Goal: Task Accomplishment & Management: Manage account settings

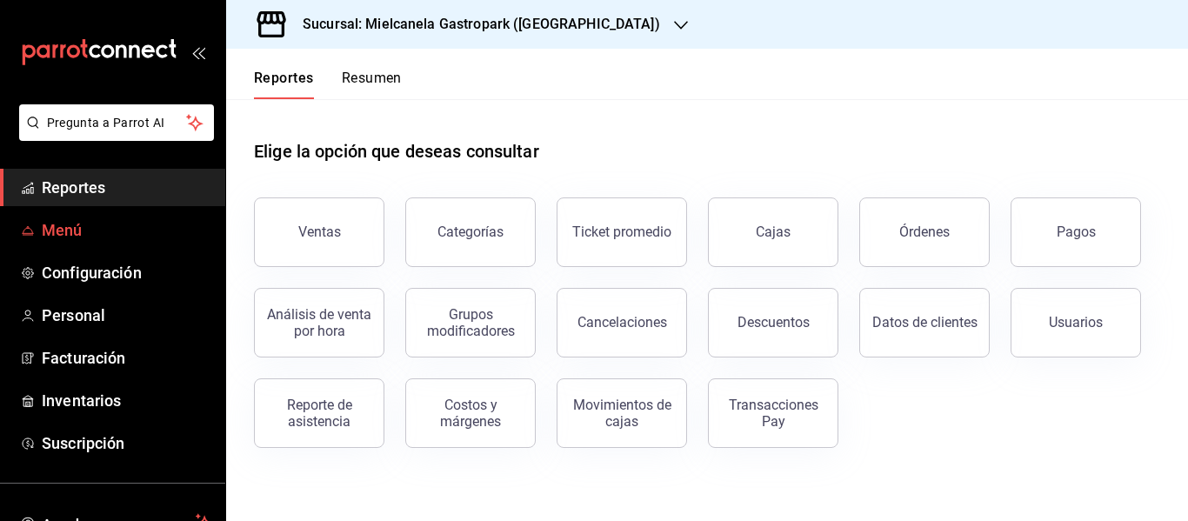
click at [58, 234] on span "Menú" at bounding box center [127, 229] width 170 height 23
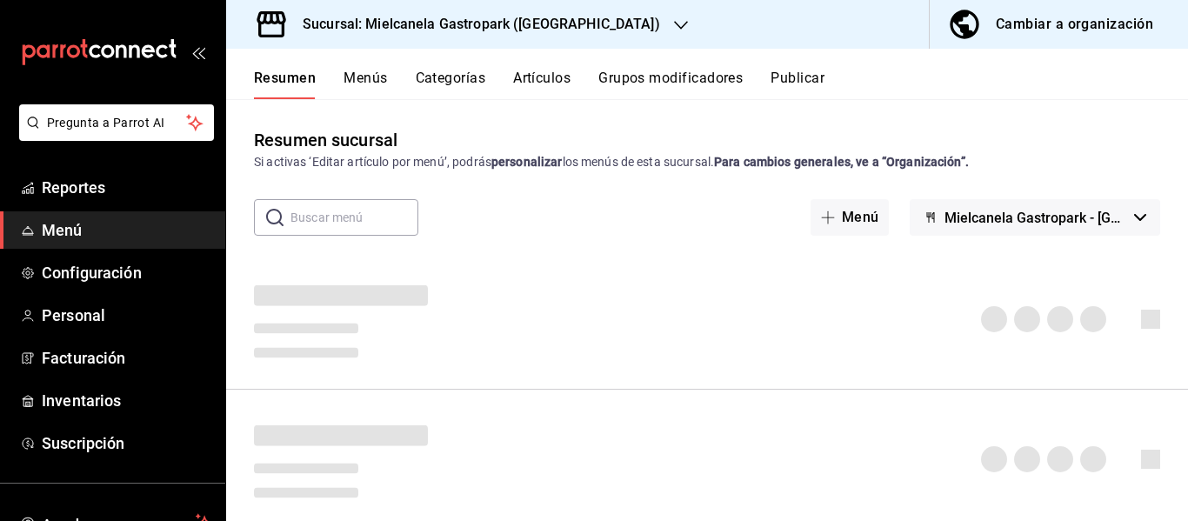
click at [1057, 23] on div "Cambiar a organización" at bounding box center [1074, 24] width 157 height 24
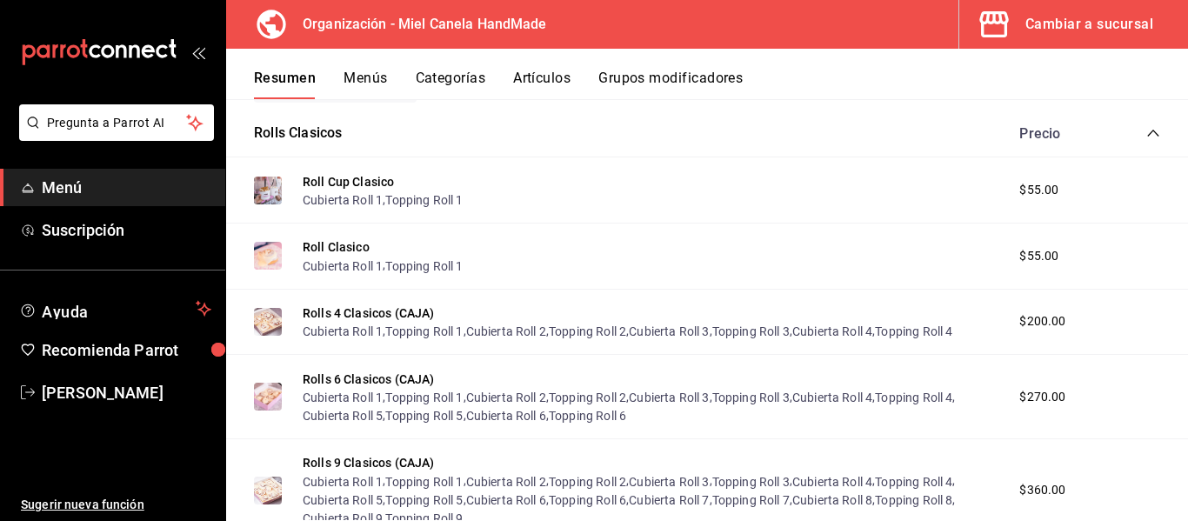
scroll to position [261, 0]
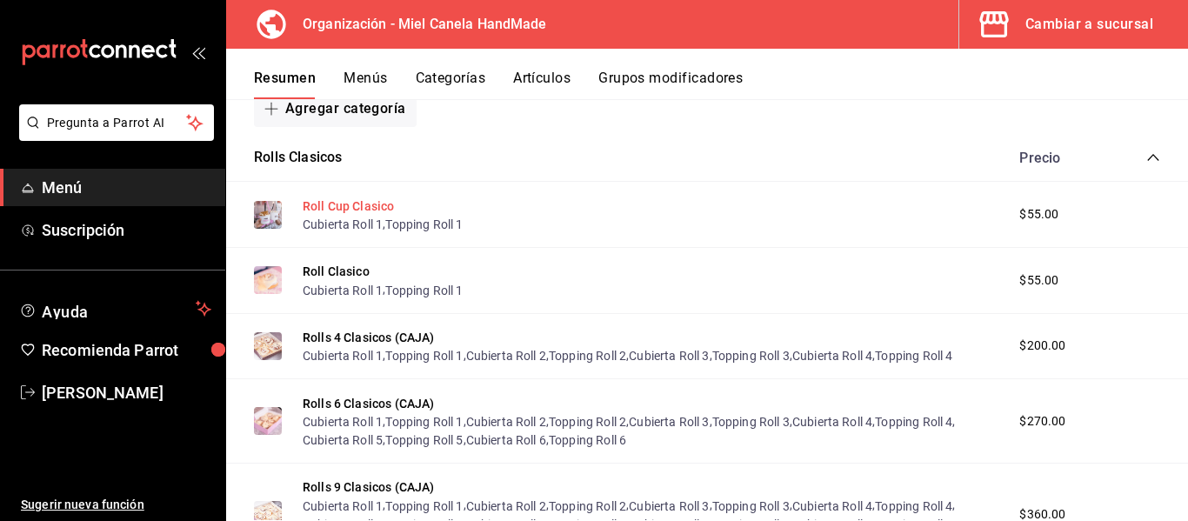
click at [335, 204] on button "Roll Cup Clasico" at bounding box center [348, 205] width 91 height 17
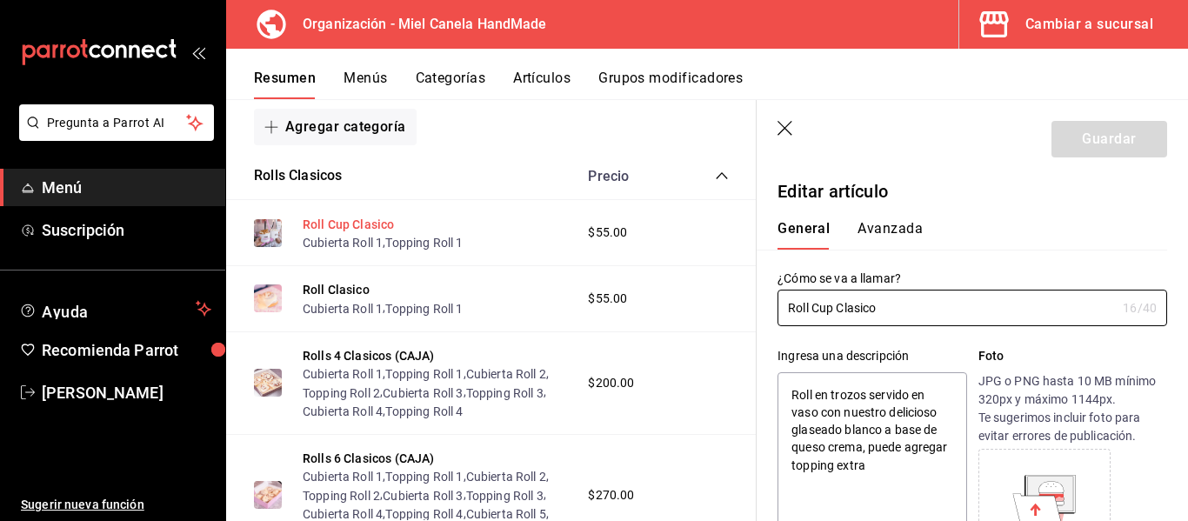
type textarea "x"
type input "$55.00"
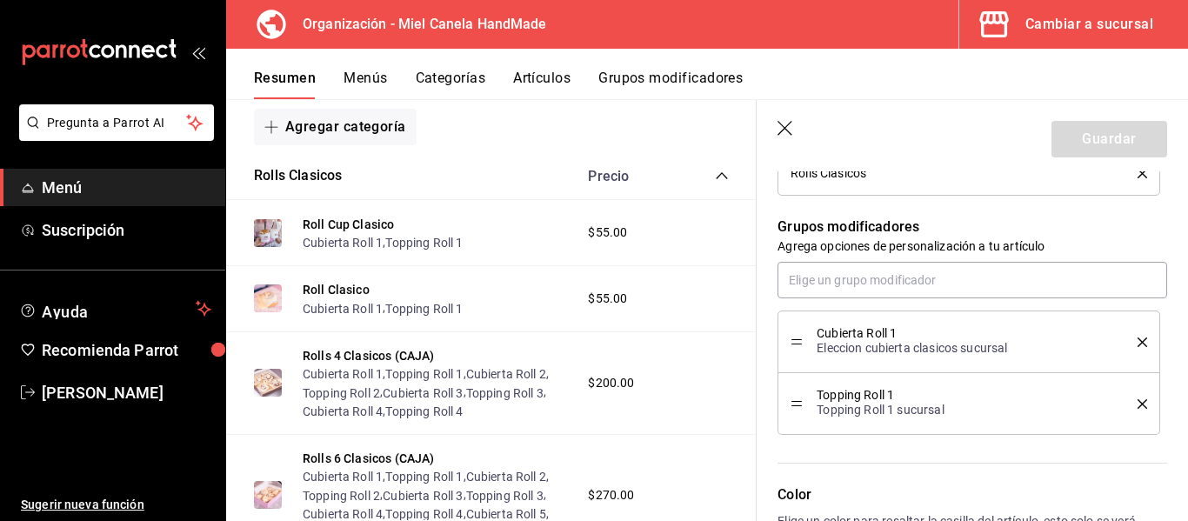
scroll to position [864, 0]
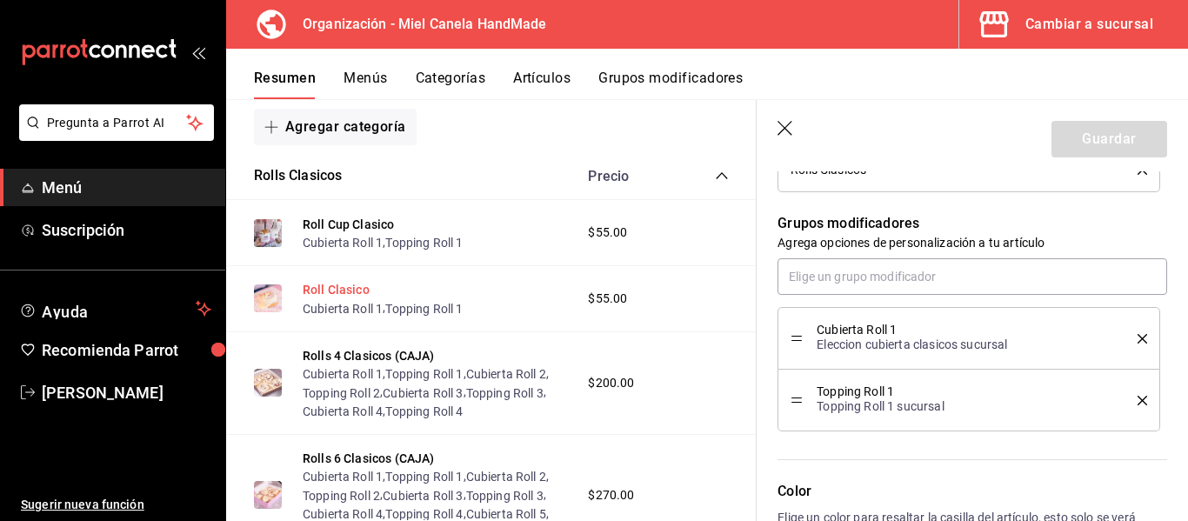
click at [348, 291] on button "Roll Clasico" at bounding box center [336, 289] width 67 height 17
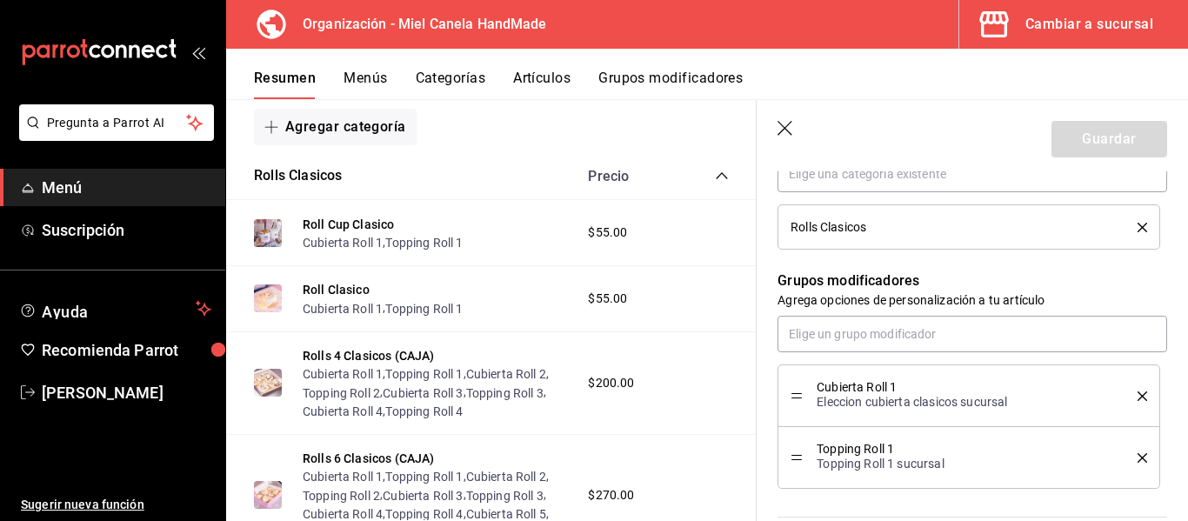
scroll to position [886, 0]
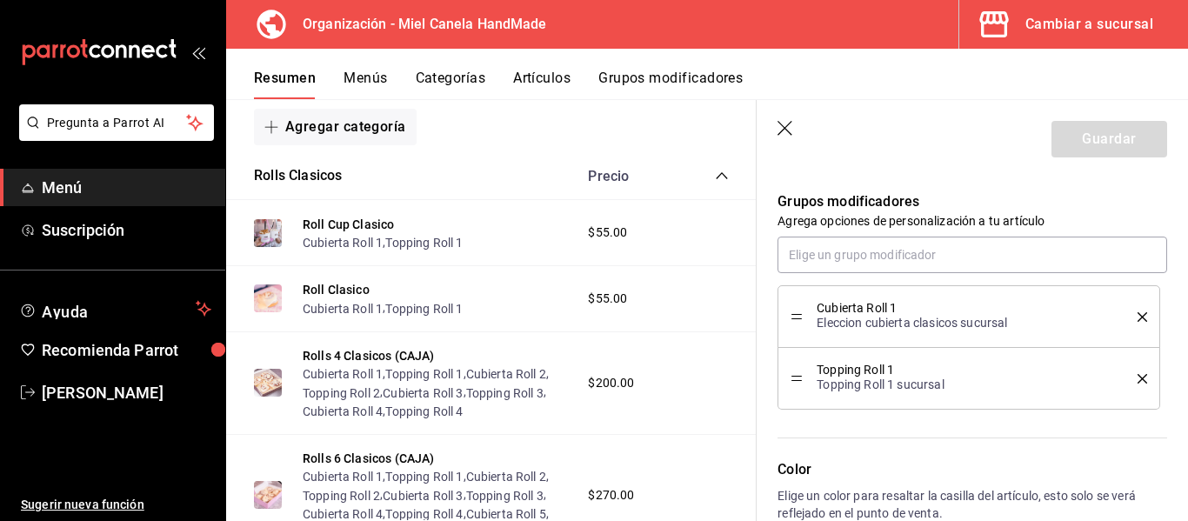
click at [716, 174] on div "Rolls Clasicos Precio" at bounding box center [491, 176] width 531 height 49
click at [716, 175] on icon "collapse-category-row" at bounding box center [721, 175] width 11 height 7
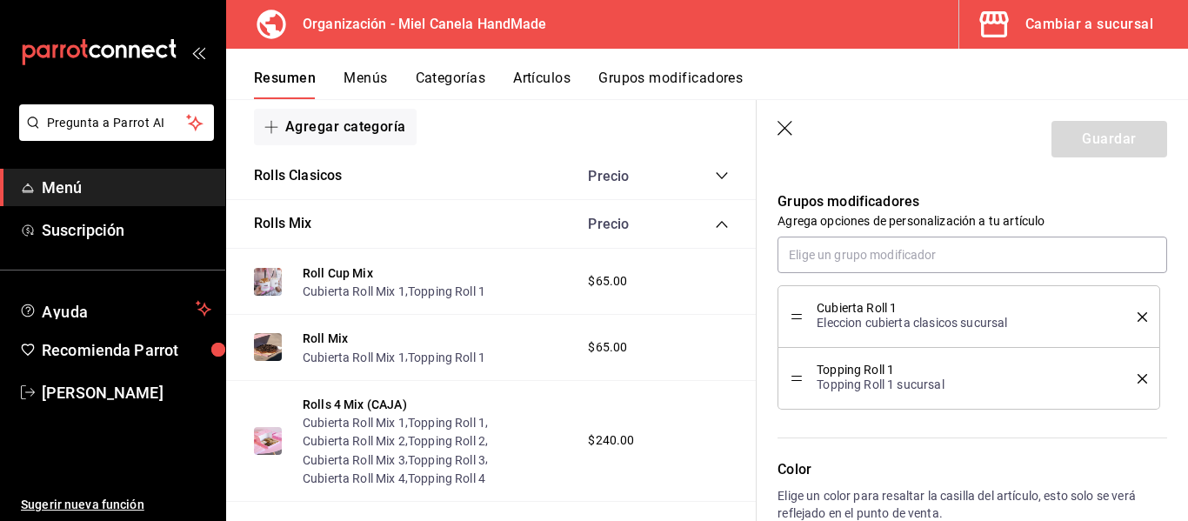
click at [715, 227] on icon "collapse-category-row" at bounding box center [722, 224] width 14 height 14
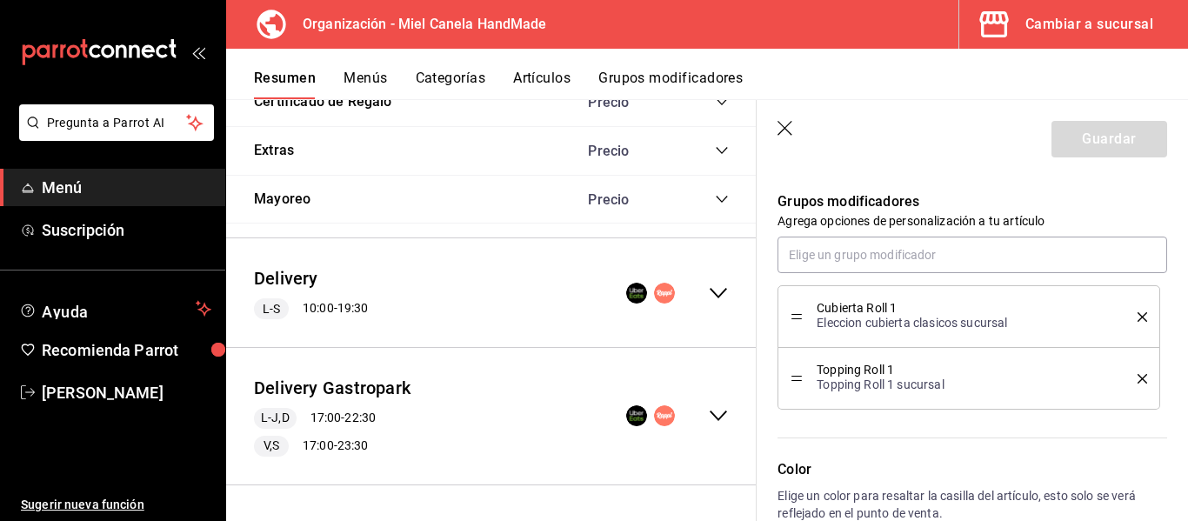
scroll to position [639, 0]
click at [708, 283] on icon "collapse-menu-row" at bounding box center [718, 293] width 21 height 21
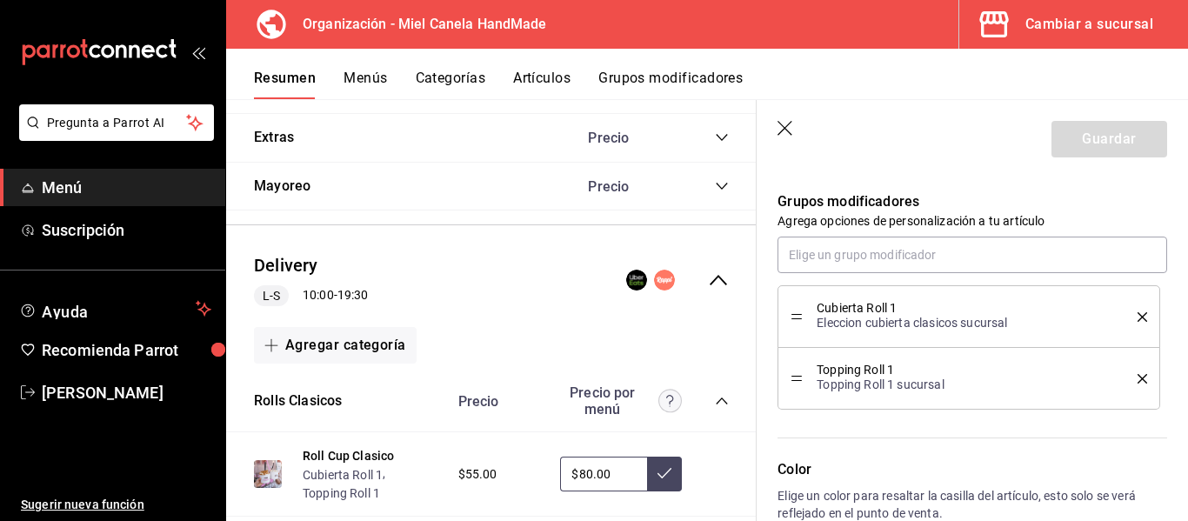
type textarea "x"
click at [341, 454] on button "Roll Cup Clasico" at bounding box center [348, 455] width 91 height 17
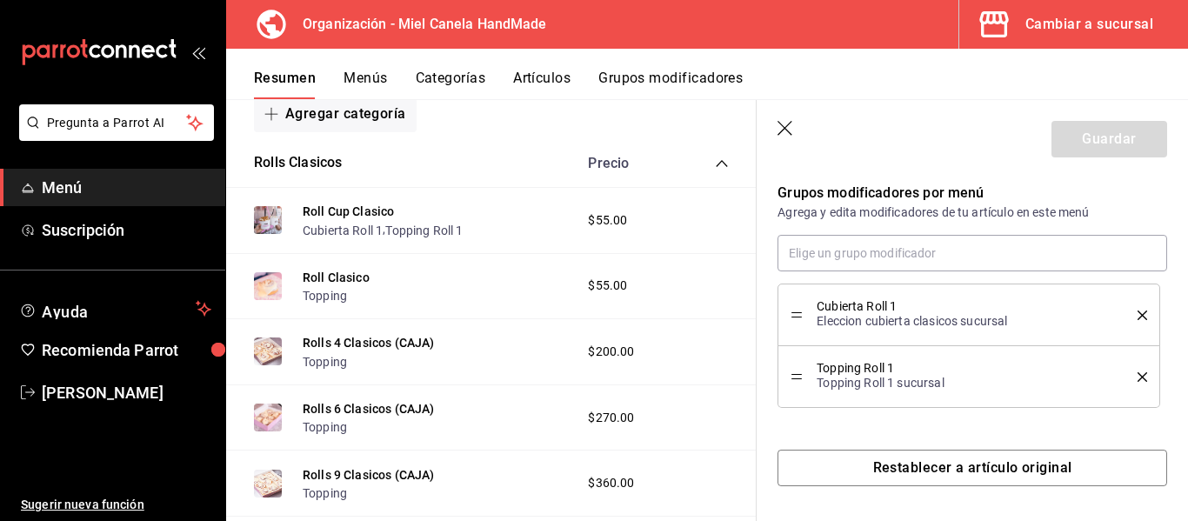
scroll to position [859, 0]
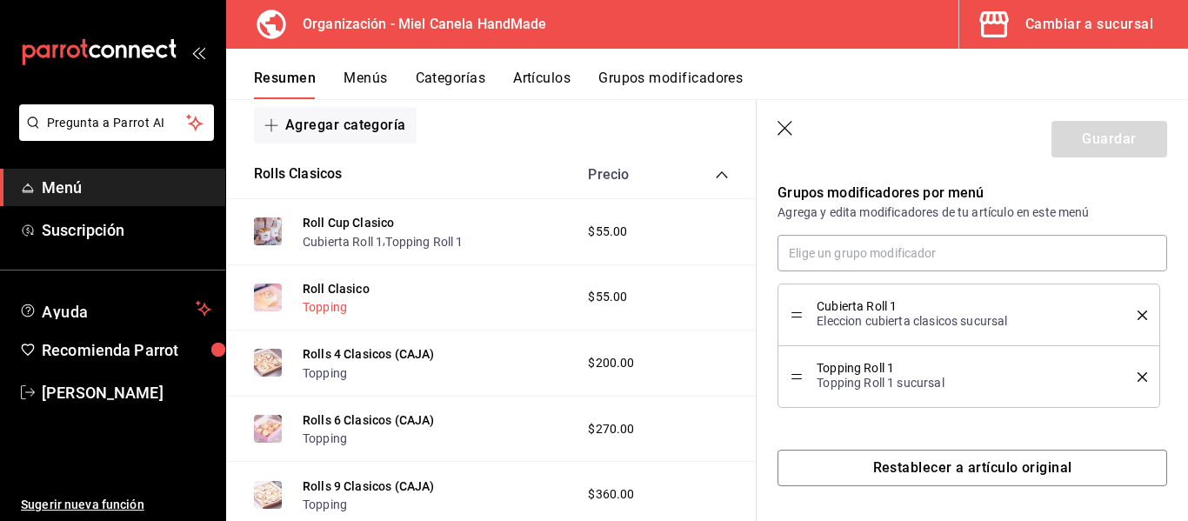
click at [332, 306] on button "Topping" at bounding box center [325, 306] width 44 height 17
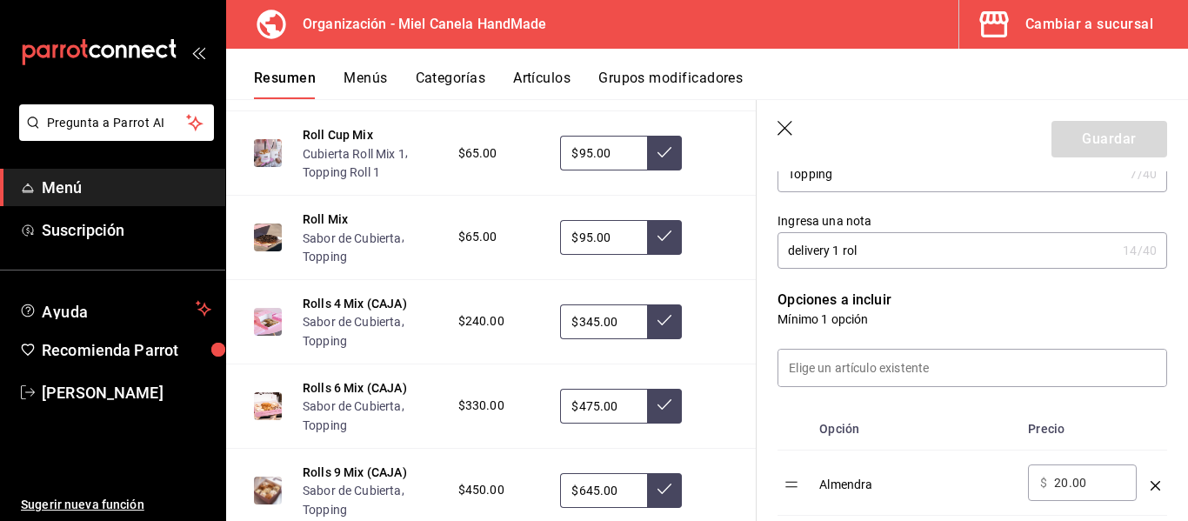
scroll to position [1652, 0]
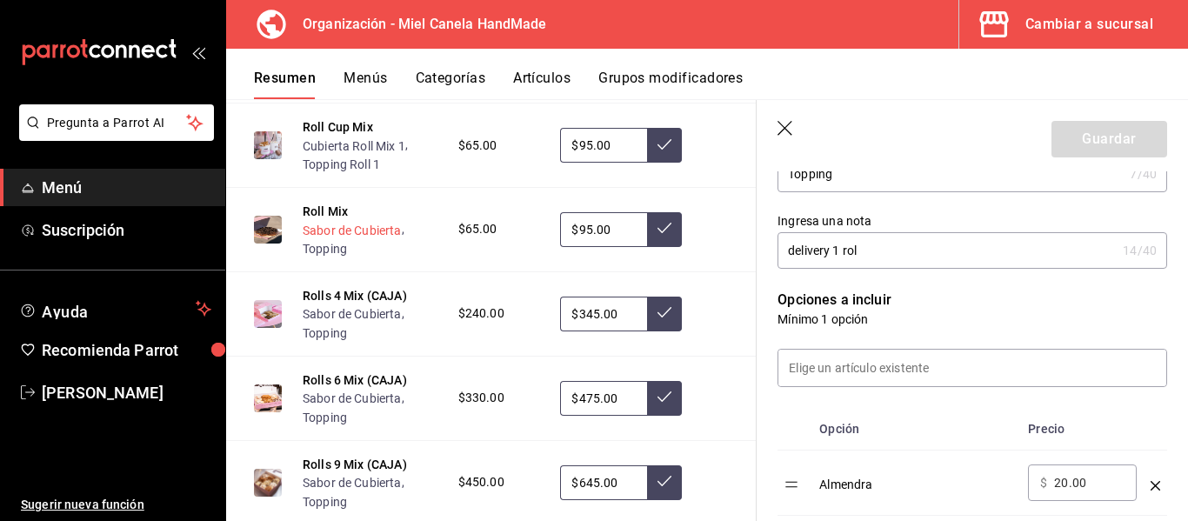
click at [374, 239] on button "Sabor de Cubierta" at bounding box center [352, 230] width 99 height 17
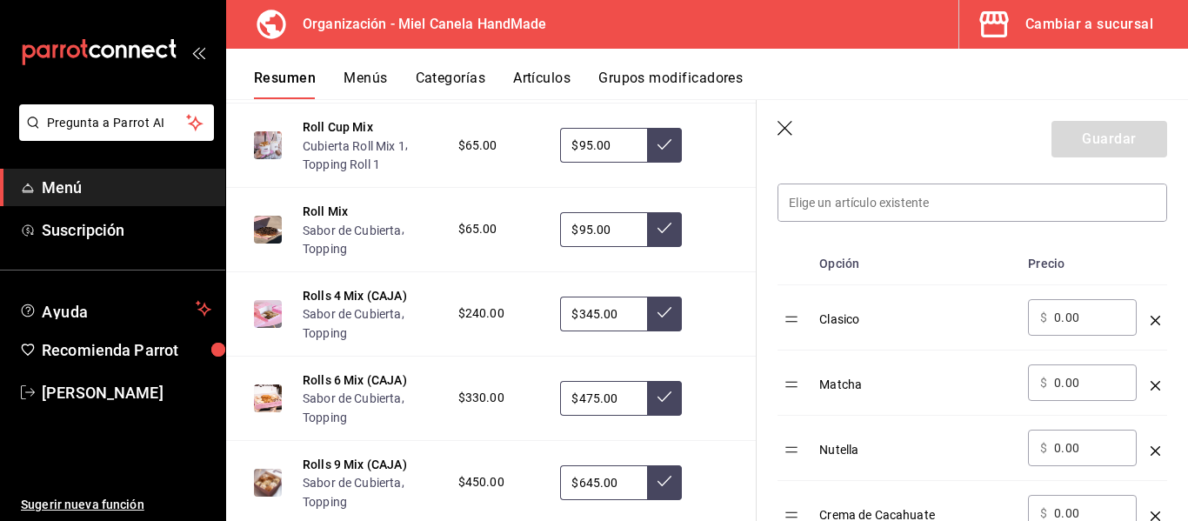
scroll to position [465, 0]
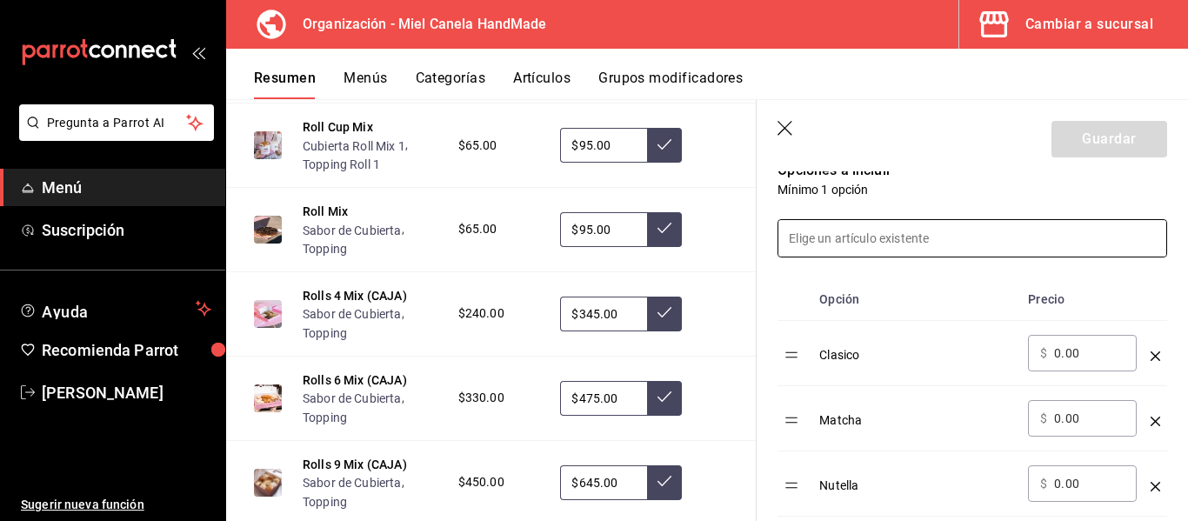
click at [1038, 243] on input at bounding box center [972, 238] width 388 height 37
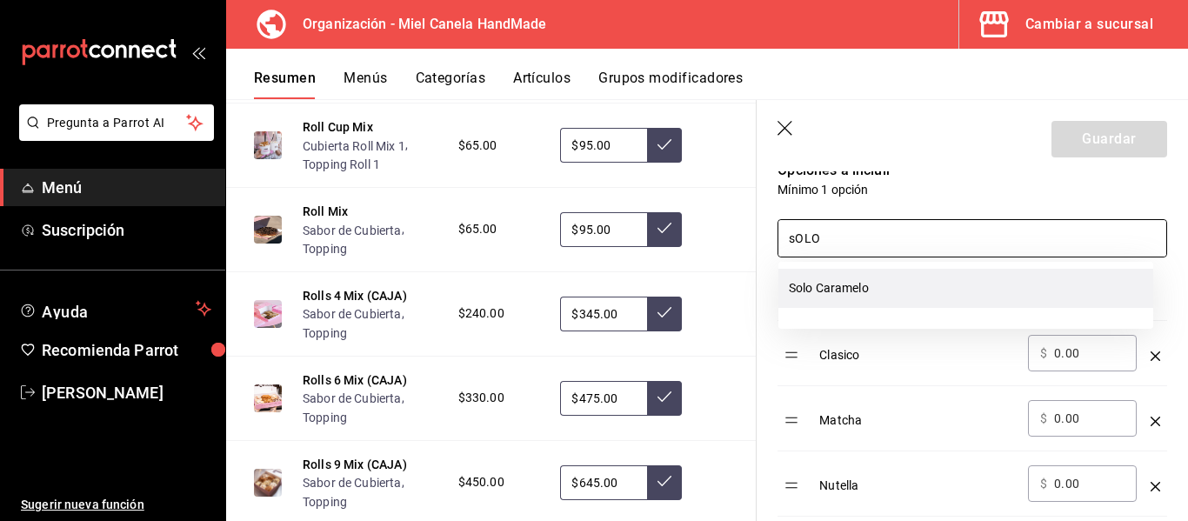
click at [940, 283] on li "Solo Caramelo" at bounding box center [965, 288] width 375 height 39
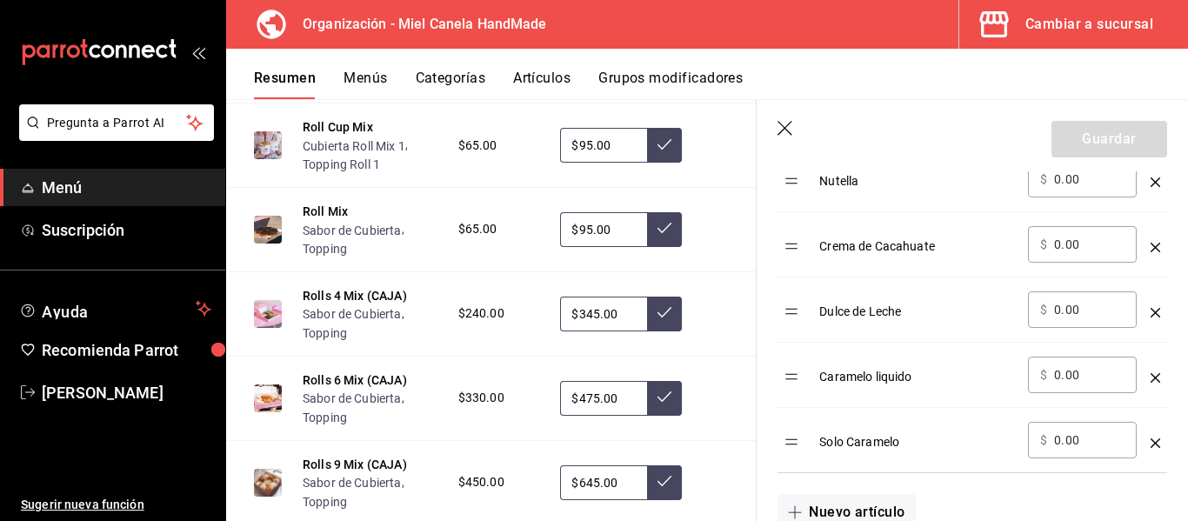
scroll to position [799, 0]
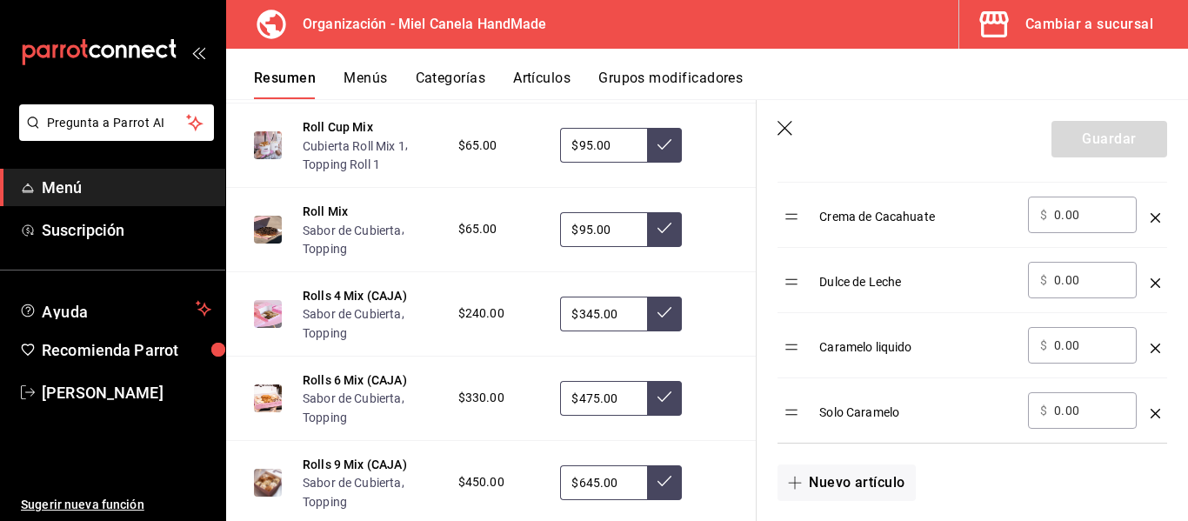
type input "sOLO"
click at [1151, 349] on icon "optionsTable" at bounding box center [1156, 349] width 10 height 10
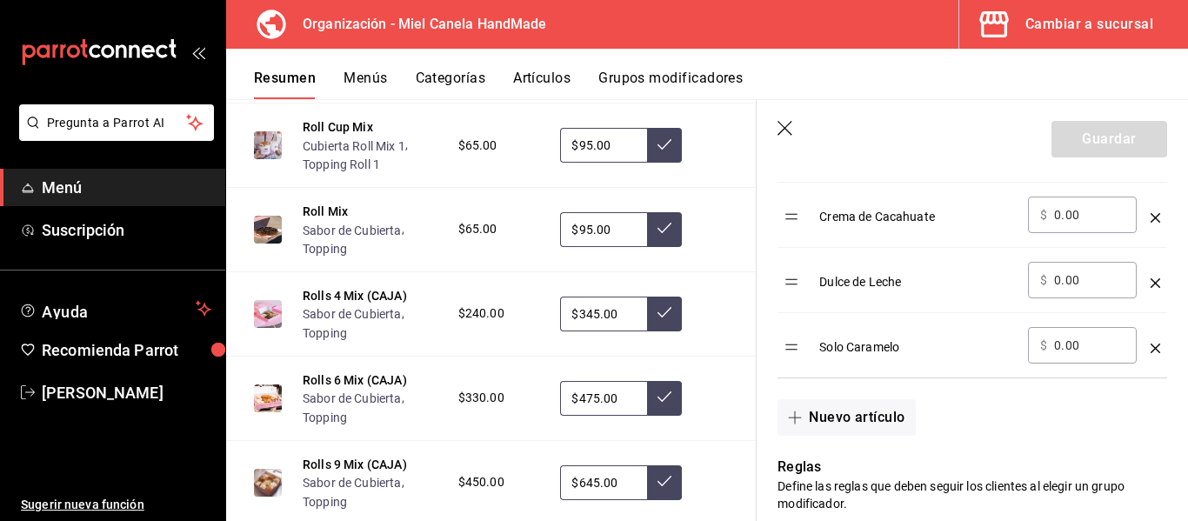
click at [884, 175] on td "Nutella" at bounding box center [916, 149] width 209 height 65
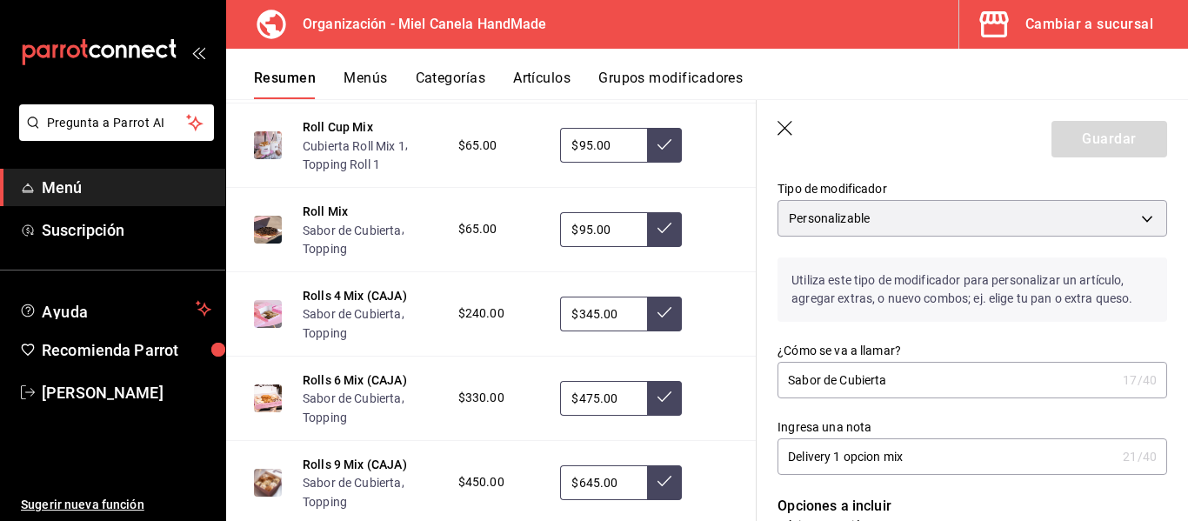
scroll to position [125, 0]
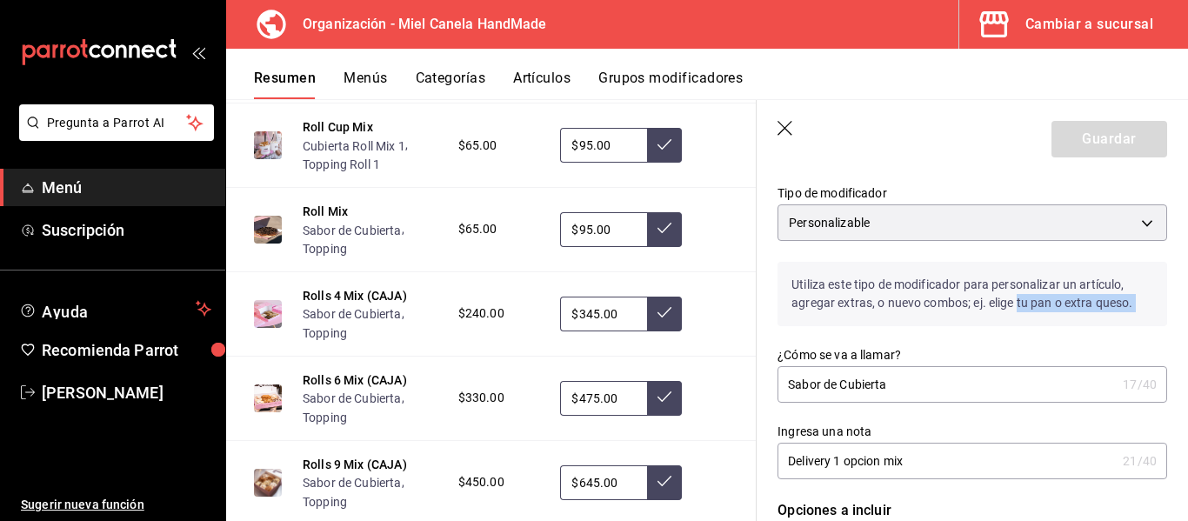
drag, startPoint x: 1018, startPoint y: 324, endPoint x: 1015, endPoint y: 336, distance: 11.6
click at [1080, 146] on div "Guardar" at bounding box center [1109, 139] width 116 height 37
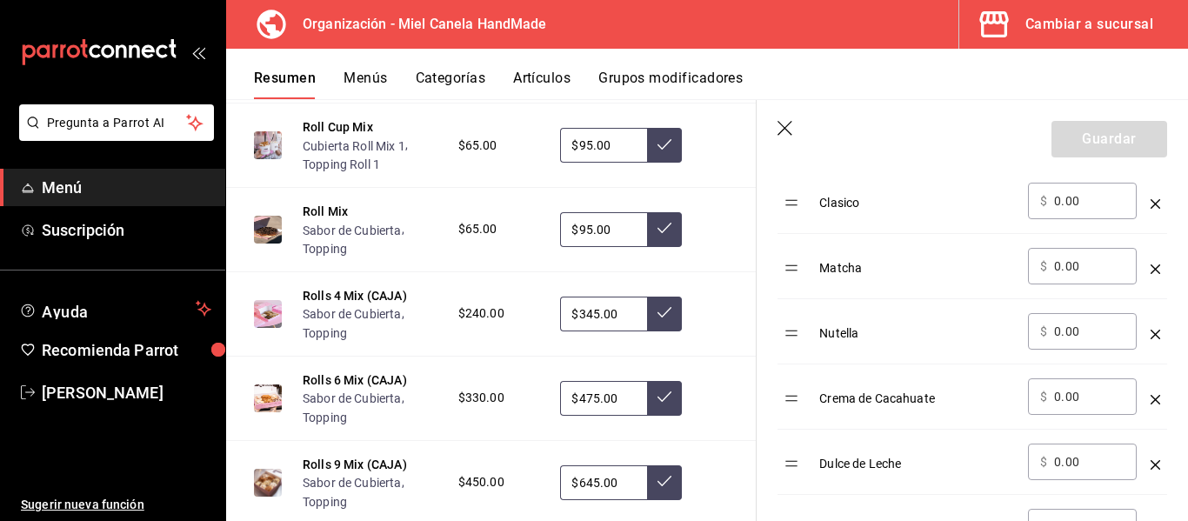
scroll to position [613, 0]
click at [776, 135] on header "Guardar" at bounding box center [972, 135] width 431 height 71
click at [786, 132] on icon "button" at bounding box center [785, 129] width 17 height 17
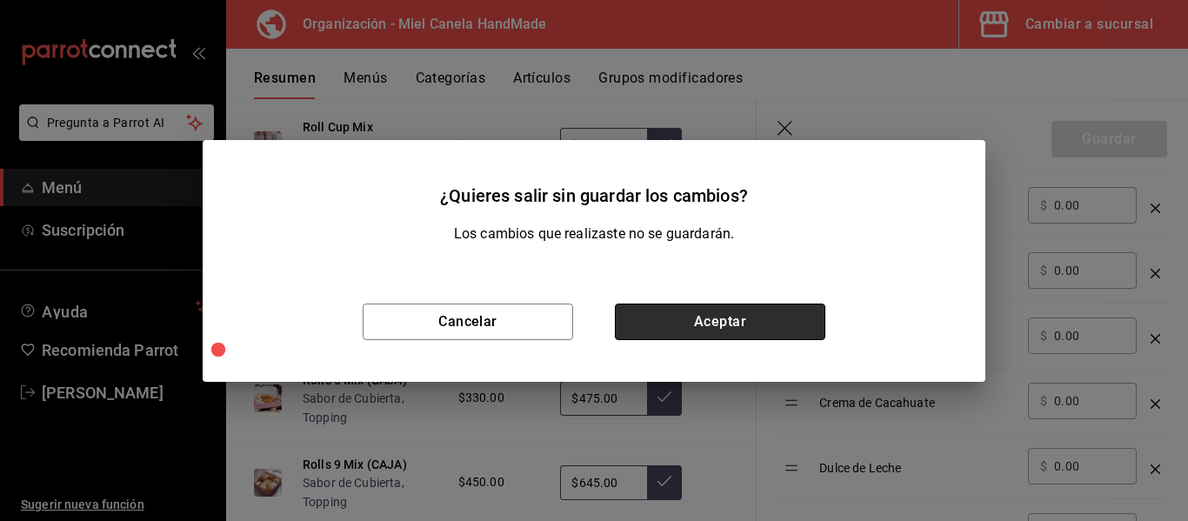
click at [678, 323] on button "Aceptar" at bounding box center [720, 322] width 210 height 37
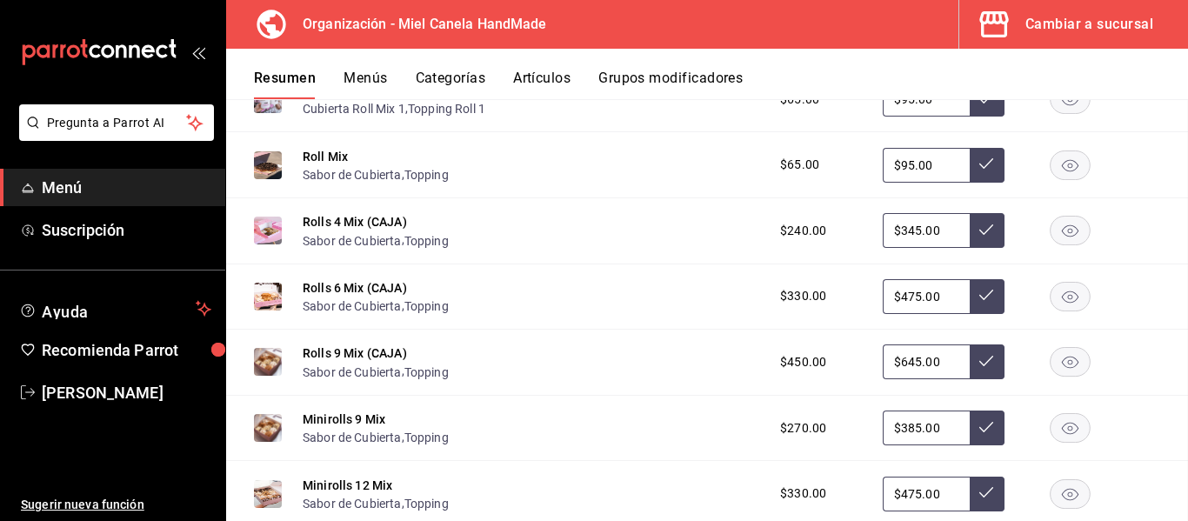
scroll to position [1896, 0]
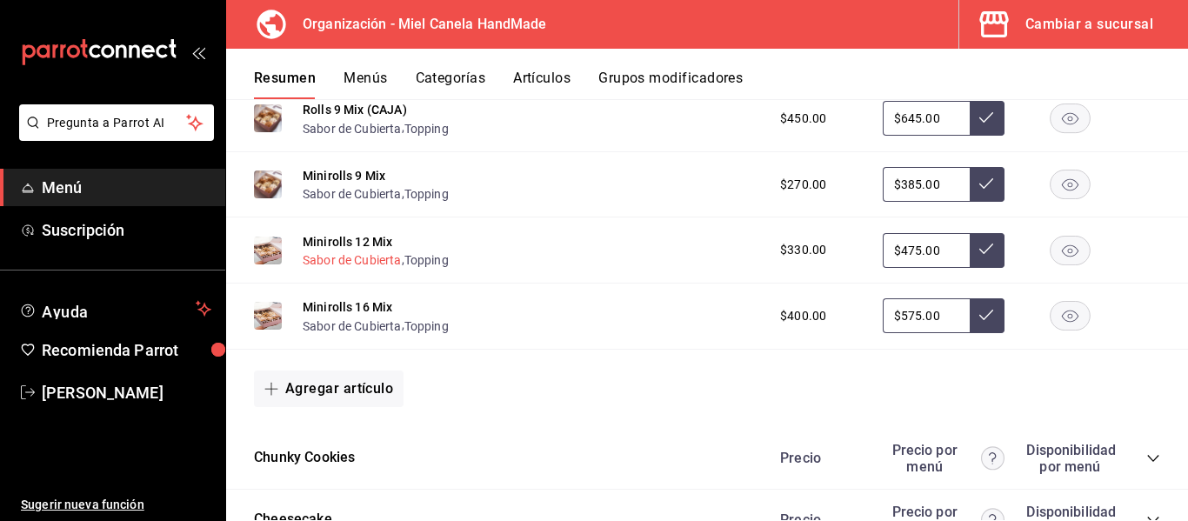
click at [364, 257] on button "Sabor de Cubierta" at bounding box center [352, 259] width 99 height 17
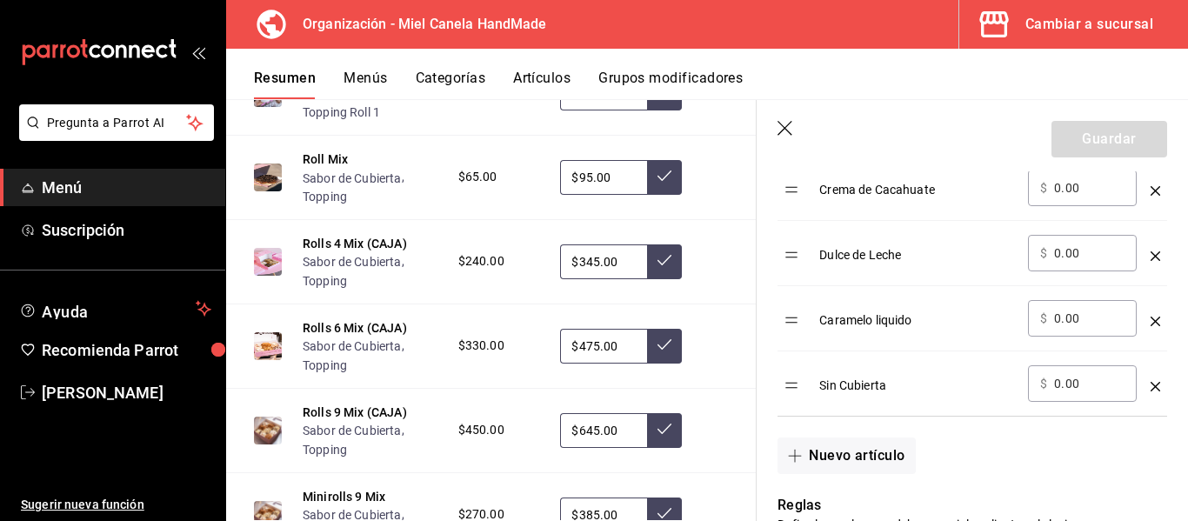
scroll to position [1612, 0]
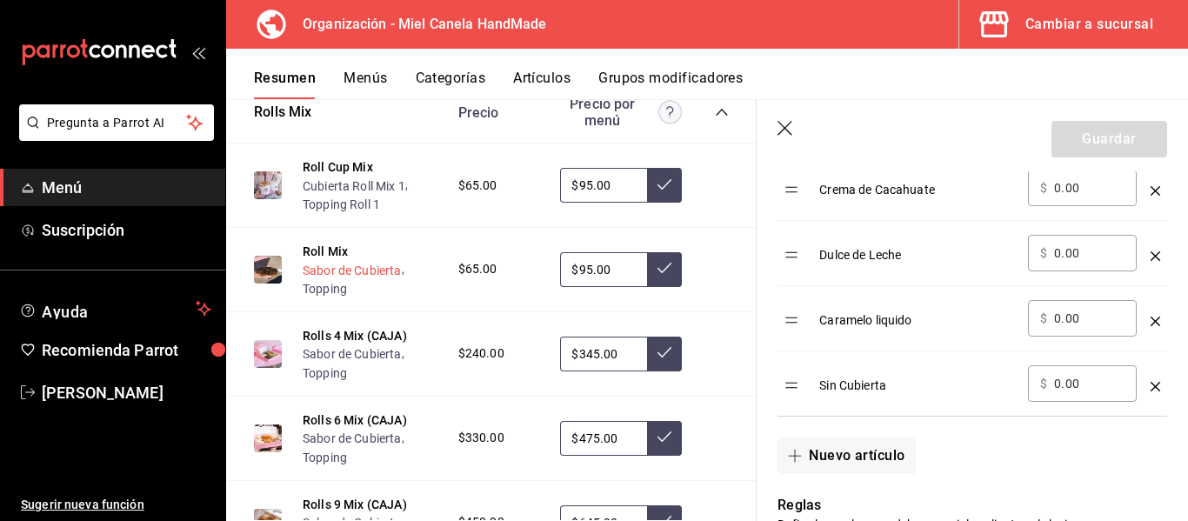
click at [383, 279] on button "Sabor de Cubierta" at bounding box center [352, 270] width 99 height 17
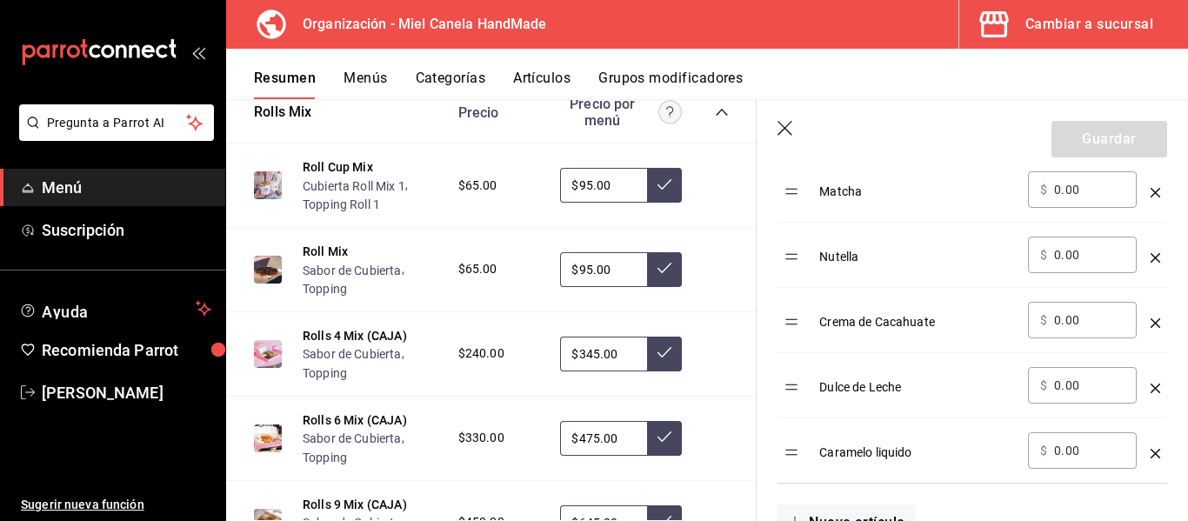
scroll to position [759, 0]
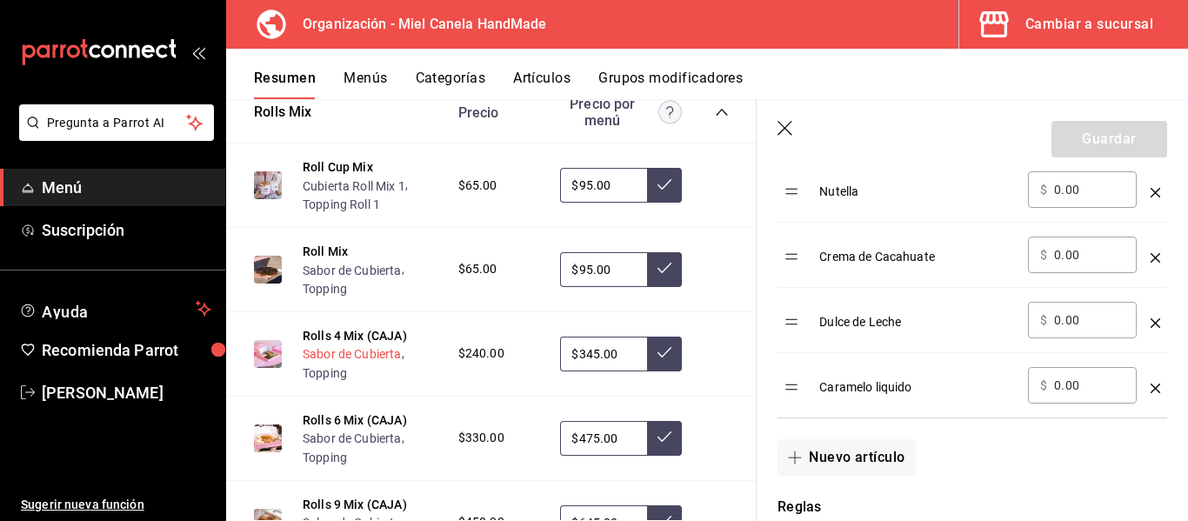
click at [385, 363] on button "Sabor de Cubierta" at bounding box center [352, 353] width 99 height 17
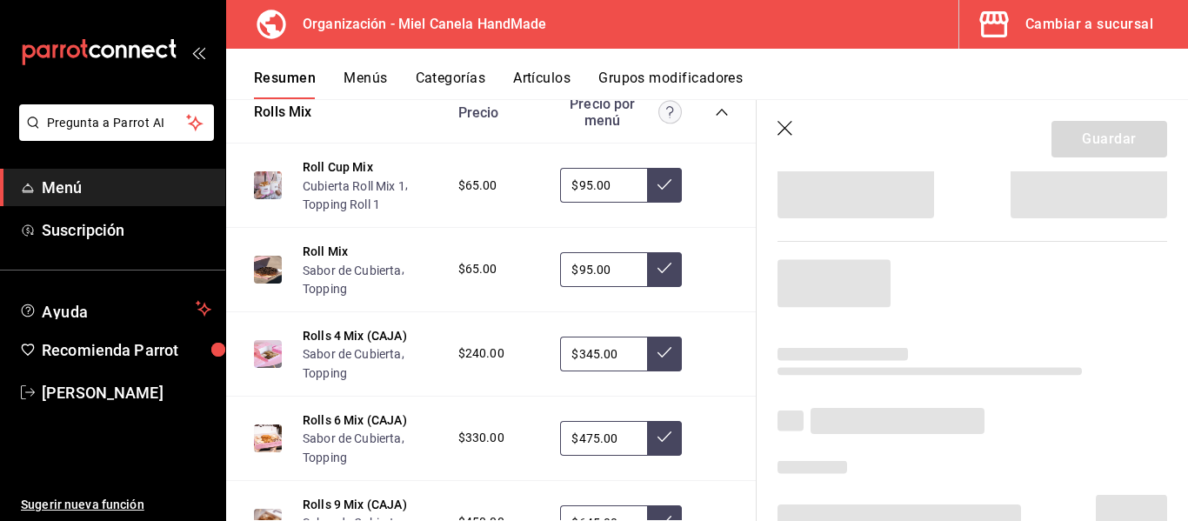
scroll to position [57, 0]
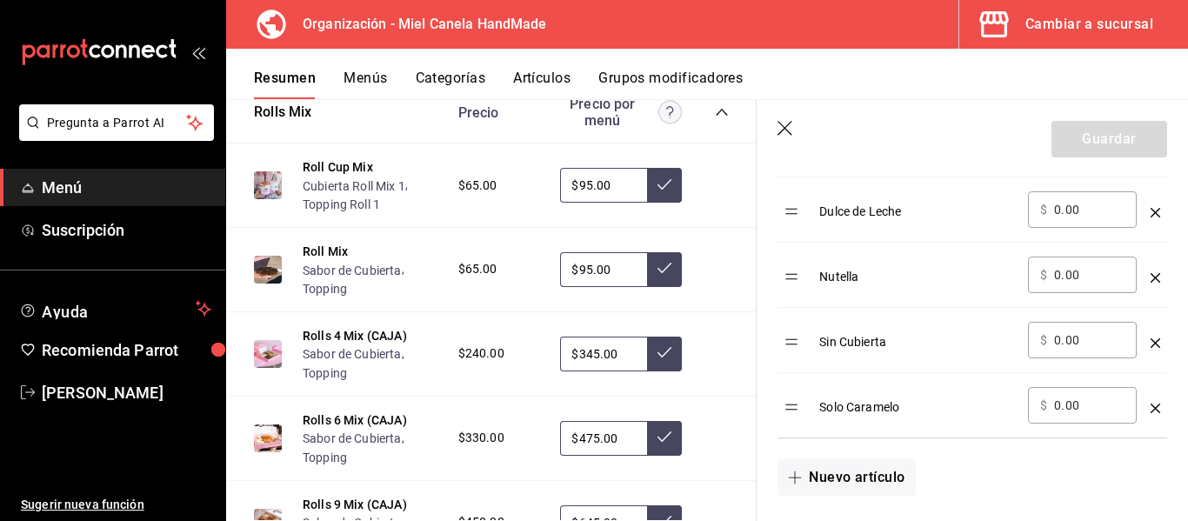
scroll to position [812, 0]
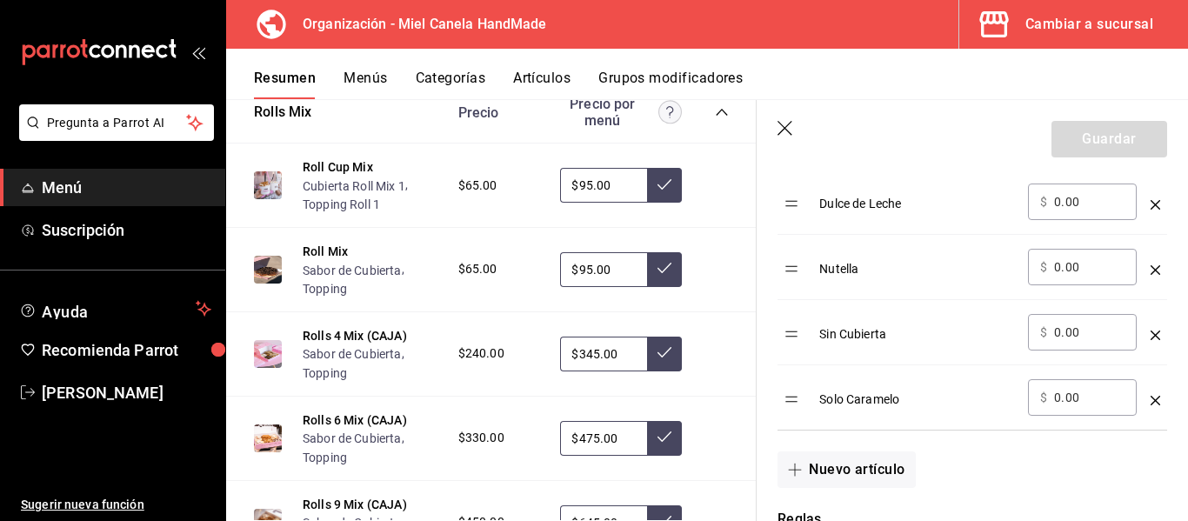
click at [781, 138] on header "Guardar" at bounding box center [972, 135] width 431 height 71
click at [777, 128] on icon "button" at bounding box center [785, 129] width 17 height 17
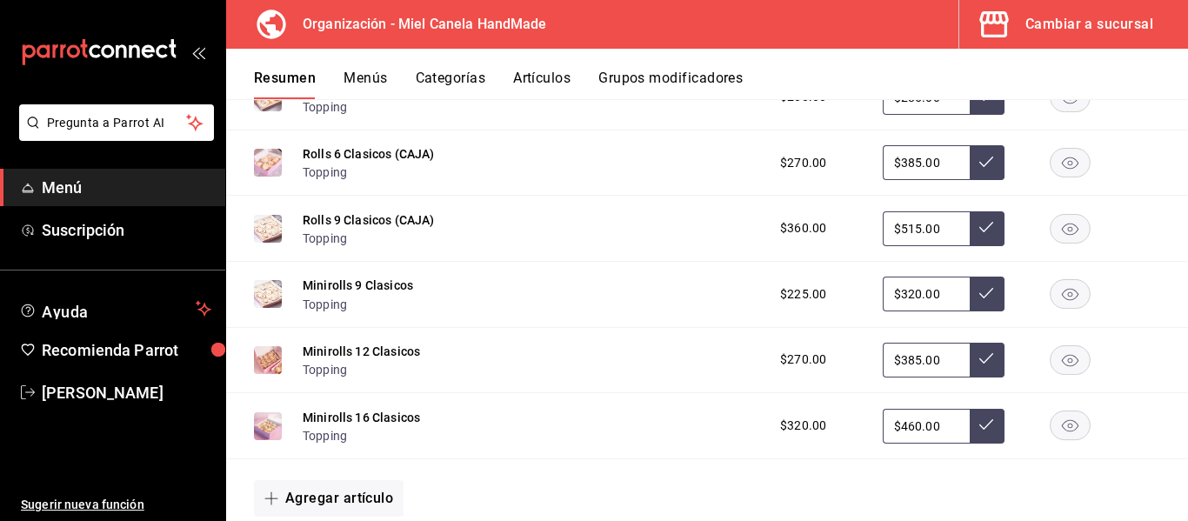
scroll to position [752, 0]
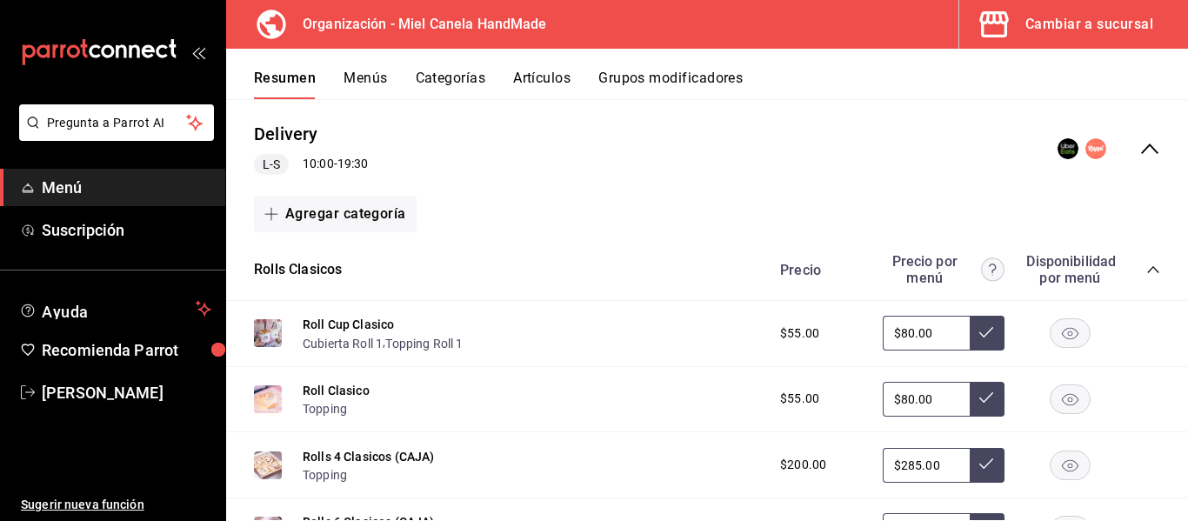
click at [1146, 268] on icon "collapse-category-row" at bounding box center [1153, 270] width 14 height 14
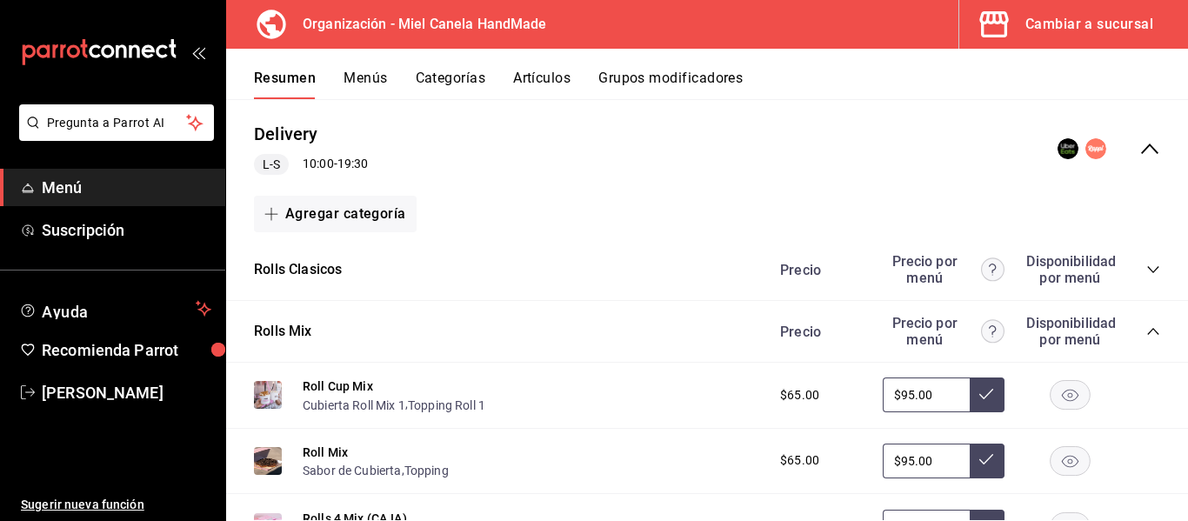
click at [1139, 150] on icon "collapse-menu-row" at bounding box center [1149, 148] width 21 height 21
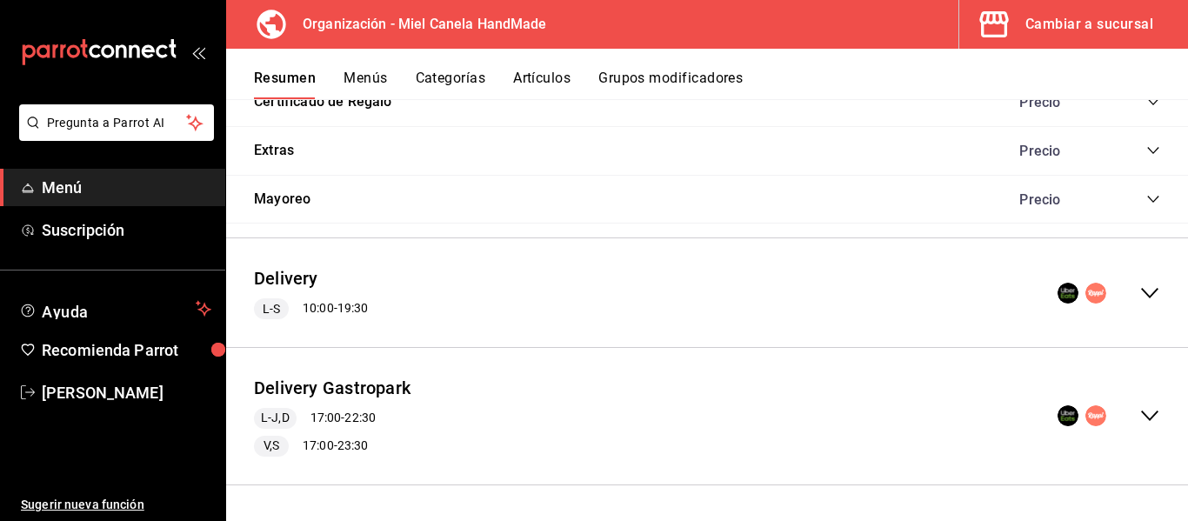
scroll to position [608, 0]
click at [1139, 297] on icon "collapse-menu-row" at bounding box center [1149, 293] width 21 height 21
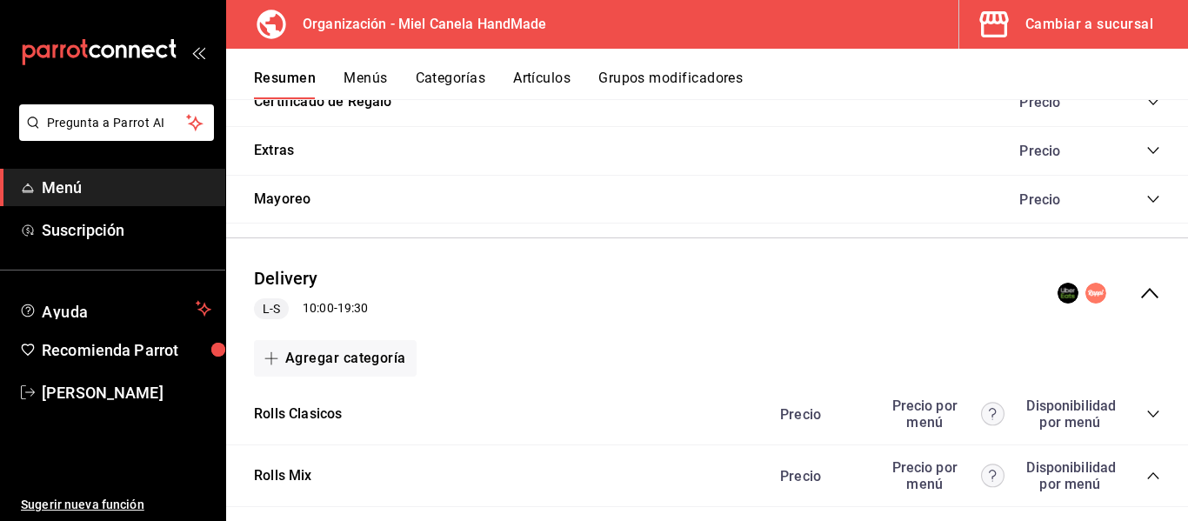
scroll to position [752, 0]
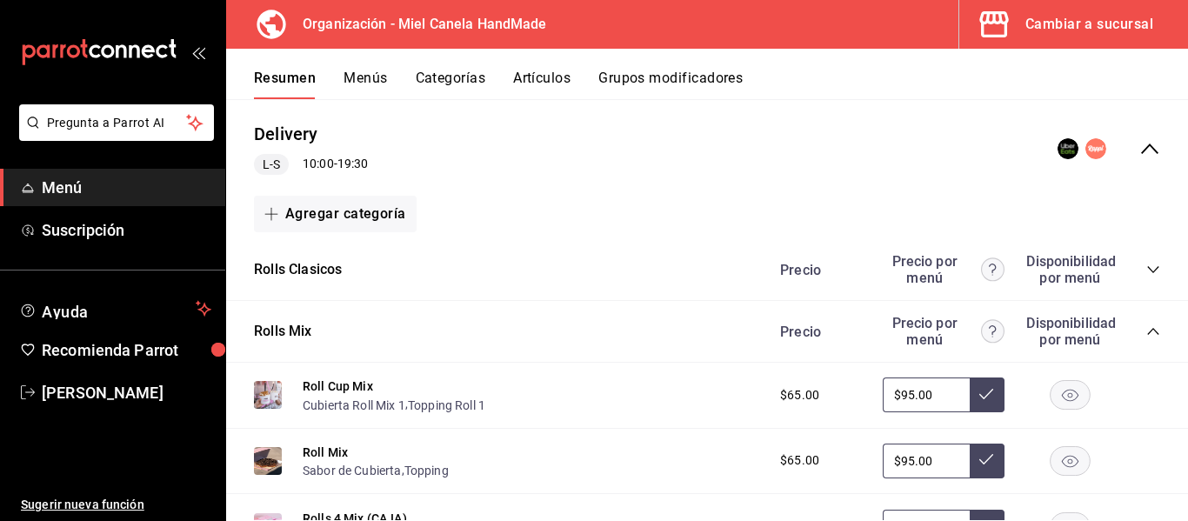
click at [698, 83] on button "Grupos modificadores" at bounding box center [670, 85] width 144 height 30
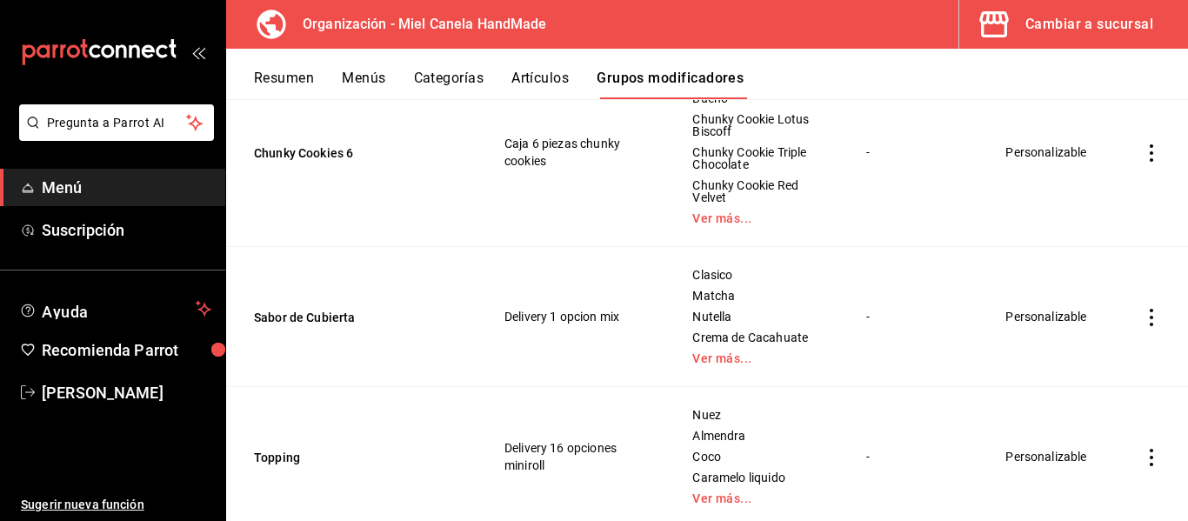
scroll to position [1059, 0]
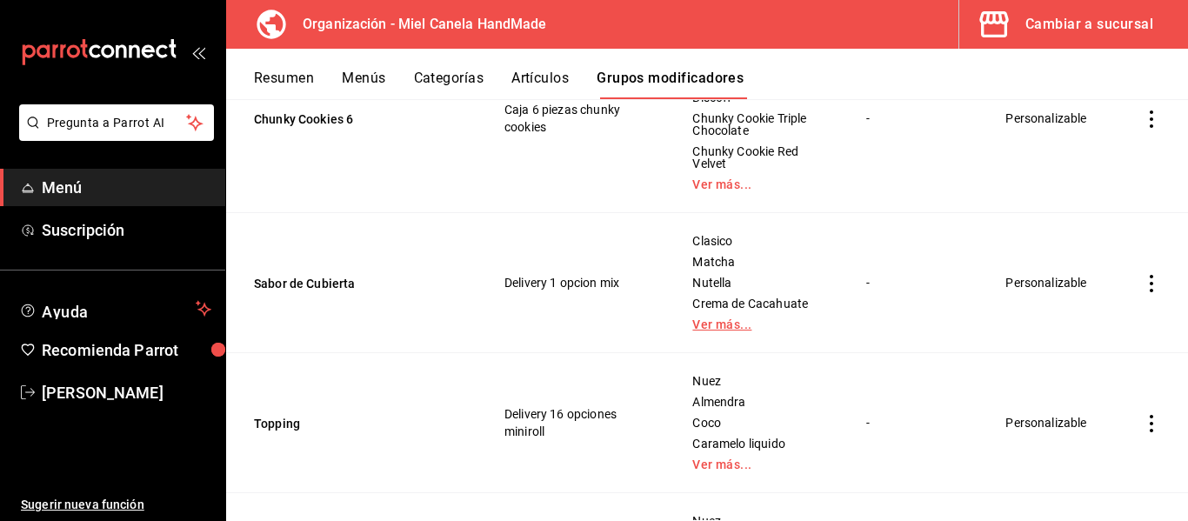
click at [699, 326] on link "Ver más..." at bounding box center [757, 324] width 130 height 12
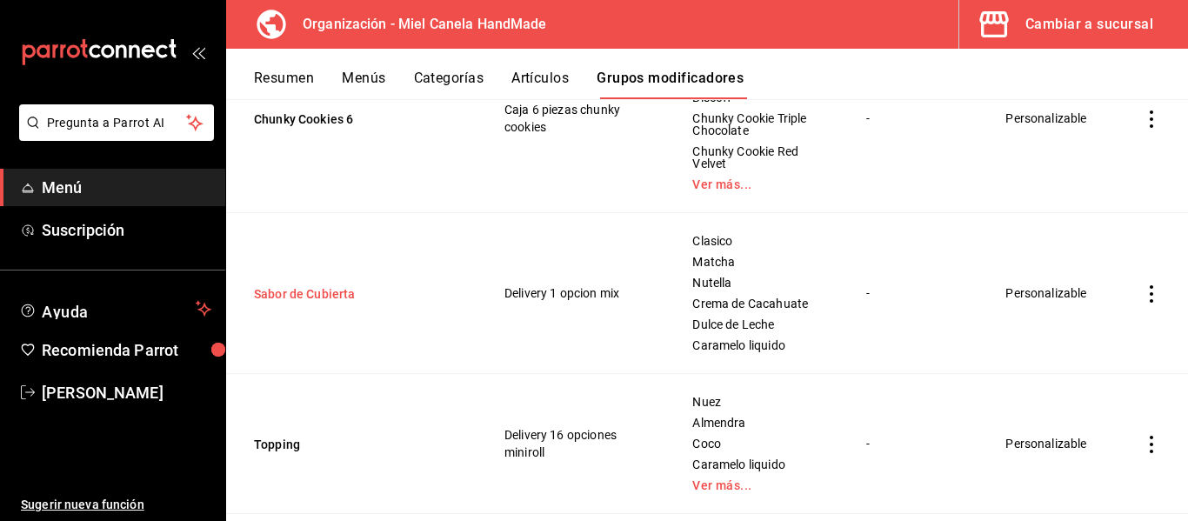
click at [317, 294] on button "Sabor de Cubierta" at bounding box center [358, 293] width 209 height 17
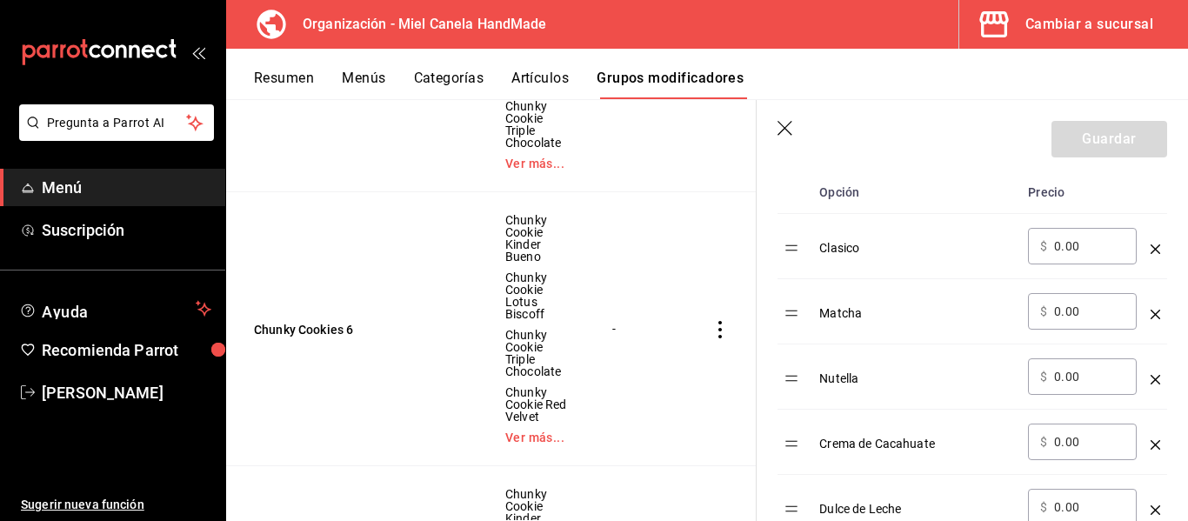
scroll to position [577, 0]
click at [1151, 311] on icon "optionsTable" at bounding box center [1156, 310] width 10 height 10
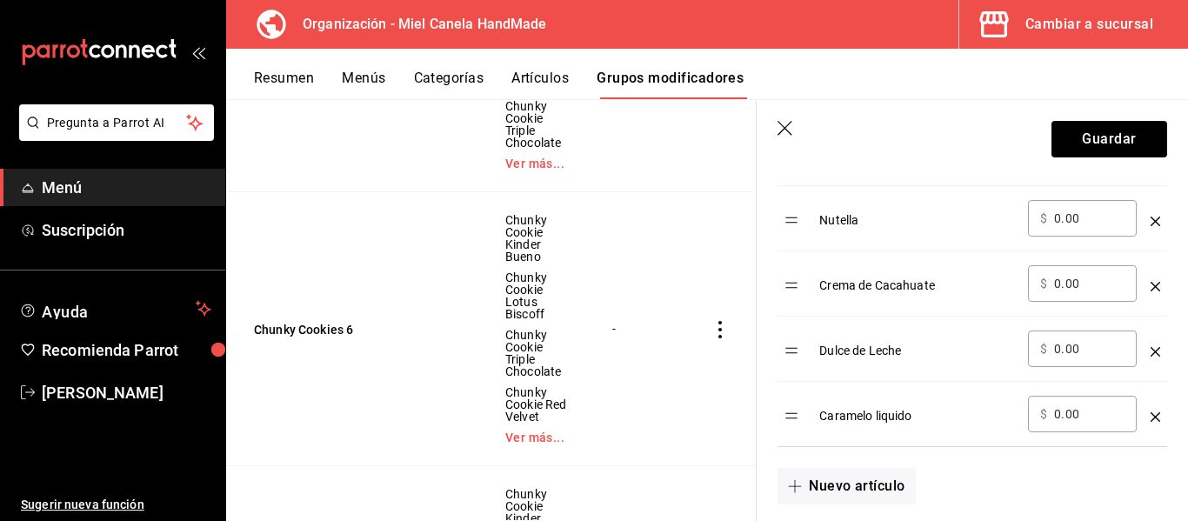
scroll to position [685, 0]
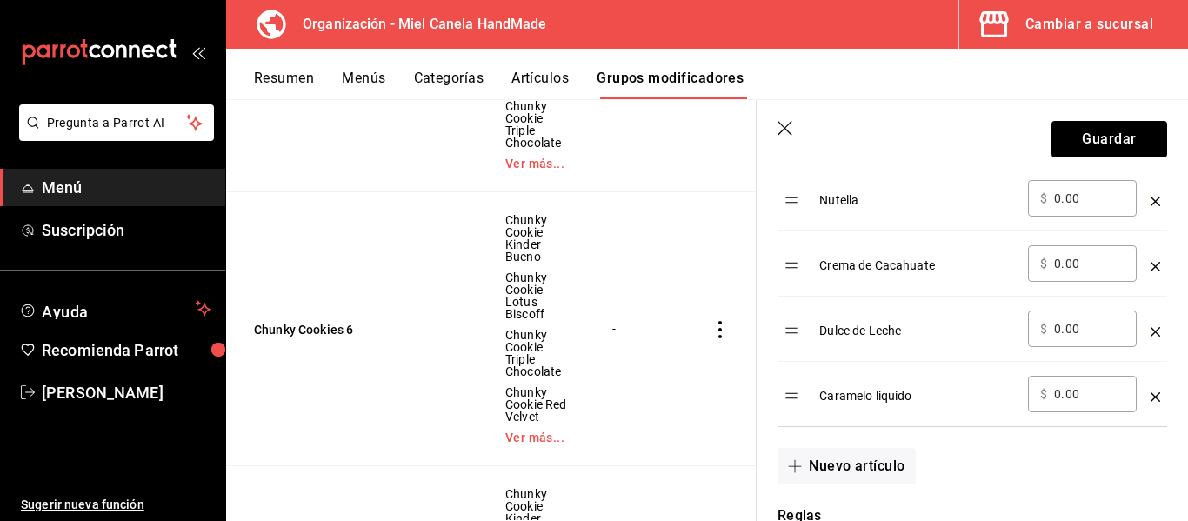
click at [1151, 397] on icon "optionsTable" at bounding box center [1156, 397] width 10 height 10
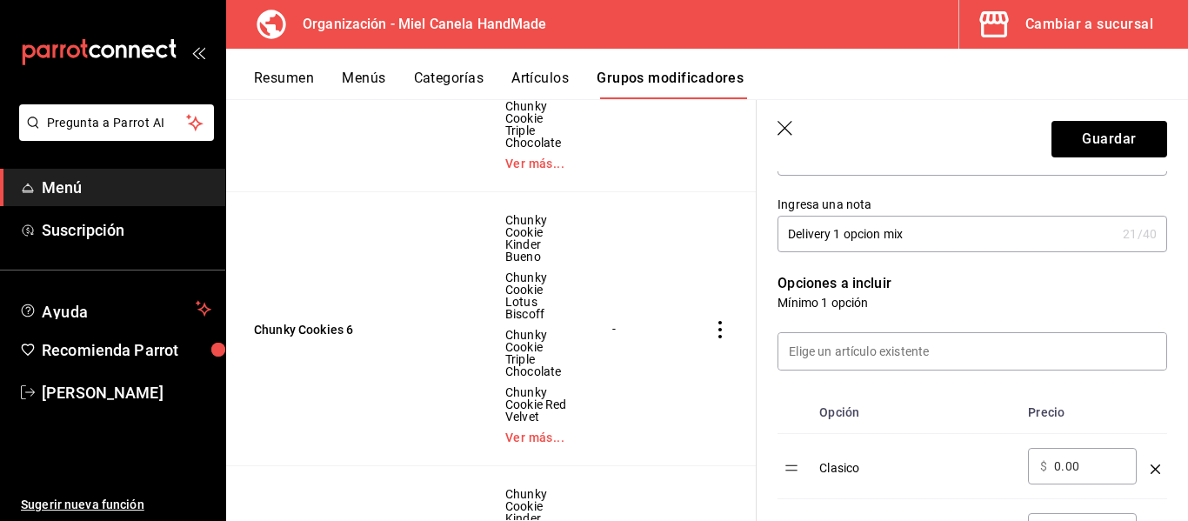
scroll to position [315, 0]
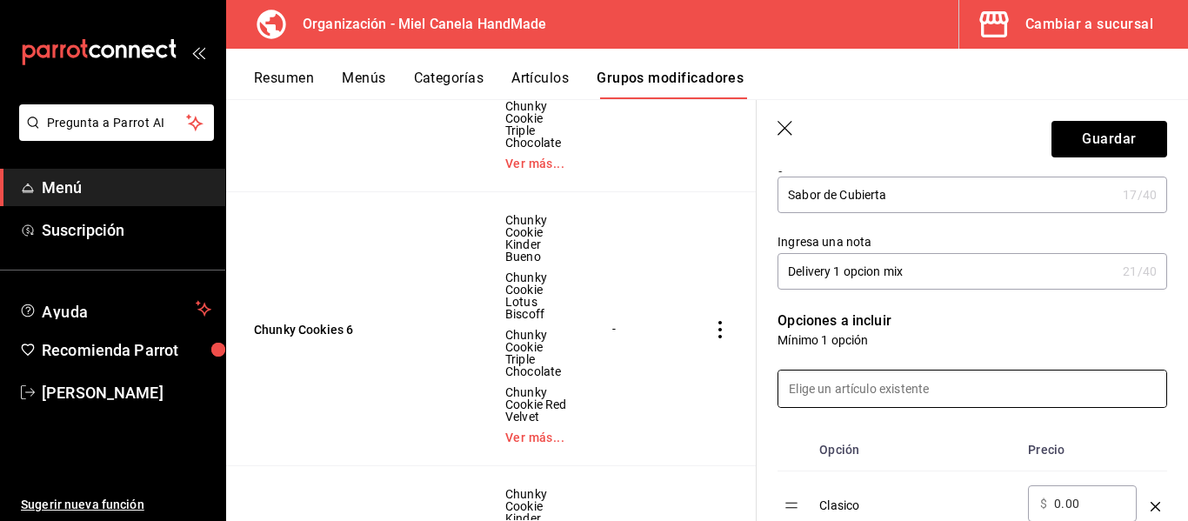
click at [993, 374] on input at bounding box center [972, 388] width 388 height 37
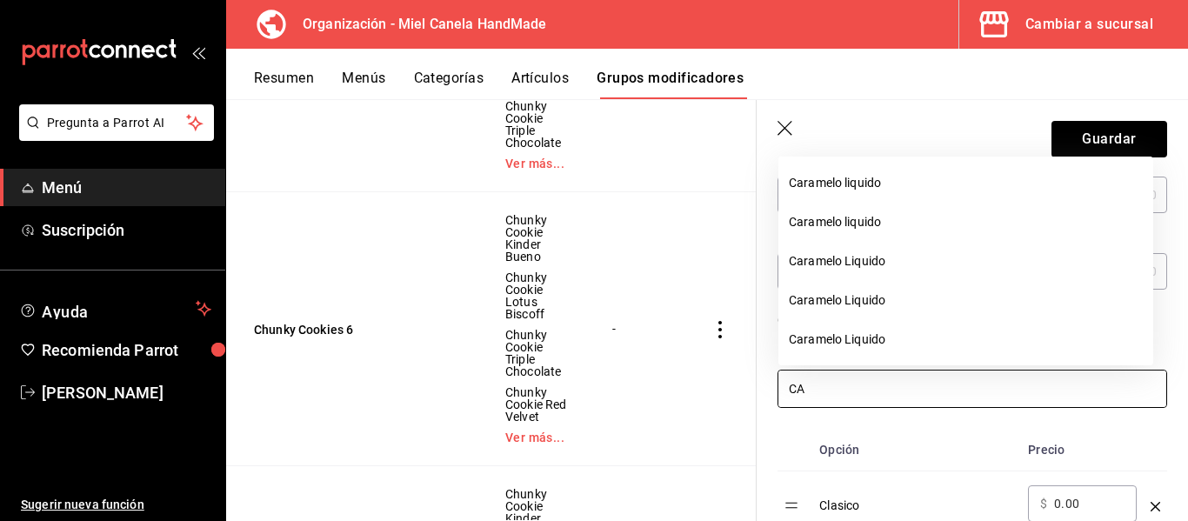
type input "C"
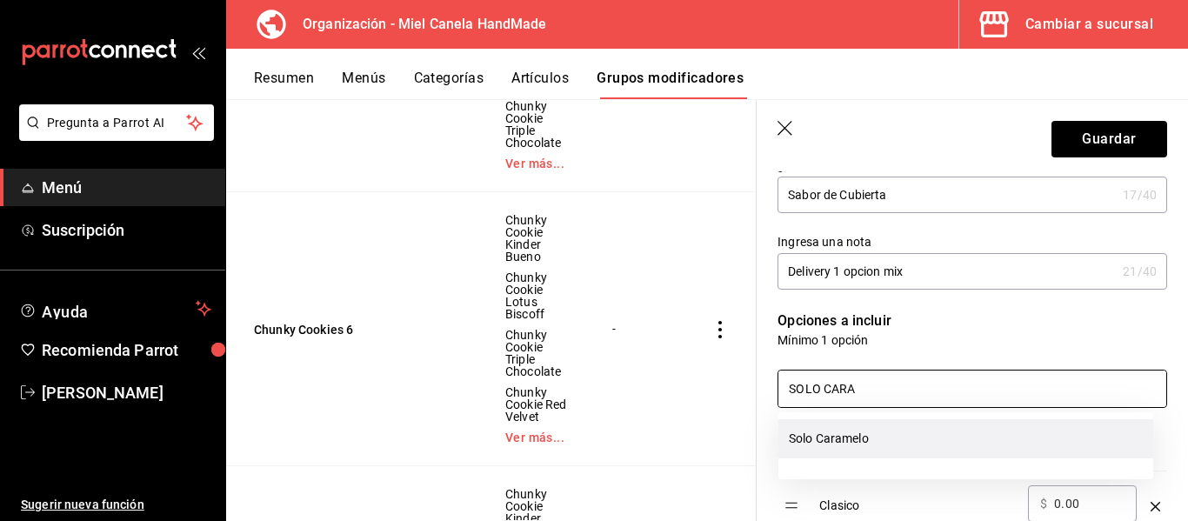
click at [890, 451] on li "Solo Caramelo" at bounding box center [965, 438] width 375 height 39
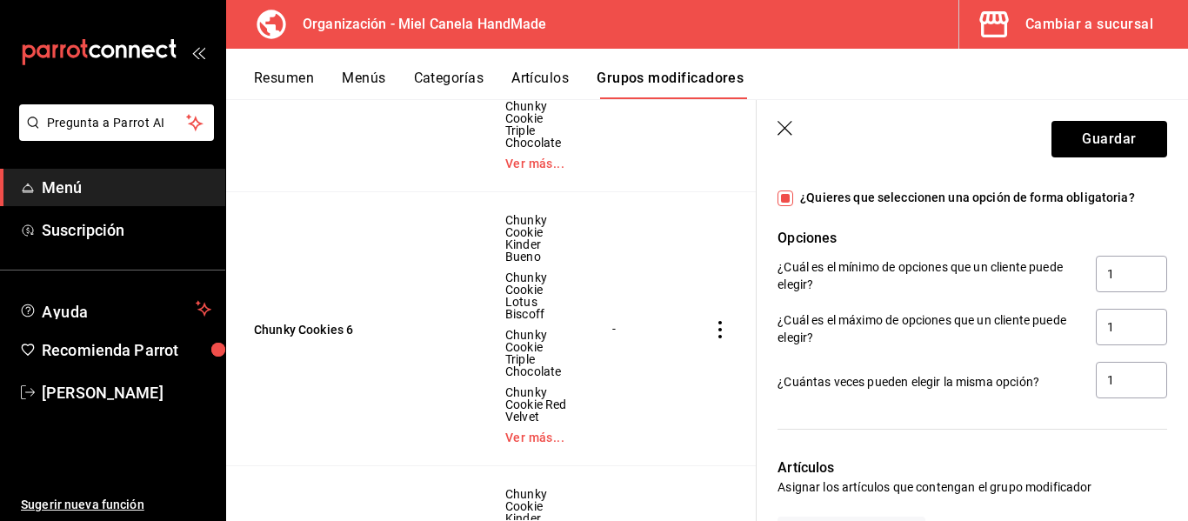
scroll to position [1102, 0]
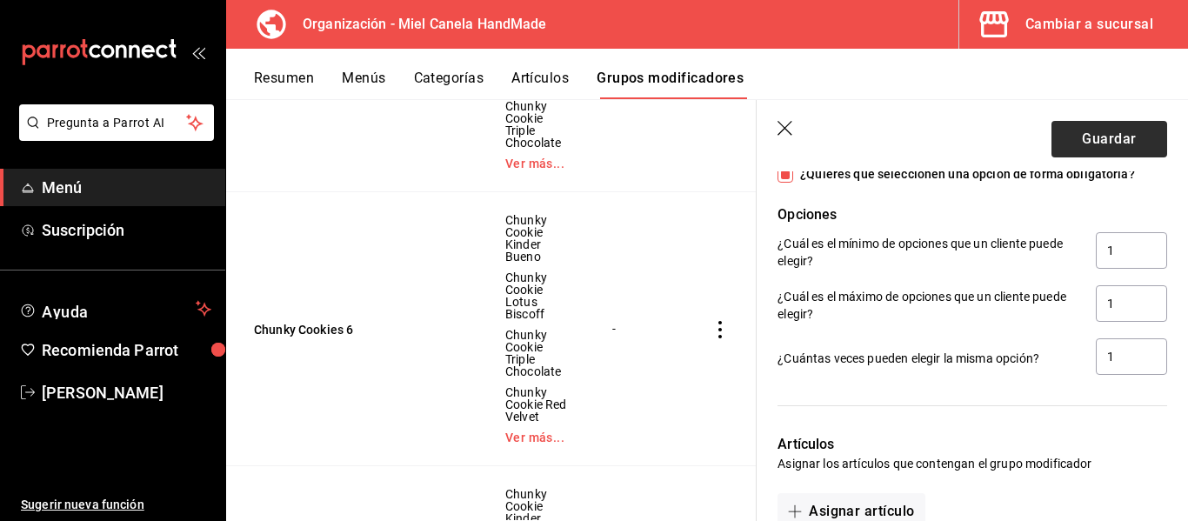
type input "SOLO CARA"
click at [1088, 145] on button "Guardar" at bounding box center [1109, 139] width 116 height 37
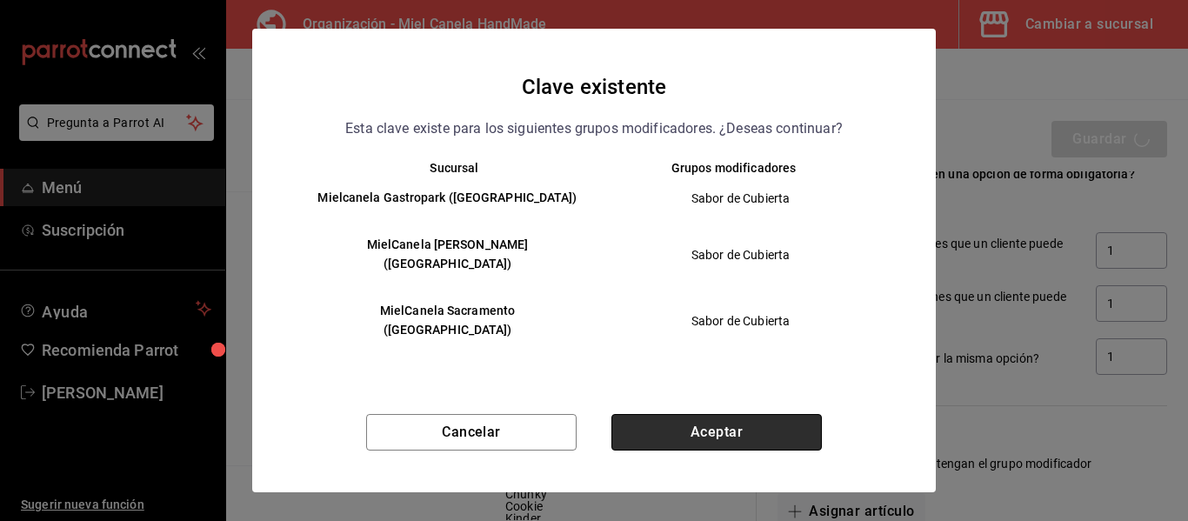
click at [714, 414] on button "Aceptar" at bounding box center [716, 432] width 210 height 37
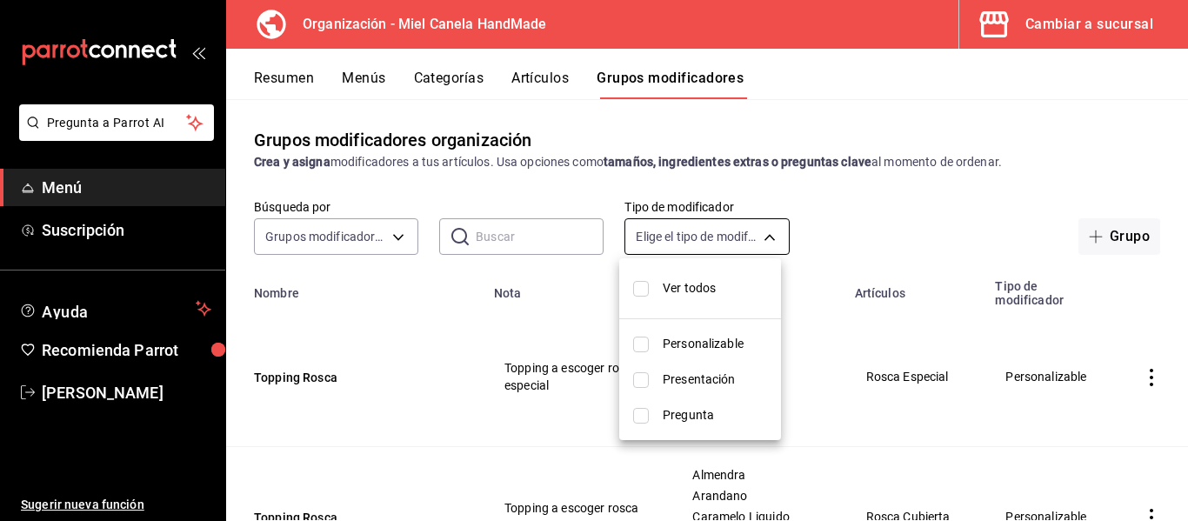
click at [706, 225] on body "Pregunta a Parrot AI Menú Suscripción Ayuda Recomienda Parrot Efraín Rodríguez …" at bounding box center [594, 260] width 1188 height 521
click at [706, 225] on div at bounding box center [594, 260] width 1188 height 521
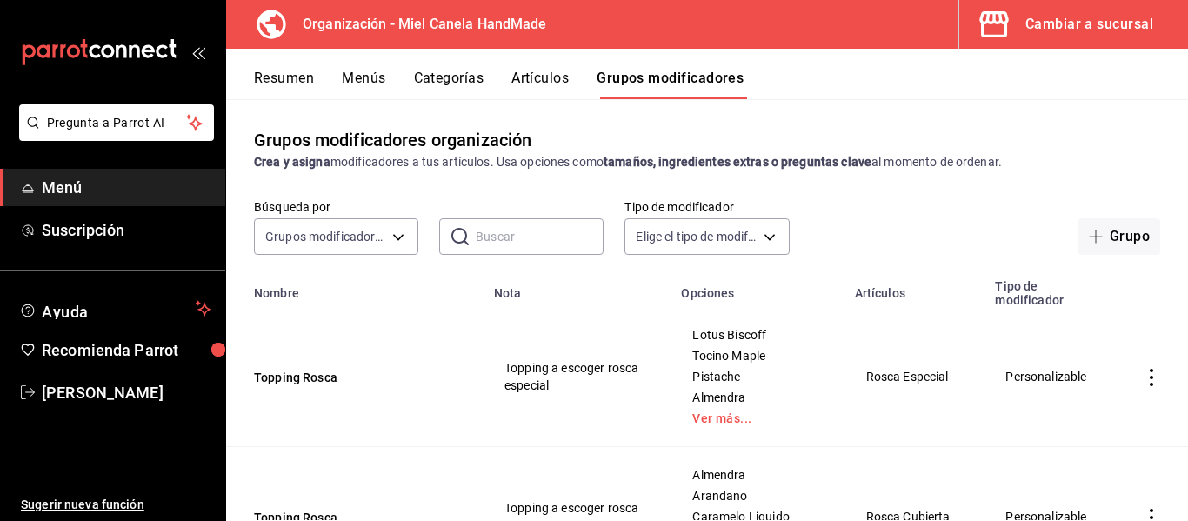
click at [540, 229] on input "text" at bounding box center [540, 236] width 128 height 35
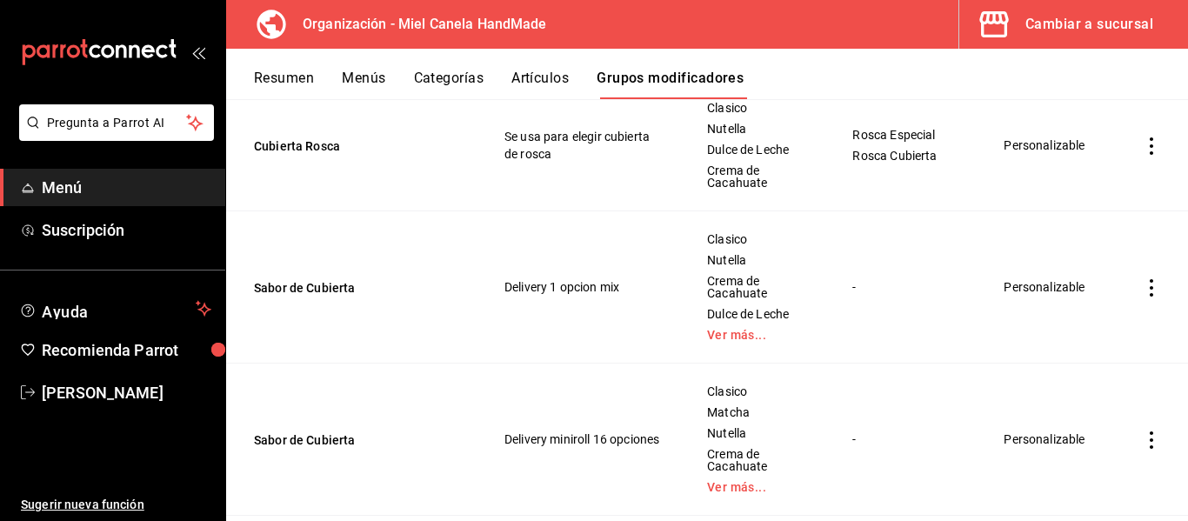
scroll to position [280, 0]
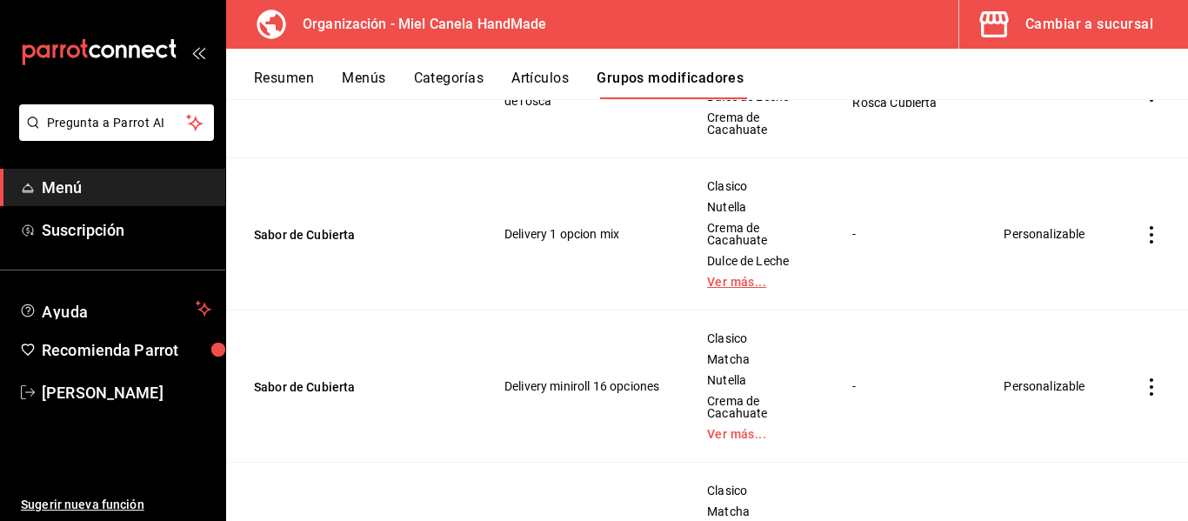
type input "CUBIER"
click at [749, 284] on link "Ver más..." at bounding box center [758, 282] width 102 height 12
click at [713, 431] on link "Ver más..." at bounding box center [758, 434] width 102 height 12
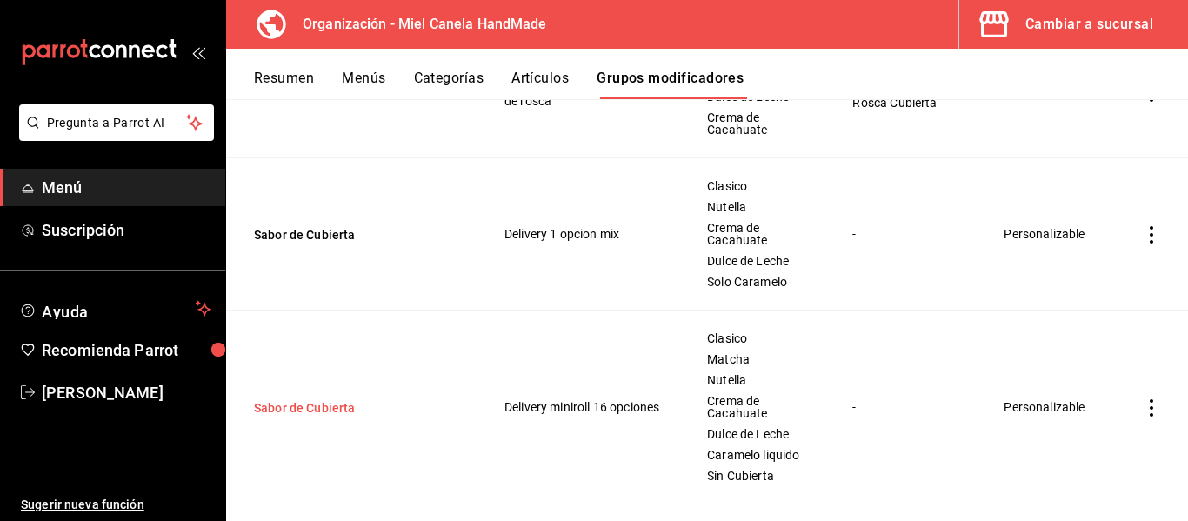
click at [277, 404] on button "Sabor de Cubierta" at bounding box center [358, 407] width 209 height 17
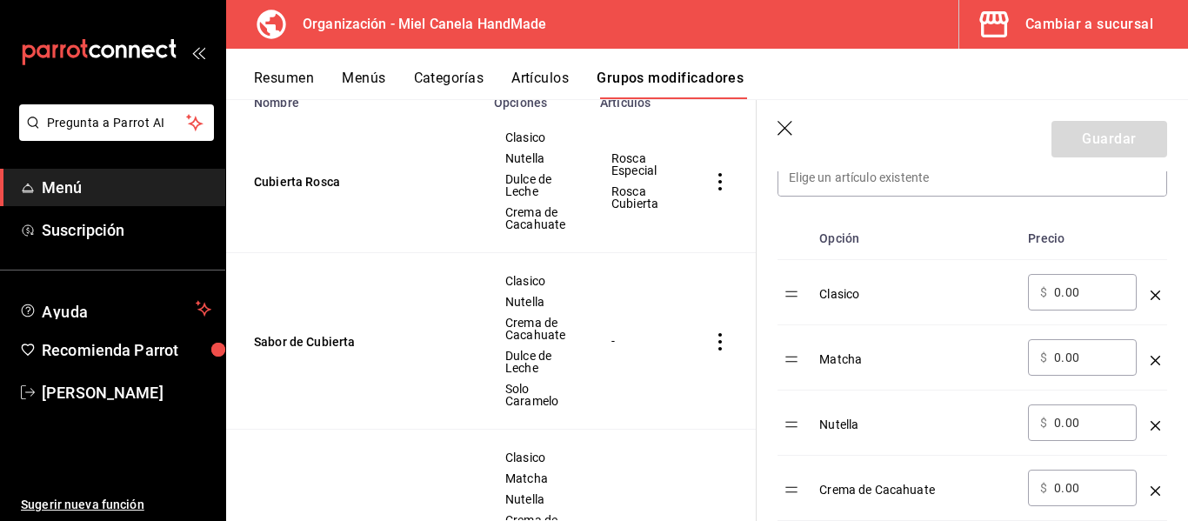
scroll to position [555, 0]
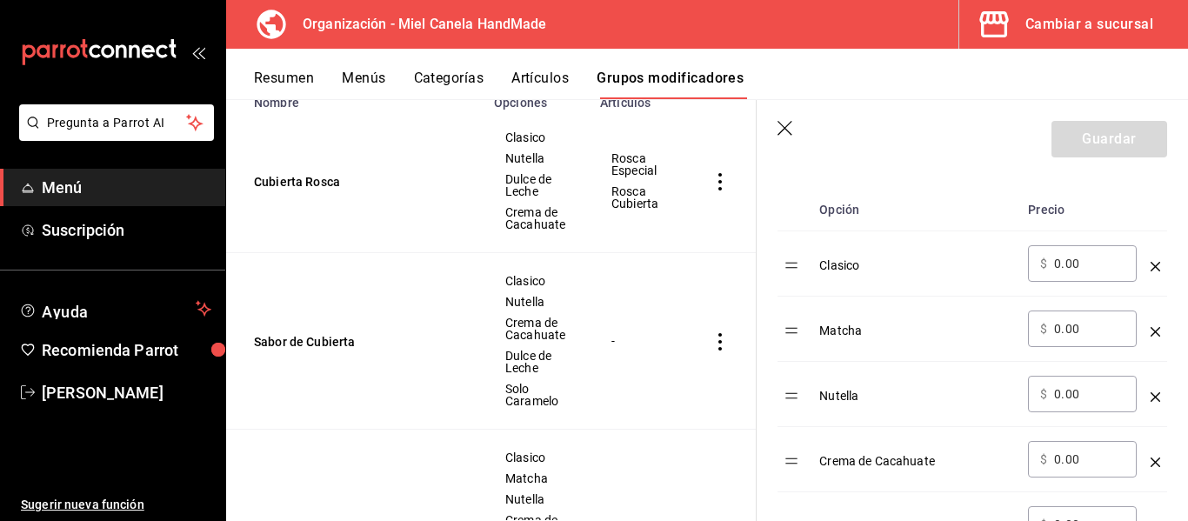
click at [1151, 331] on icon "optionsTable" at bounding box center [1156, 332] width 10 height 10
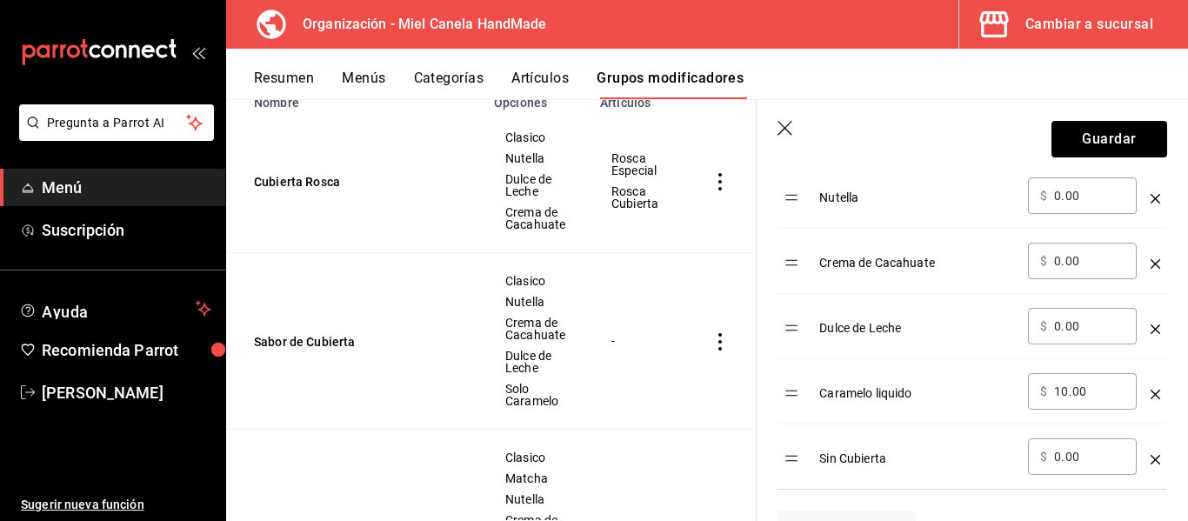
scroll to position [724, 0]
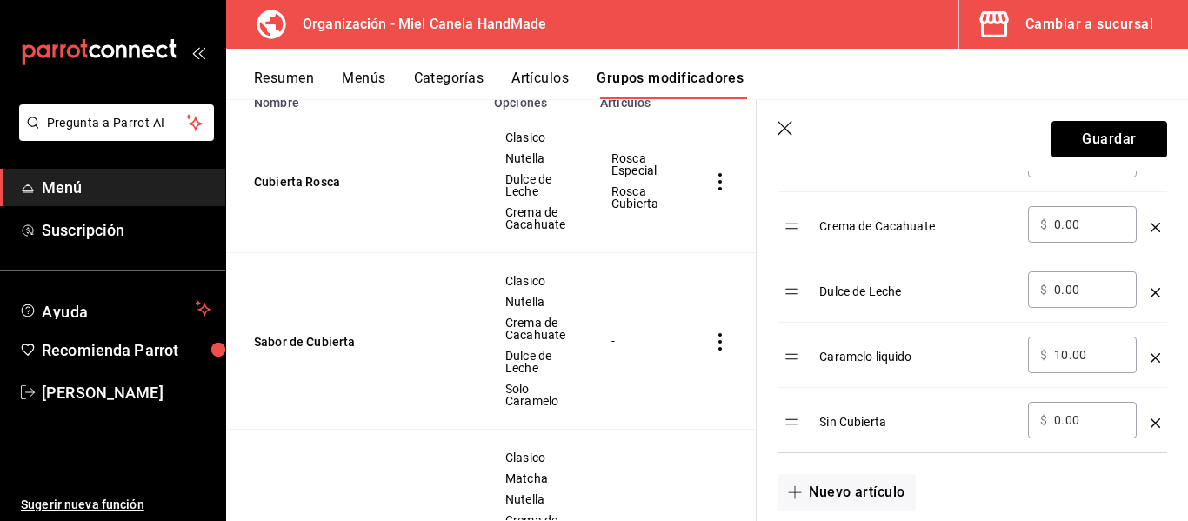
click at [1151, 355] on icon "optionsTable" at bounding box center [1156, 358] width 10 height 10
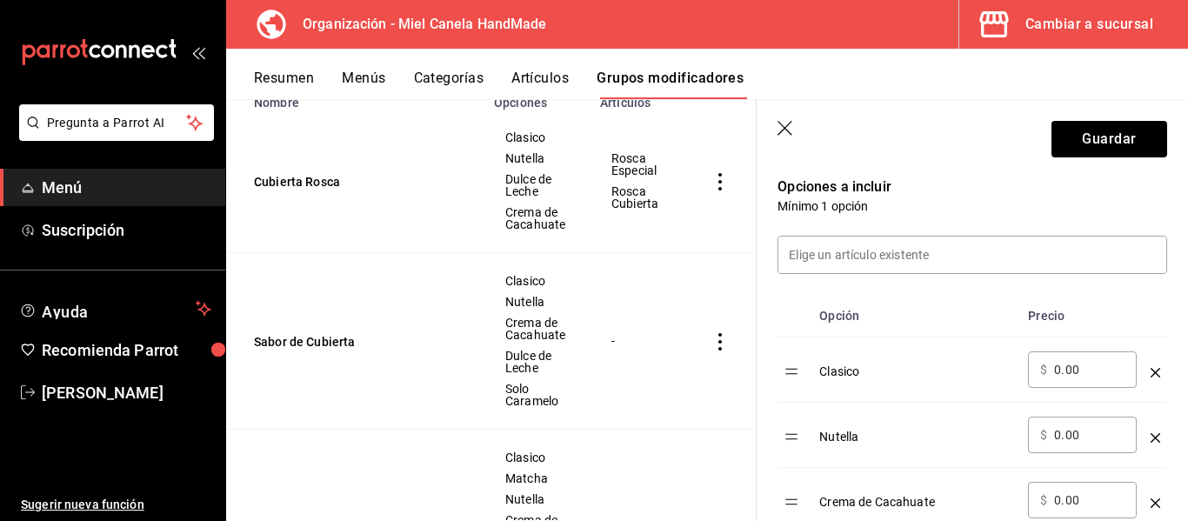
scroll to position [437, 0]
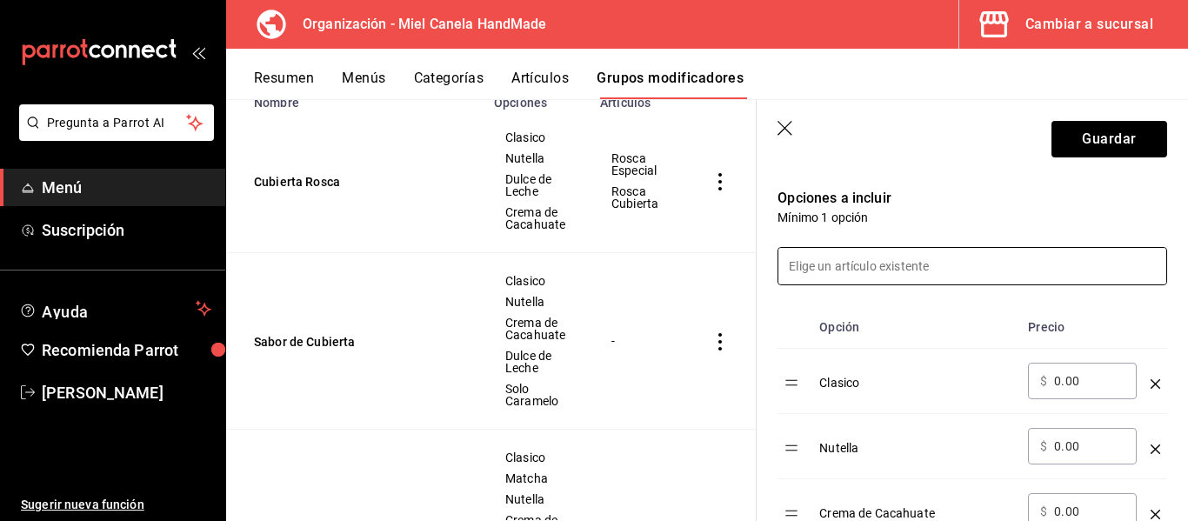
click at [1071, 271] on input at bounding box center [972, 266] width 388 height 37
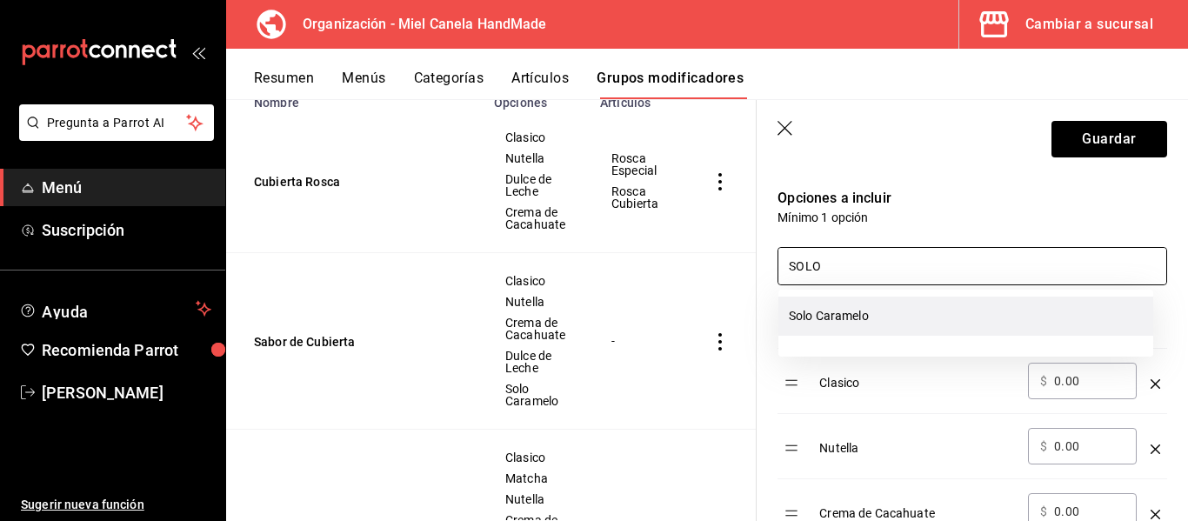
click at [891, 308] on li "Solo Caramelo" at bounding box center [965, 316] width 375 height 39
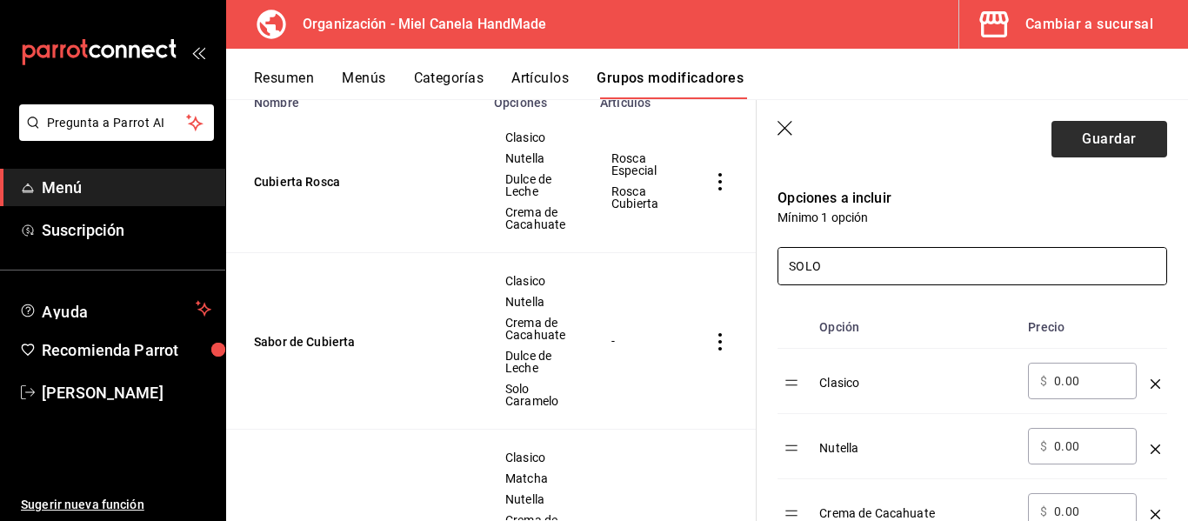
type input "SOLO"
click at [1125, 136] on button "Guardar" at bounding box center [1109, 139] width 116 height 37
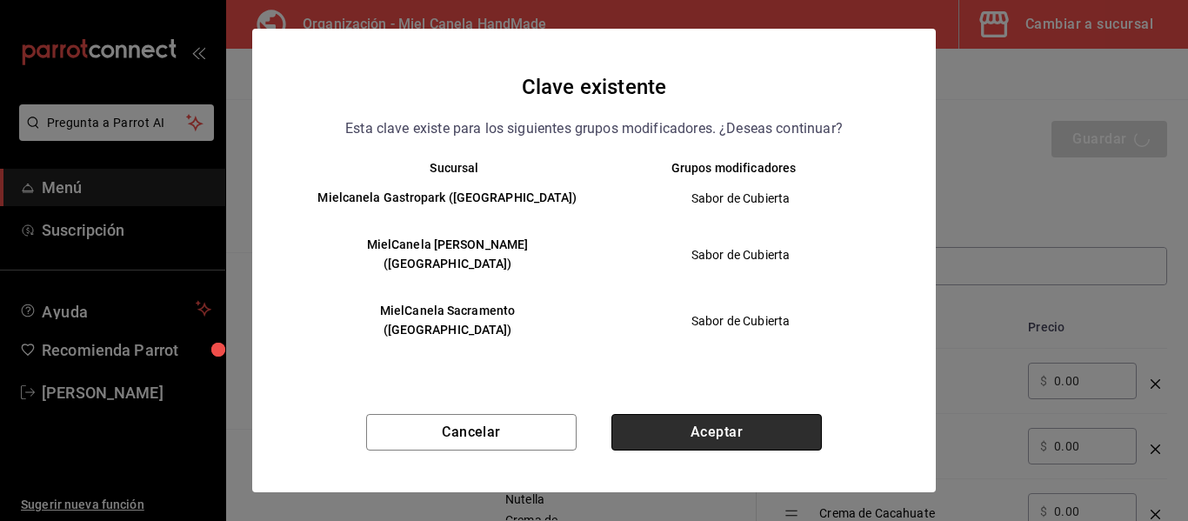
click at [699, 414] on button "Aceptar" at bounding box center [716, 432] width 210 height 37
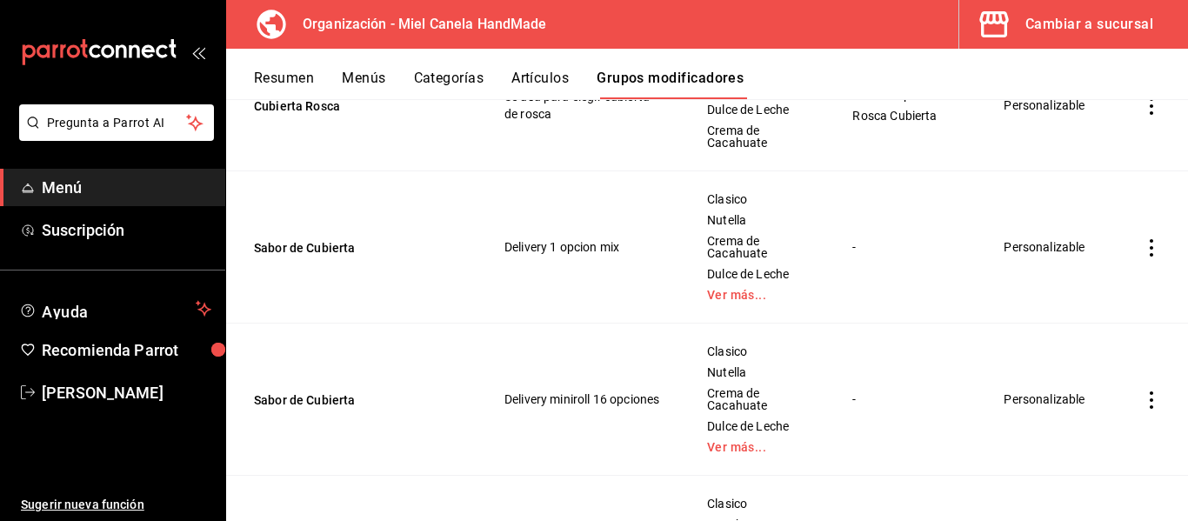
scroll to position [293, 0]
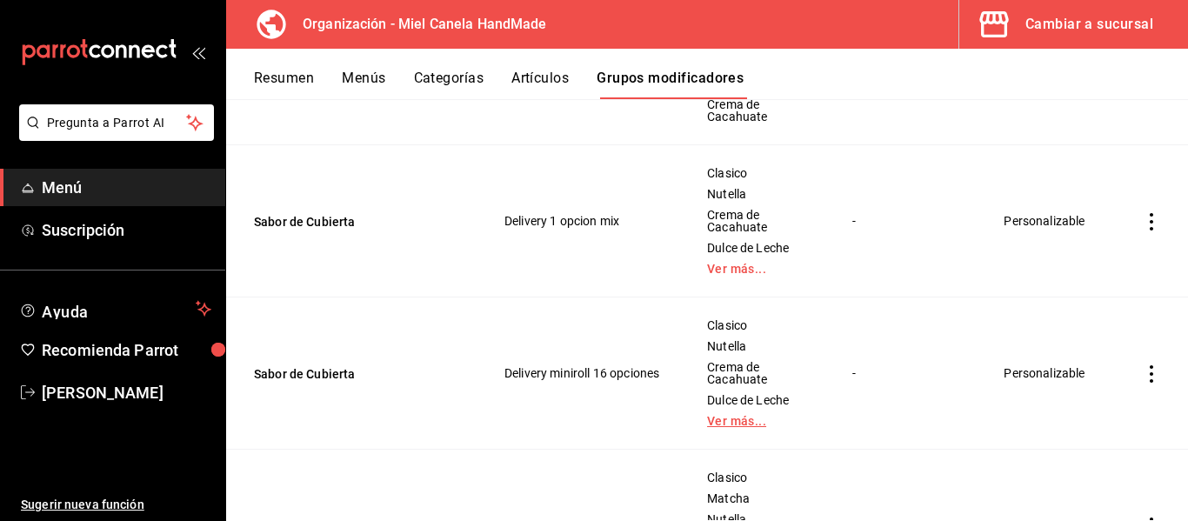
click at [739, 420] on link "Ver más..." at bounding box center [758, 421] width 102 height 12
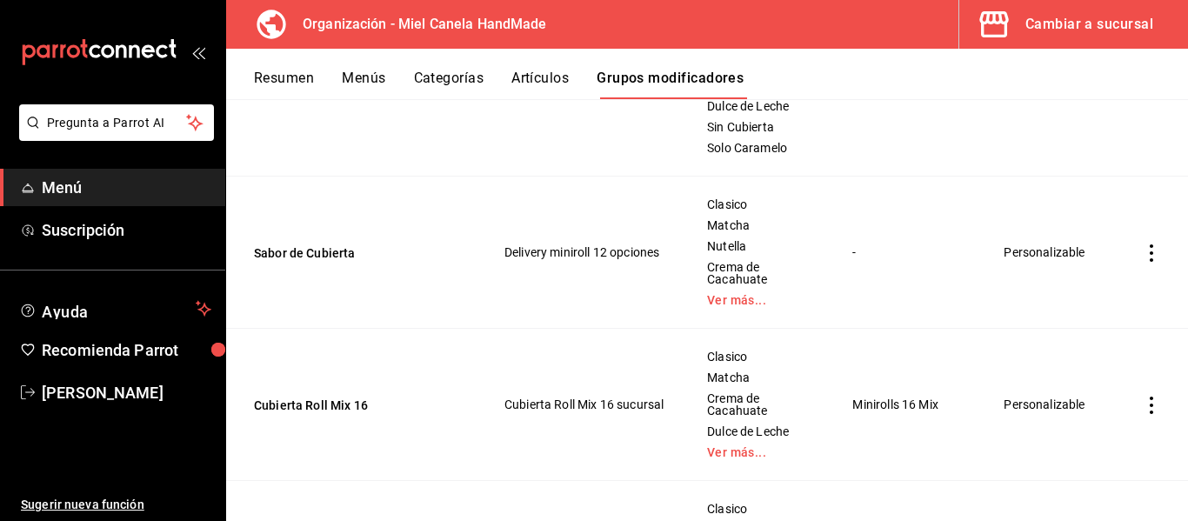
scroll to position [654, 0]
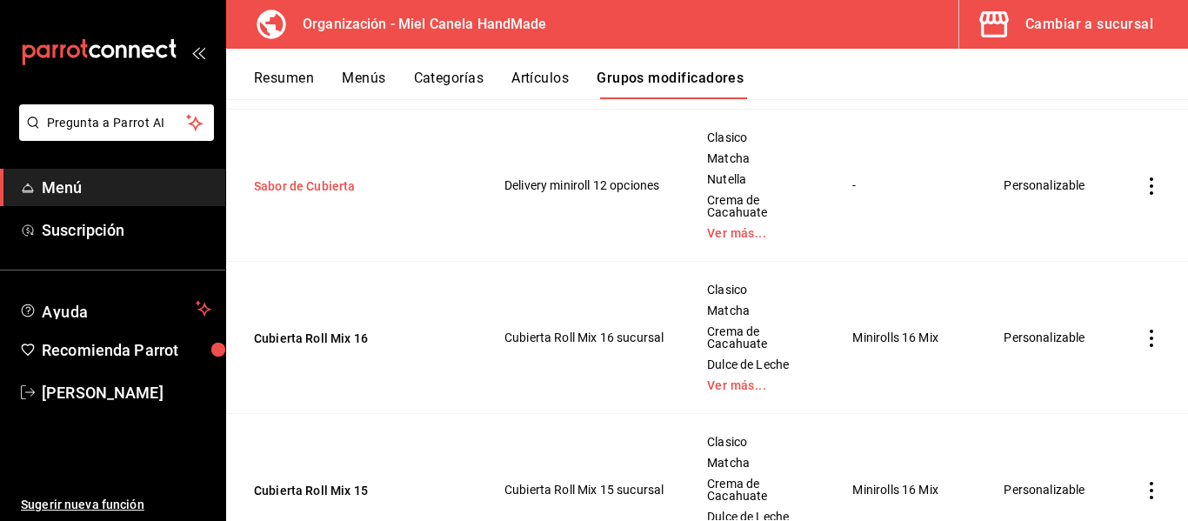
click at [308, 184] on button "Sabor de Cubierta" at bounding box center [358, 185] width 209 height 17
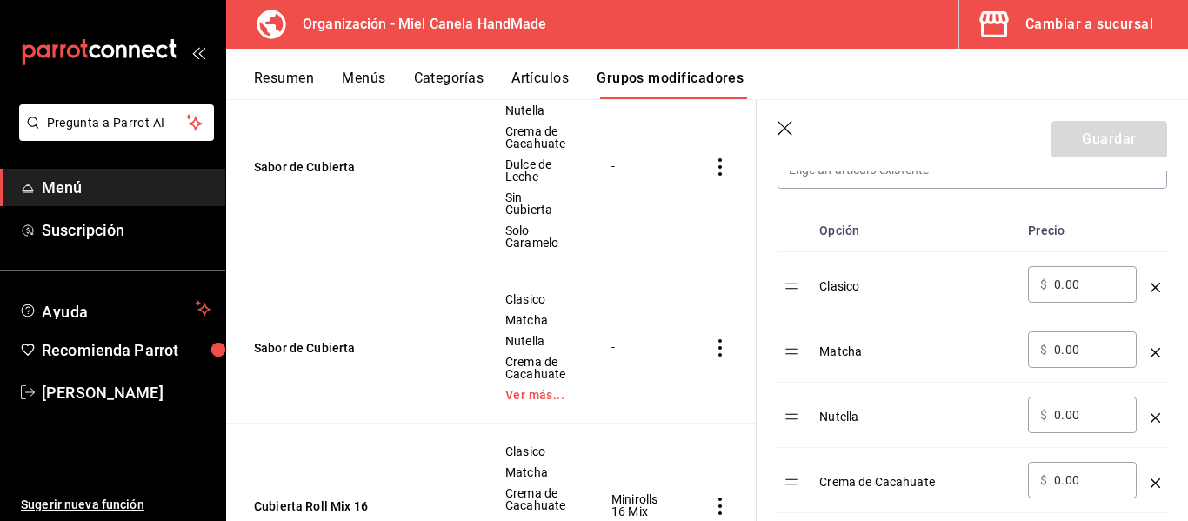
scroll to position [555, 0]
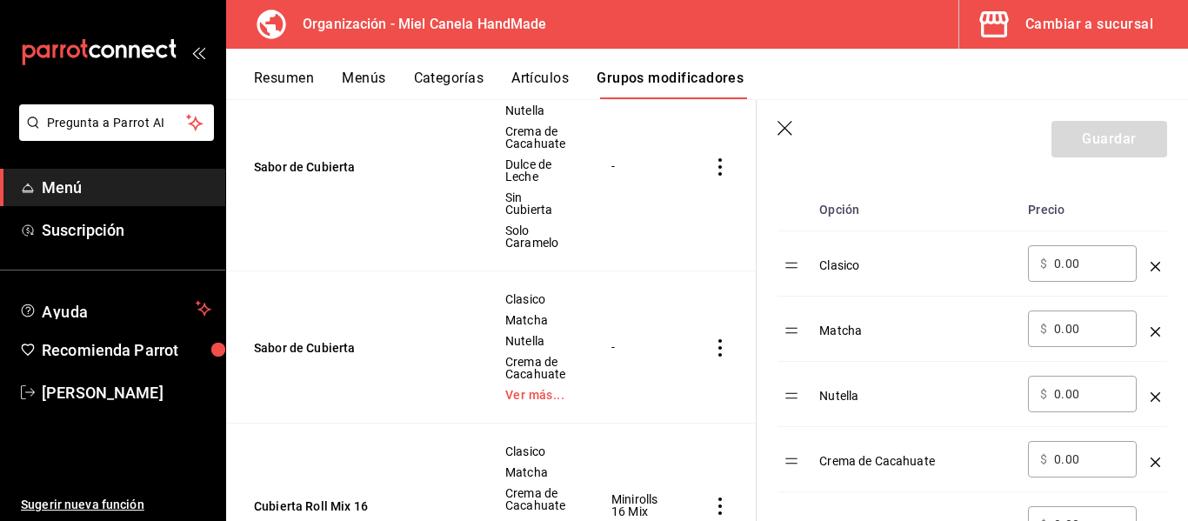
click at [1151, 331] on icon "optionsTable" at bounding box center [1156, 332] width 10 height 10
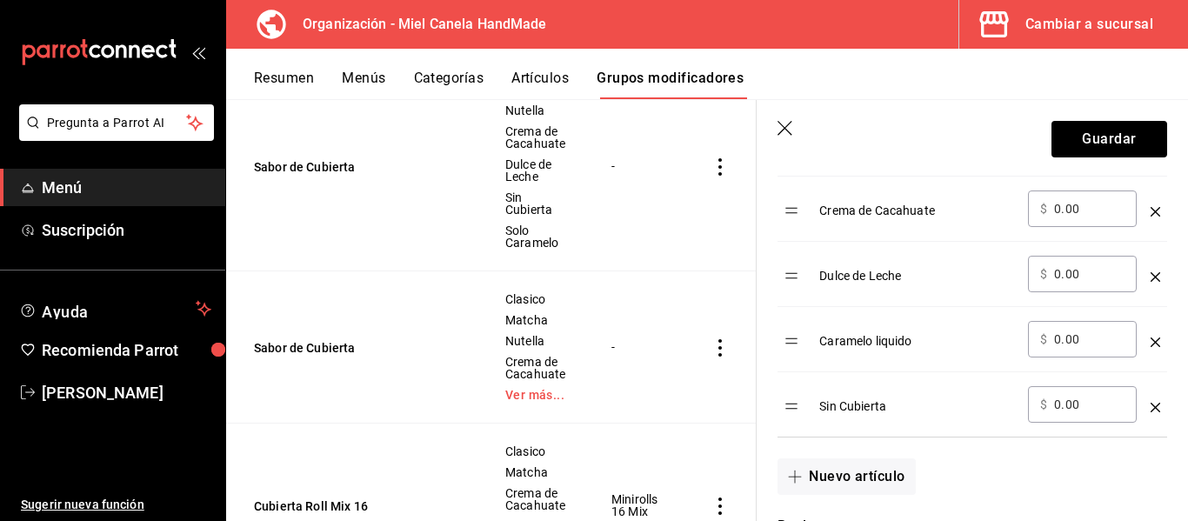
scroll to position [769, 0]
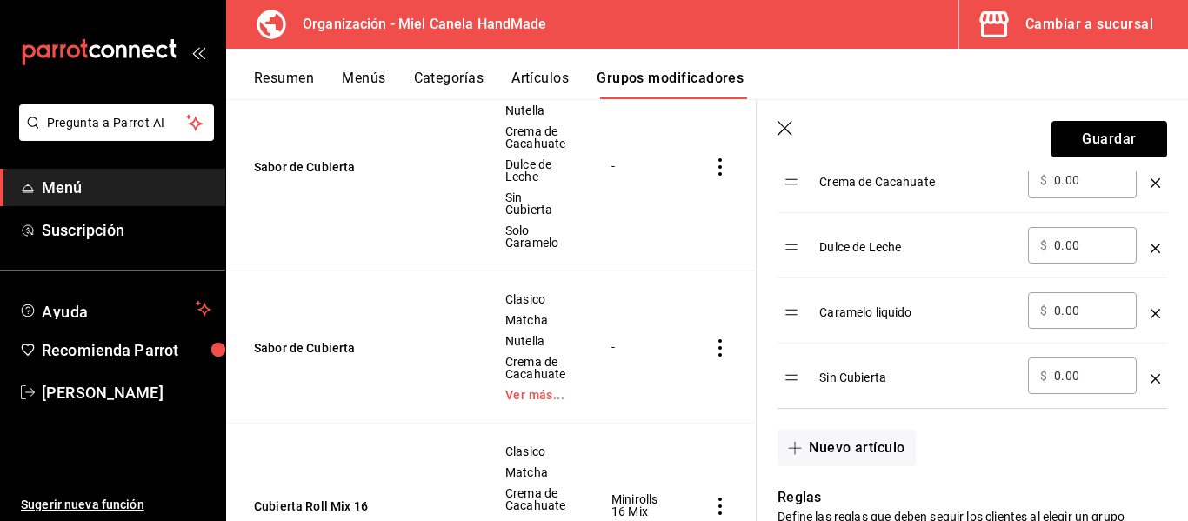
click at [1151, 309] on icon "optionsTable" at bounding box center [1156, 314] width 10 height 10
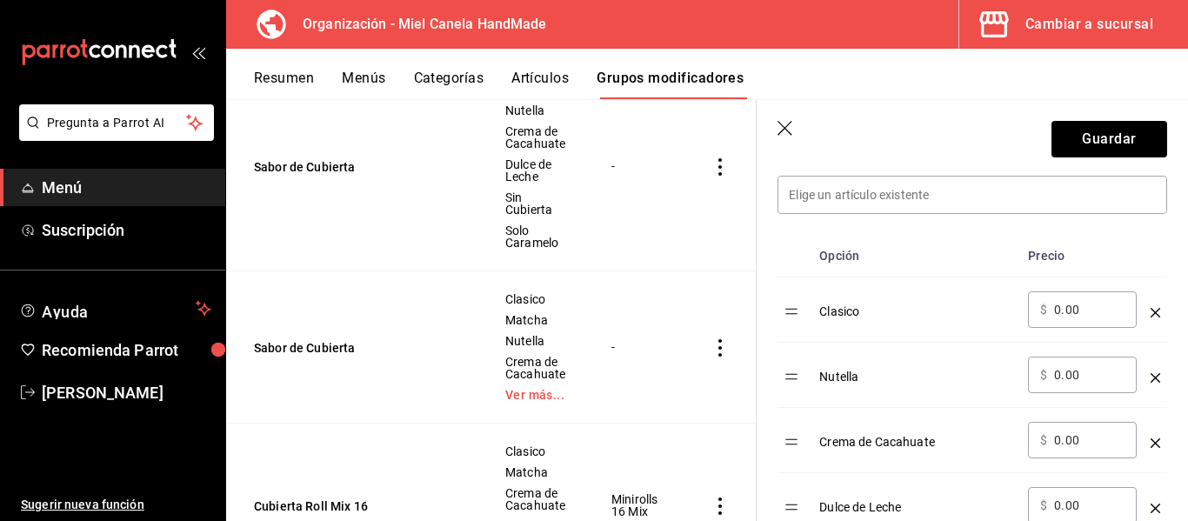
scroll to position [455, 0]
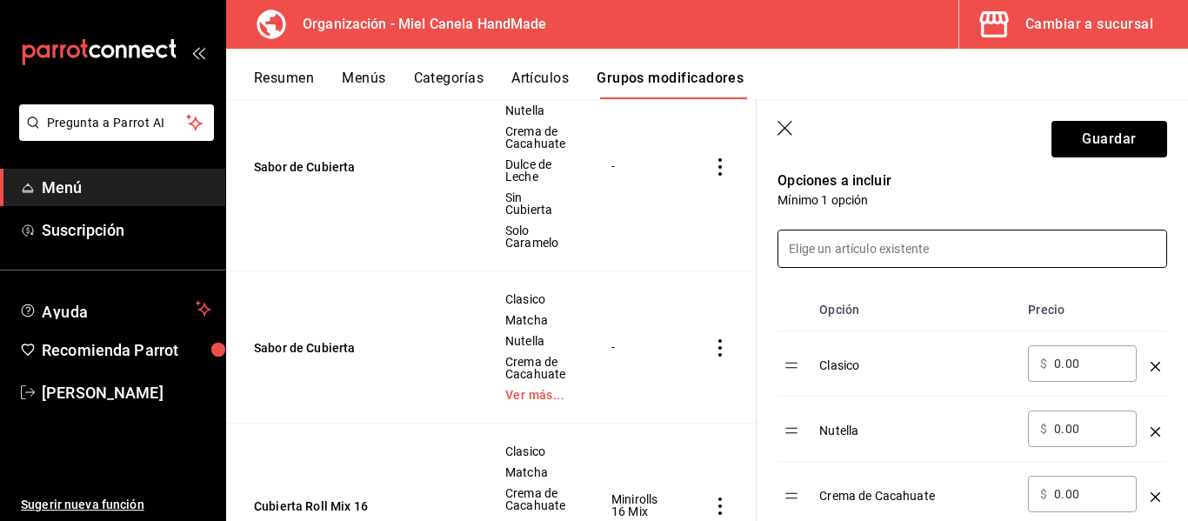
click at [1069, 260] on input at bounding box center [972, 248] width 388 height 37
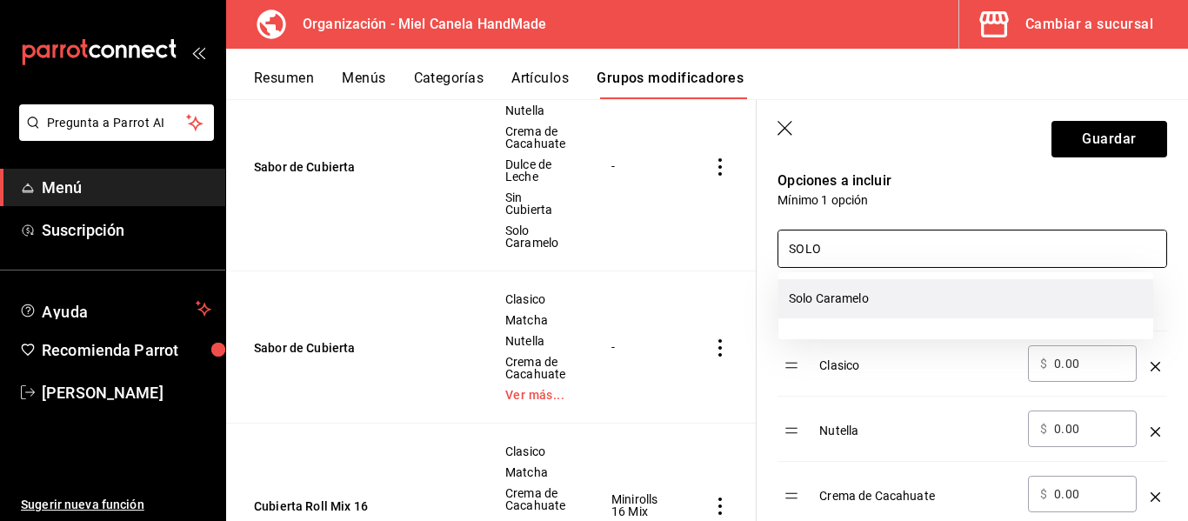
click at [971, 307] on li "Solo Caramelo" at bounding box center [965, 298] width 375 height 39
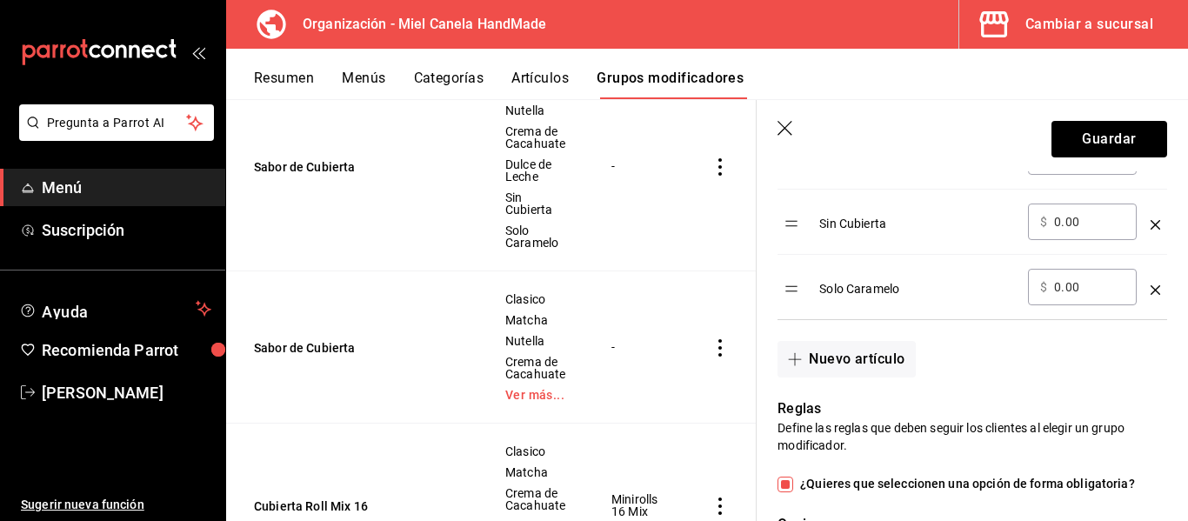
scroll to position [862, 0]
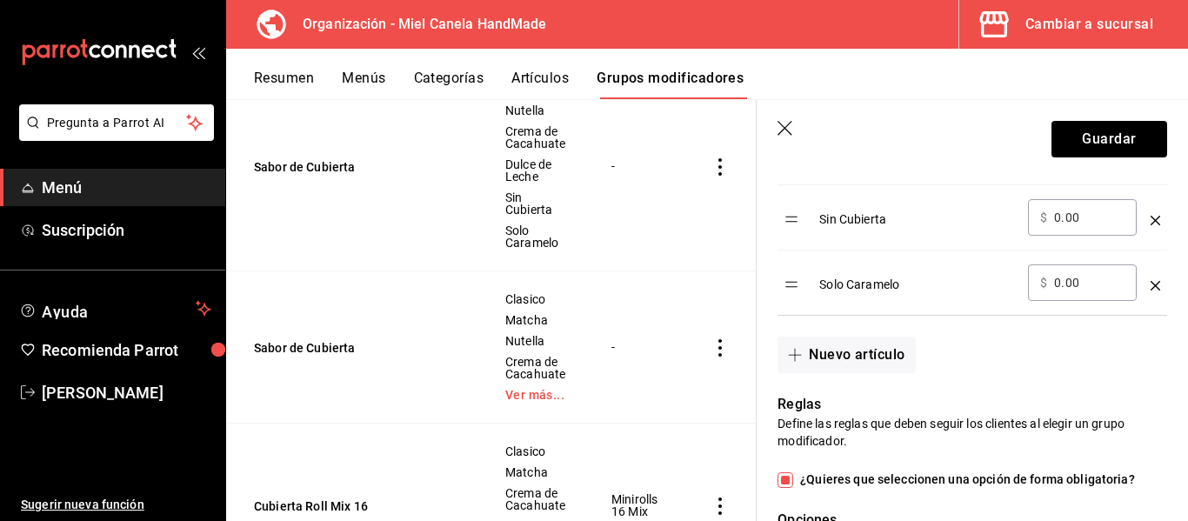
type input "SOLO"
drag, startPoint x: 798, startPoint y: 288, endPoint x: 795, endPoint y: 243, distance: 45.4
click at [795, 243] on table "Opción Precio Clasico ​ $ 0.00 ​ Nutella ​ $ 0.00 ​ Crema de Cacahuate ​ $ 0.00…" at bounding box center [972, 98] width 390 height 433
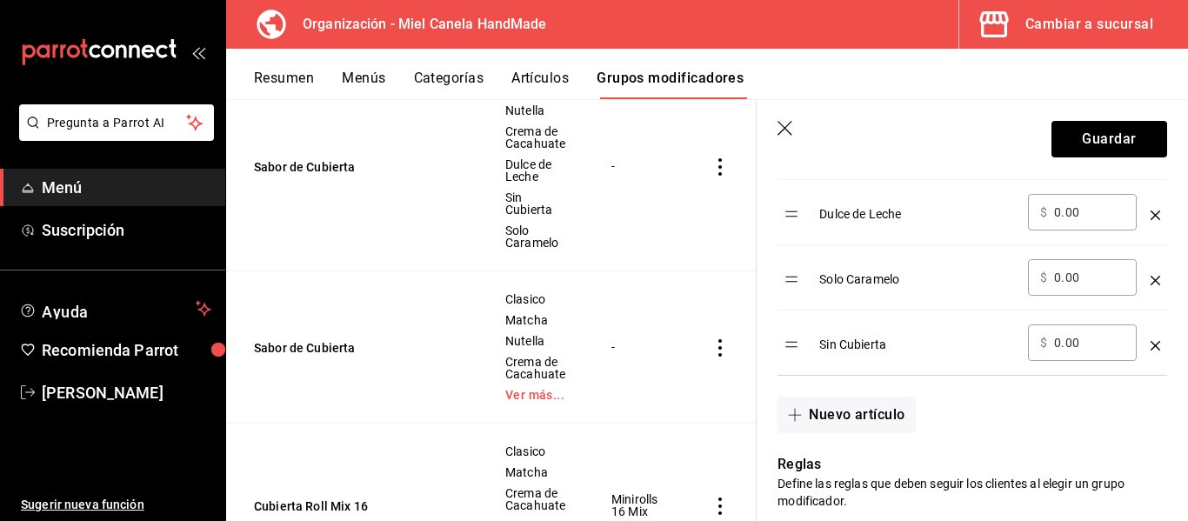
scroll to position [790, 0]
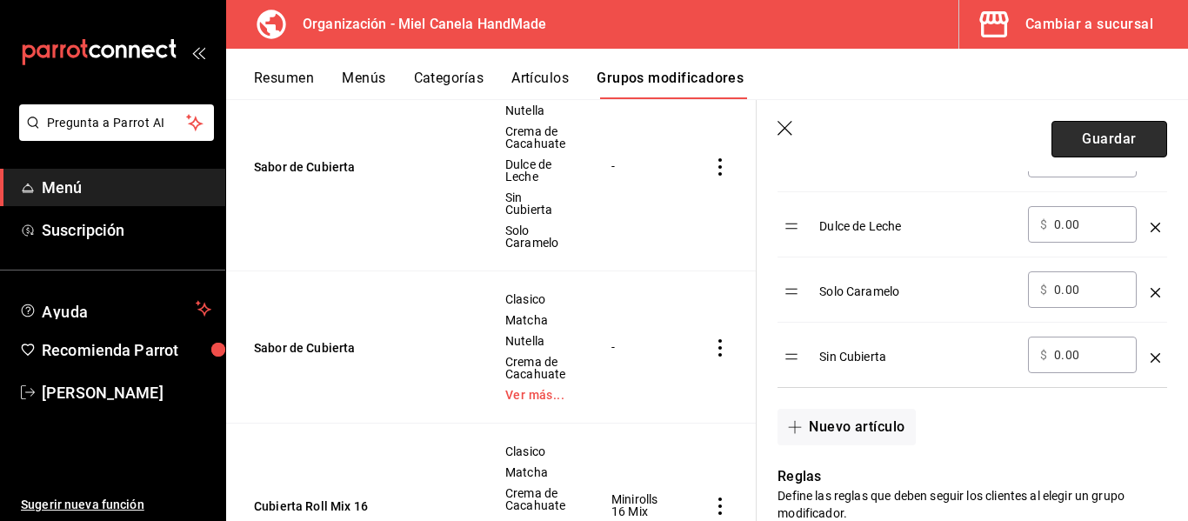
click at [1104, 137] on button "Guardar" at bounding box center [1109, 139] width 116 height 37
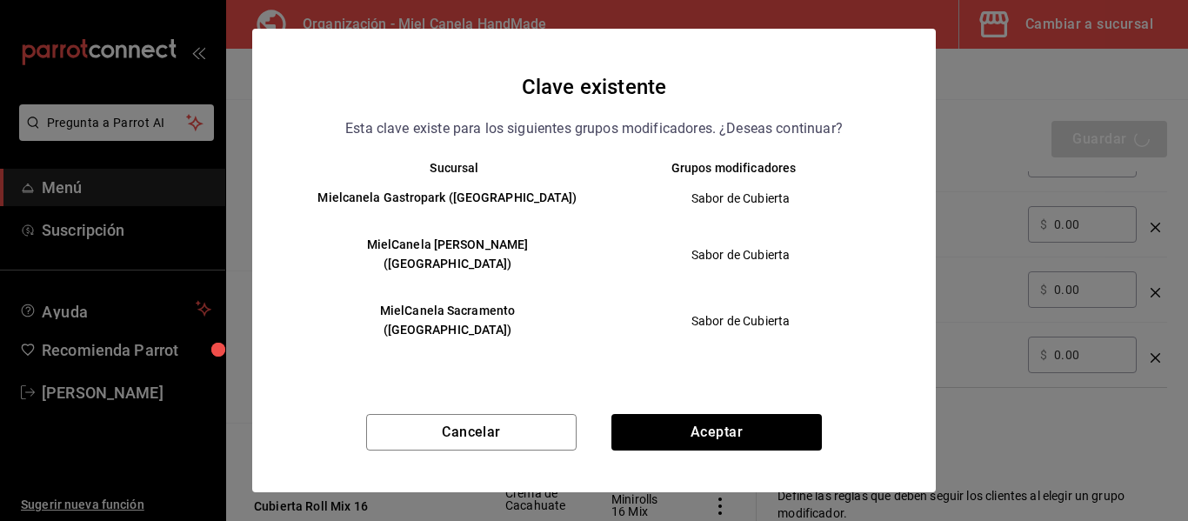
click at [695, 394] on div "Clave existente Esta clave existe para los siguientes grupos modificadores. ¿De…" at bounding box center [594, 261] width 684 height 464
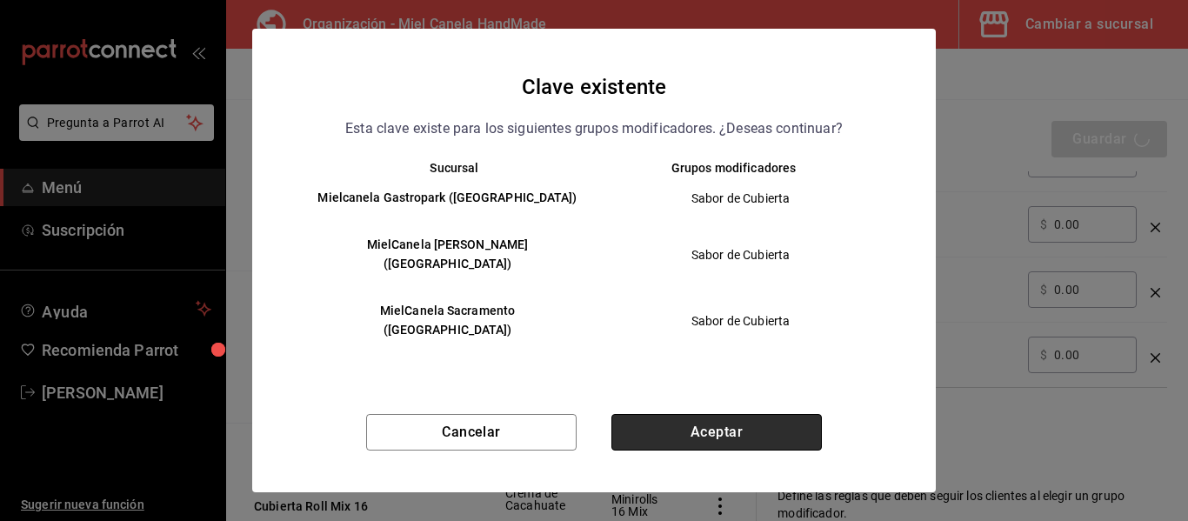
click at [695, 414] on button "Aceptar" at bounding box center [716, 432] width 210 height 37
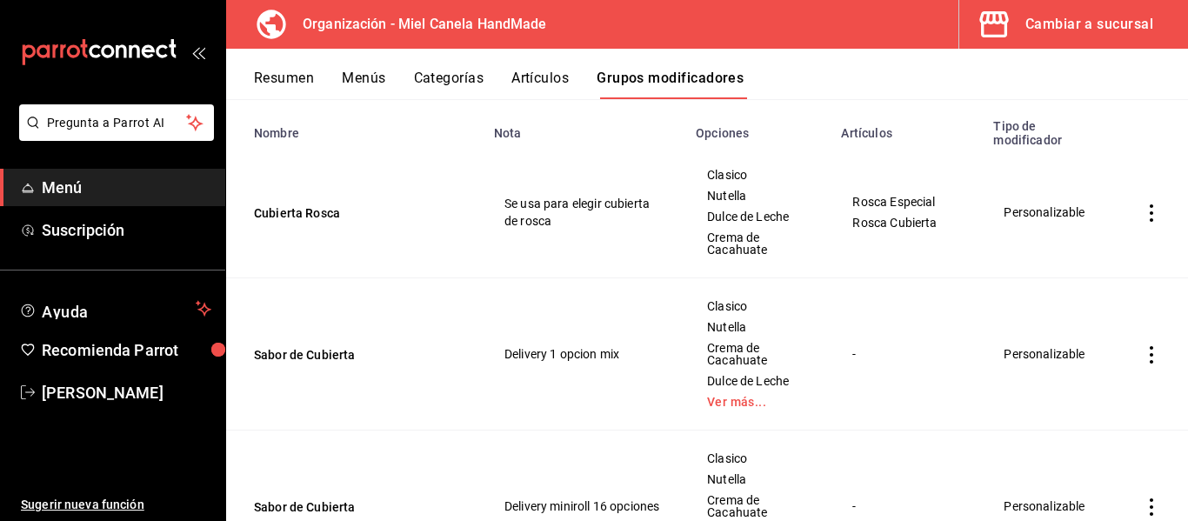
scroll to position [227, 0]
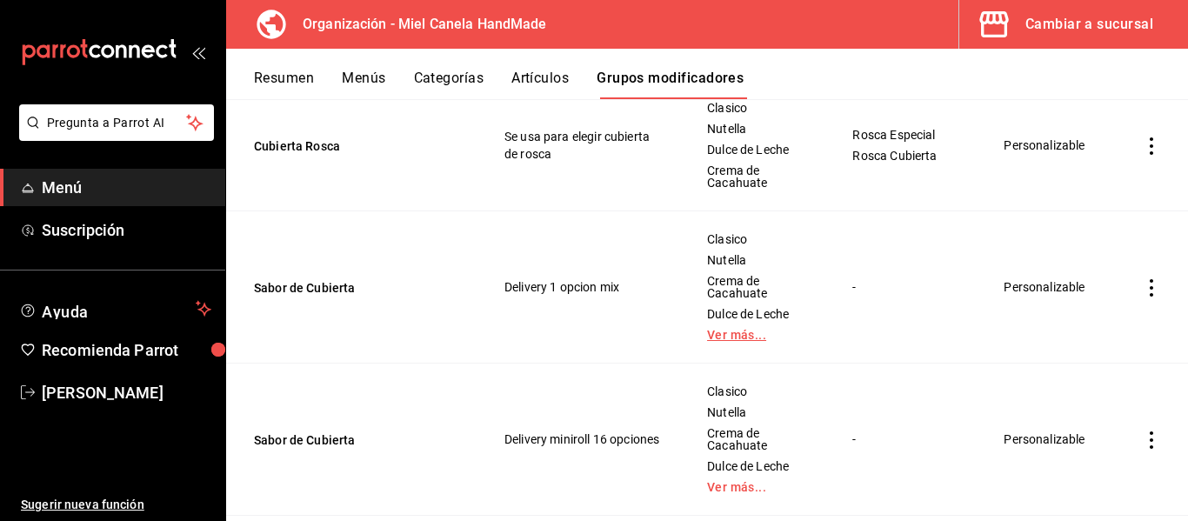
click at [716, 337] on link "Ver más..." at bounding box center [758, 335] width 102 height 12
click at [747, 484] on link "Ver más..." at bounding box center [758, 487] width 102 height 12
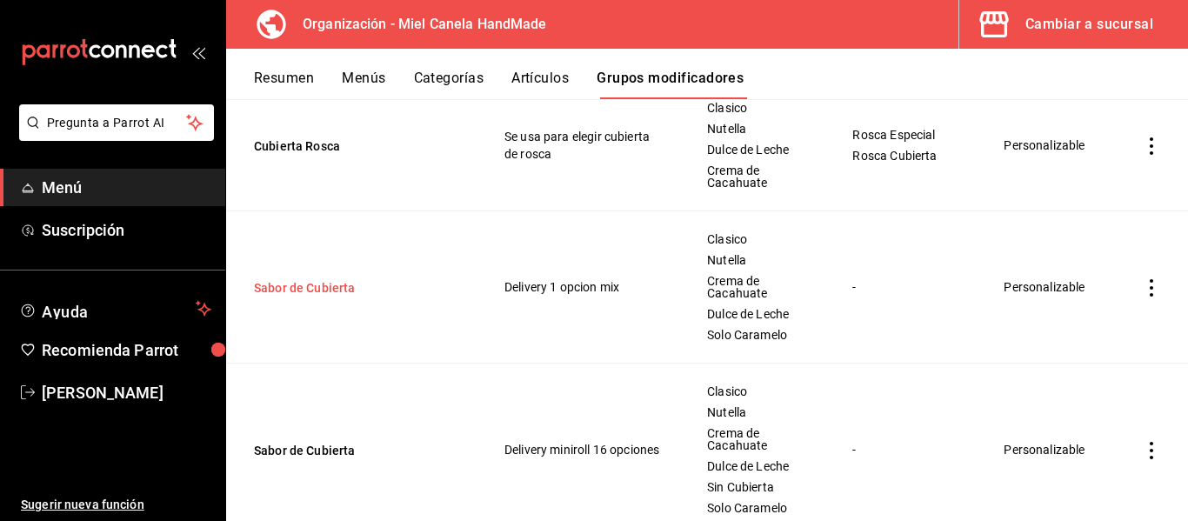
click at [279, 297] on button "Sabor de Cubierta" at bounding box center [358, 287] width 209 height 17
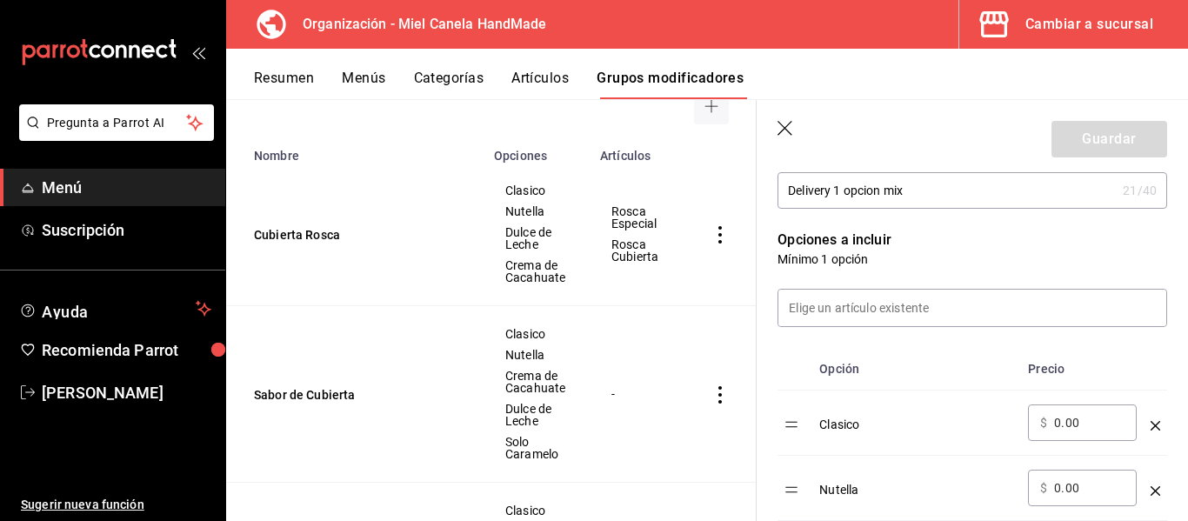
scroll to position [391, 0]
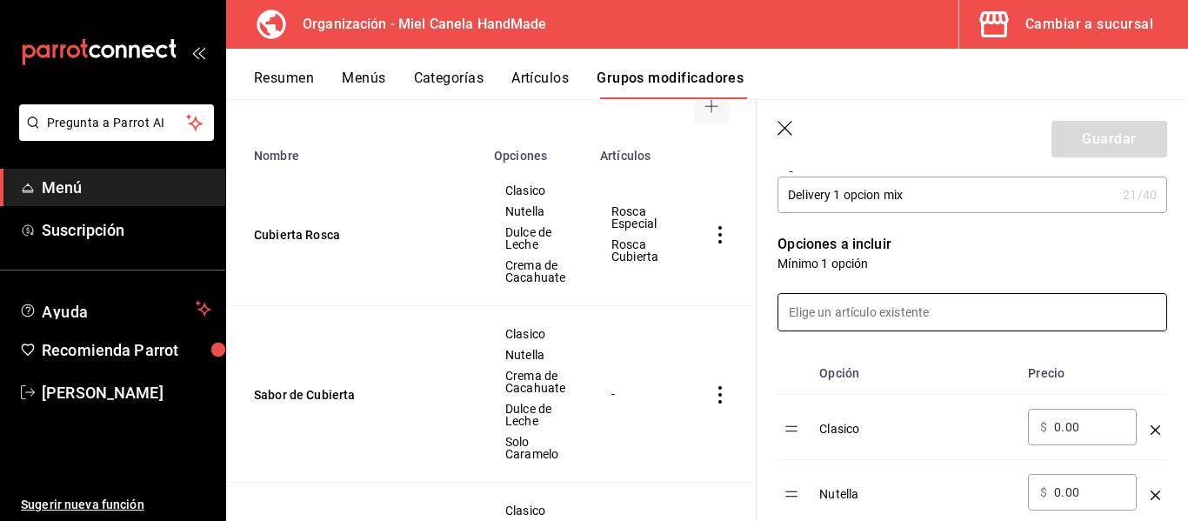
click at [1031, 321] on input at bounding box center [972, 312] width 388 height 37
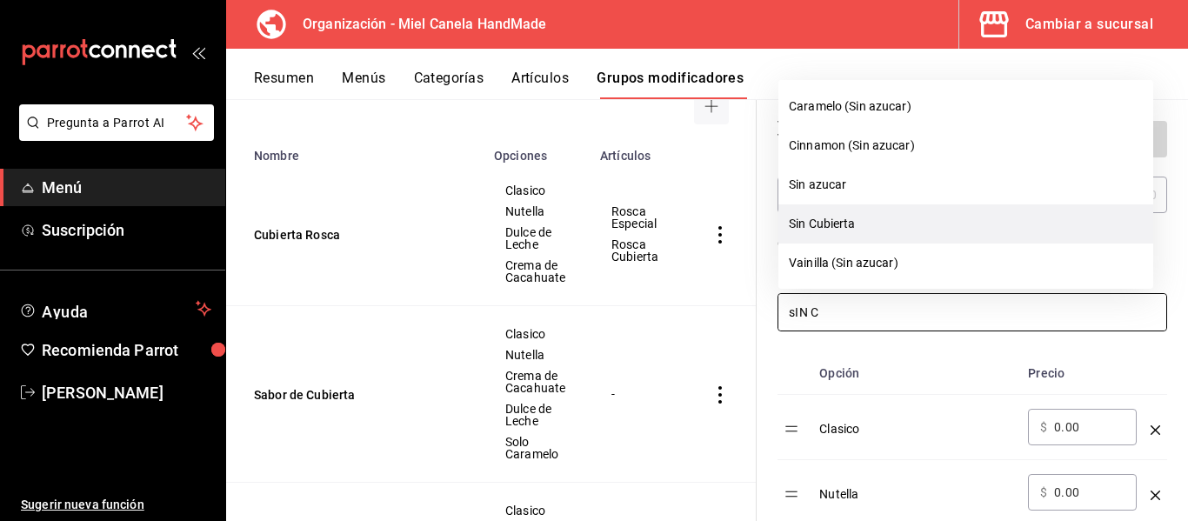
click at [858, 213] on li "Sin Cubierta" at bounding box center [965, 223] width 375 height 39
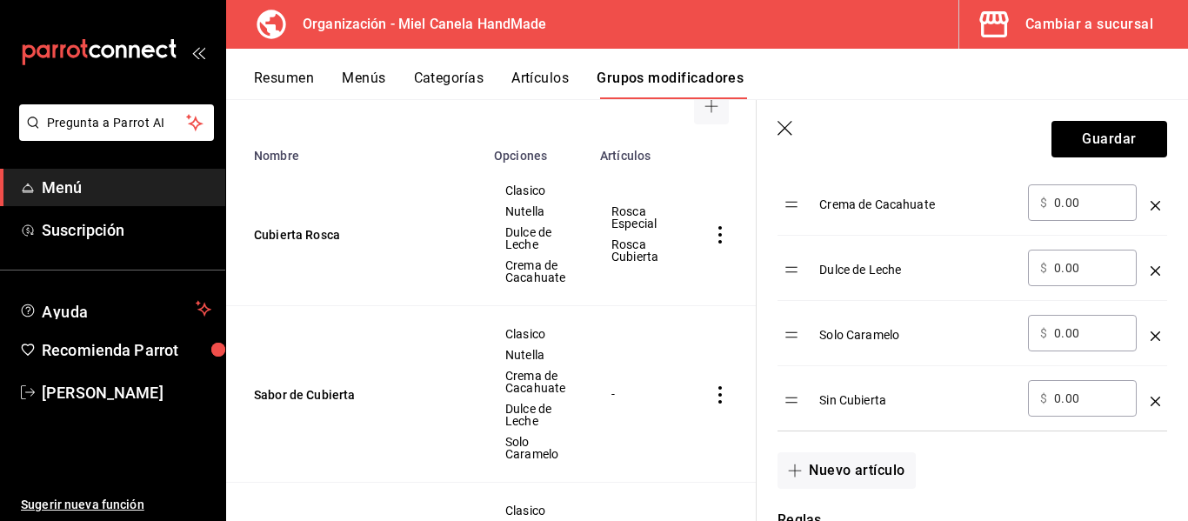
scroll to position [751, 0]
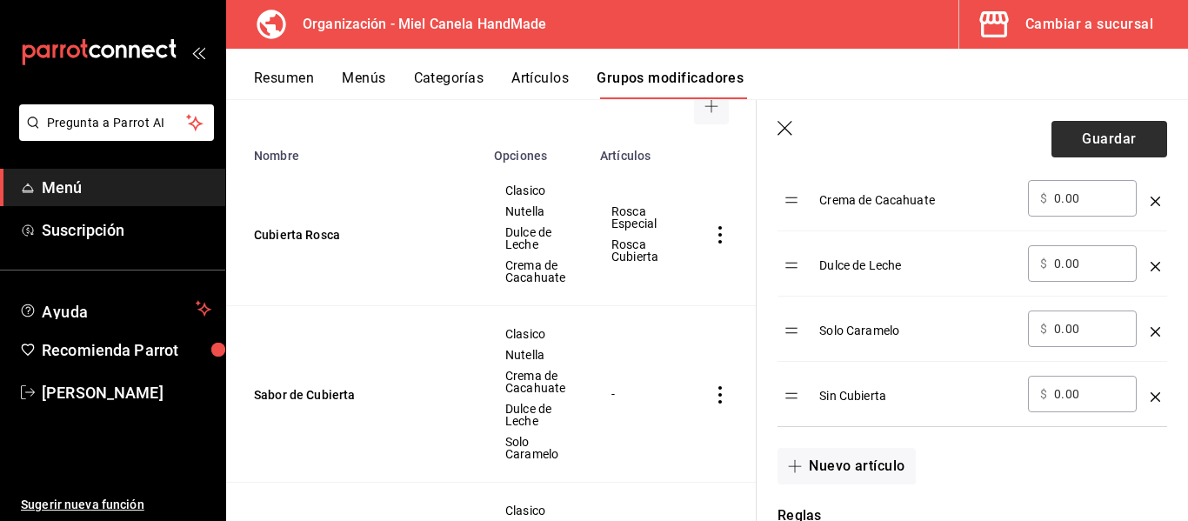
type input "sIN C"
click at [1104, 148] on button "Guardar" at bounding box center [1109, 139] width 116 height 37
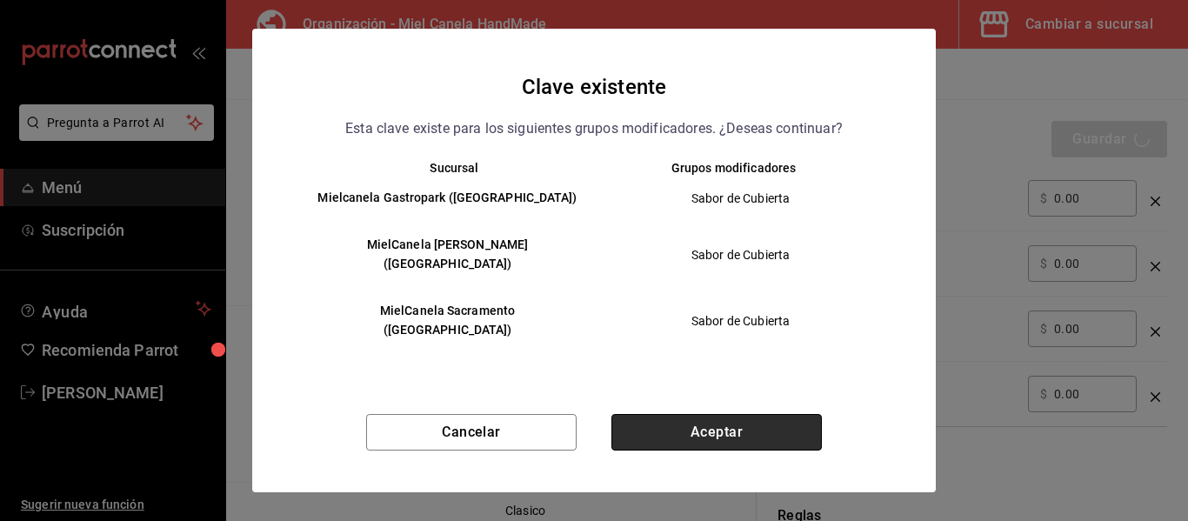
click at [697, 414] on button "Aceptar" at bounding box center [716, 432] width 210 height 37
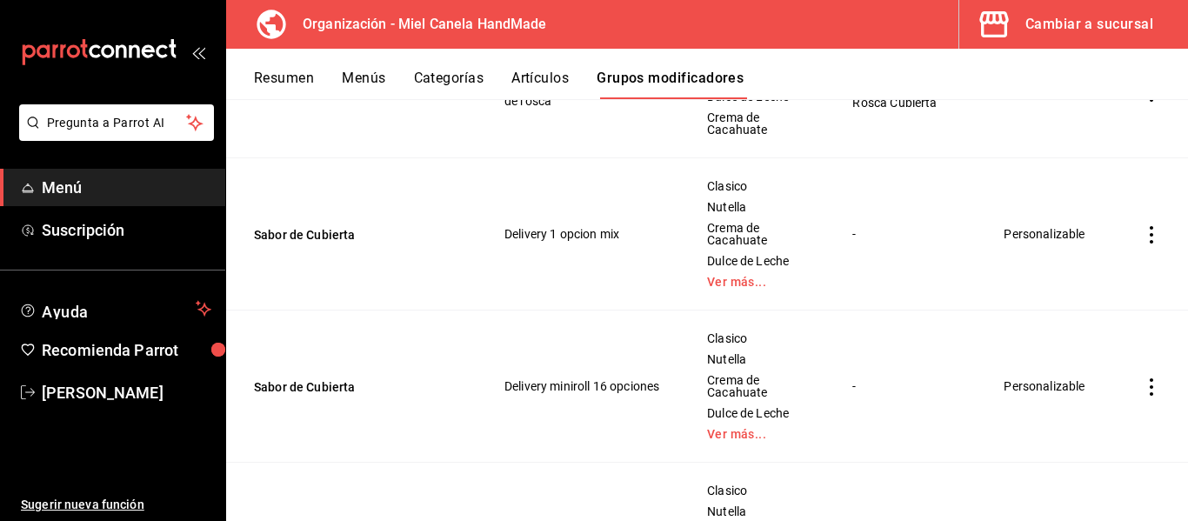
scroll to position [333, 0]
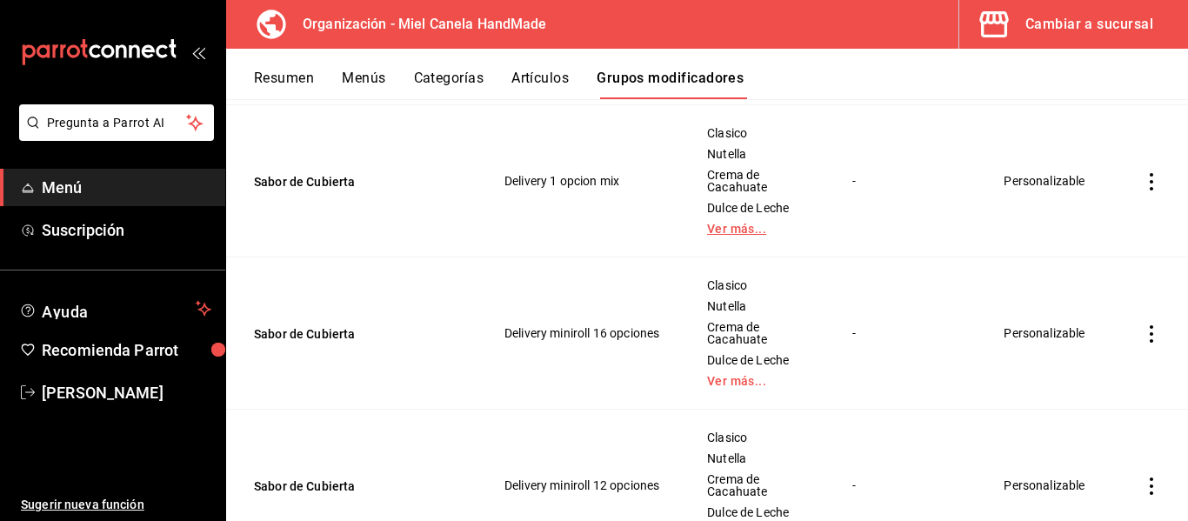
click at [740, 235] on link "Ver más..." at bounding box center [758, 229] width 102 height 12
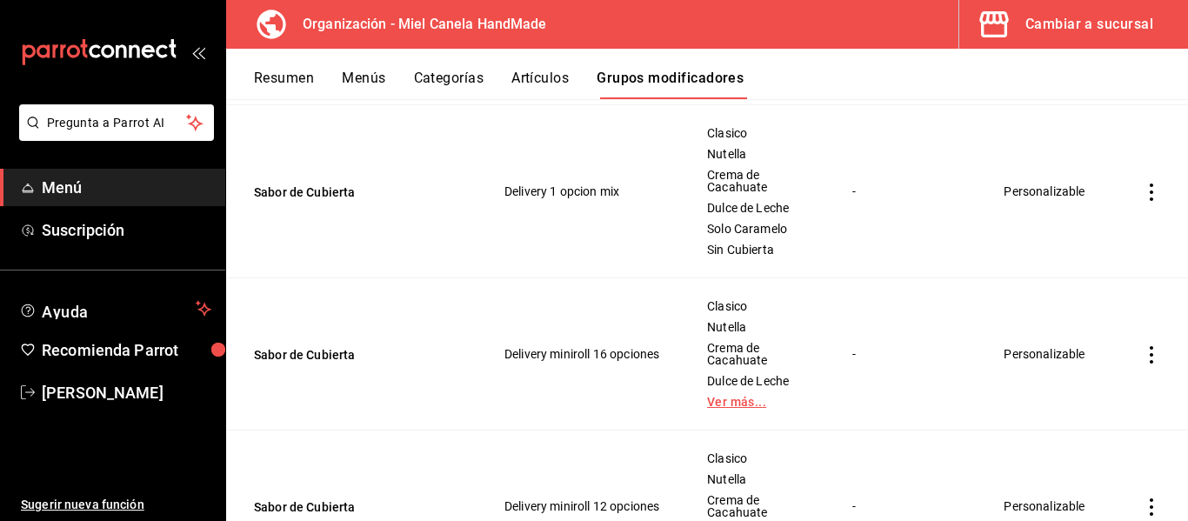
click at [722, 396] on link "Ver más..." at bounding box center [758, 402] width 102 height 12
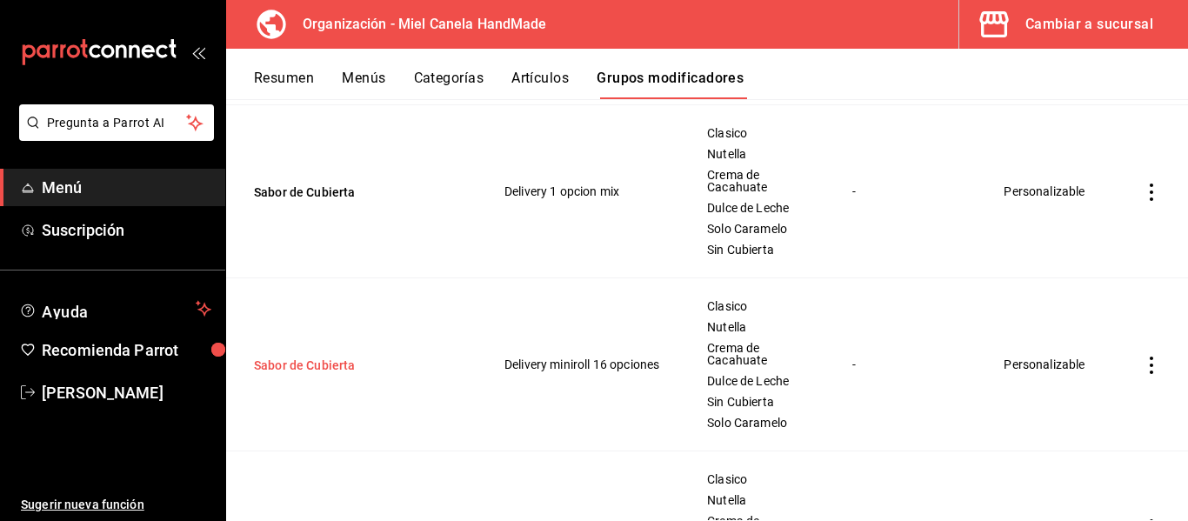
click at [279, 365] on button "Sabor de Cubierta" at bounding box center [358, 365] width 209 height 17
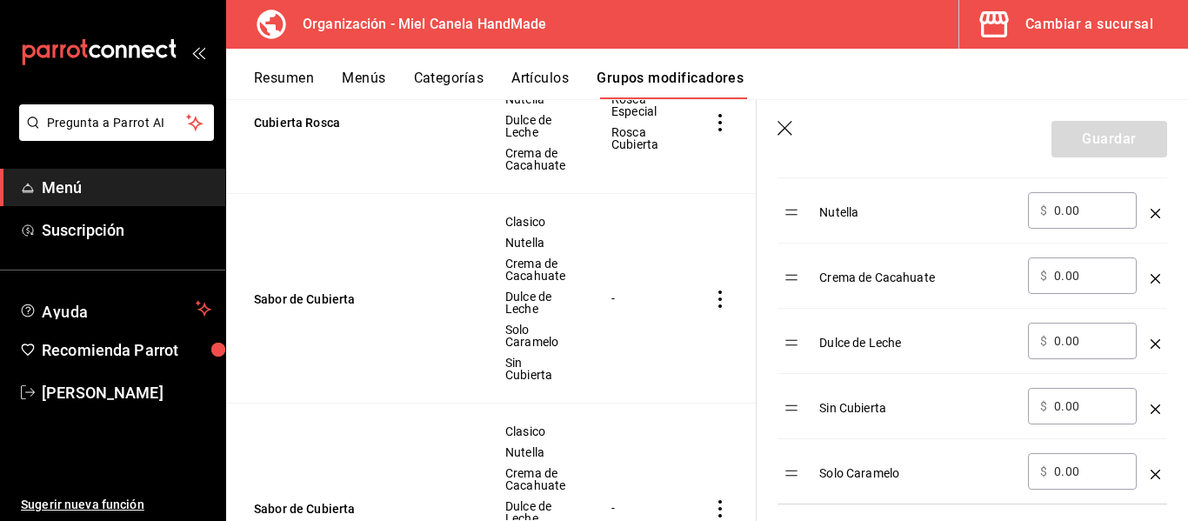
scroll to position [713, 0]
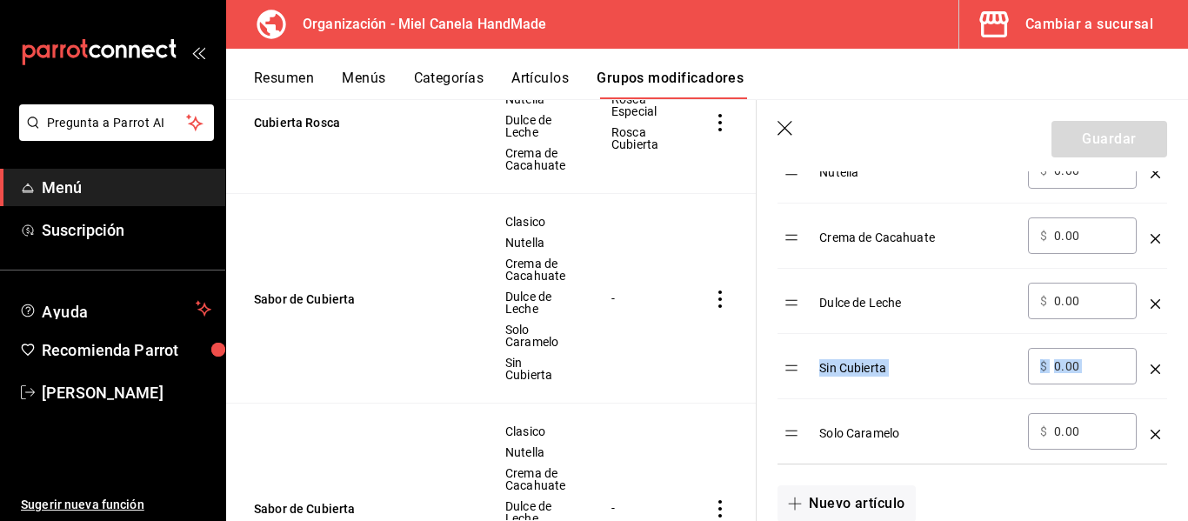
drag, startPoint x: 791, startPoint y: 387, endPoint x: 790, endPoint y: 416, distance: 28.8
click at [791, 424] on tbody "Clasico ​ $ 0.00 ​ Nutella ​ $ 0.00 ​ Crema de Cacahuate ​ $ 0.00 ​ Dulce de Le…" at bounding box center [972, 268] width 390 height 391
drag, startPoint x: 791, startPoint y: 368, endPoint x: 791, endPoint y: 405, distance: 37.4
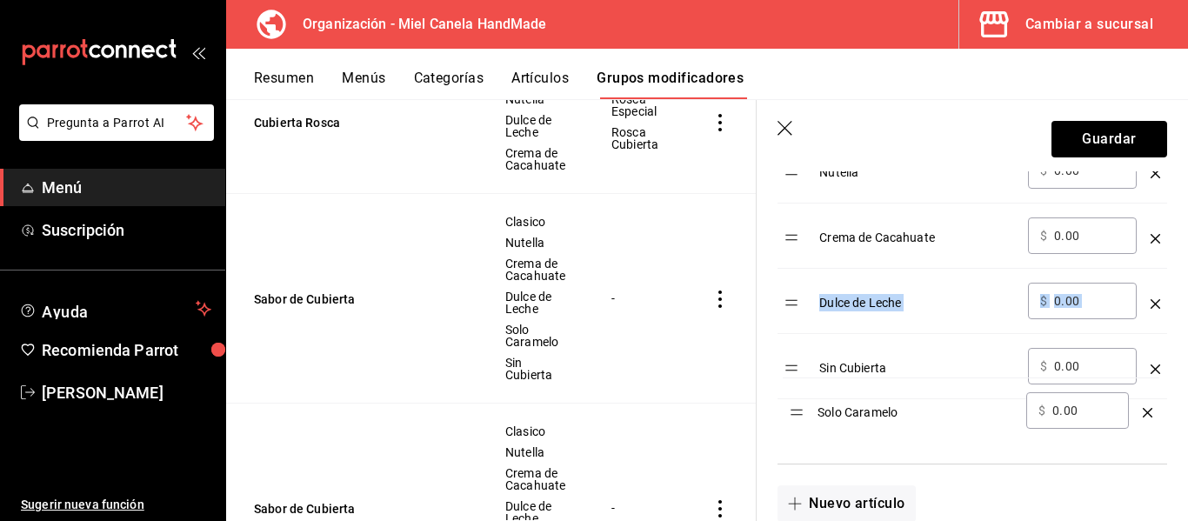
drag, startPoint x: 784, startPoint y: 371, endPoint x: 790, endPoint y: 417, distance: 45.5
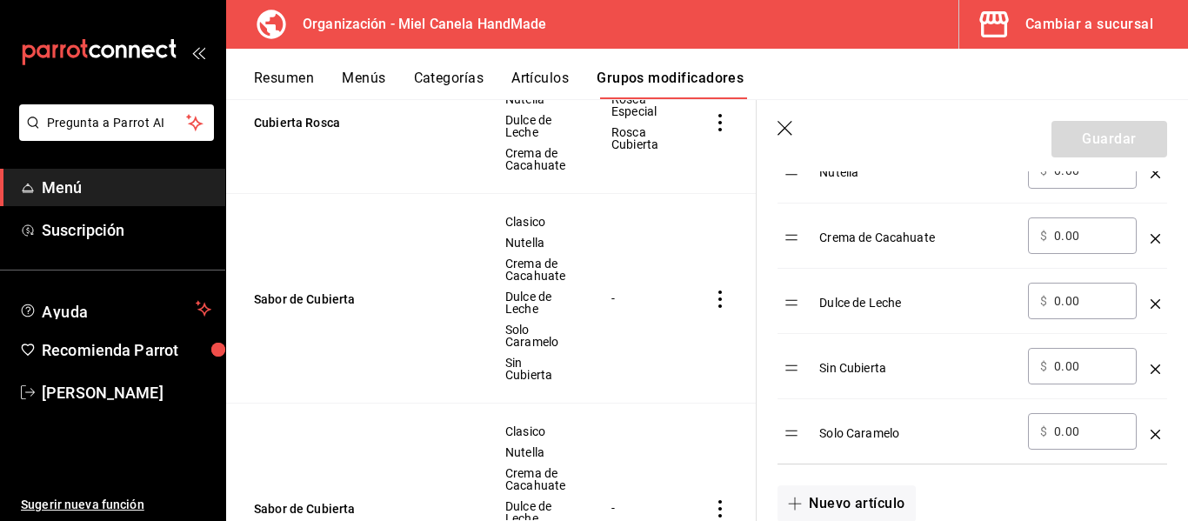
click at [974, 310] on div "Dulce de Leche" at bounding box center [916, 297] width 195 height 29
click at [1104, 435] on input "0.00" at bounding box center [1089, 431] width 70 height 17
type input "0.00"
type input "1.00"
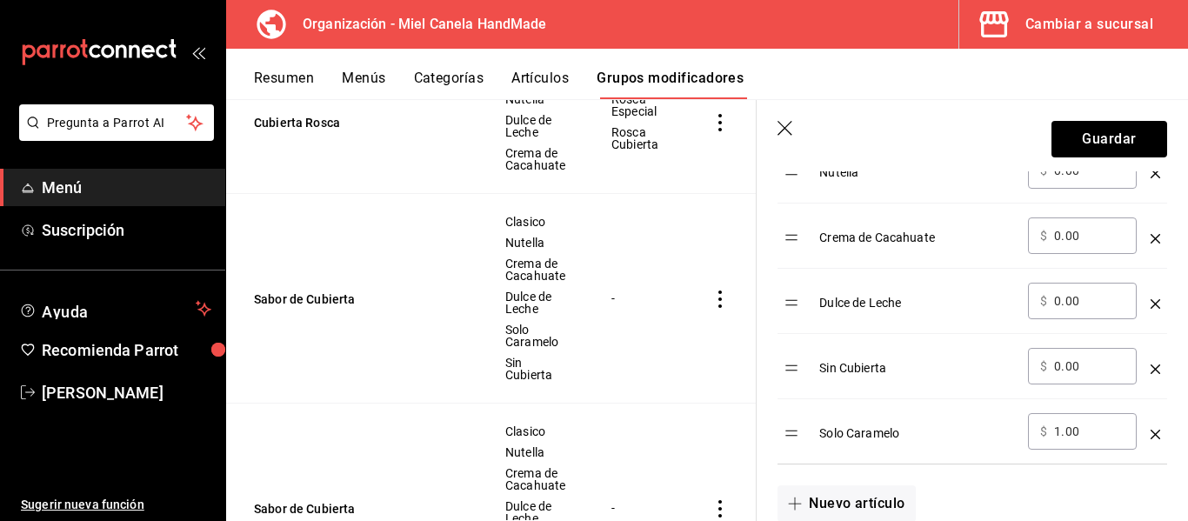
click at [1104, 435] on input "1.00" at bounding box center [1089, 431] width 70 height 17
type input "1.00"
type input "0.00"
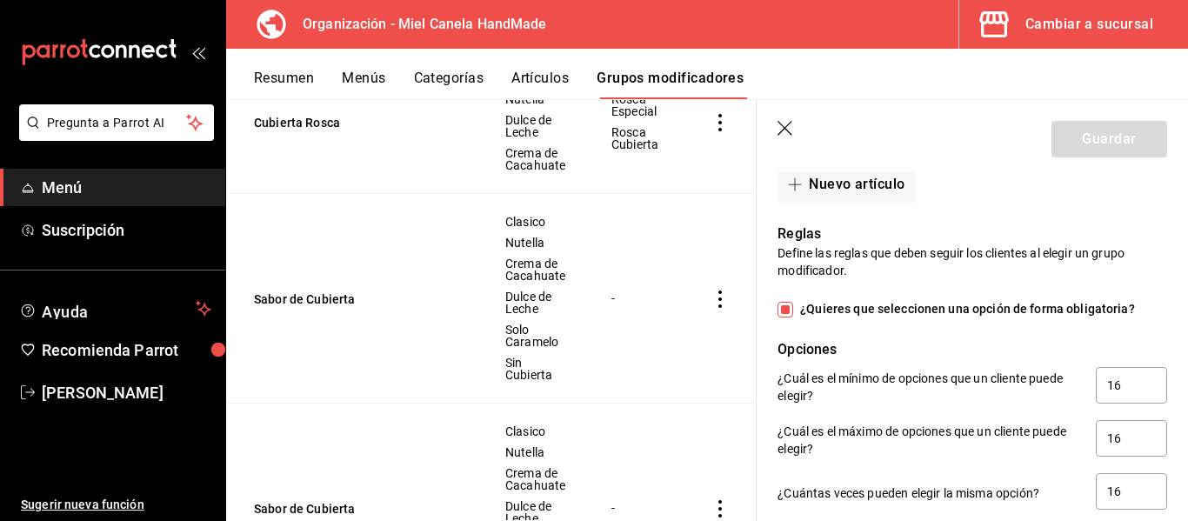
scroll to position [1369, 0]
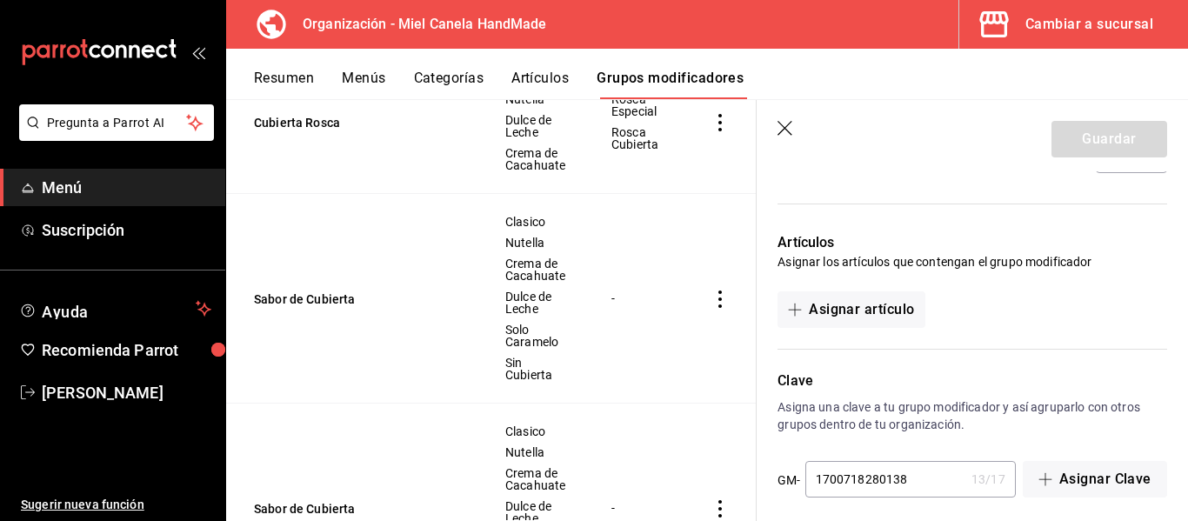
click at [1058, 131] on div "Guardar" at bounding box center [1109, 139] width 116 height 37
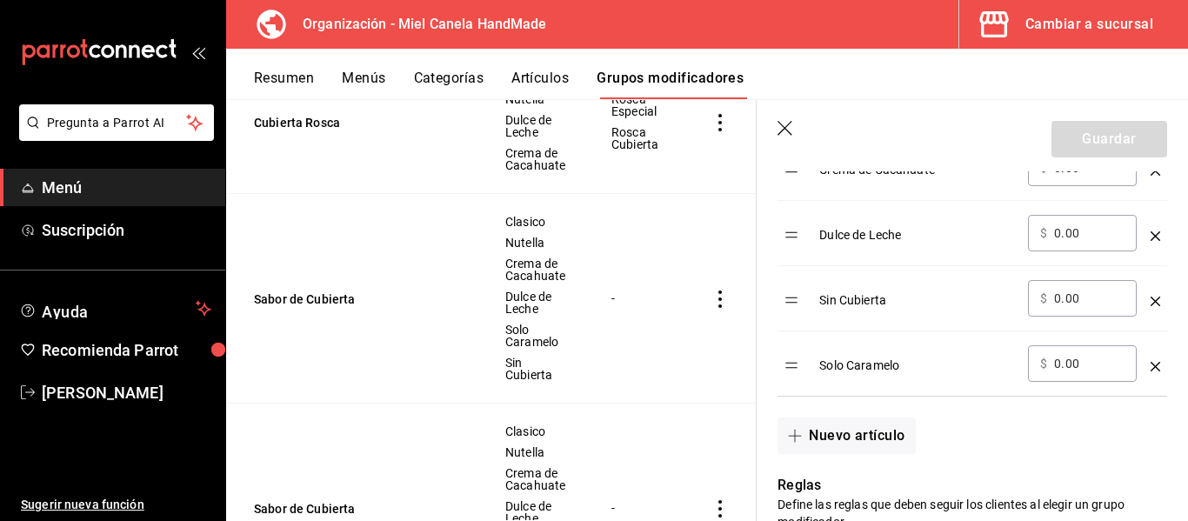
scroll to position [764, 0]
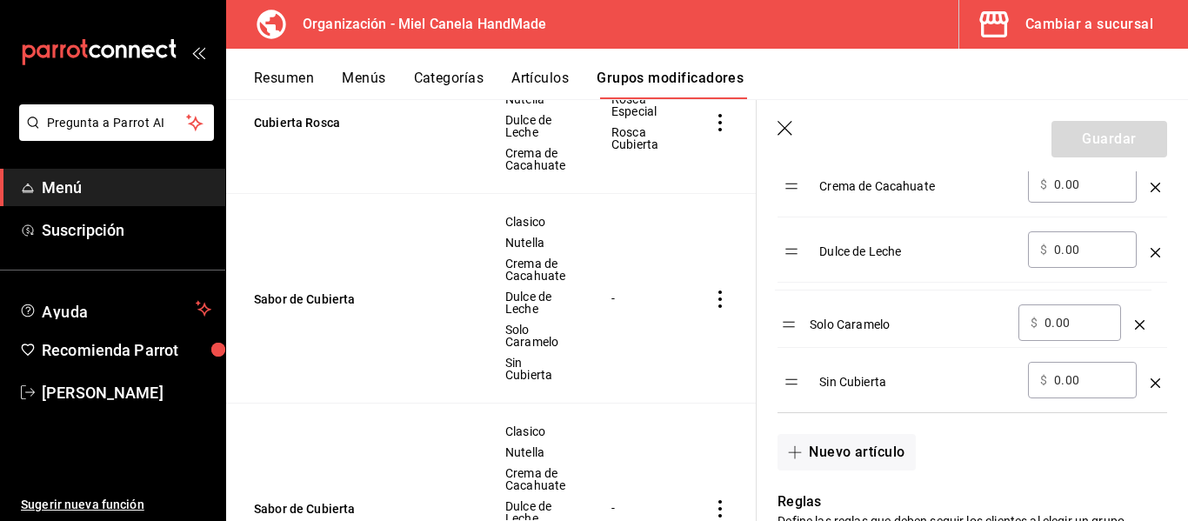
drag, startPoint x: 796, startPoint y: 386, endPoint x: 793, endPoint y: 324, distance: 61.8
click at [793, 324] on table "Opción Precio Clasico ​ $ 0.00 ​ Nutella ​ $ 0.00 ​ Crema de Cacahuate ​ $ 0.00…" at bounding box center [972, 195] width 390 height 433
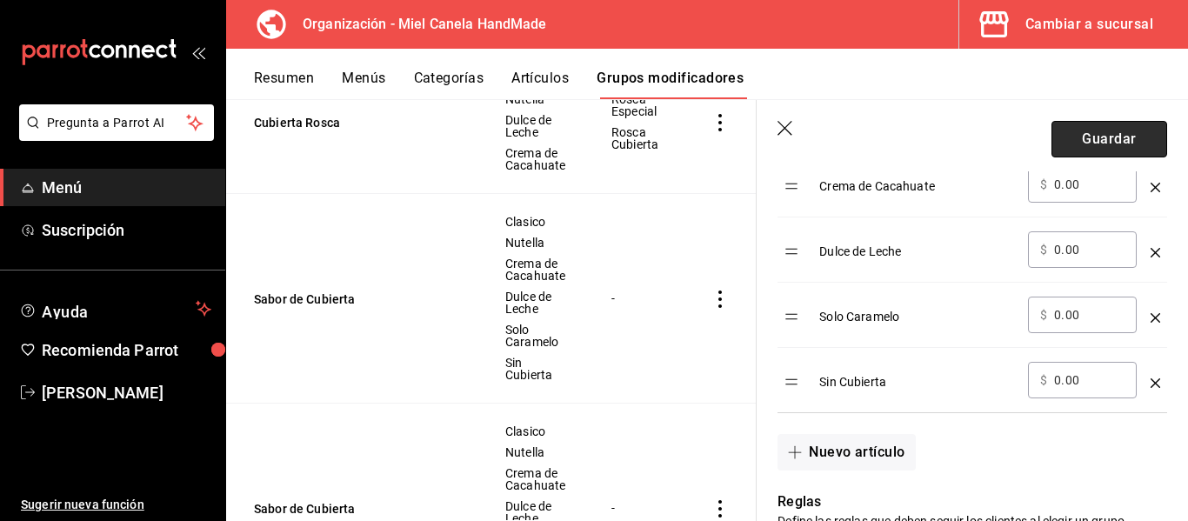
click at [1083, 139] on button "Guardar" at bounding box center [1109, 139] width 116 height 37
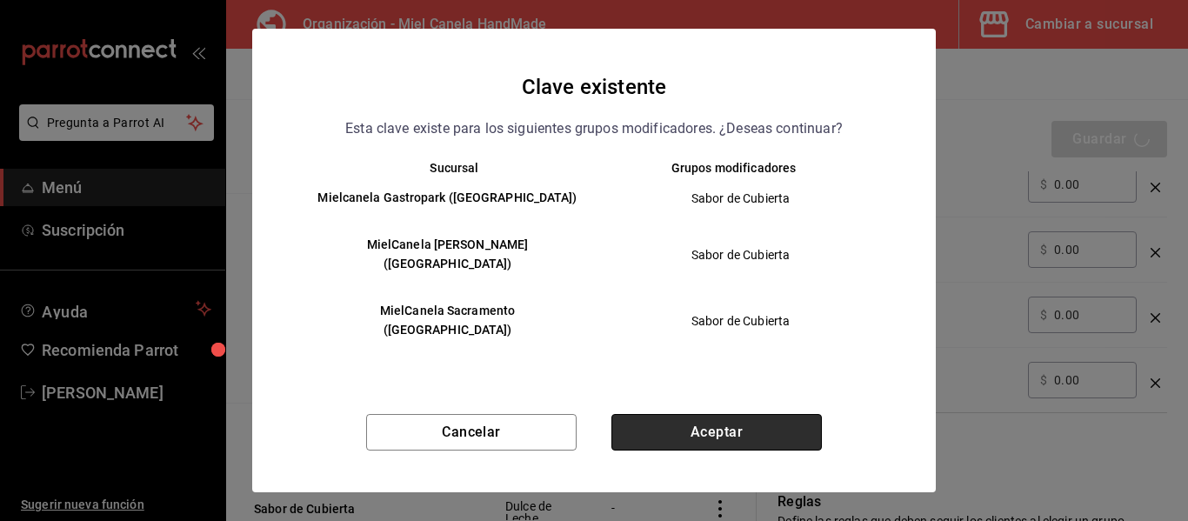
click at [622, 414] on button "Aceptar" at bounding box center [716, 432] width 210 height 37
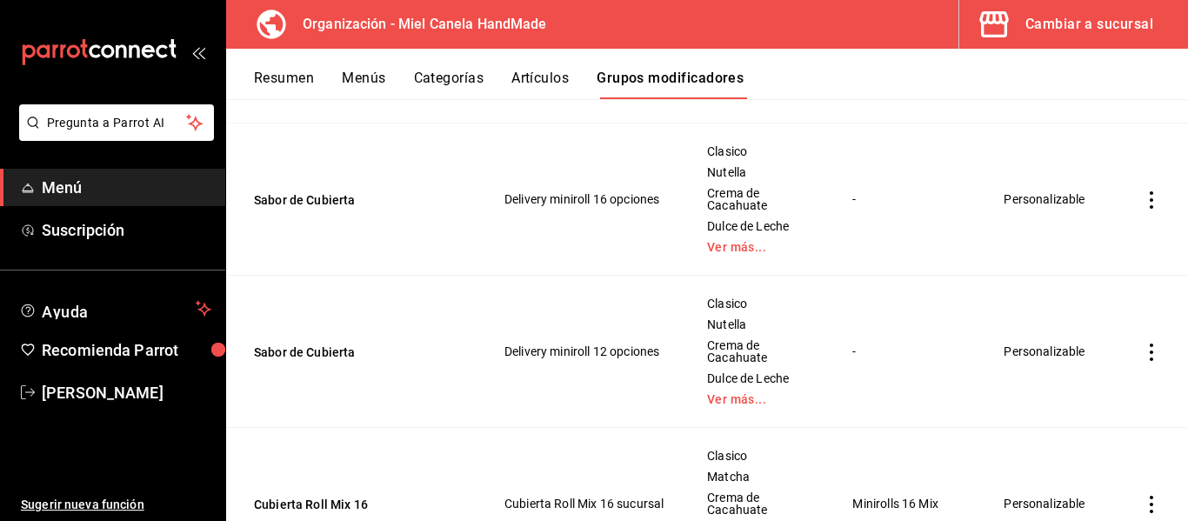
scroll to position [493, 0]
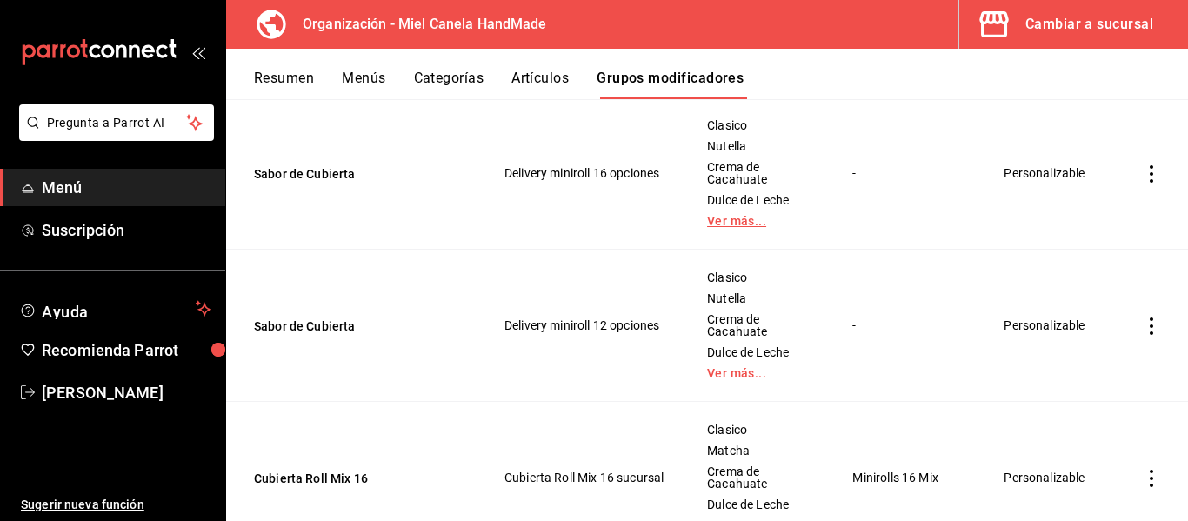
click at [742, 224] on link "Ver más..." at bounding box center [758, 221] width 102 height 12
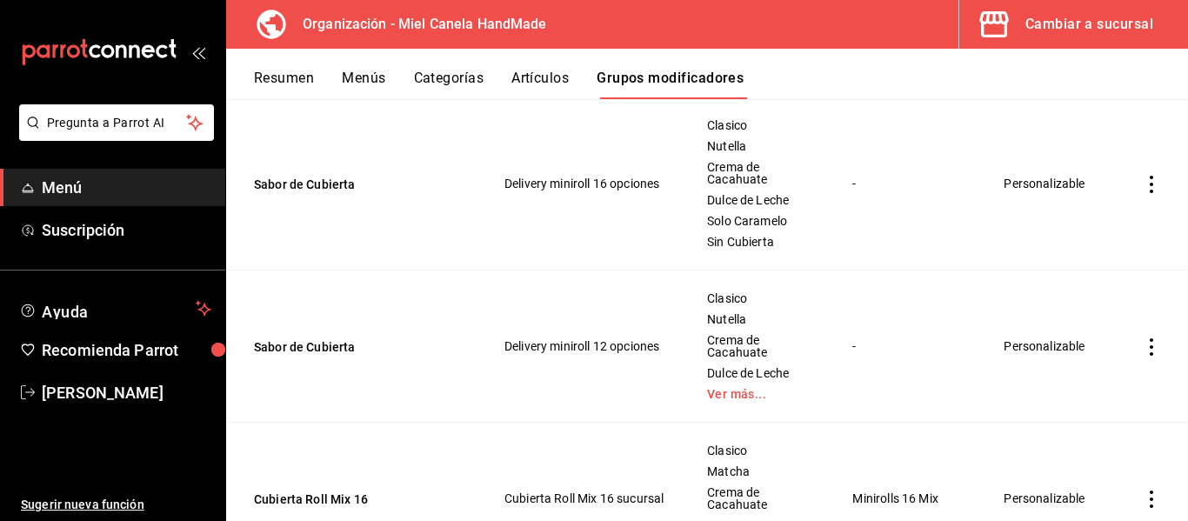
scroll to position [504, 0]
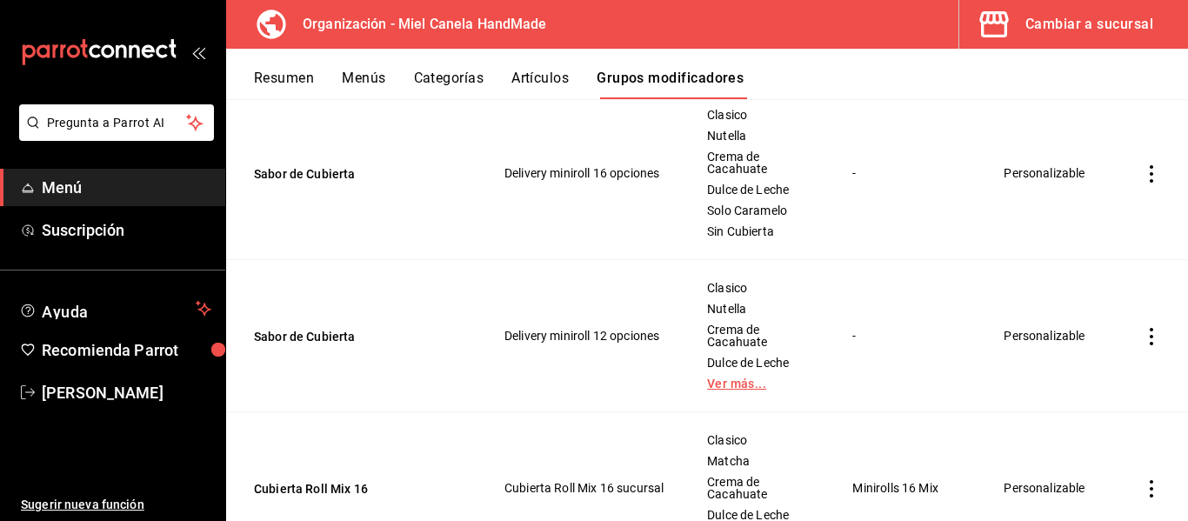
click at [733, 385] on link "Ver más..." at bounding box center [758, 383] width 102 height 12
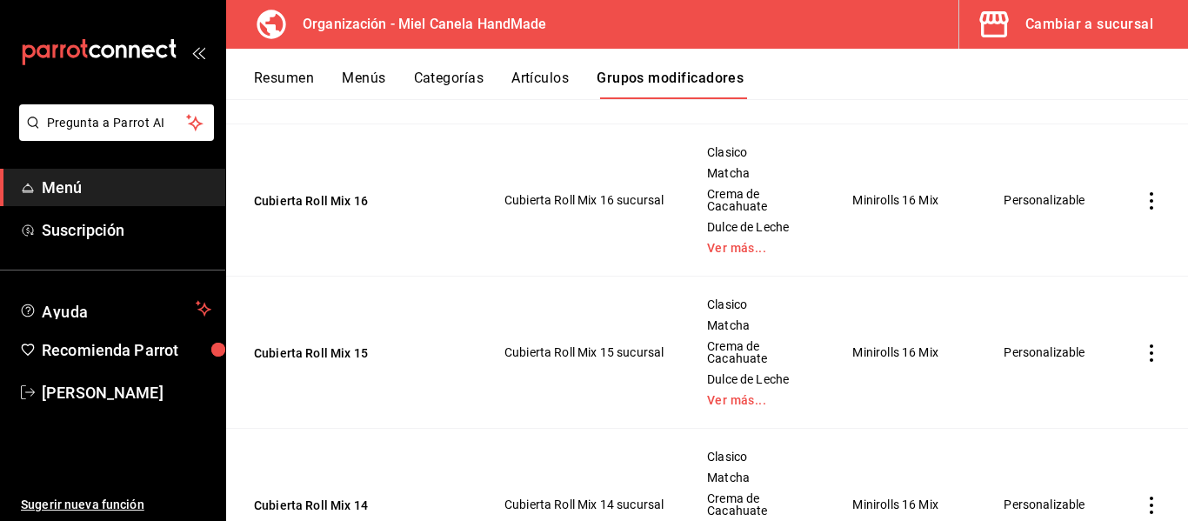
scroll to position [852, 0]
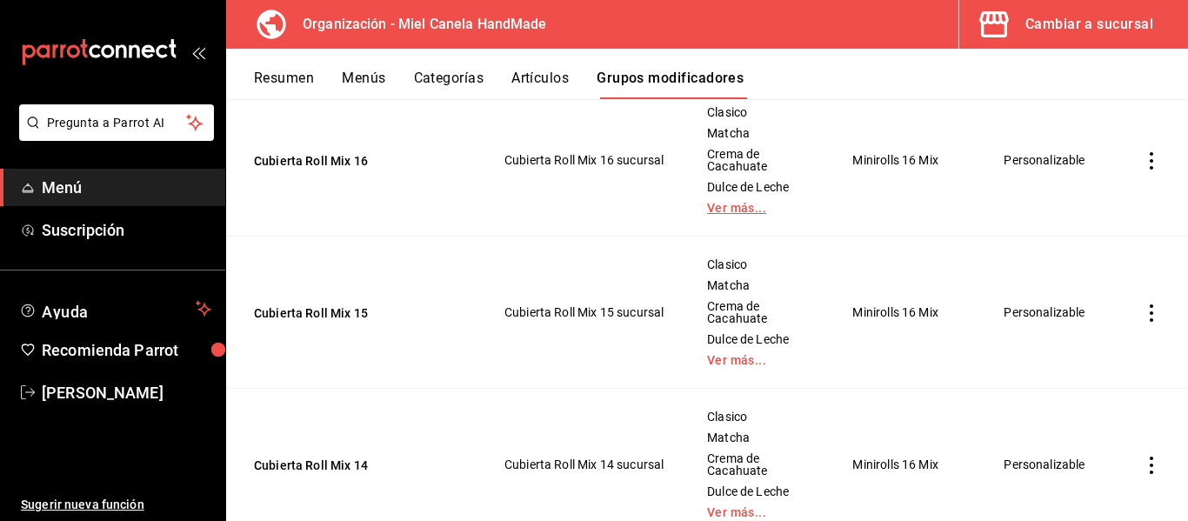
click at [733, 214] on link "Ver más..." at bounding box center [758, 208] width 102 height 12
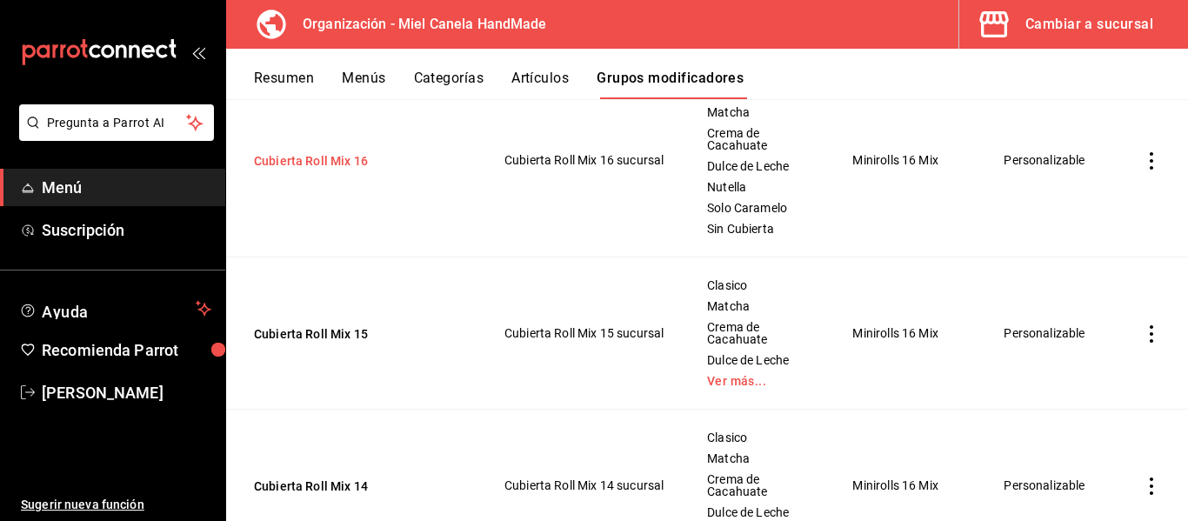
click at [362, 156] on button "Cubierta Roll Mix 16" at bounding box center [358, 160] width 209 height 17
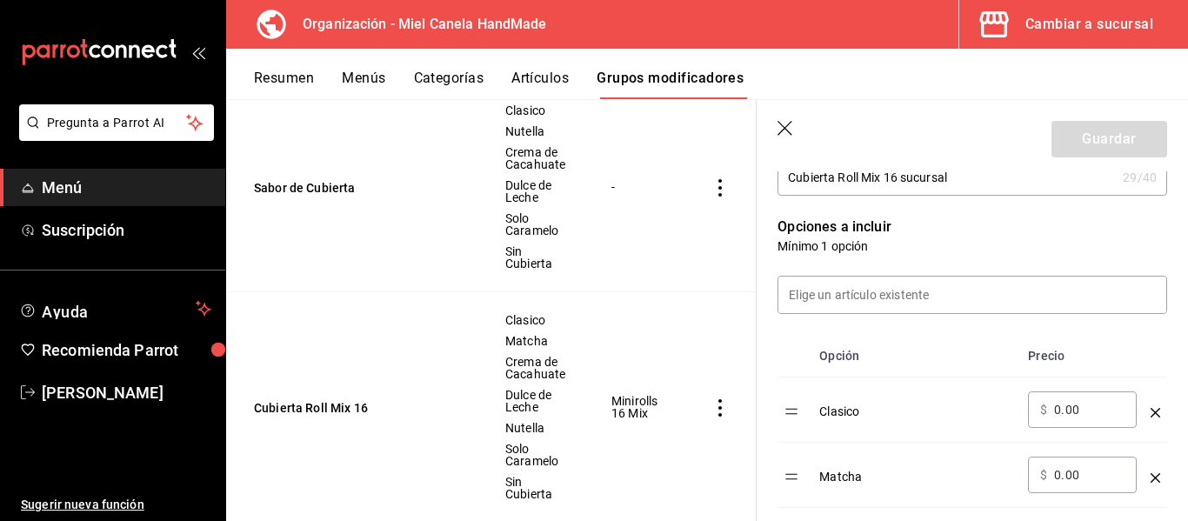
scroll to position [461, 0]
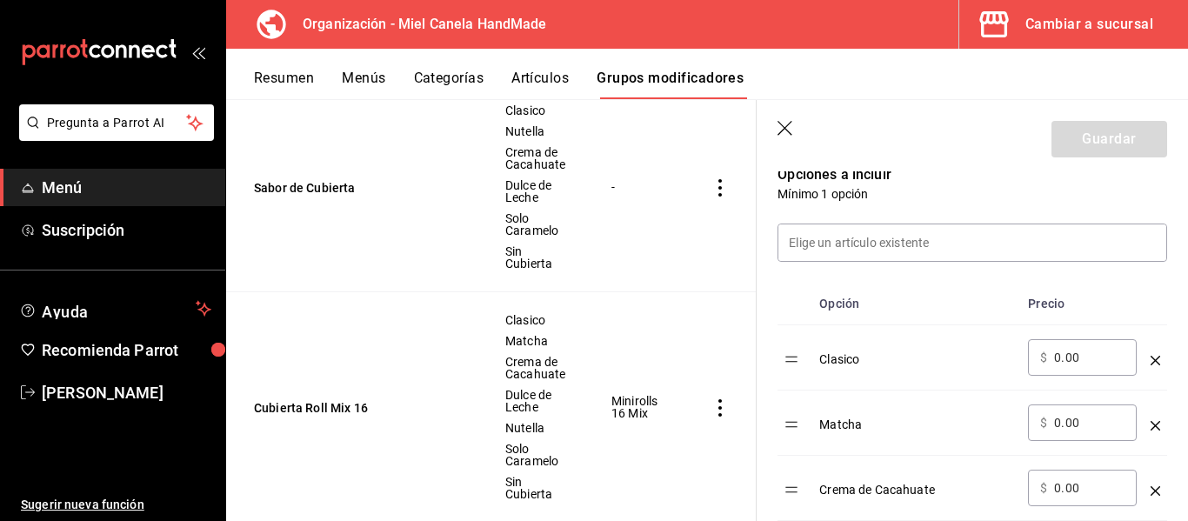
click at [1148, 422] on td "optionsTable" at bounding box center [1155, 422] width 23 height 65
click at [1151, 424] on icon "optionsTable" at bounding box center [1156, 426] width 10 height 10
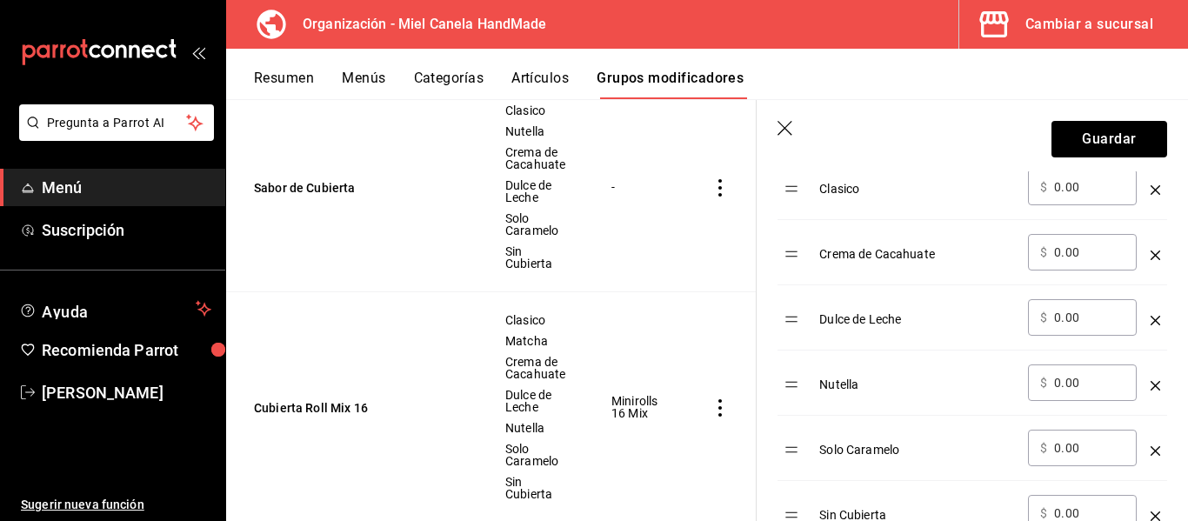
scroll to position [669, 0]
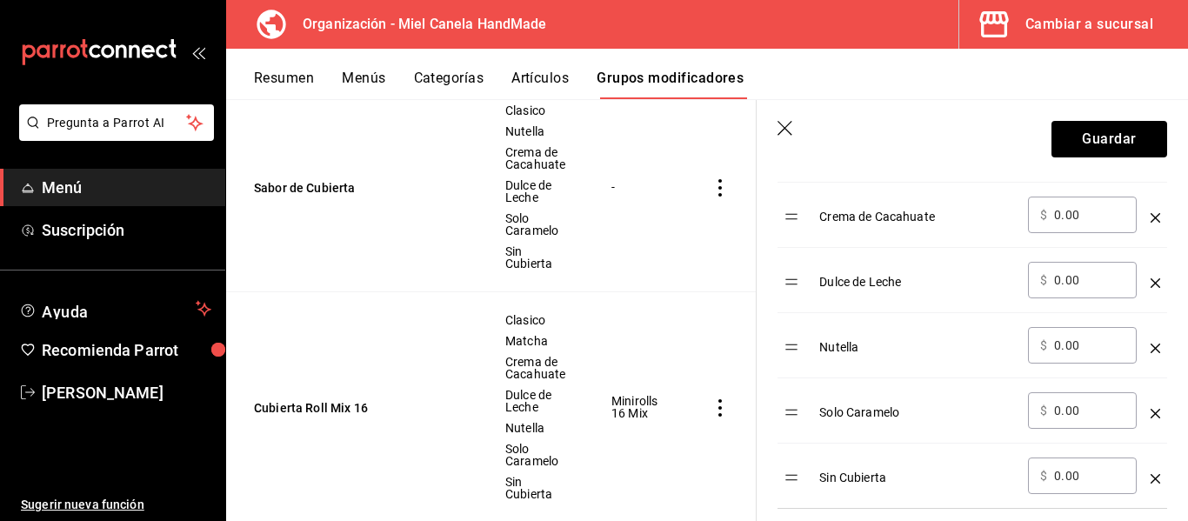
click at [1121, 118] on header "Guardar" at bounding box center [972, 135] width 431 height 71
click at [1118, 123] on button "Guardar" at bounding box center [1109, 139] width 116 height 37
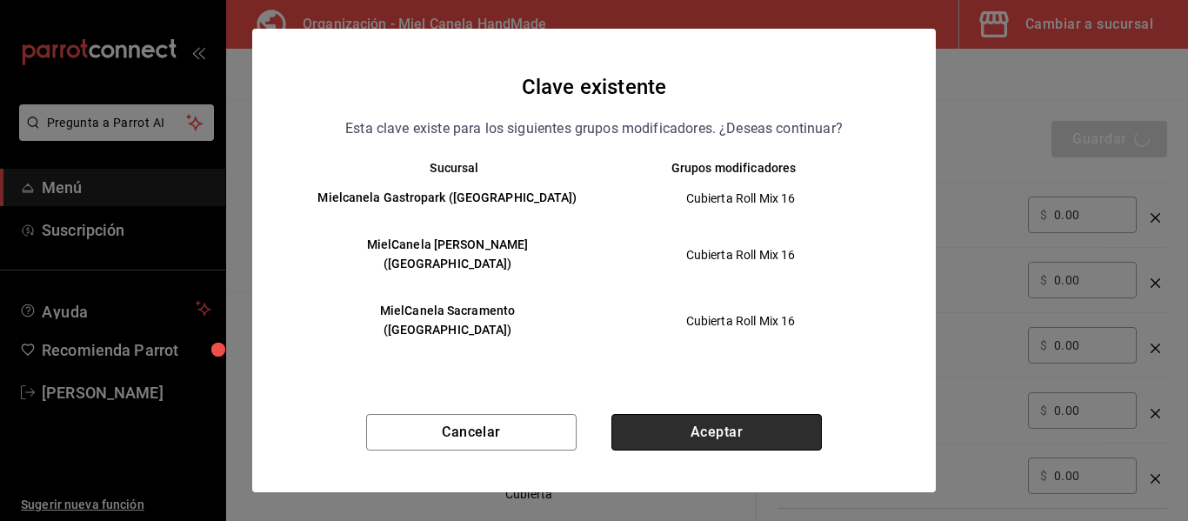
click at [745, 414] on button "Aceptar" at bounding box center [716, 432] width 210 height 37
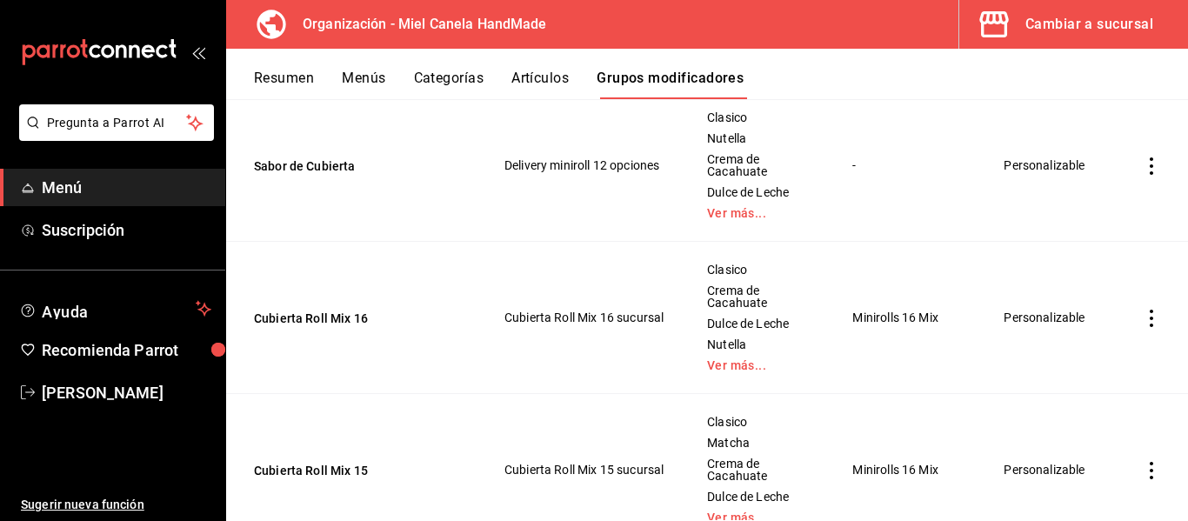
scroll to position [720, 0]
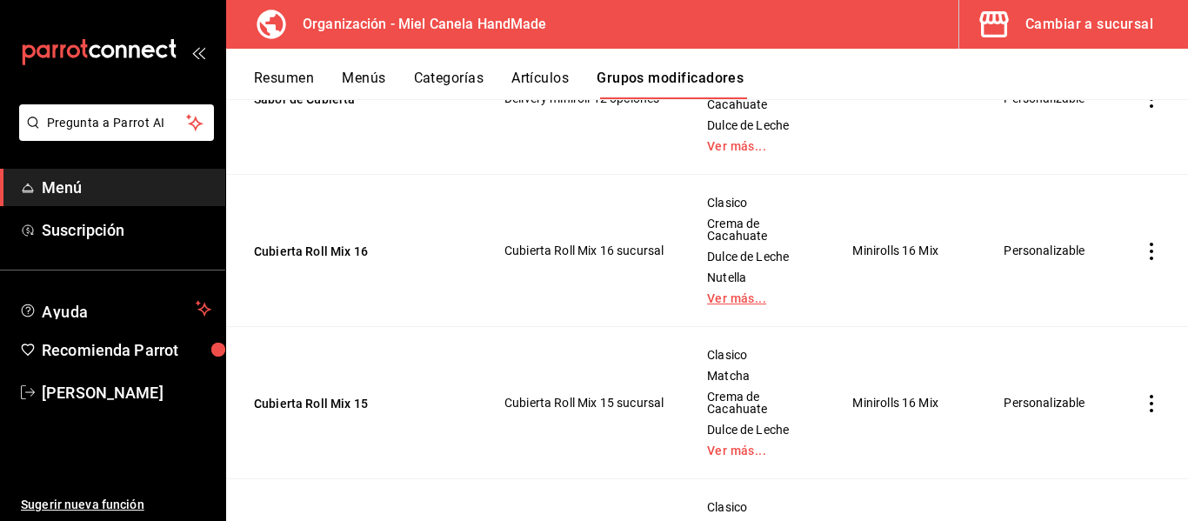
click at [724, 301] on link "Ver más..." at bounding box center [758, 298] width 102 height 12
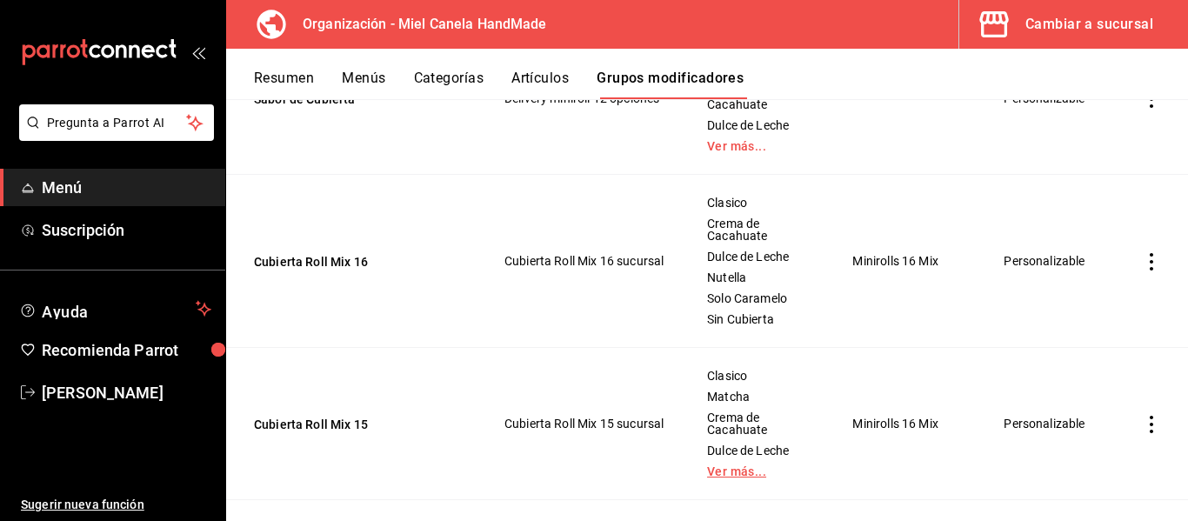
click at [720, 471] on link "Ver más..." at bounding box center [758, 471] width 102 height 12
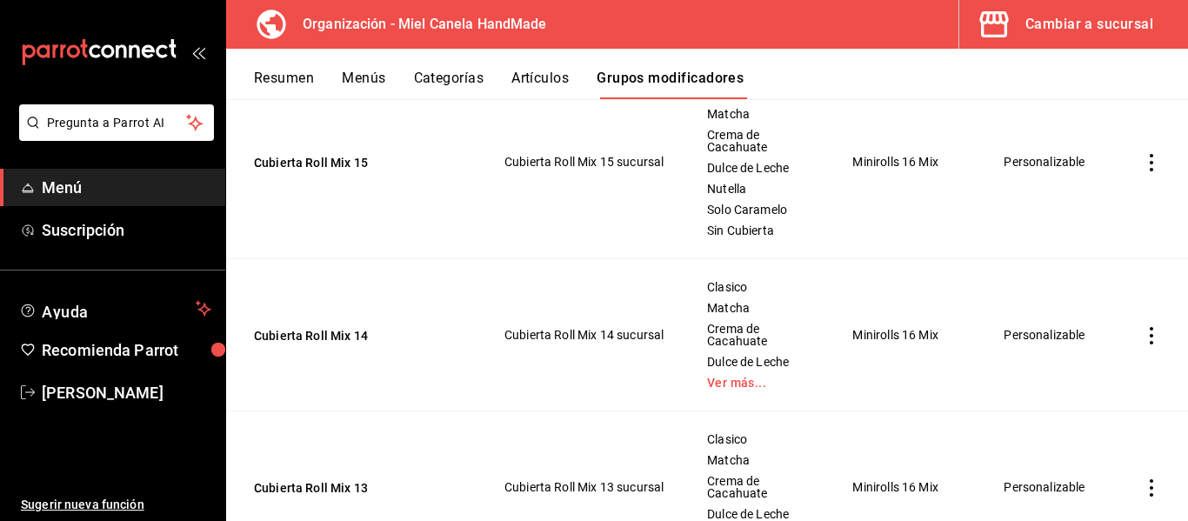
scroll to position [1016, 0]
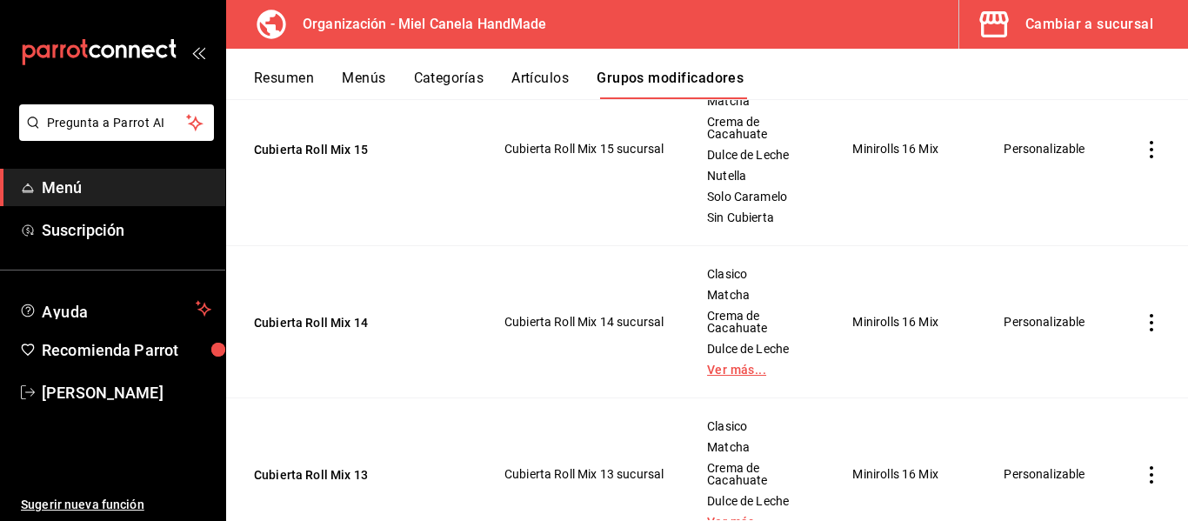
click at [745, 375] on link "Ver más..." at bounding box center [758, 370] width 102 height 12
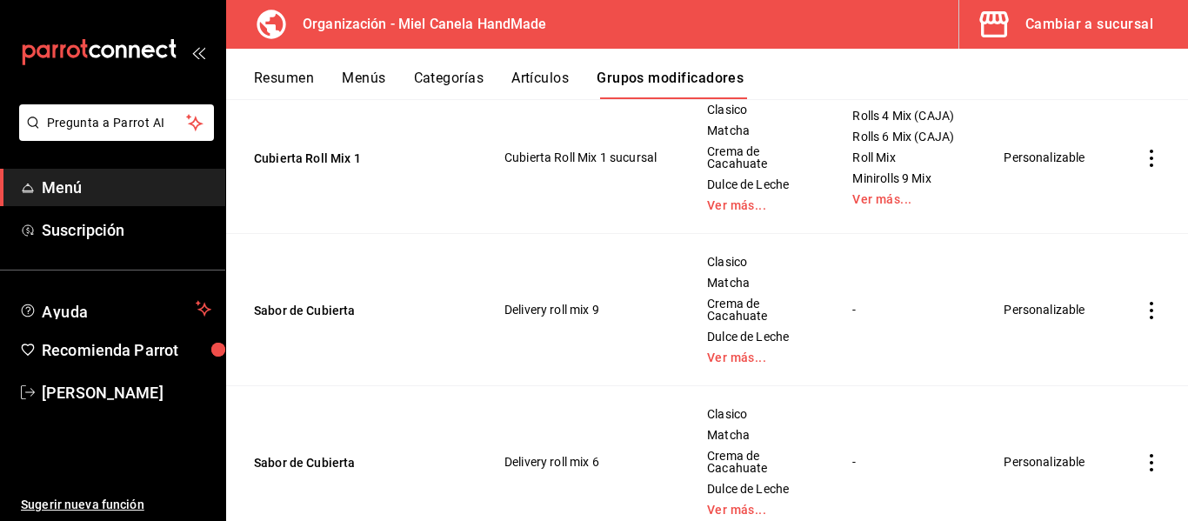
scroll to position [5462, 0]
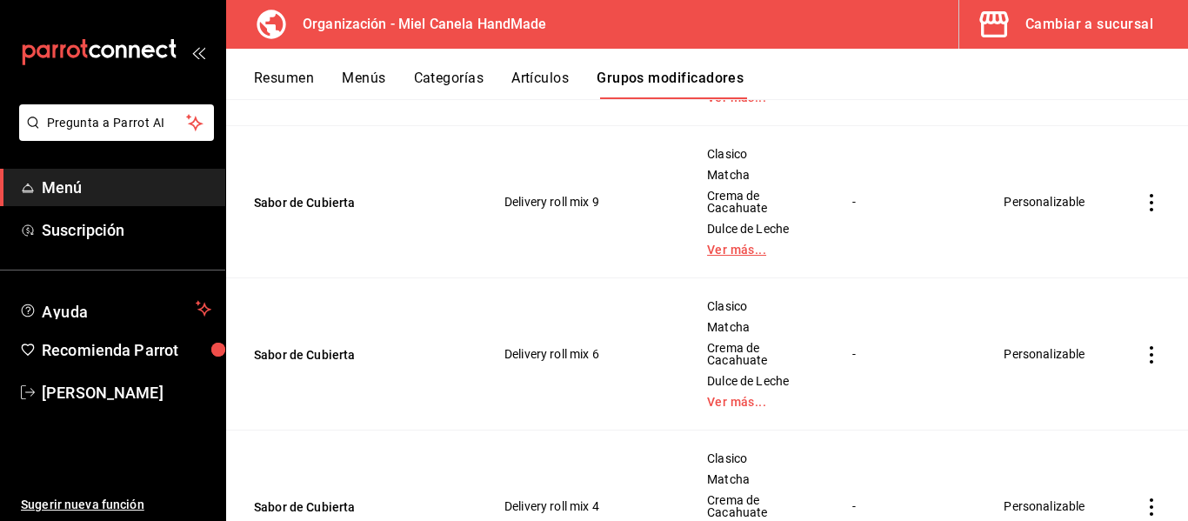
click at [729, 256] on link "Ver más..." at bounding box center [758, 250] width 102 height 12
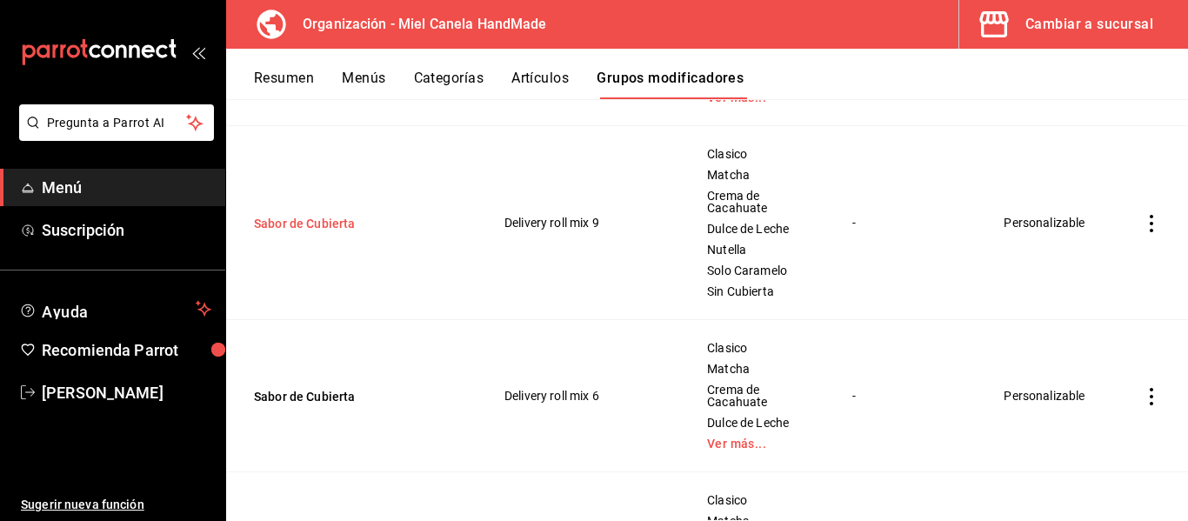
click at [284, 232] on button "Sabor de Cubierta" at bounding box center [358, 223] width 209 height 17
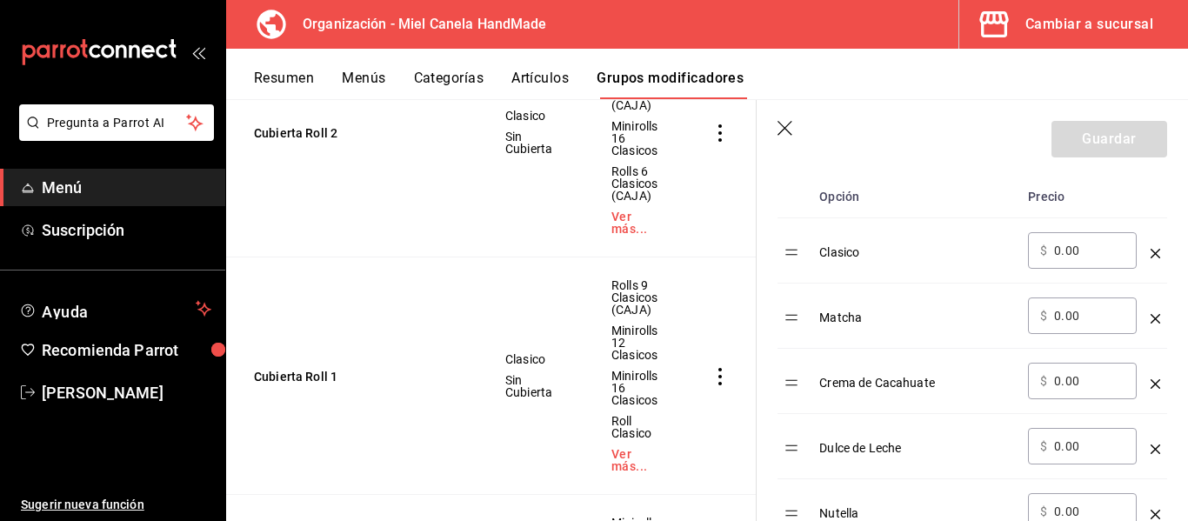
scroll to position [564, 0]
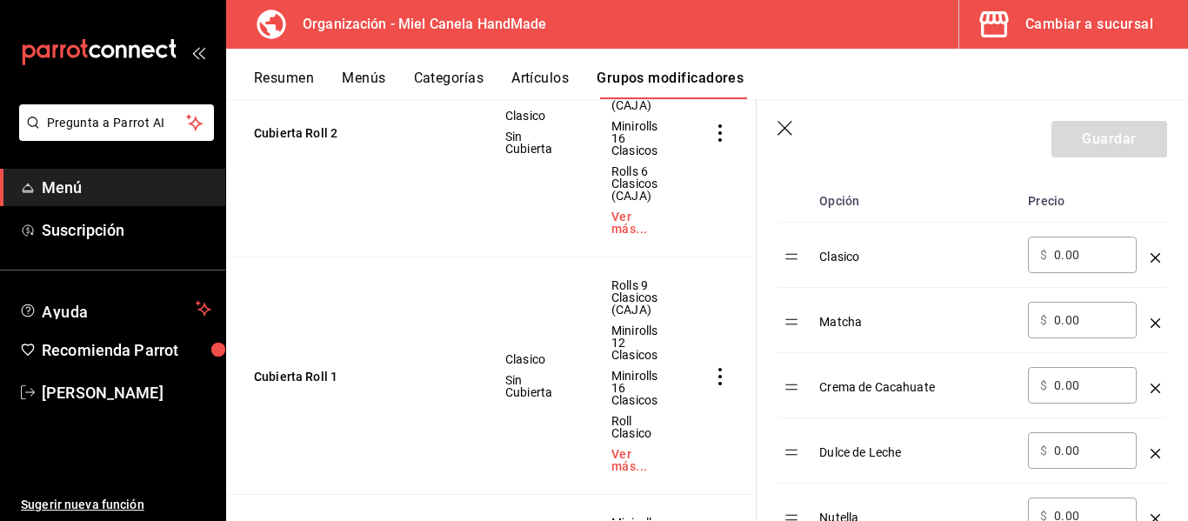
click at [1146, 331] on td "optionsTable" at bounding box center [1155, 320] width 23 height 65
click at [1151, 326] on icon "optionsTable" at bounding box center [1156, 323] width 10 height 10
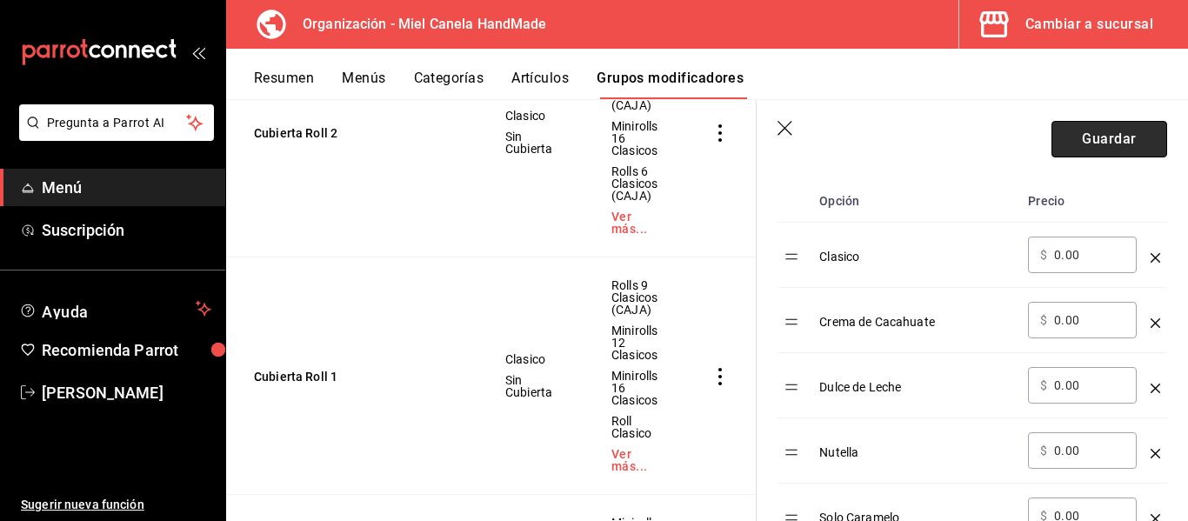
click at [1076, 140] on button "Guardar" at bounding box center [1109, 139] width 116 height 37
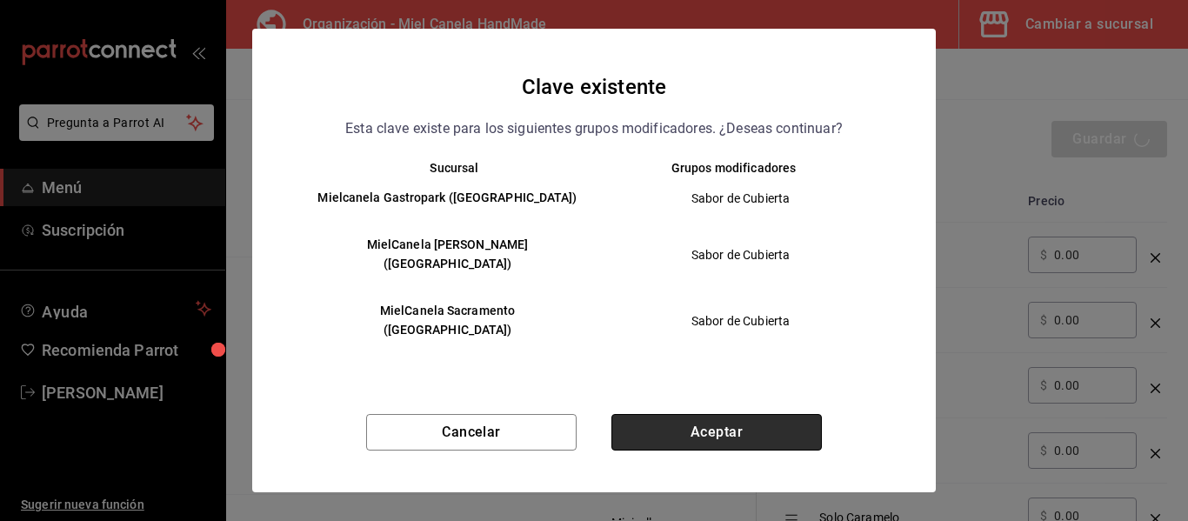
click at [697, 414] on button "Aceptar" at bounding box center [716, 432] width 210 height 37
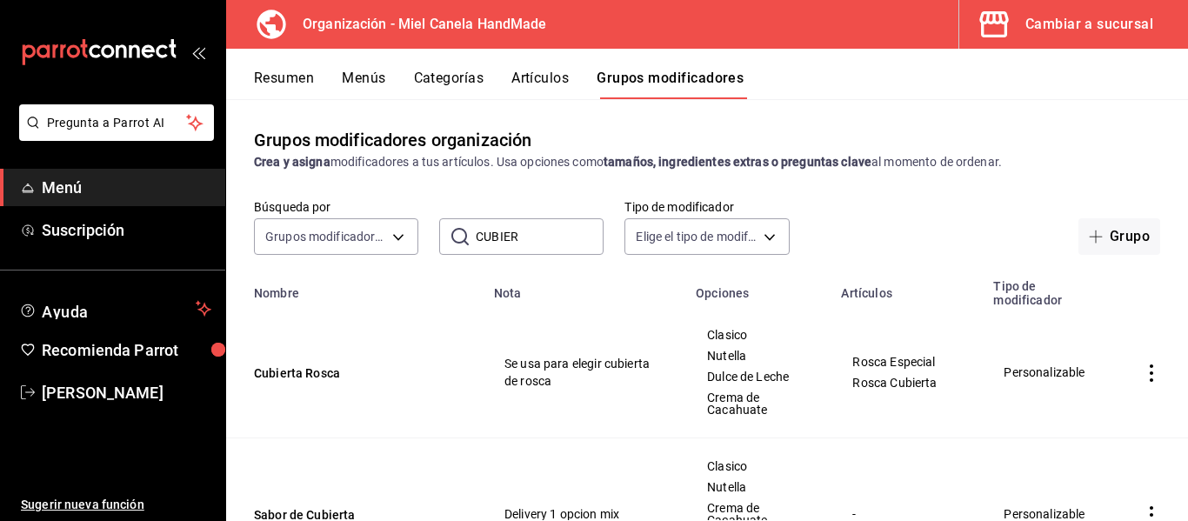
click at [564, 250] on input "CUBIER" at bounding box center [540, 236] width 128 height 35
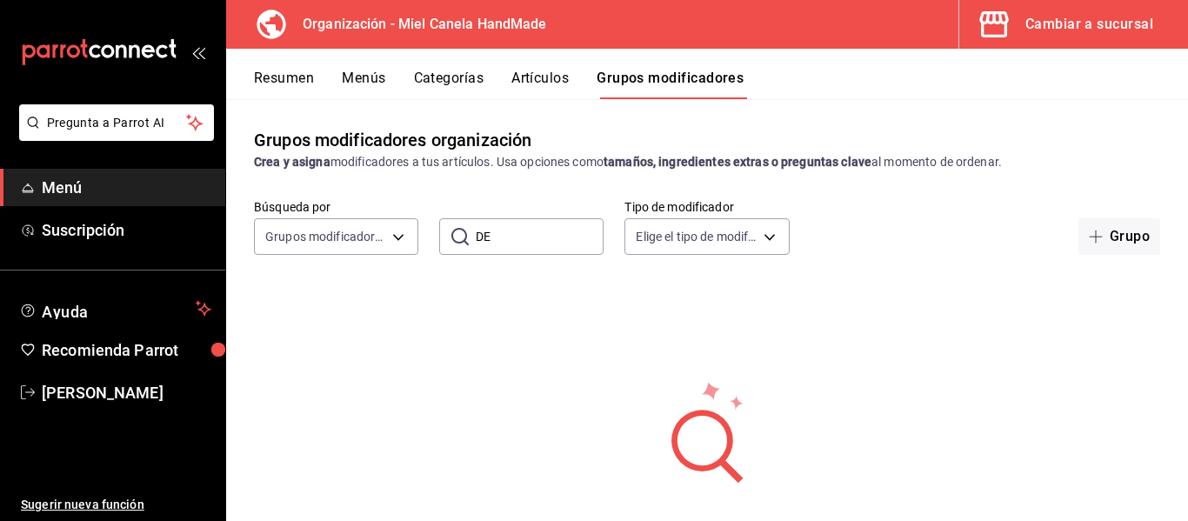
type input "D"
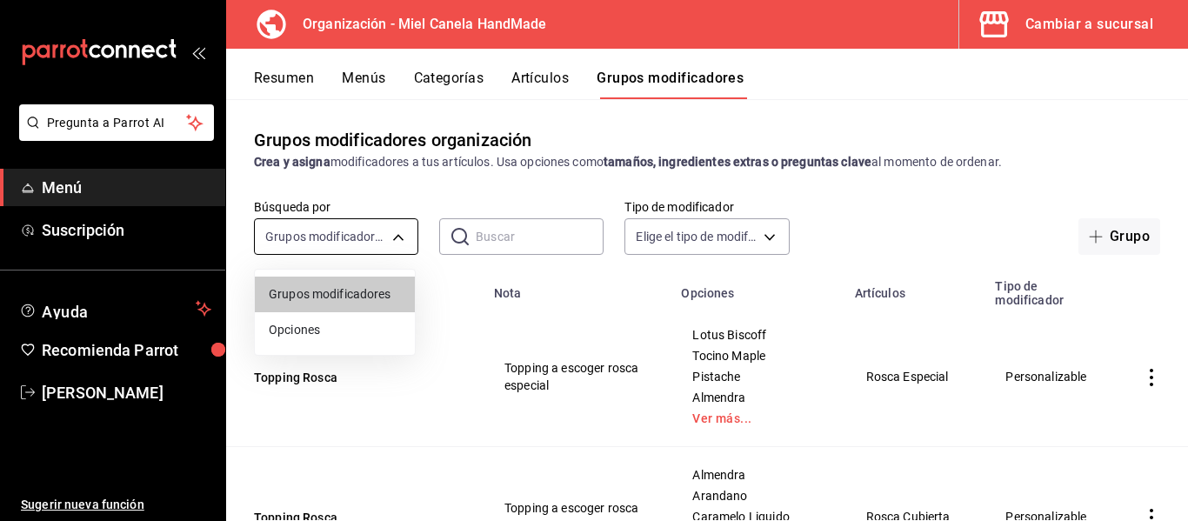
click at [388, 223] on body "Pregunta a Parrot AI Menú Suscripción Ayuda Recomienda Parrot Efraín Rodríguez …" at bounding box center [594, 260] width 1188 height 521
click at [497, 240] on div at bounding box center [594, 260] width 1188 height 521
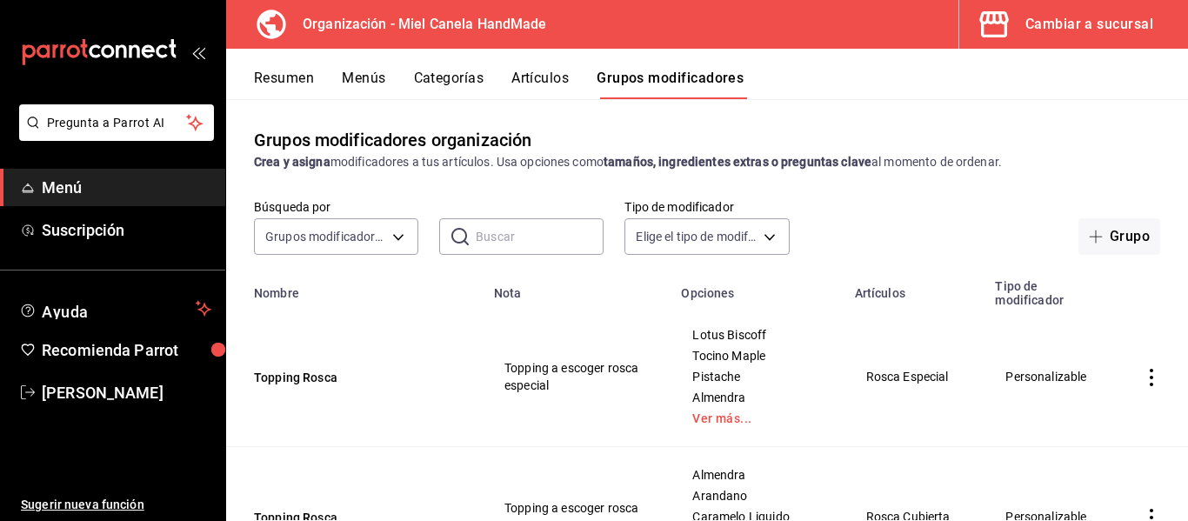
click at [497, 240] on input "text" at bounding box center [540, 236] width 128 height 35
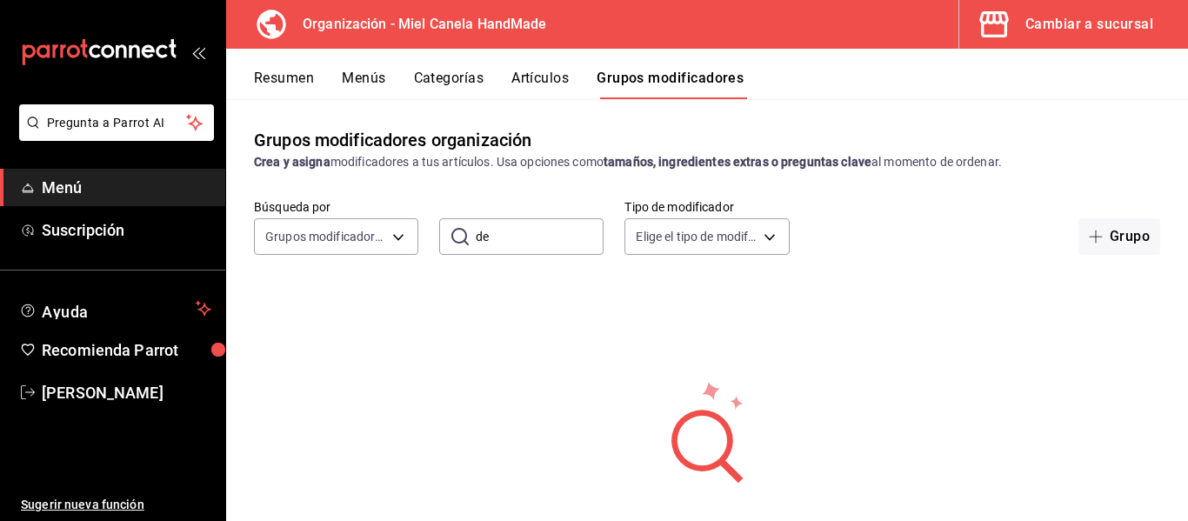
type input "d"
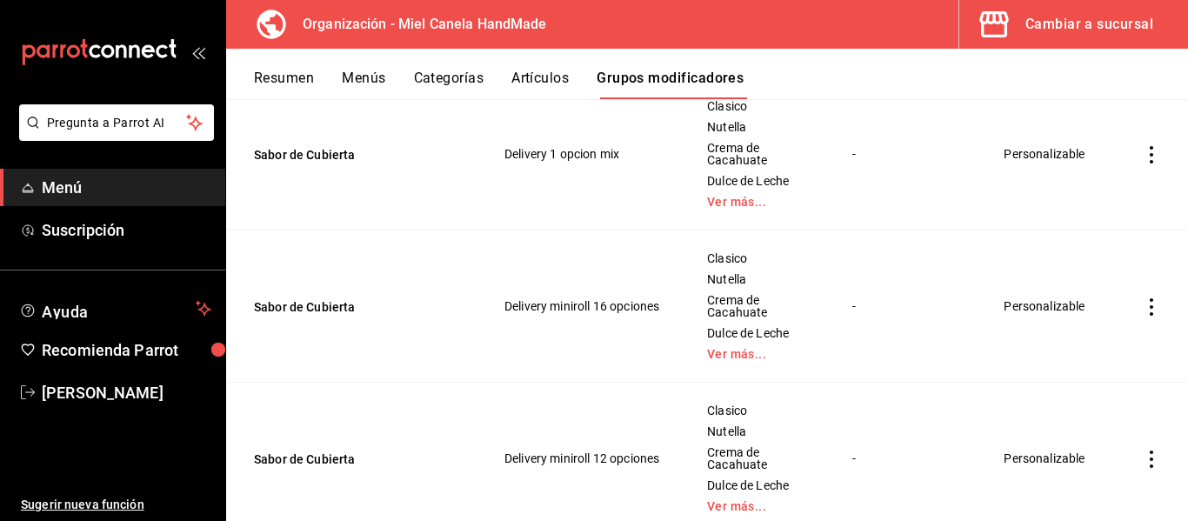
scroll to position [373, 0]
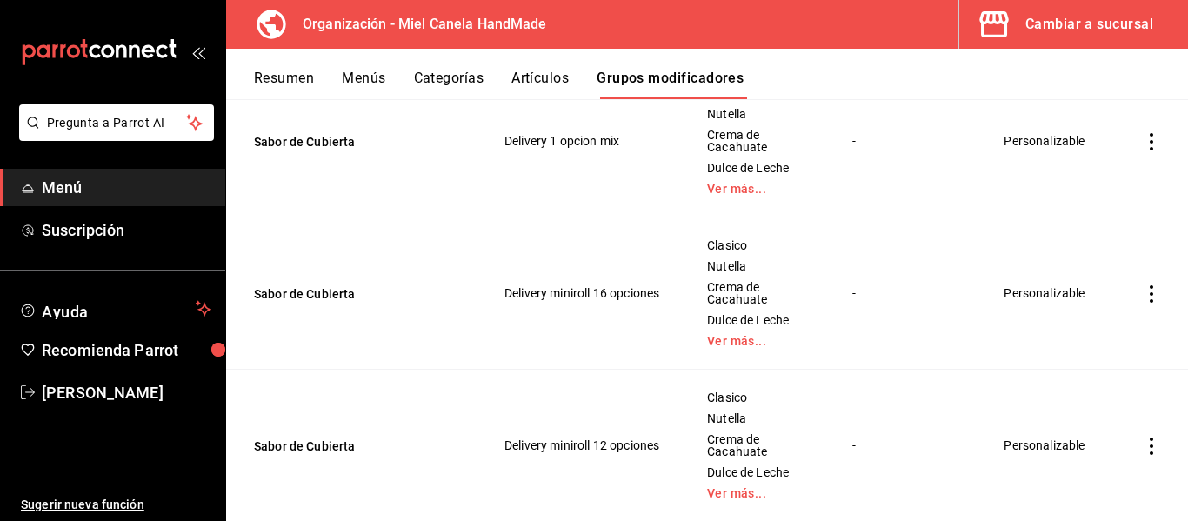
type input "cubierta"
click at [551, 90] on button "Artículos" at bounding box center [539, 85] width 57 height 30
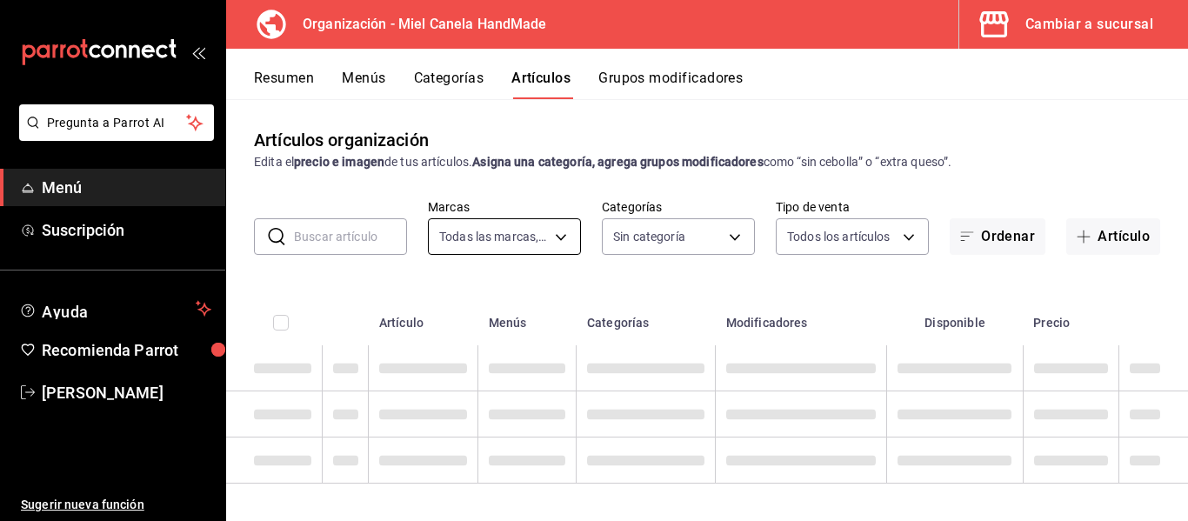
type input "d6f02b32-efed-475a-8e4d-f606cba425f6"
type input "6c8025d5-90d0-463f-90d3-5613e3a84495,436158e0-be8d-489e-bce9-5f366ef01139,823af…"
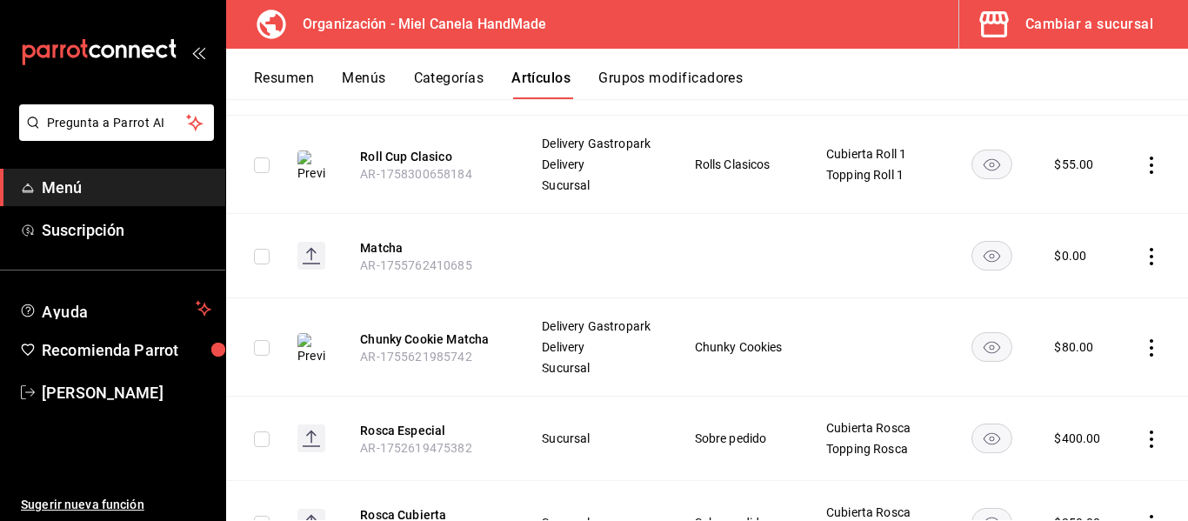
scroll to position [384, 0]
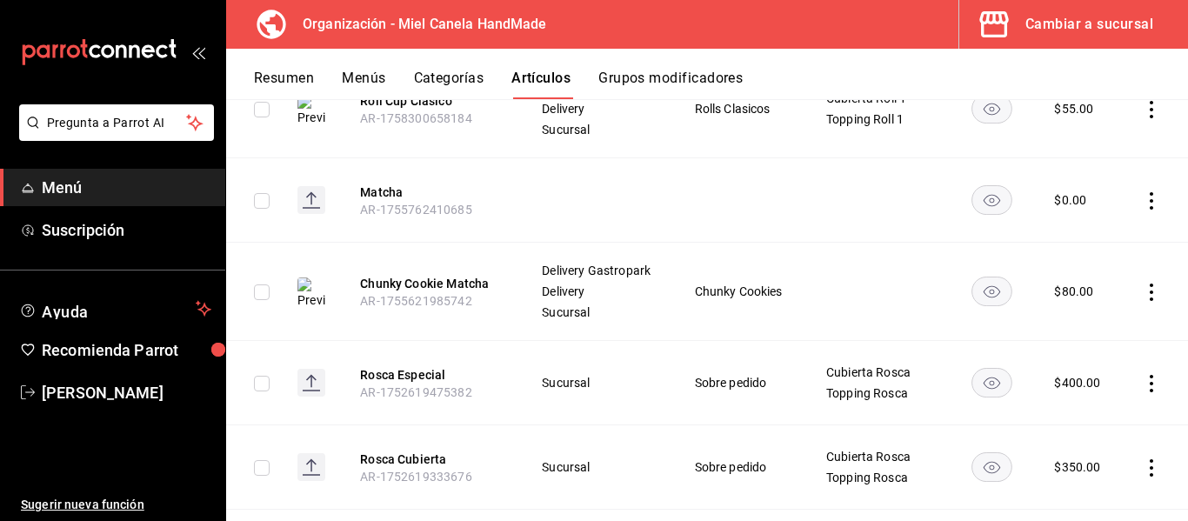
click at [1143, 210] on icon "actions" at bounding box center [1151, 200] width 17 height 17
click at [1038, 339] on icon at bounding box center [1041, 336] width 13 height 15
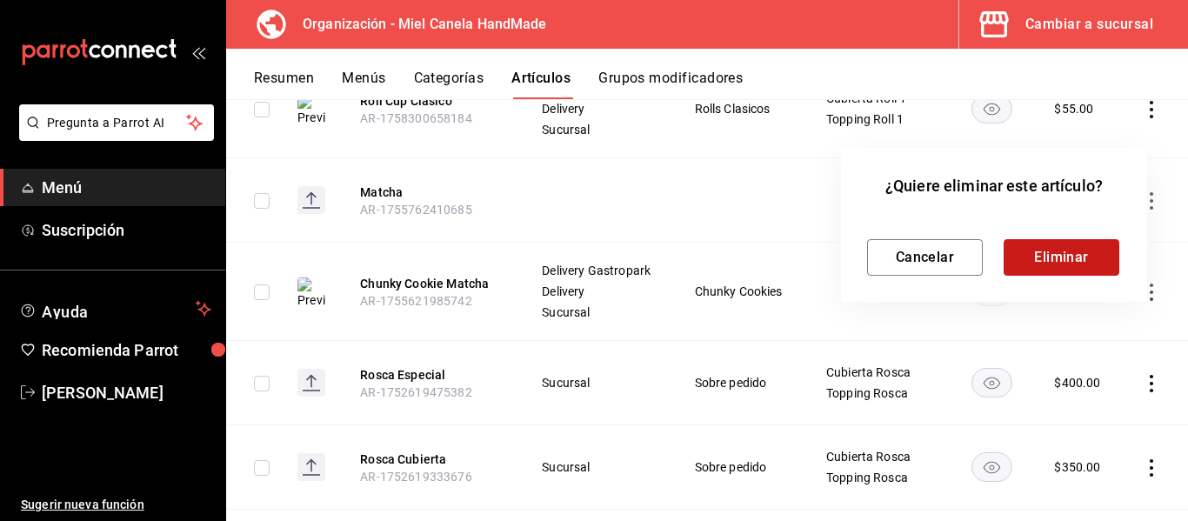
click at [1025, 258] on button "Eliminar" at bounding box center [1062, 257] width 116 height 37
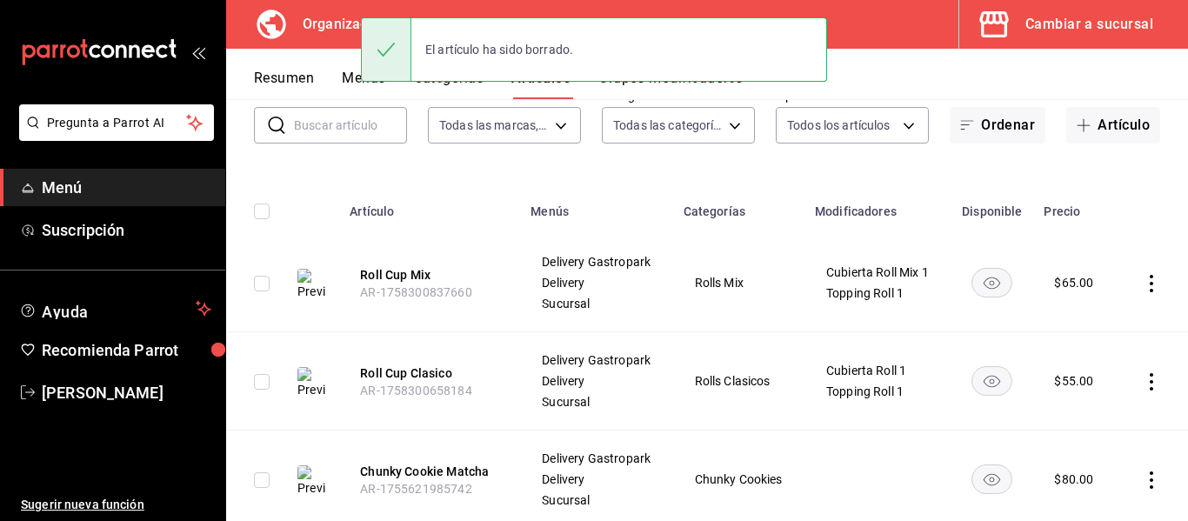
scroll to position [0, 0]
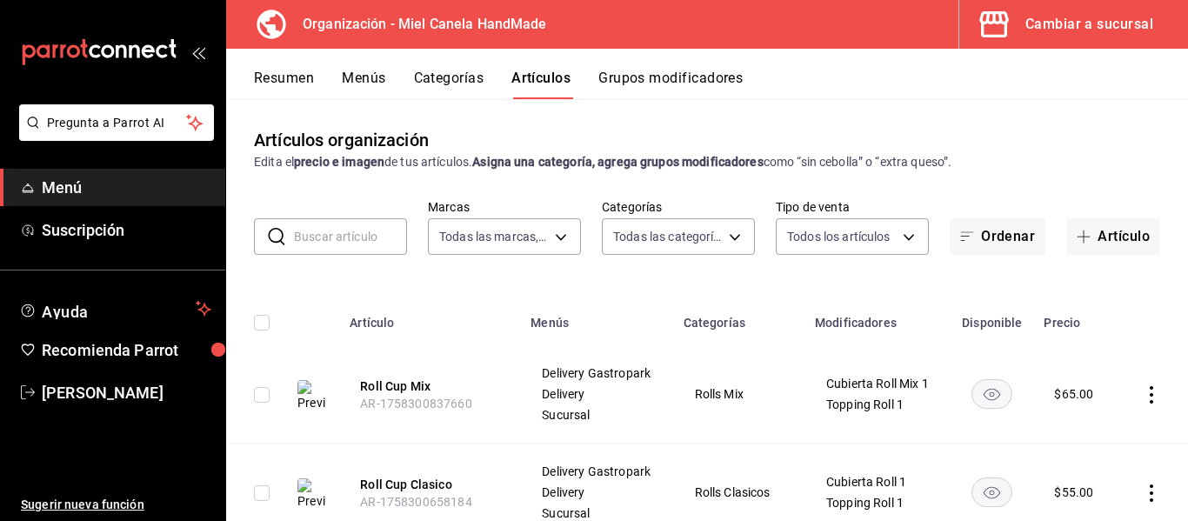
click at [642, 71] on button "Grupos modificadores" at bounding box center [670, 85] width 144 height 30
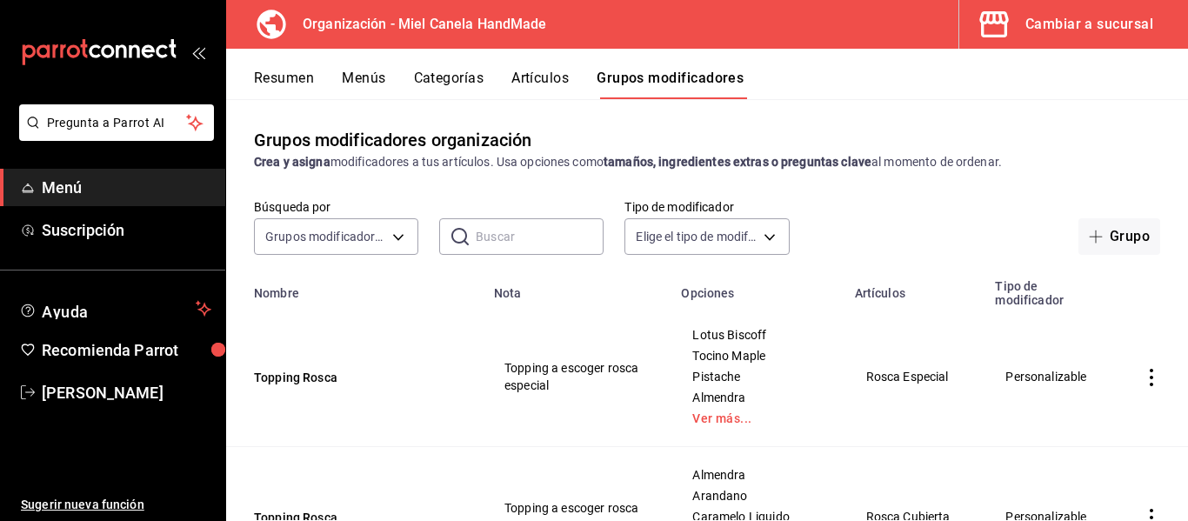
click at [530, 245] on input "text" at bounding box center [540, 236] width 128 height 35
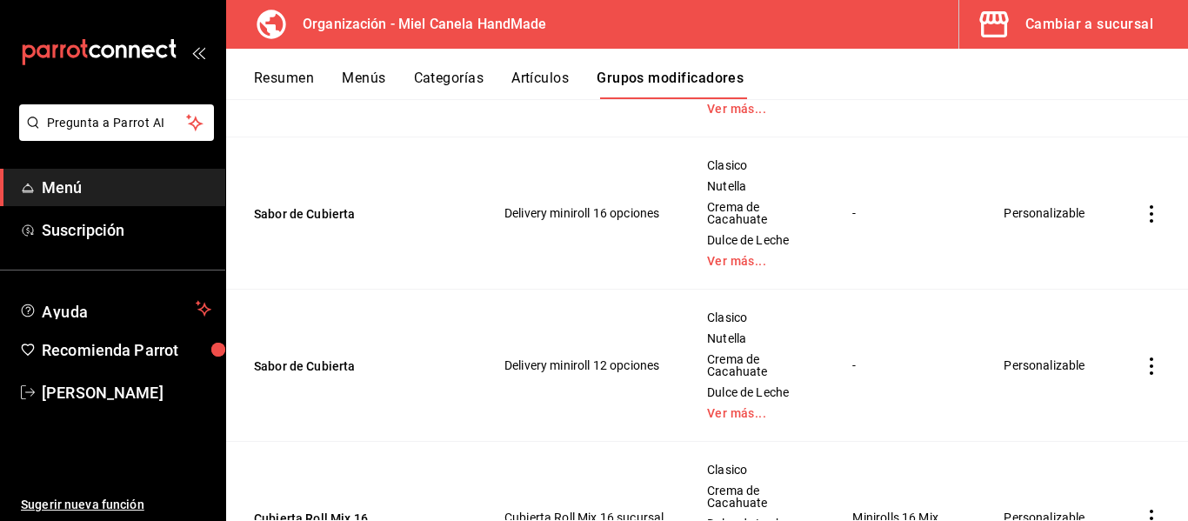
scroll to position [533, 0]
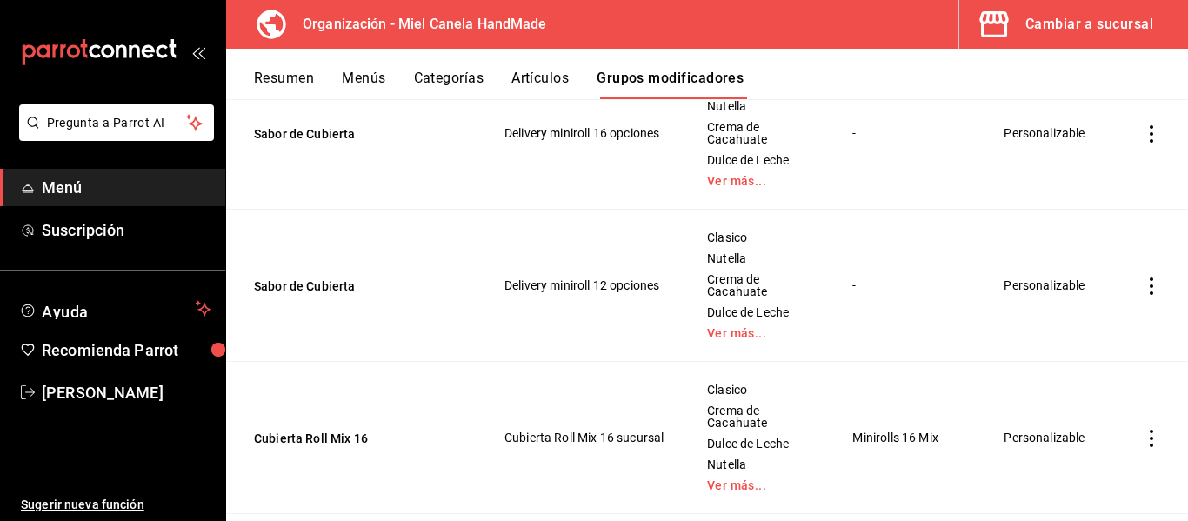
click at [723, 174] on div "Clasico Nutella Crema de Cacahuate Dulce de Leche Ver más..." at bounding box center [757, 133] width 103 height 110
click at [723, 187] on link "Ver más..." at bounding box center [758, 181] width 102 height 12
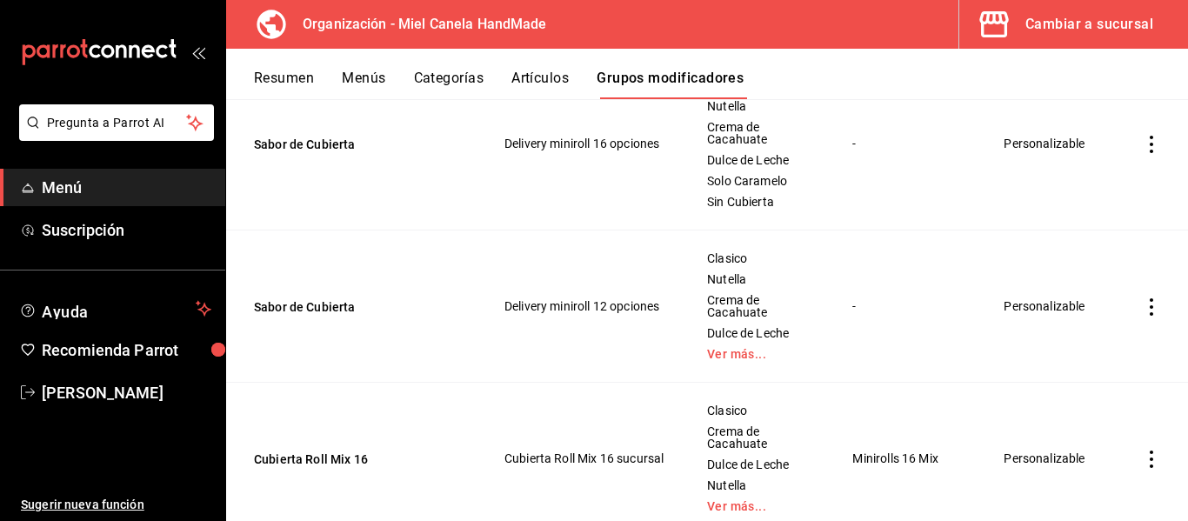
scroll to position [544, 0]
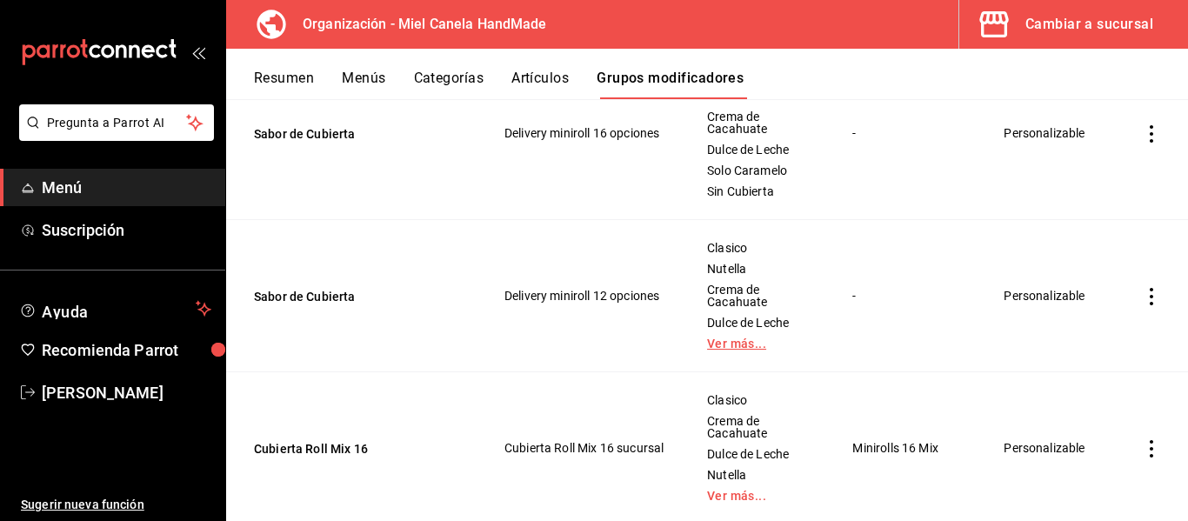
click at [718, 343] on link "Ver más..." at bounding box center [758, 343] width 102 height 12
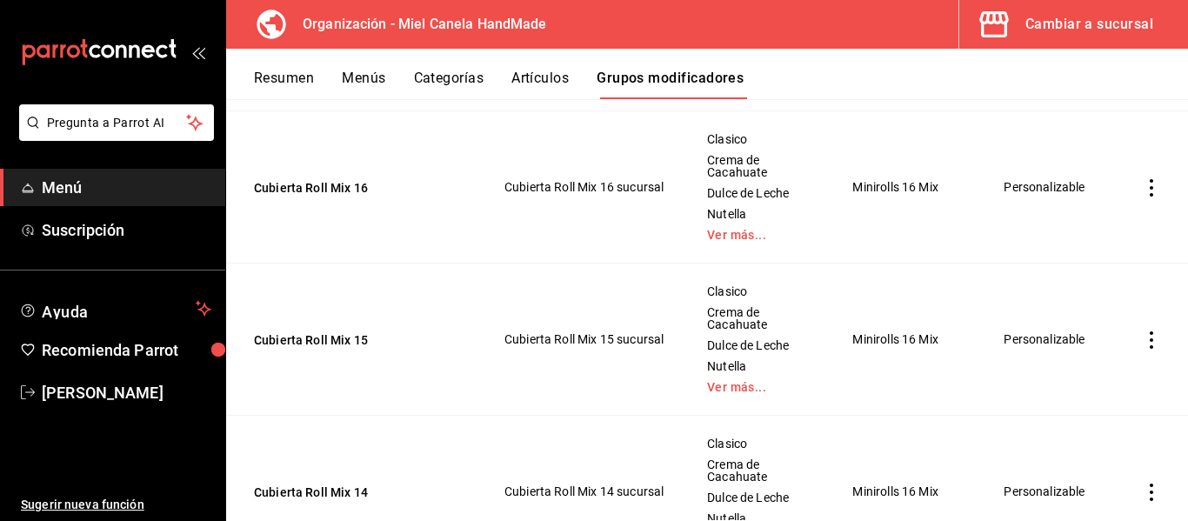
scroll to position [852, 0]
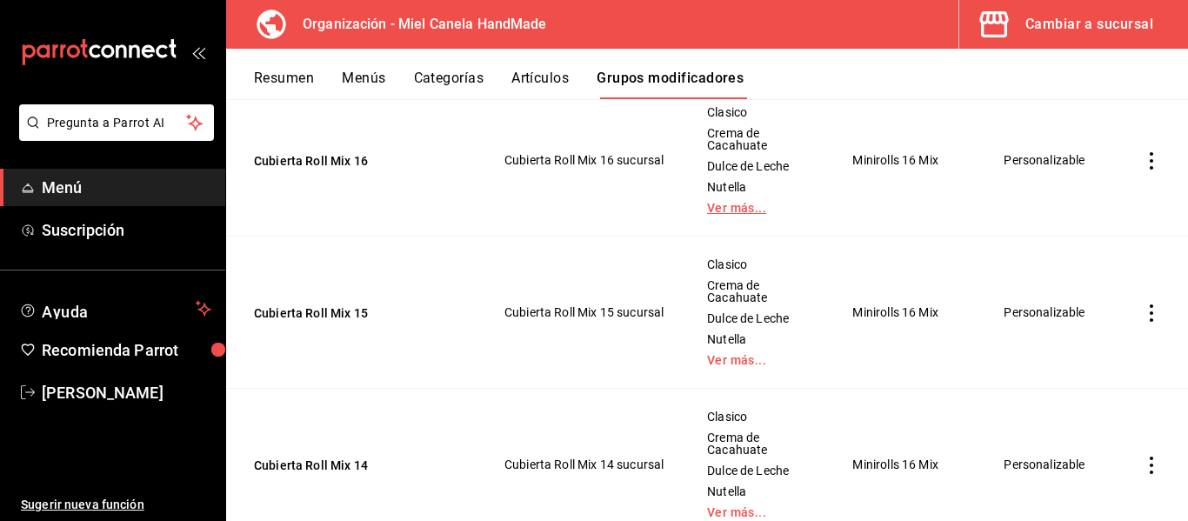
click at [739, 210] on link "Ver más..." at bounding box center [758, 208] width 102 height 12
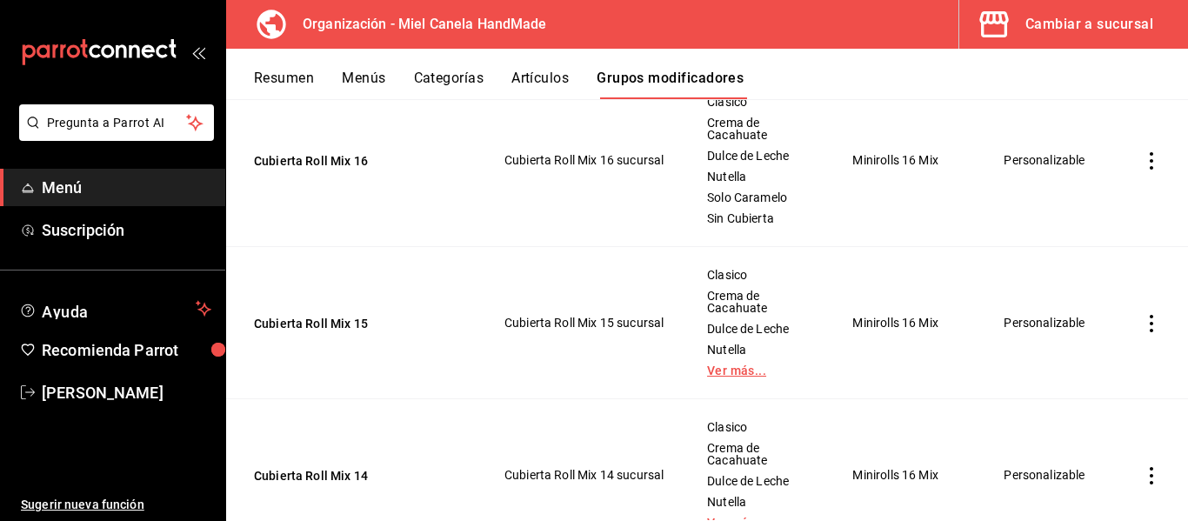
click at [728, 369] on link "Ver más..." at bounding box center [758, 370] width 102 height 12
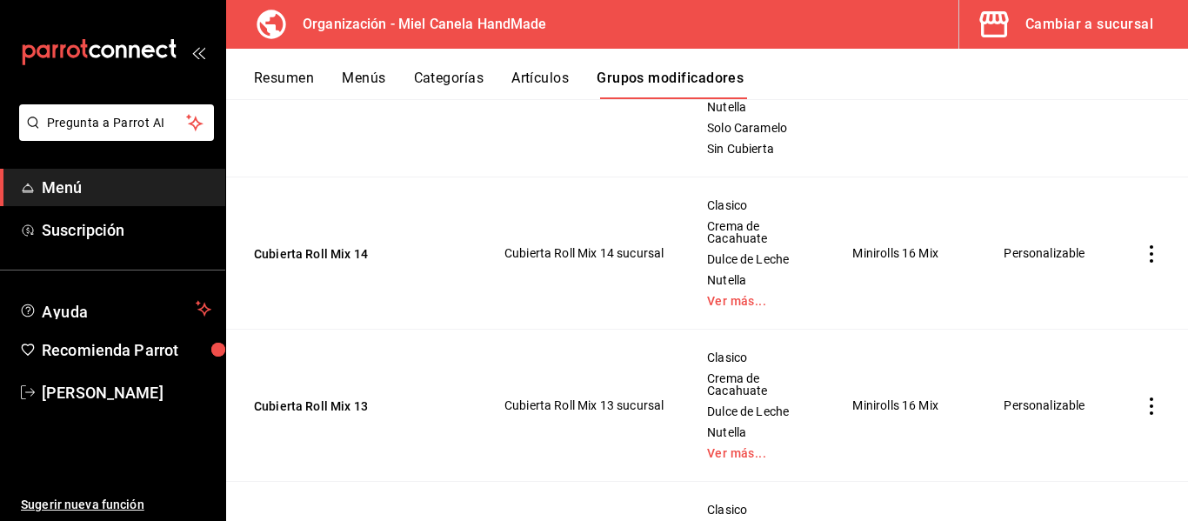
scroll to position [1227, 0]
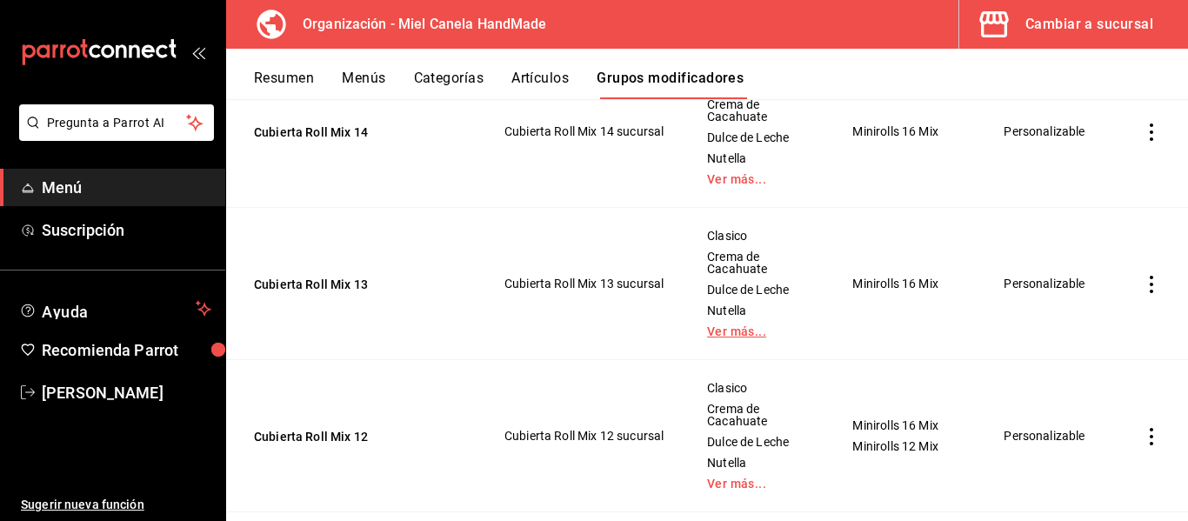
click at [736, 337] on link "Ver más..." at bounding box center [758, 331] width 102 height 12
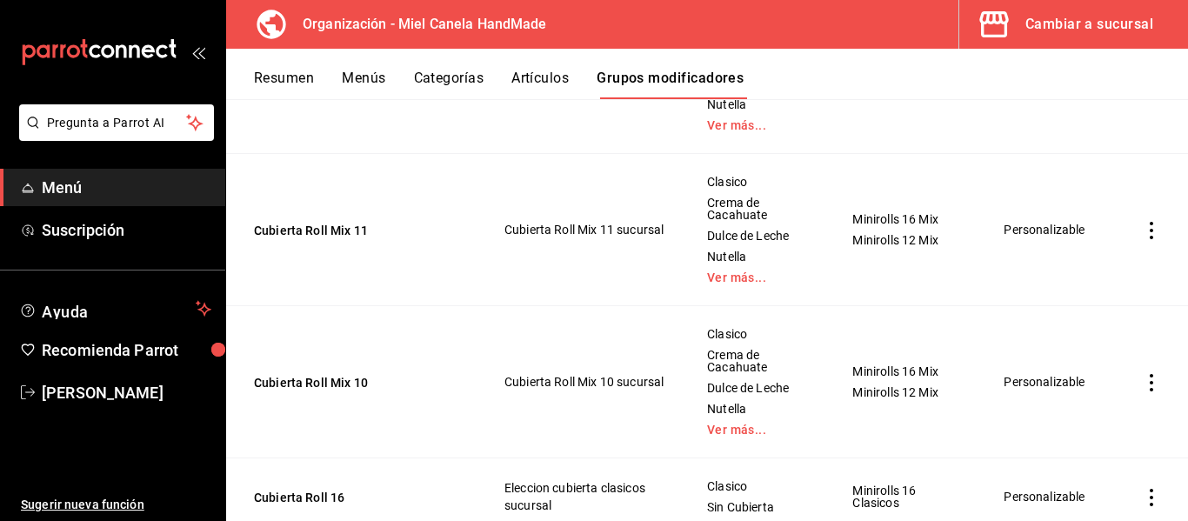
scroll to position [1647, 0]
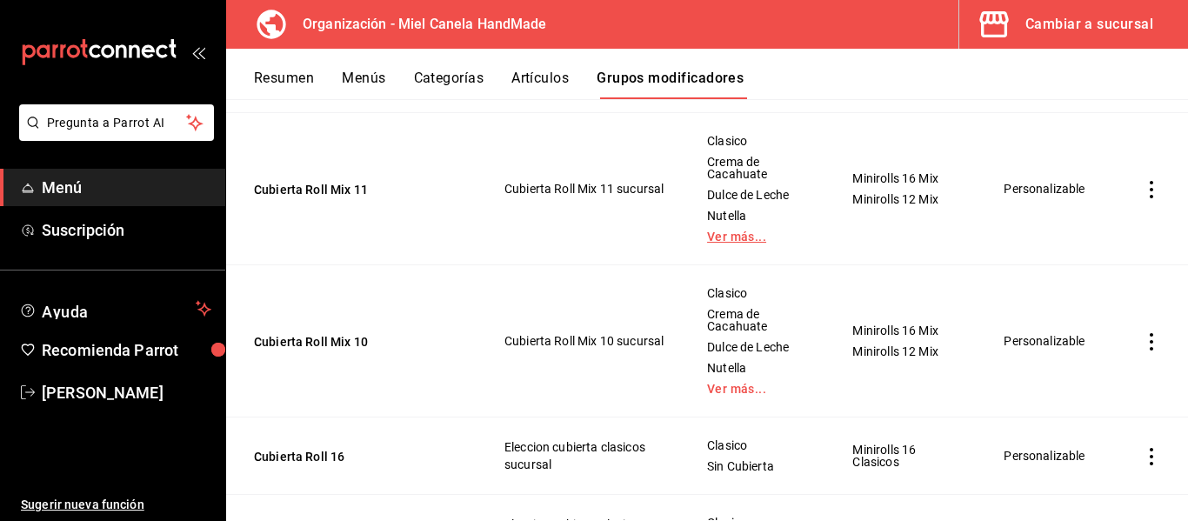
click at [729, 240] on link "Ver más..." at bounding box center [758, 236] width 102 height 12
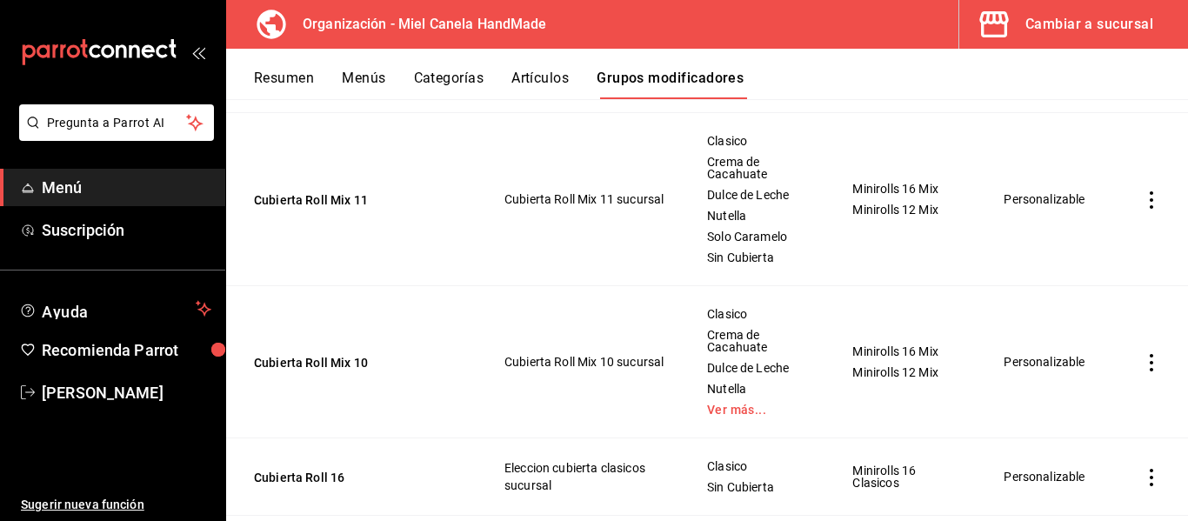
scroll to position [1784, 0]
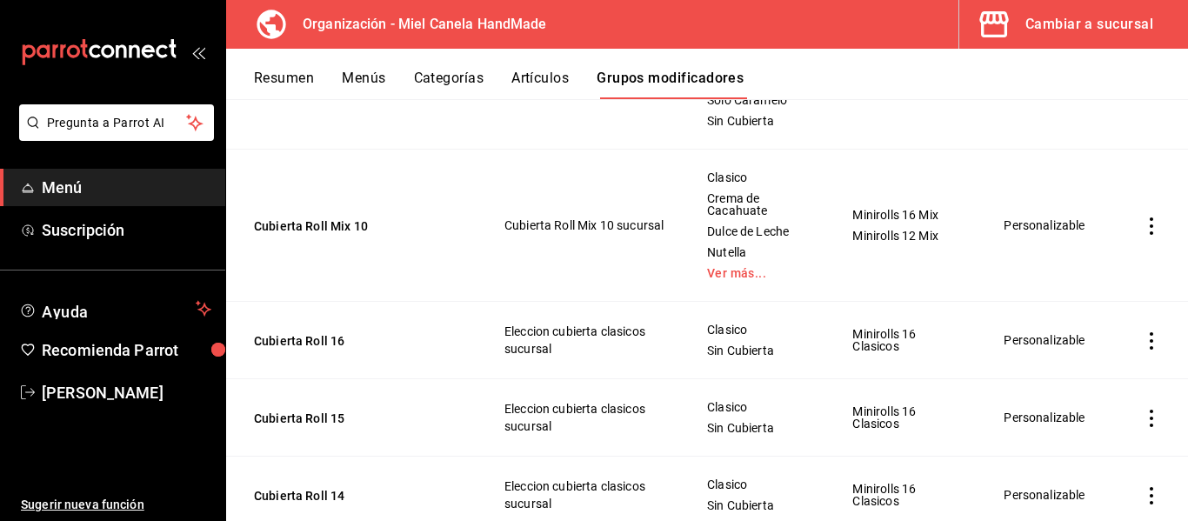
click at [723, 284] on td "Clasico Crema de Cacahuate Dulce de Leche Nutella Ver más..." at bounding box center [757, 226] width 145 height 152
click at [723, 277] on link "Ver más..." at bounding box center [758, 273] width 102 height 12
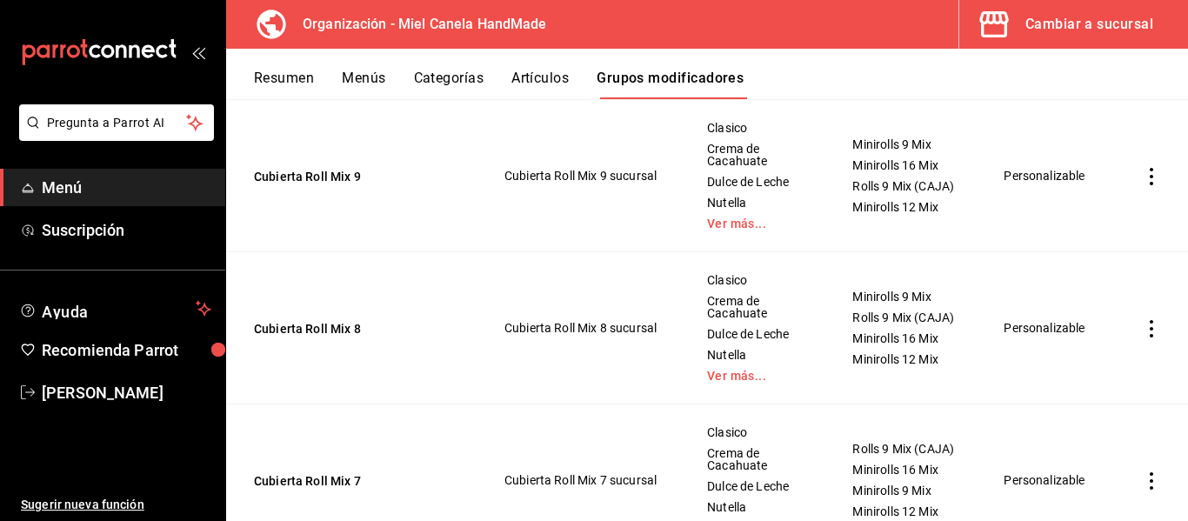
scroll to position [4173, 0]
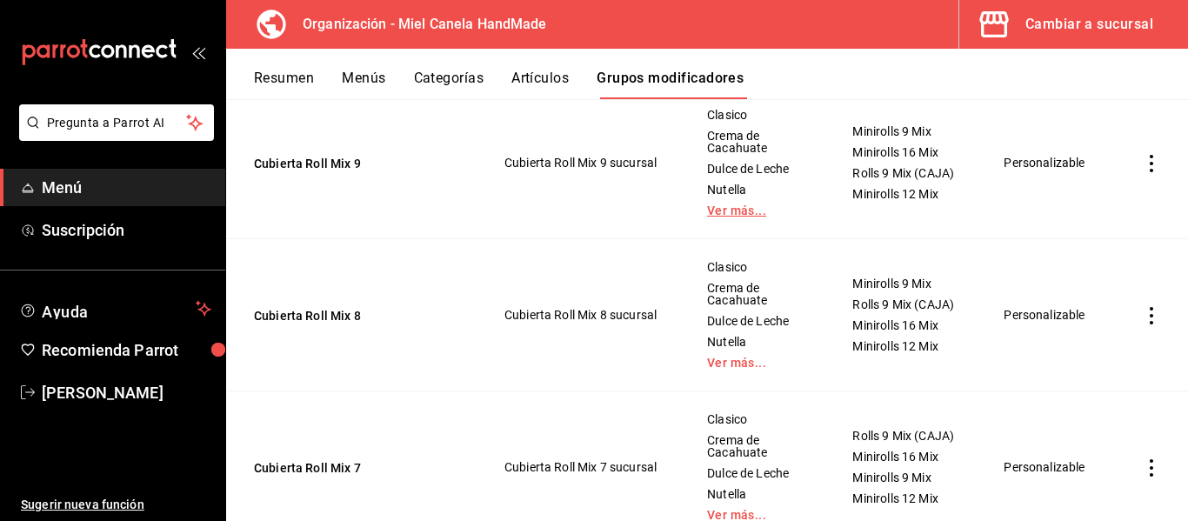
click at [711, 217] on link "Ver más..." at bounding box center [758, 210] width 102 height 12
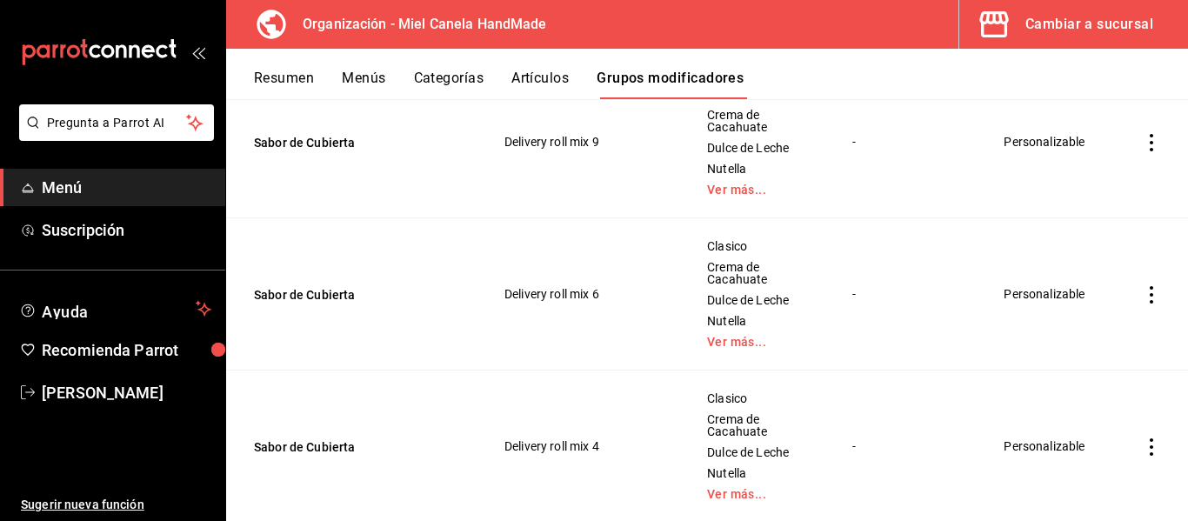
scroll to position [5598, 0]
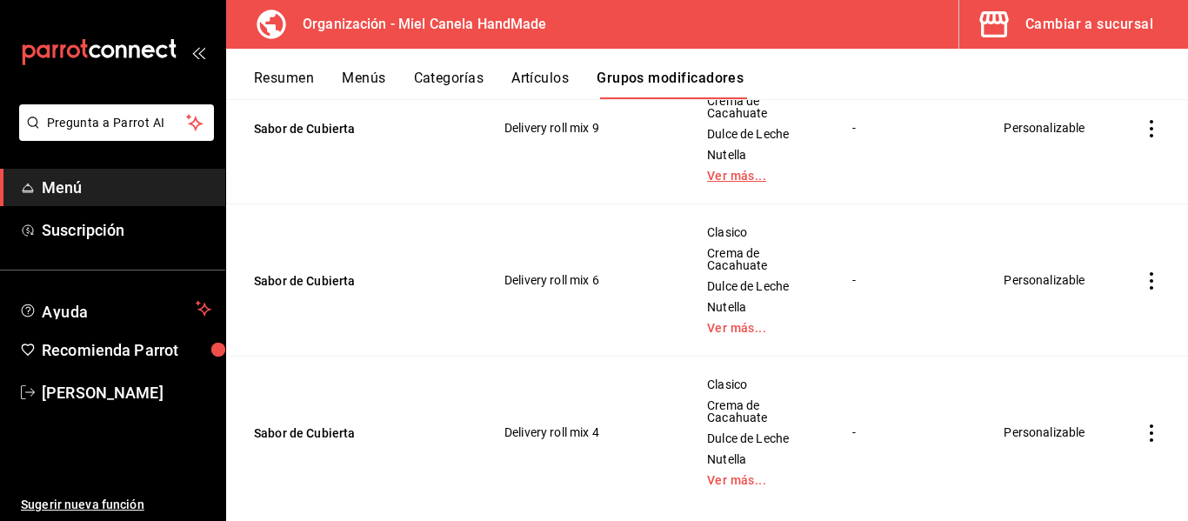
click at [736, 182] on link "Ver más..." at bounding box center [758, 176] width 102 height 12
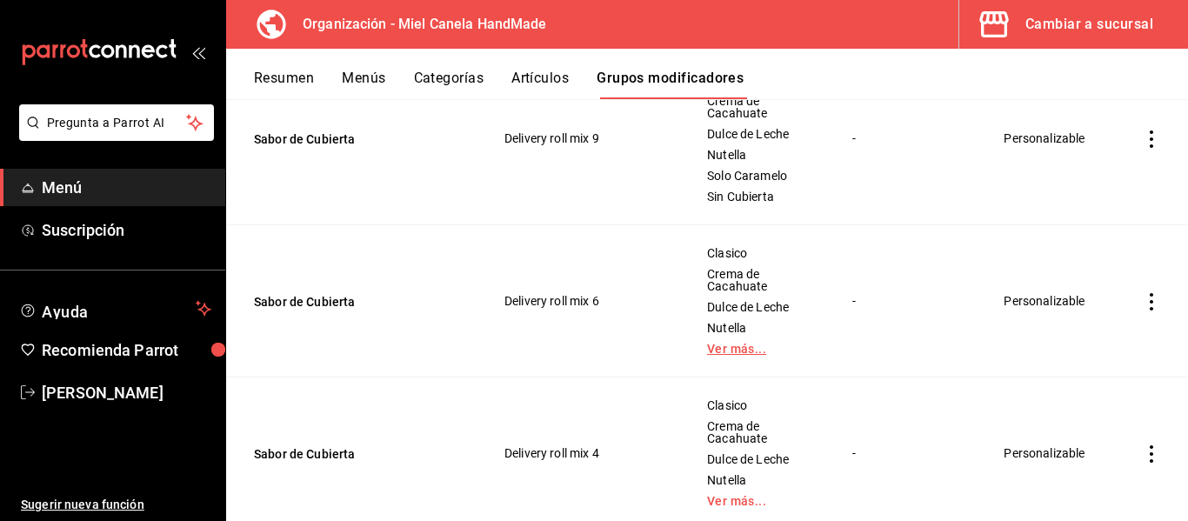
click at [724, 355] on link "Ver más..." at bounding box center [758, 349] width 102 height 12
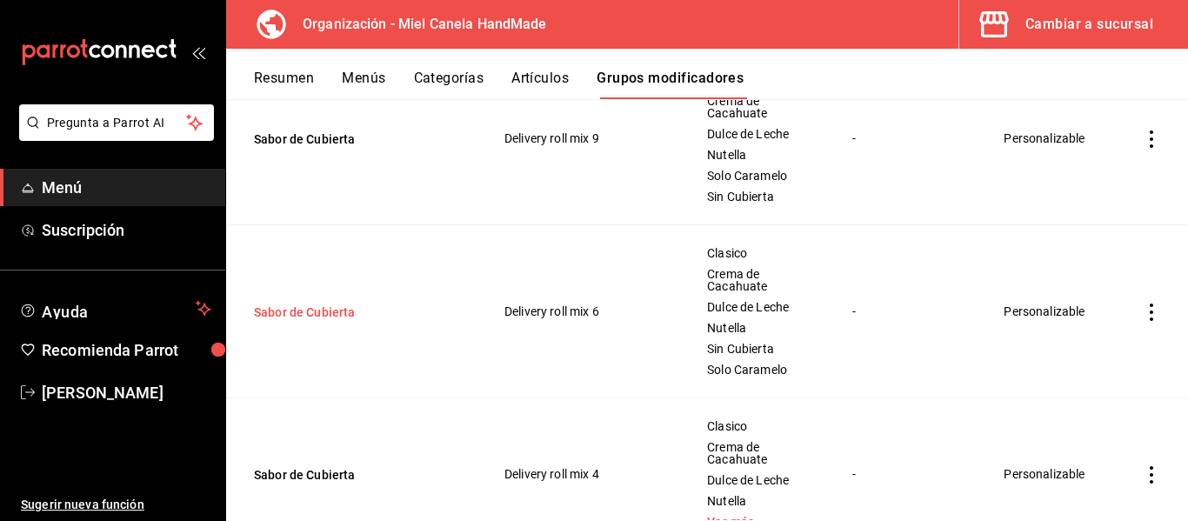
click at [335, 321] on button "Sabor de Cubierta" at bounding box center [358, 312] width 209 height 17
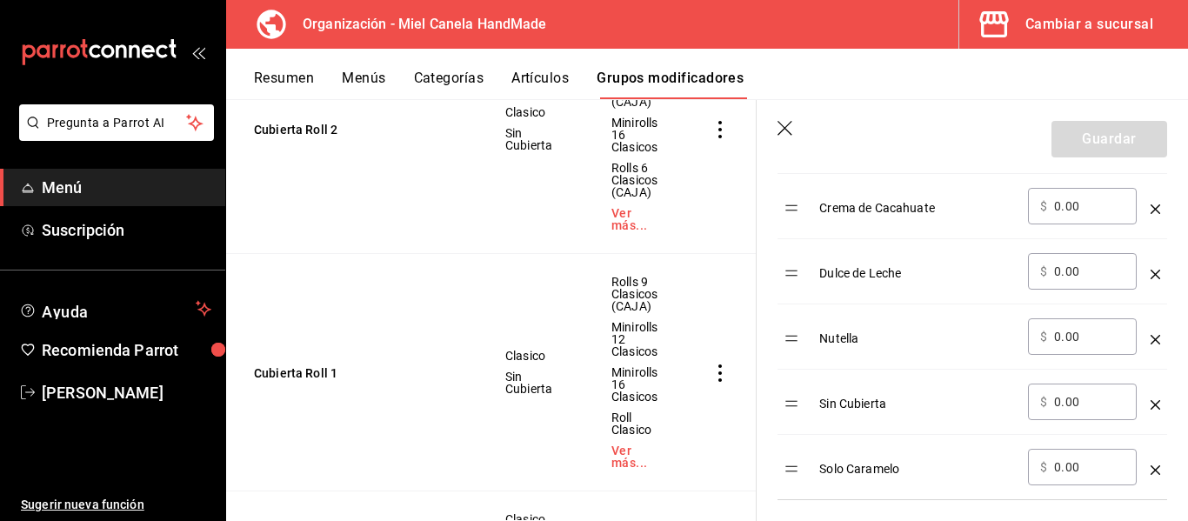
scroll to position [681, 0]
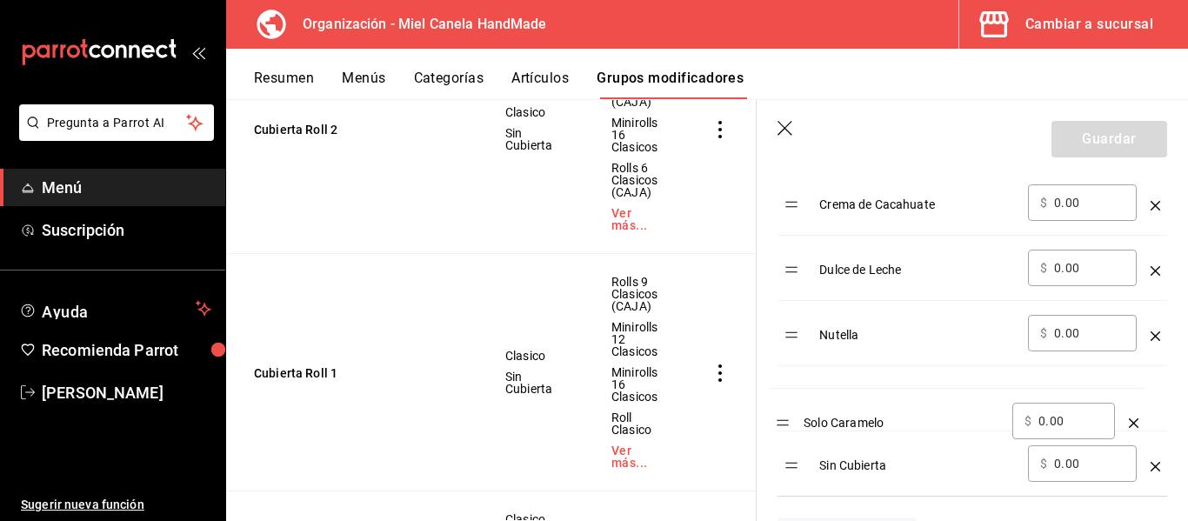
drag, startPoint x: 791, startPoint y: 473, endPoint x: 781, endPoint y: 420, distance: 53.9
click at [781, 420] on table "Opción Precio Clasico ​ $ 0.00 ​ Crema de Cacahuate ​ $ 0.00 ​ Dulce de Leche ​…" at bounding box center [972, 279] width 390 height 433
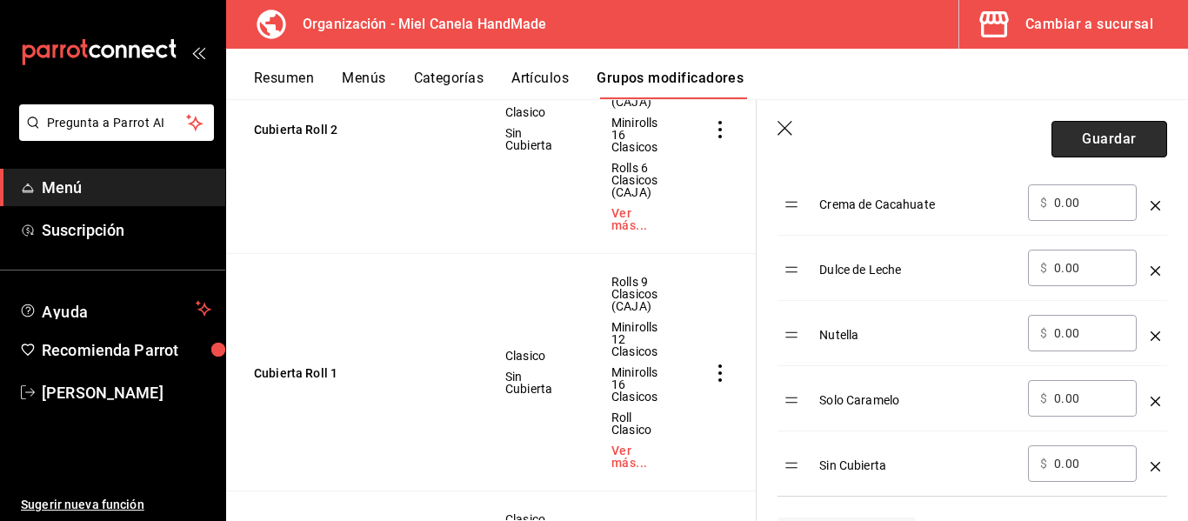
click at [1082, 156] on button "Guardar" at bounding box center [1109, 139] width 116 height 37
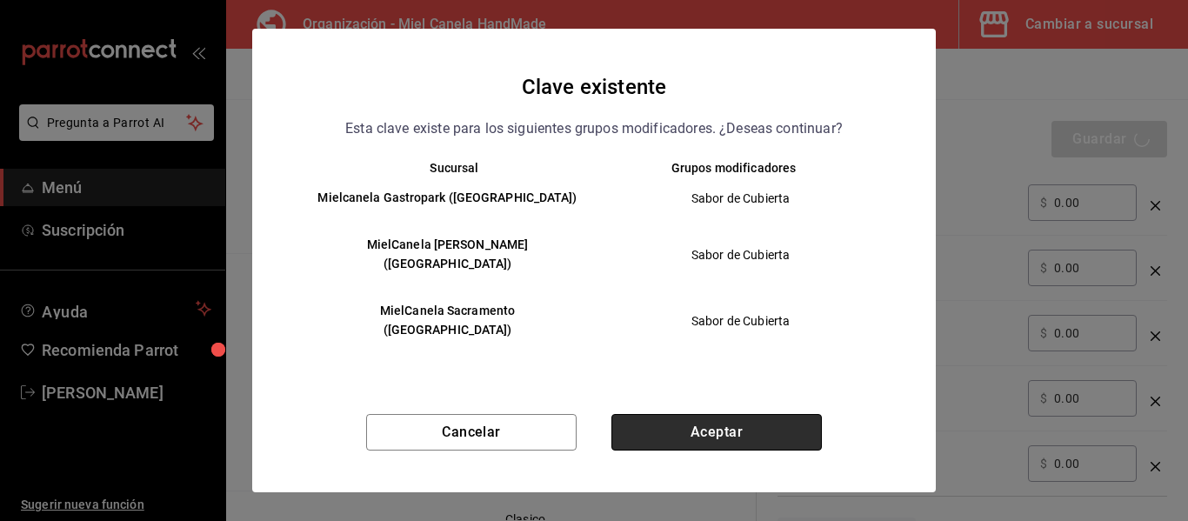
click at [741, 424] on button "Aceptar" at bounding box center [716, 432] width 210 height 37
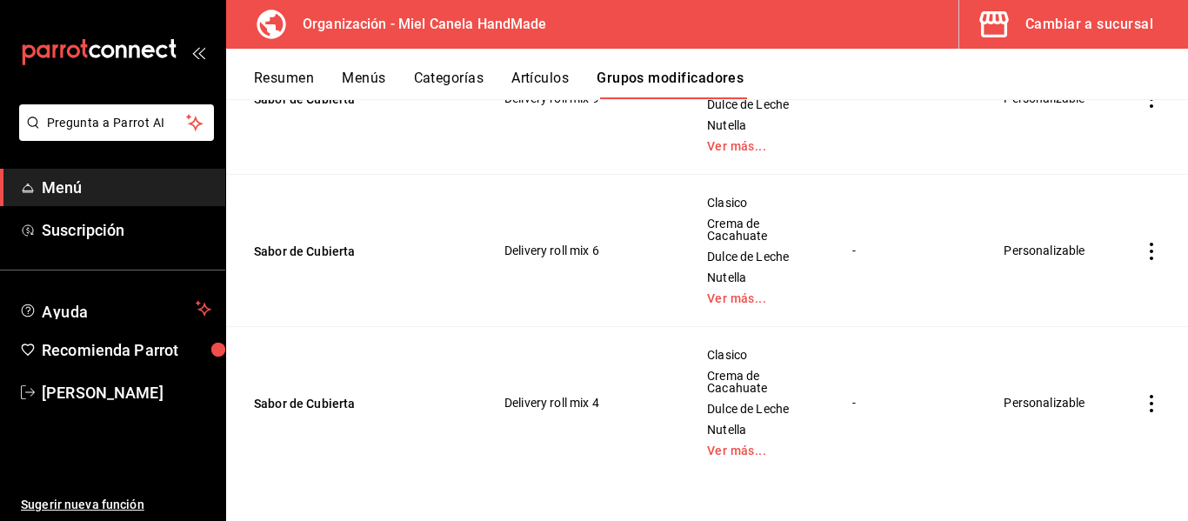
scroll to position [5548, 0]
click at [728, 452] on link "Ver más..." at bounding box center [758, 450] width 102 height 12
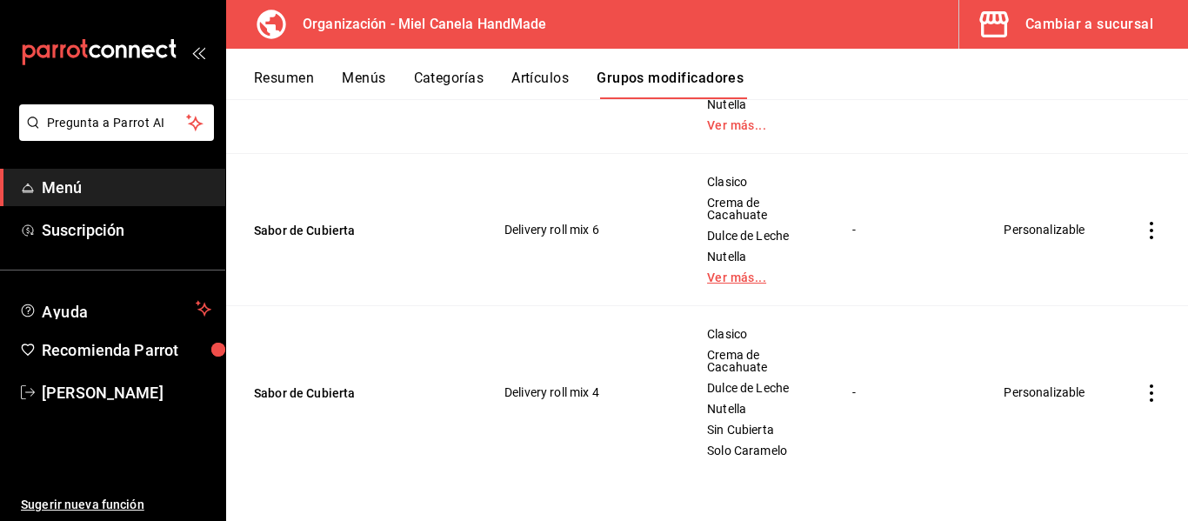
click at [729, 284] on link "Ver más..." at bounding box center [758, 277] width 102 height 12
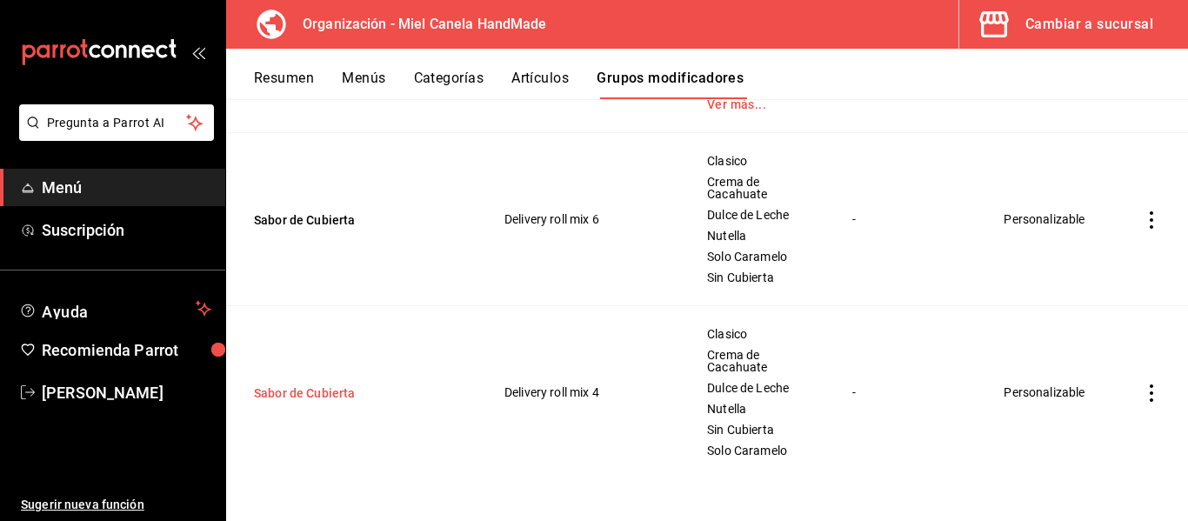
click at [303, 402] on button "Sabor de Cubierta" at bounding box center [358, 392] width 209 height 17
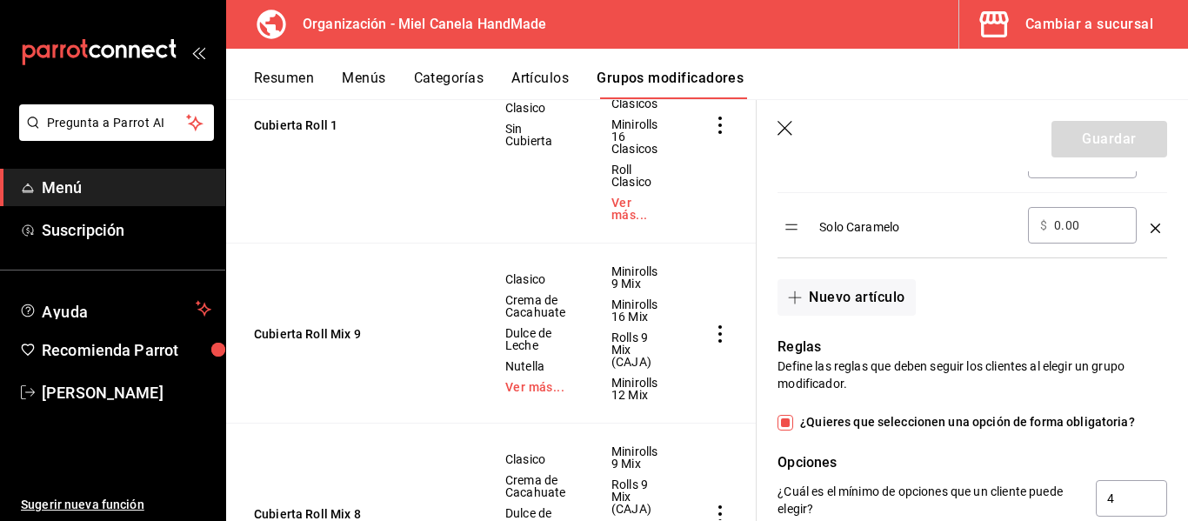
scroll to position [802, 0]
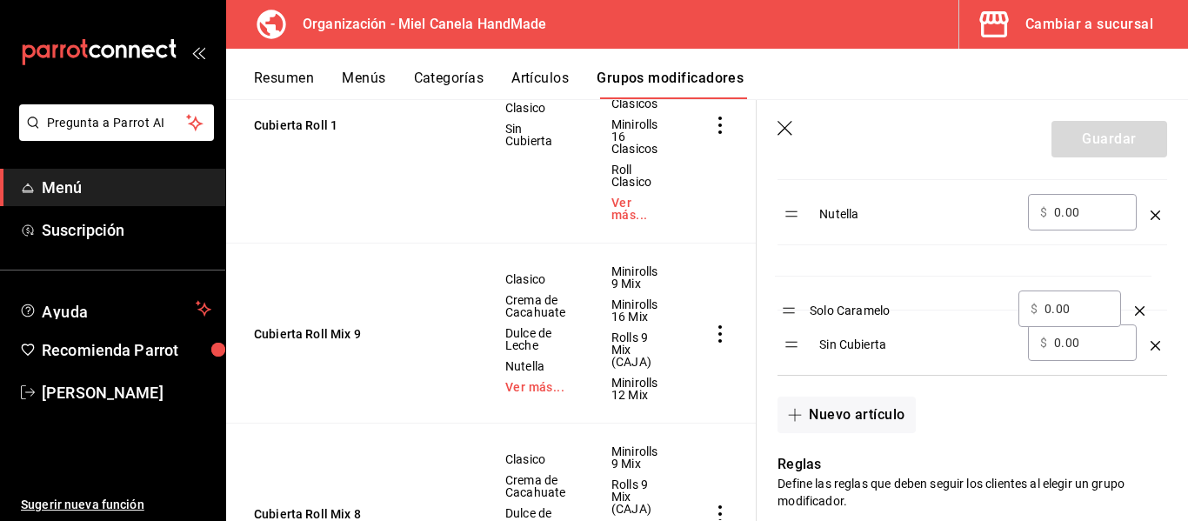
drag, startPoint x: 793, startPoint y: 350, endPoint x: 789, endPoint y: 307, distance: 42.8
click at [789, 307] on table "Opción Precio Clasico ​ $ 0.00 ​ Crema de Cacahuate ​ $ 0.00 ​ Dulce de Leche ​…" at bounding box center [972, 158] width 390 height 433
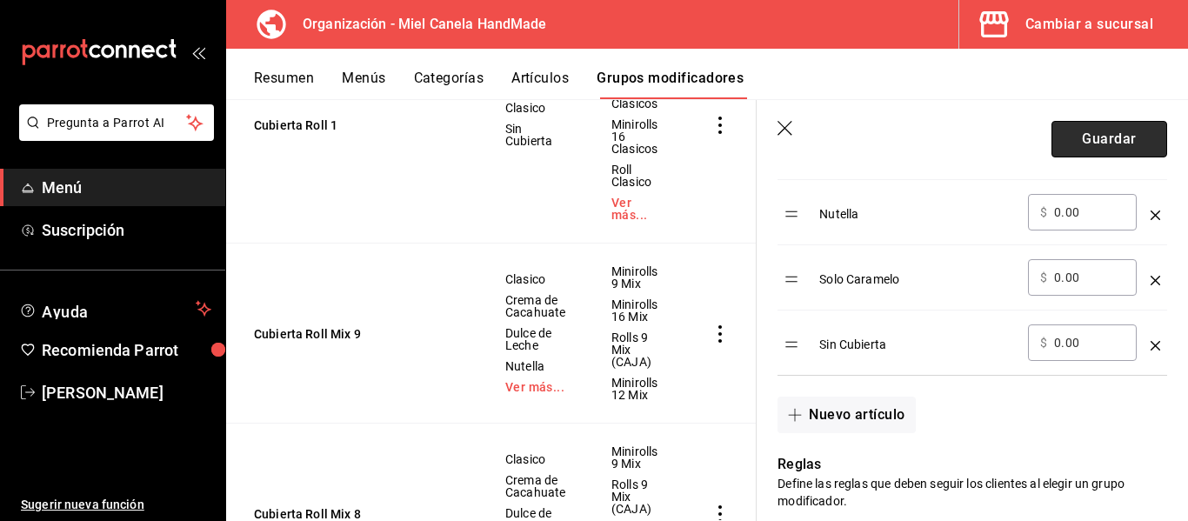
click at [1098, 135] on button "Guardar" at bounding box center [1109, 139] width 116 height 37
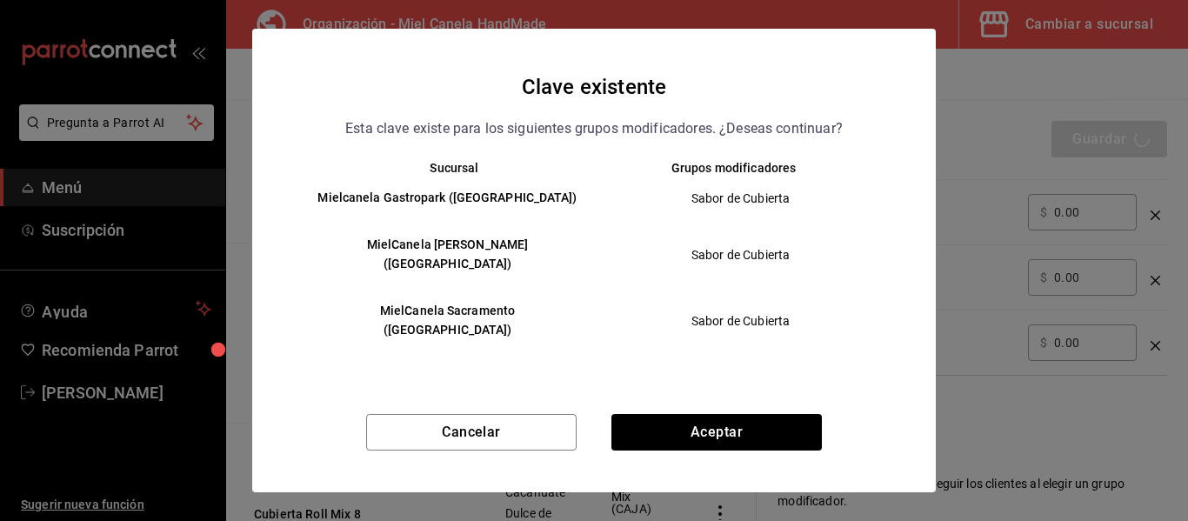
click at [720, 433] on div "Cancelar Aceptar" at bounding box center [594, 453] width 684 height 78
click at [720, 423] on button "Aceptar" at bounding box center [716, 432] width 210 height 37
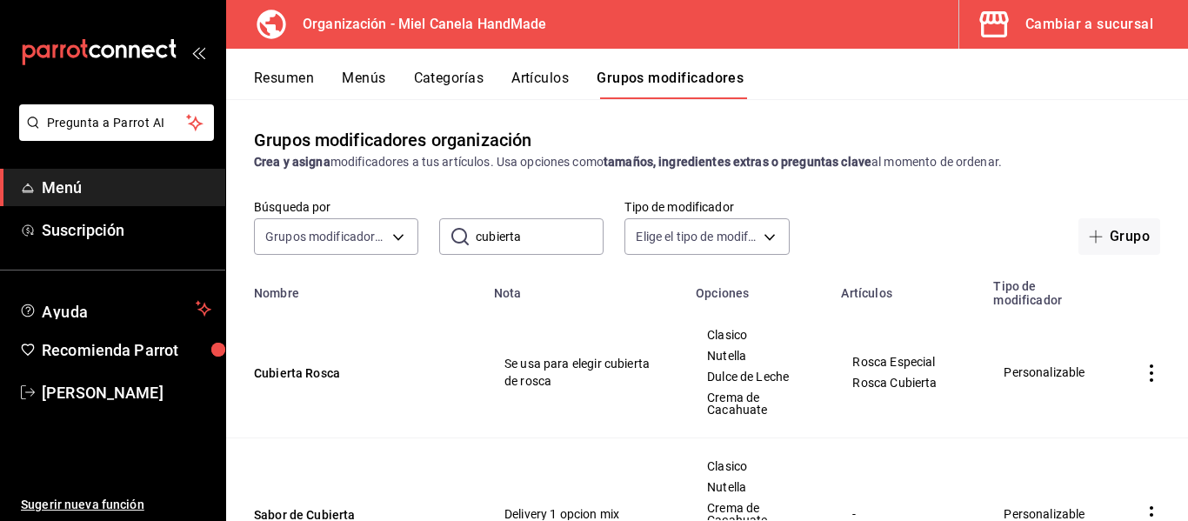
click at [550, 234] on input "cubierta" at bounding box center [540, 236] width 128 height 35
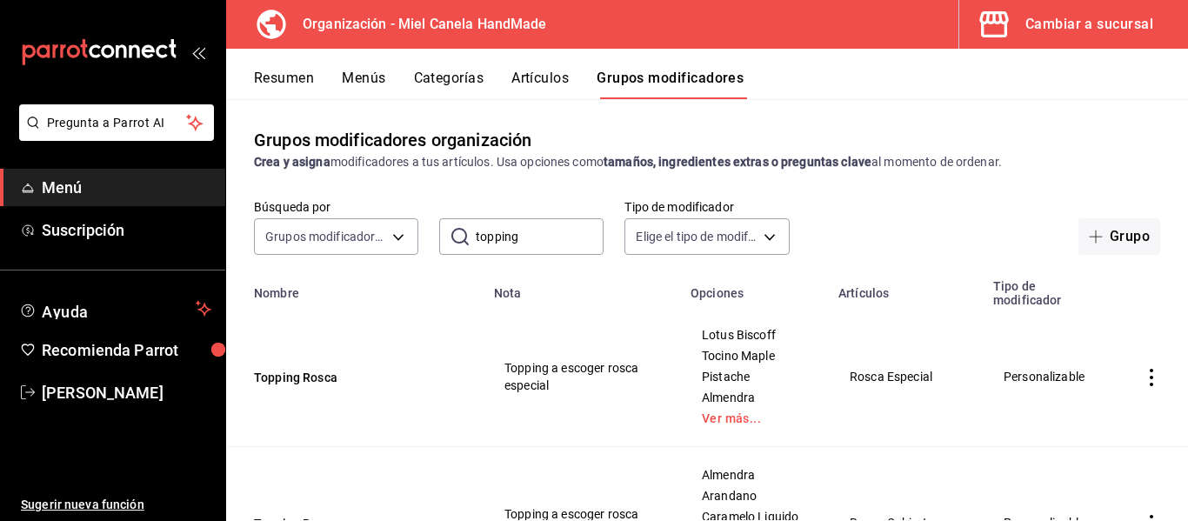
type input "topping"
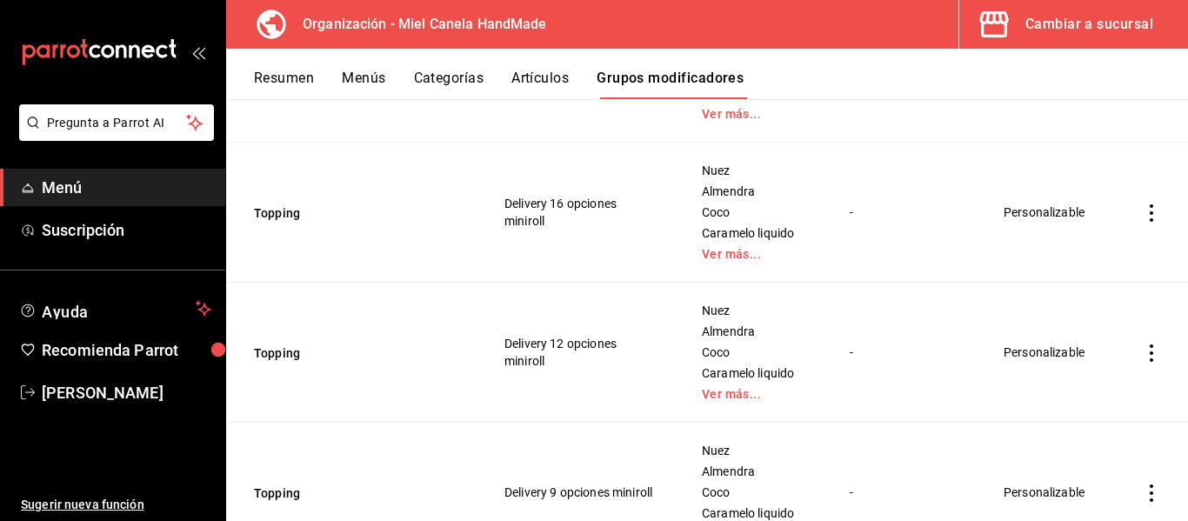
scroll to position [469, 0]
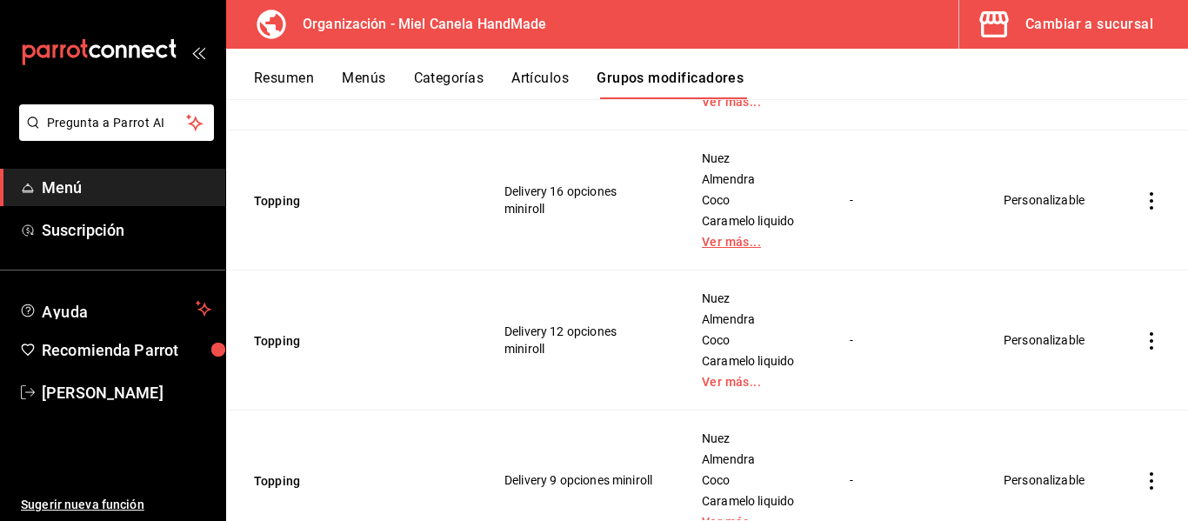
click at [746, 244] on link "Ver más..." at bounding box center [754, 242] width 104 height 12
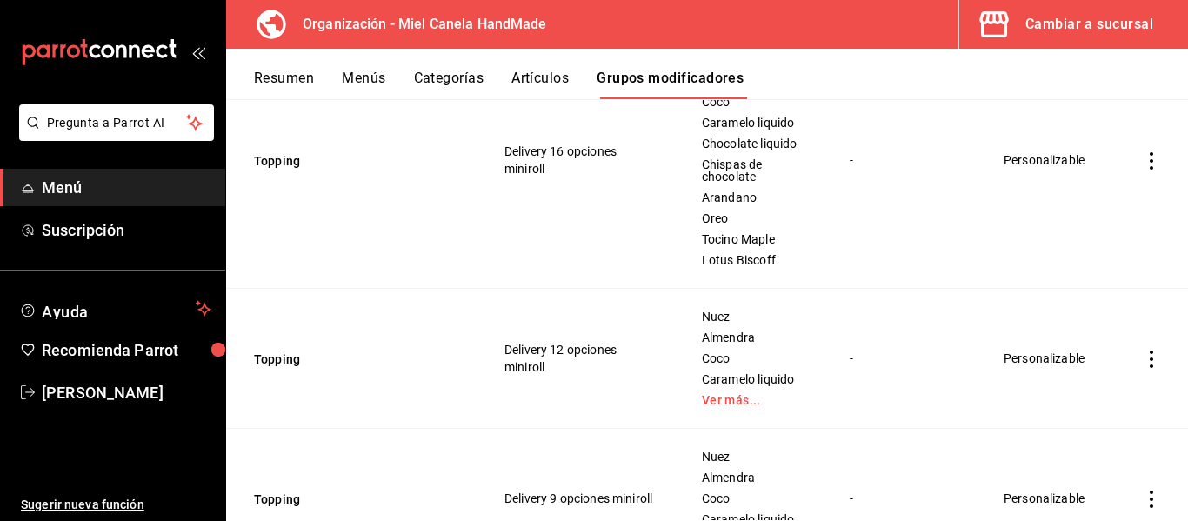
scroll to position [641, 0]
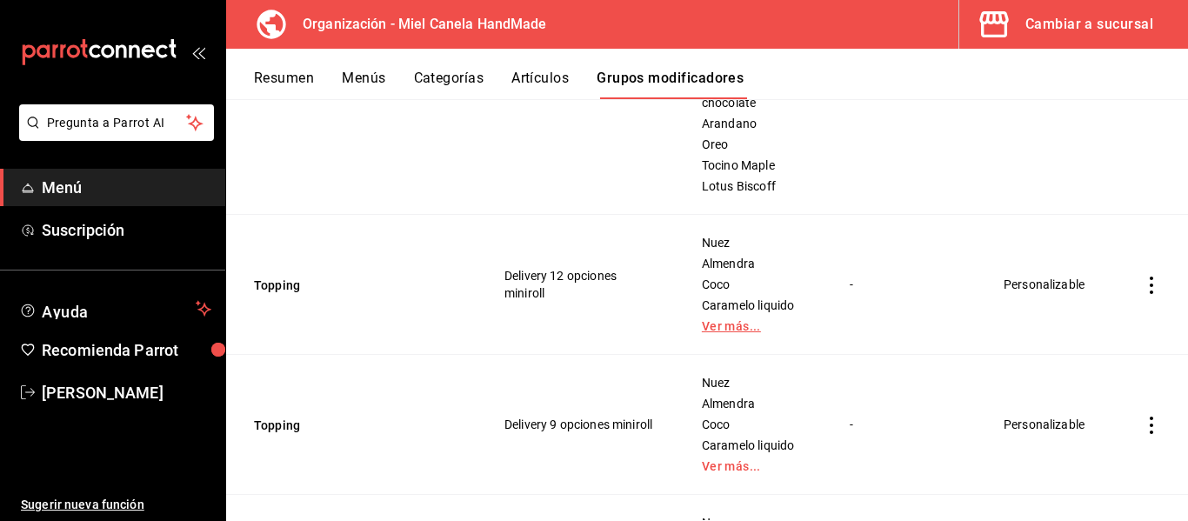
click at [727, 324] on link "Ver más..." at bounding box center [754, 326] width 104 height 12
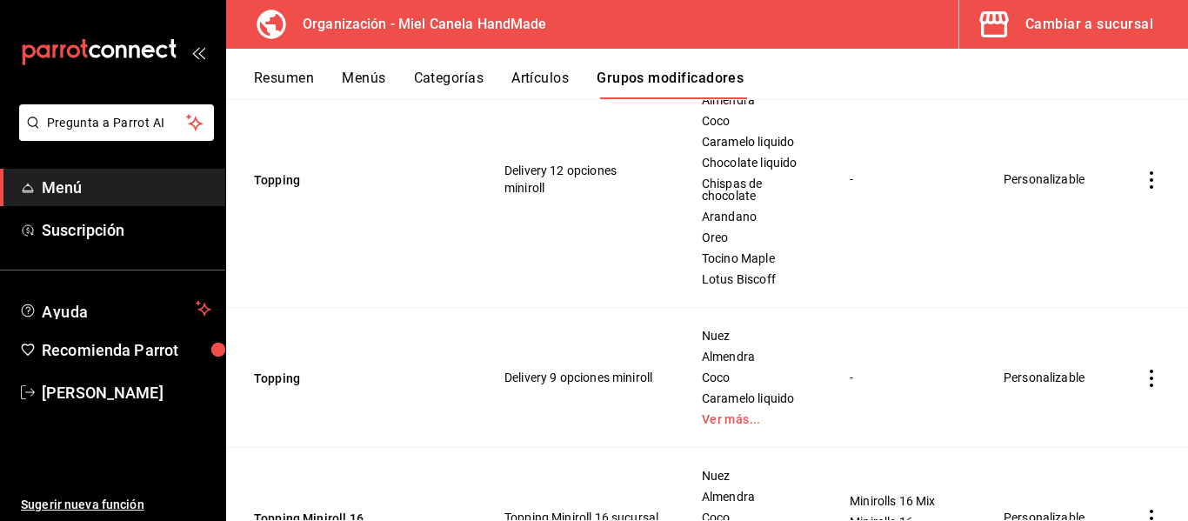
scroll to position [867, 0]
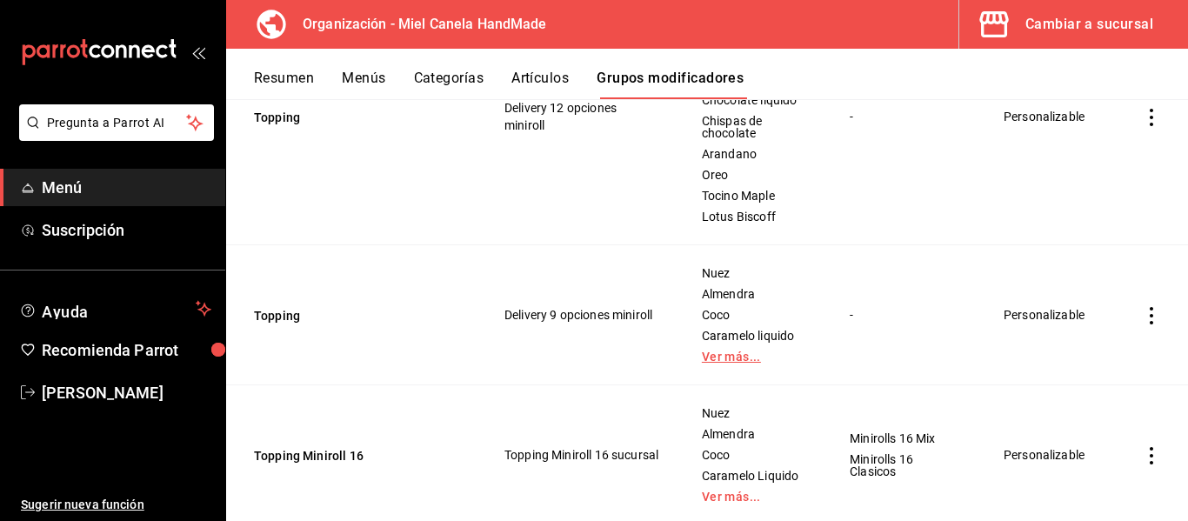
click at [730, 363] on link "Ver más..." at bounding box center [754, 356] width 104 height 12
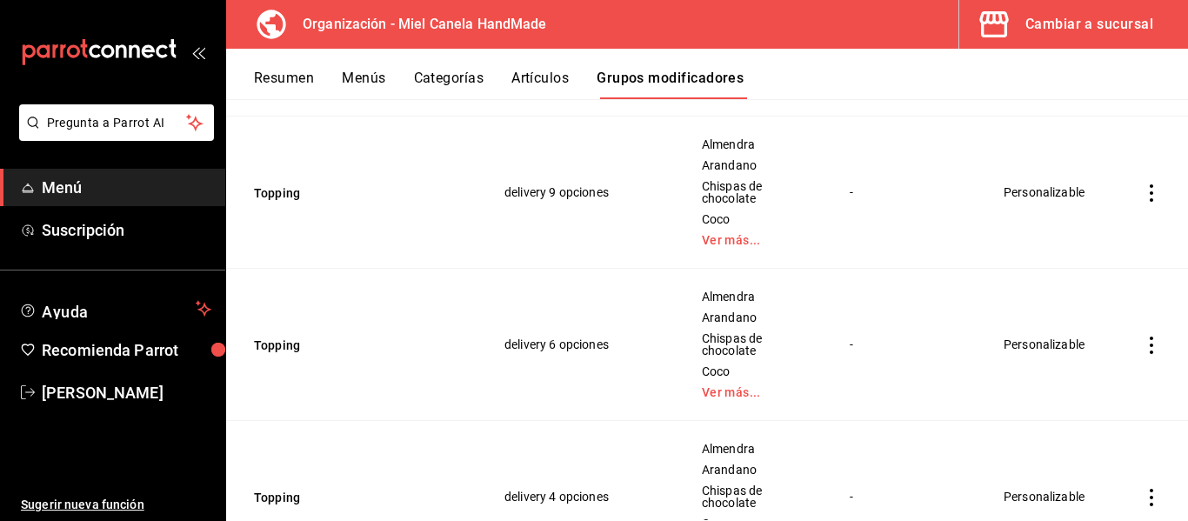
scroll to position [5316, 0]
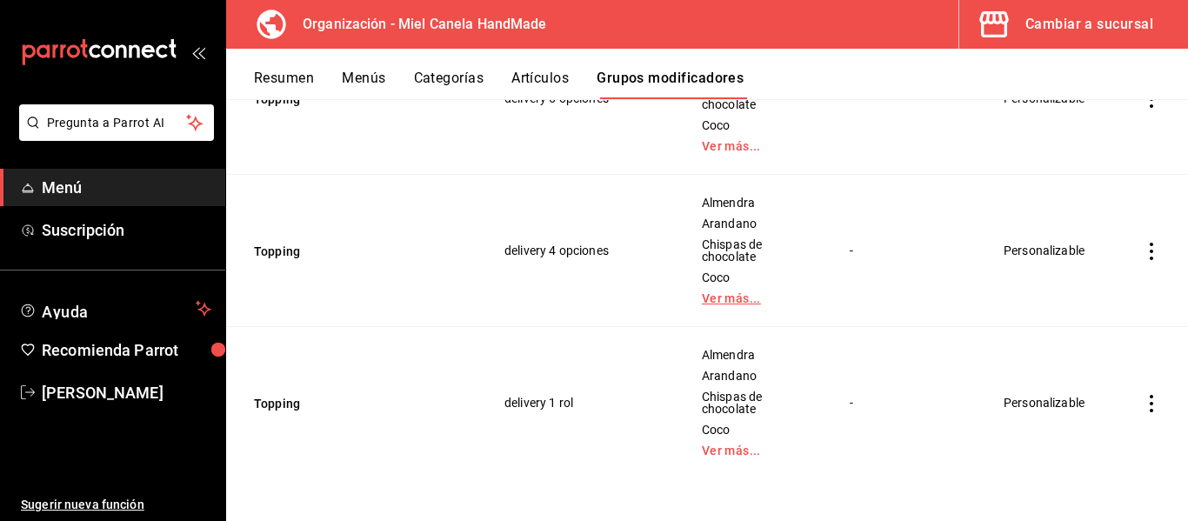
click at [719, 302] on link "Ver más..." at bounding box center [754, 298] width 104 height 12
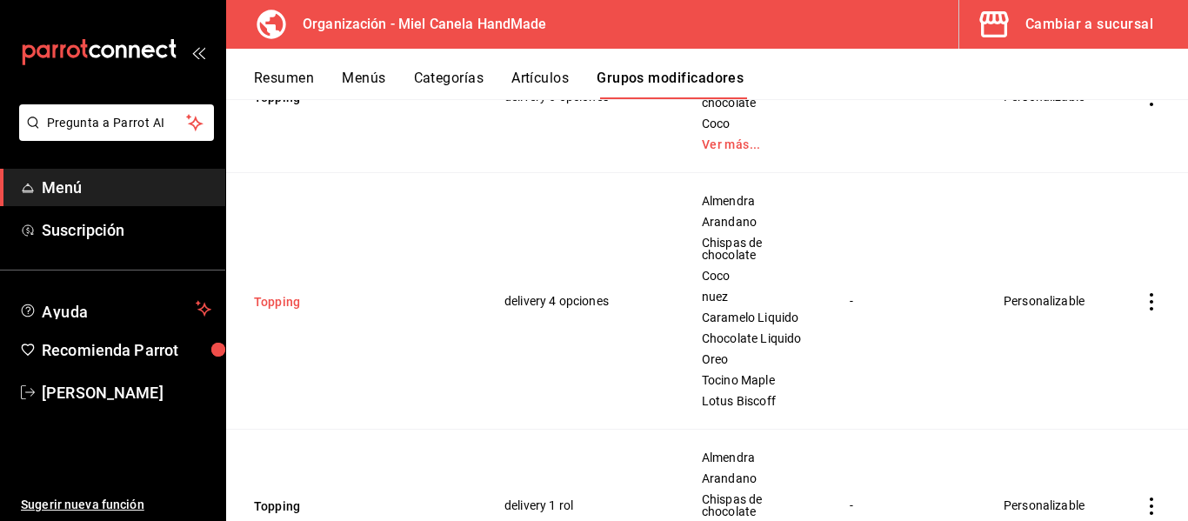
click at [268, 300] on button "Topping" at bounding box center [358, 301] width 209 height 17
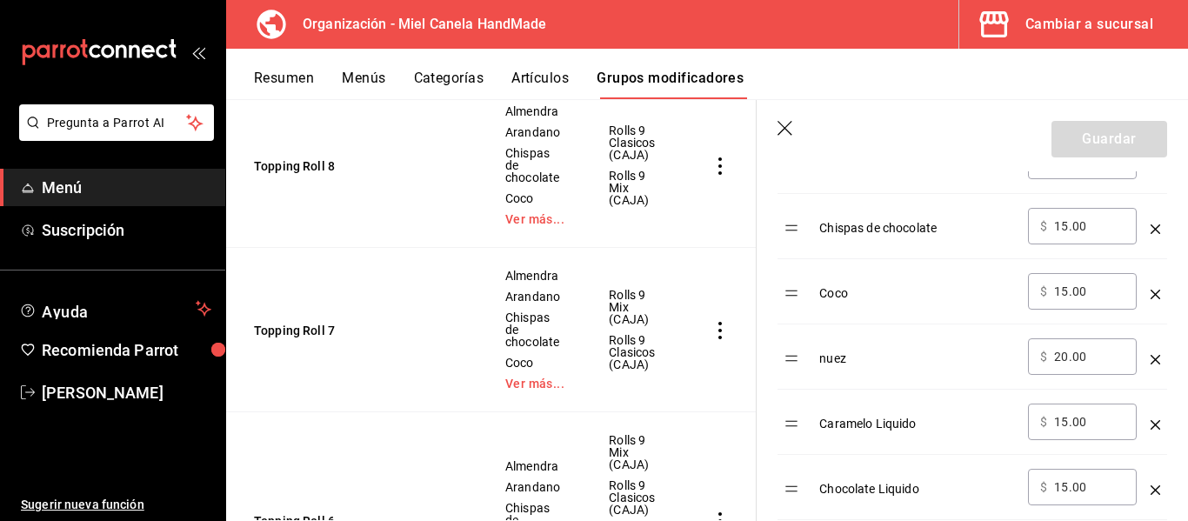
scroll to position [727, 0]
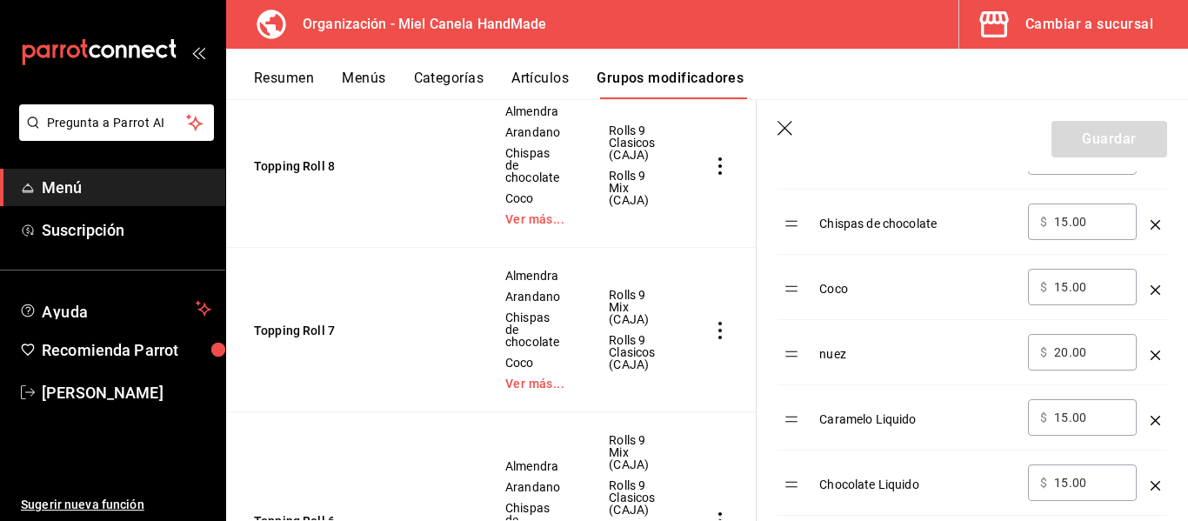
click at [832, 357] on div "nuez" at bounding box center [916, 348] width 195 height 29
drag, startPoint x: 832, startPoint y: 357, endPoint x: 1187, endPoint y: 266, distance: 366.4
click at [1187, 266] on section "Guardar Editar grupo modificador Los cambios realizados en este grupo modificad…" at bounding box center [972, 310] width 431 height 421
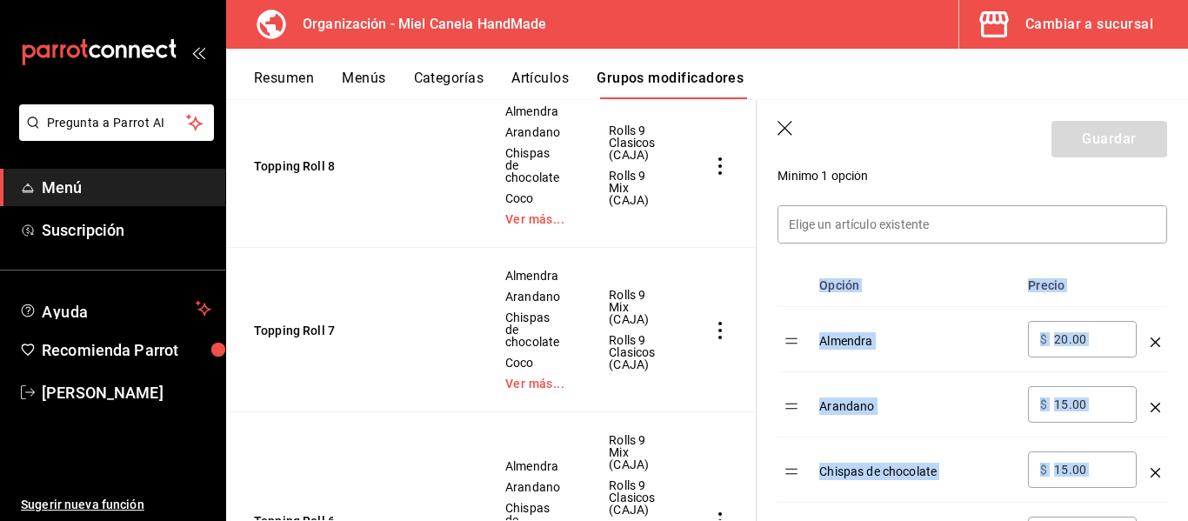
scroll to position [424, 0]
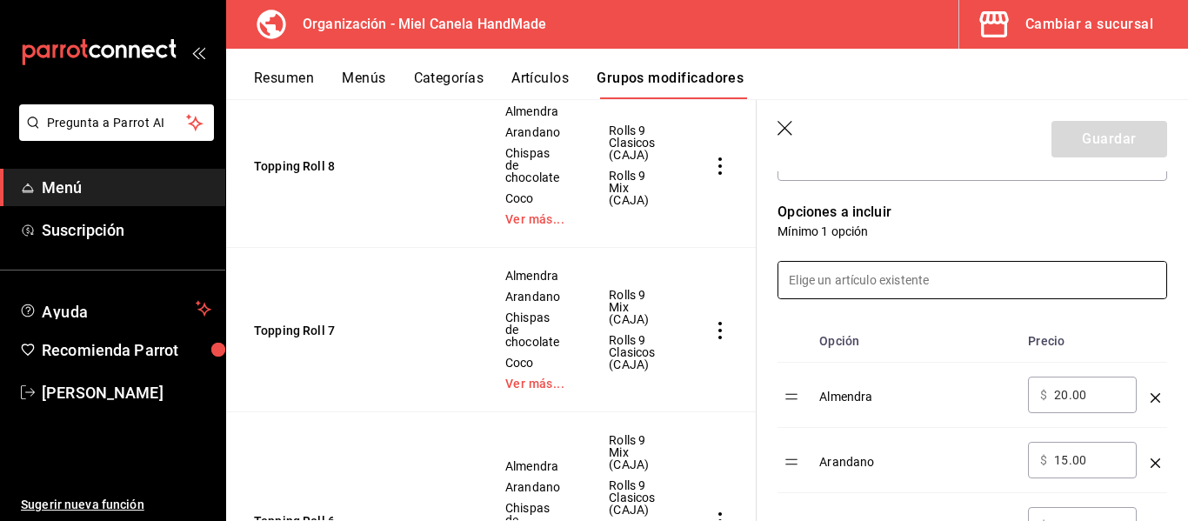
click at [1078, 272] on input at bounding box center [972, 280] width 388 height 37
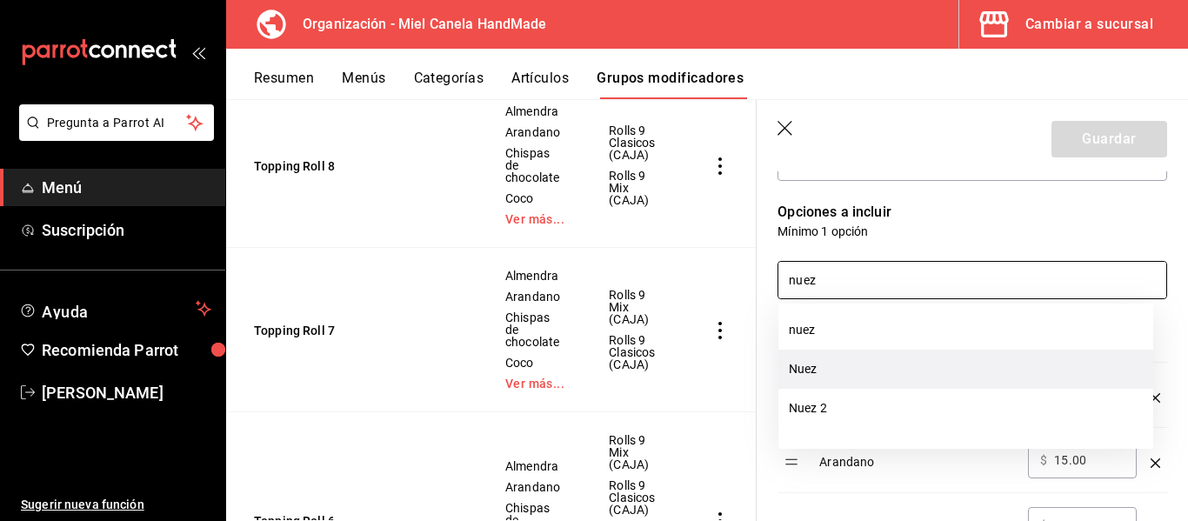
click at [939, 365] on li "Nuez" at bounding box center [965, 369] width 375 height 39
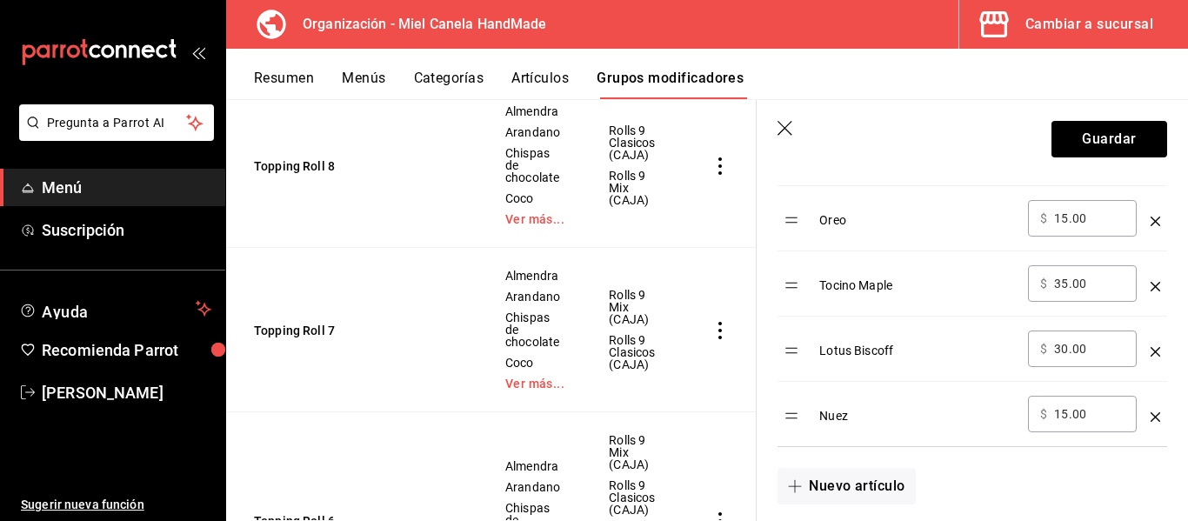
scroll to position [1095, 0]
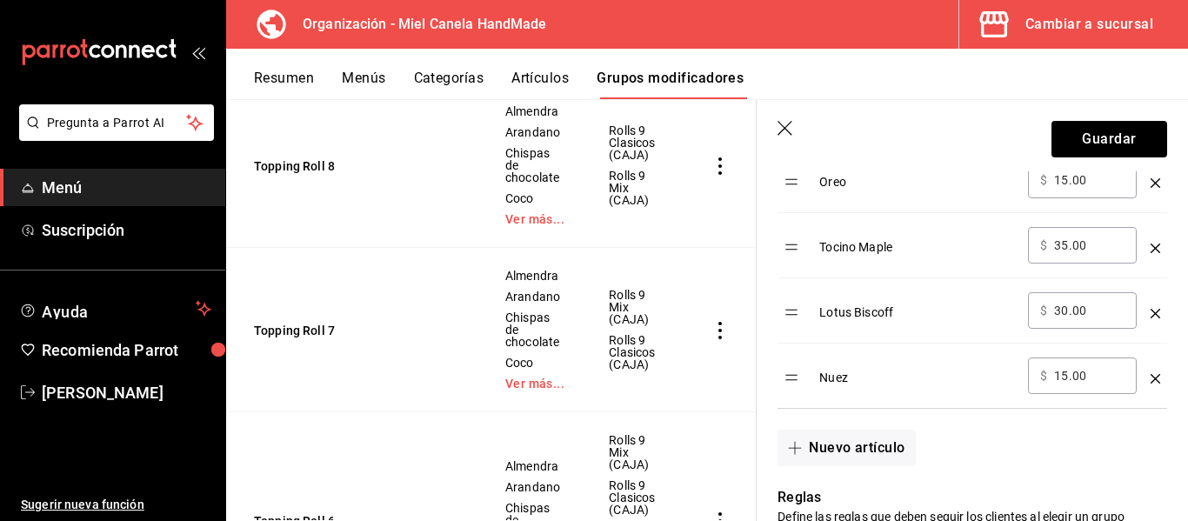
type input "nuez"
click at [1097, 377] on input "15.00" at bounding box center [1089, 375] width 70 height 17
click at [1151, 377] on icon "optionsTable" at bounding box center [1156, 379] width 10 height 10
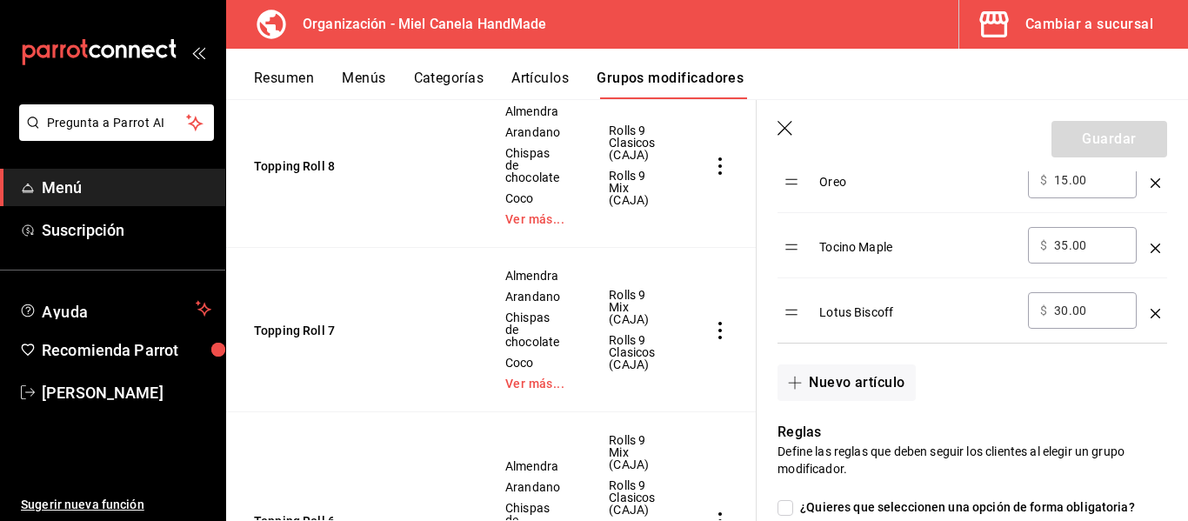
click at [376, 77] on button "Menús" at bounding box center [363, 85] width 43 height 30
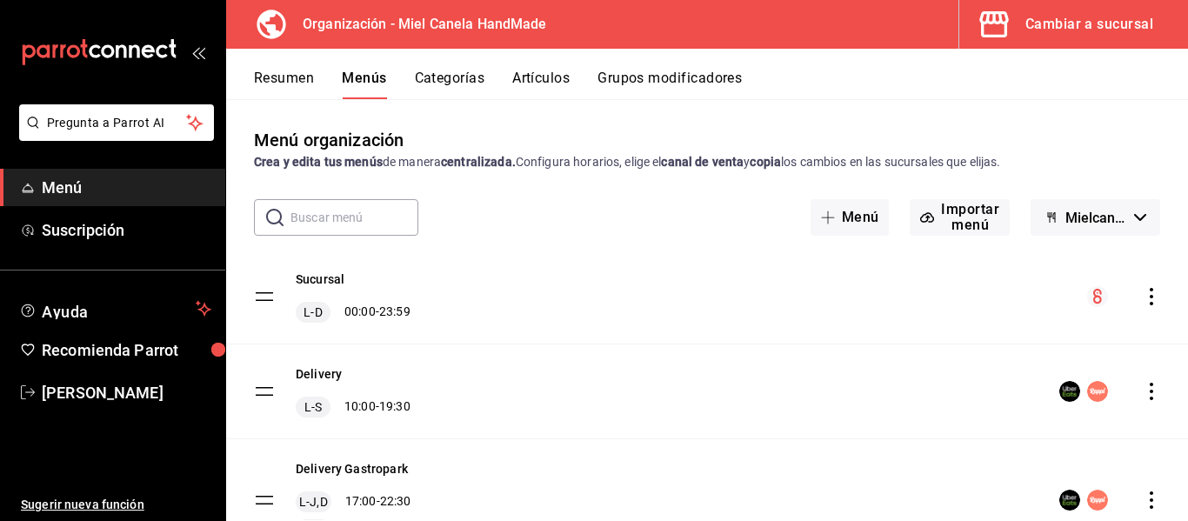
click at [310, 65] on div "Resumen Menús Categorías Artículos Grupos modificadores" at bounding box center [707, 74] width 962 height 50
click at [306, 70] on button "Resumen" at bounding box center [284, 85] width 60 height 30
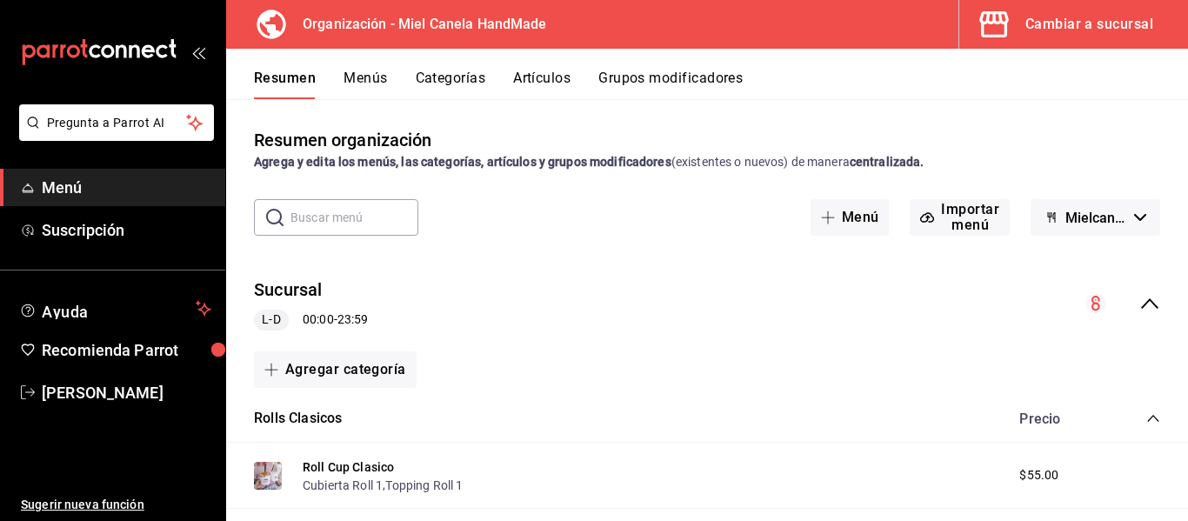
click at [1145, 307] on icon "collapse-menu-row" at bounding box center [1149, 303] width 21 height 21
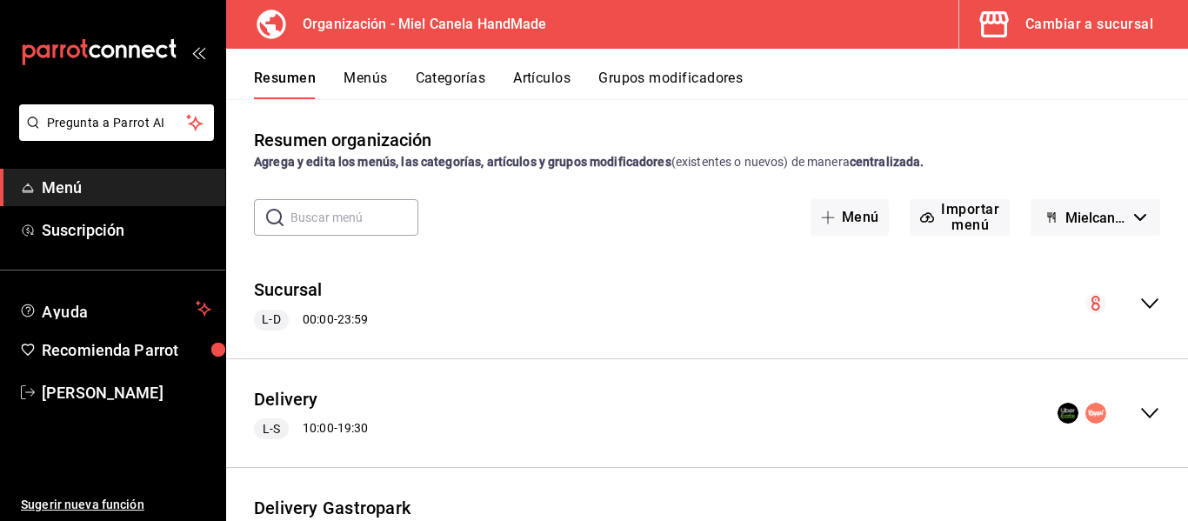
click at [1143, 401] on div "Delivery L-S 10:00 - 19:30" at bounding box center [707, 413] width 962 height 81
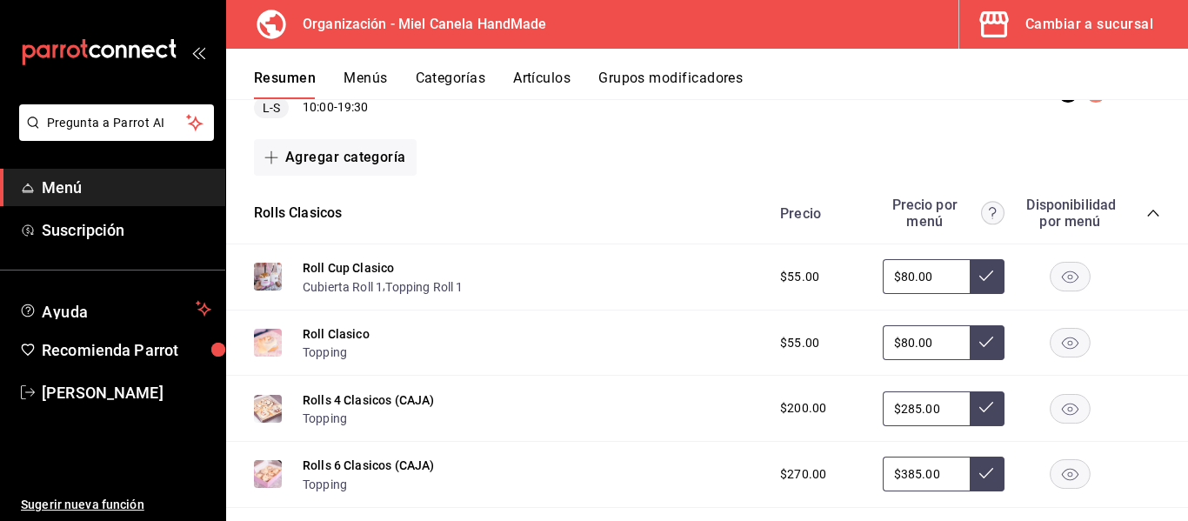
scroll to position [317, 0]
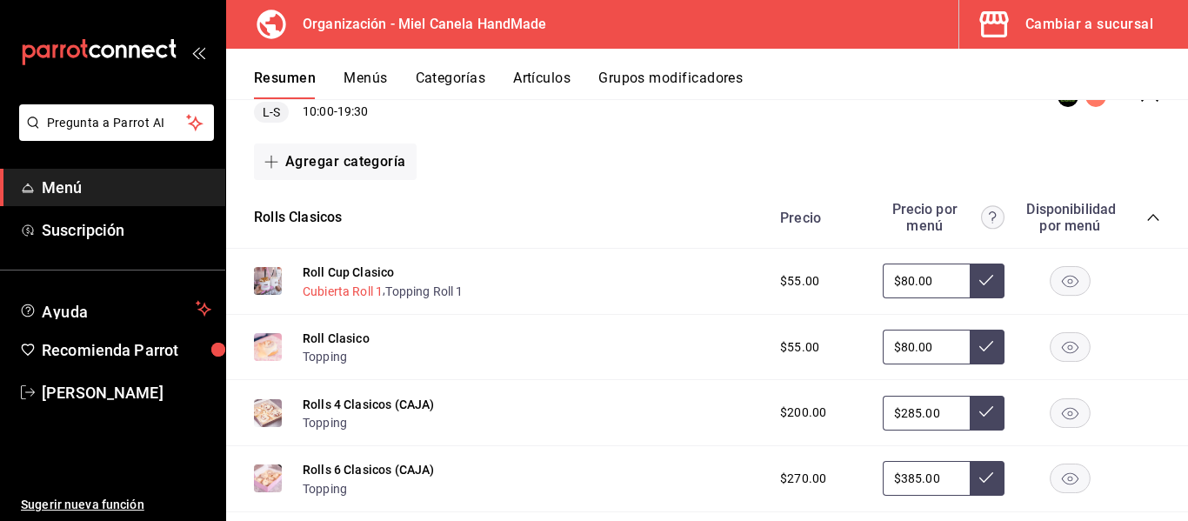
click at [345, 297] on button "Cubierta Roll 1" at bounding box center [343, 291] width 80 height 17
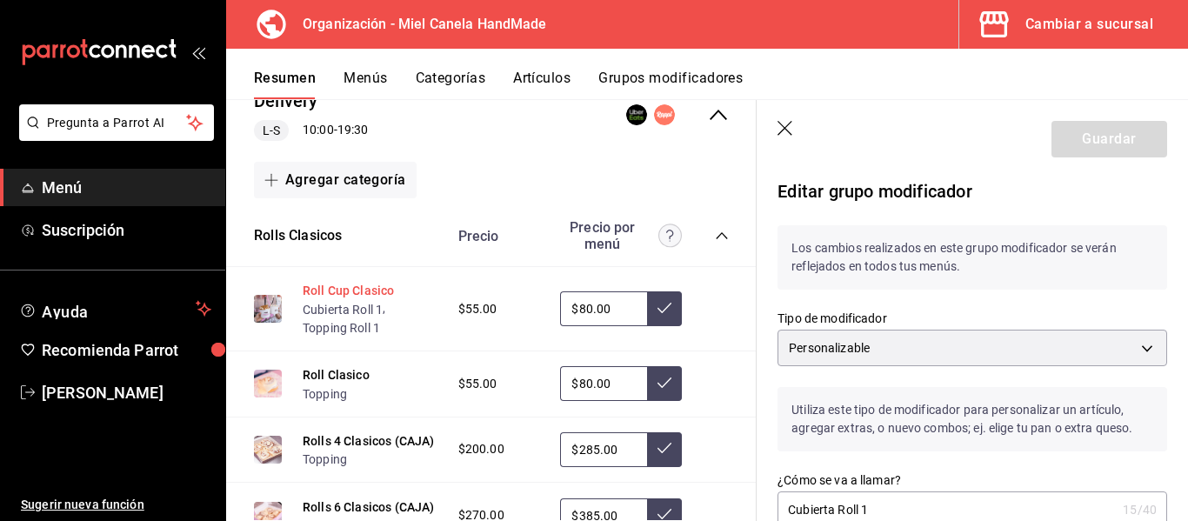
click at [370, 286] on button "Roll Cup Clasico" at bounding box center [348, 290] width 91 height 17
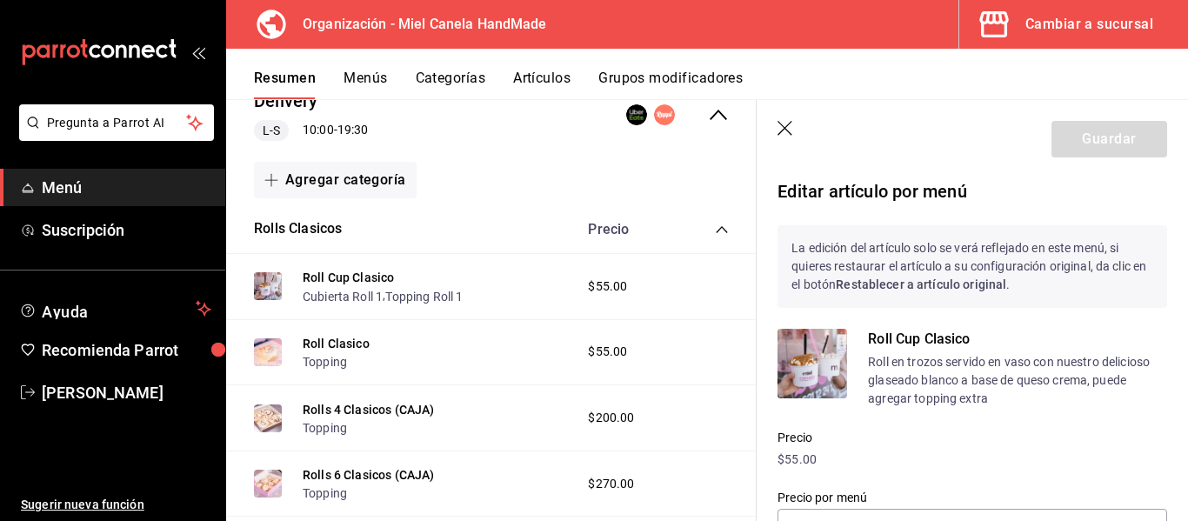
type input "$80.00"
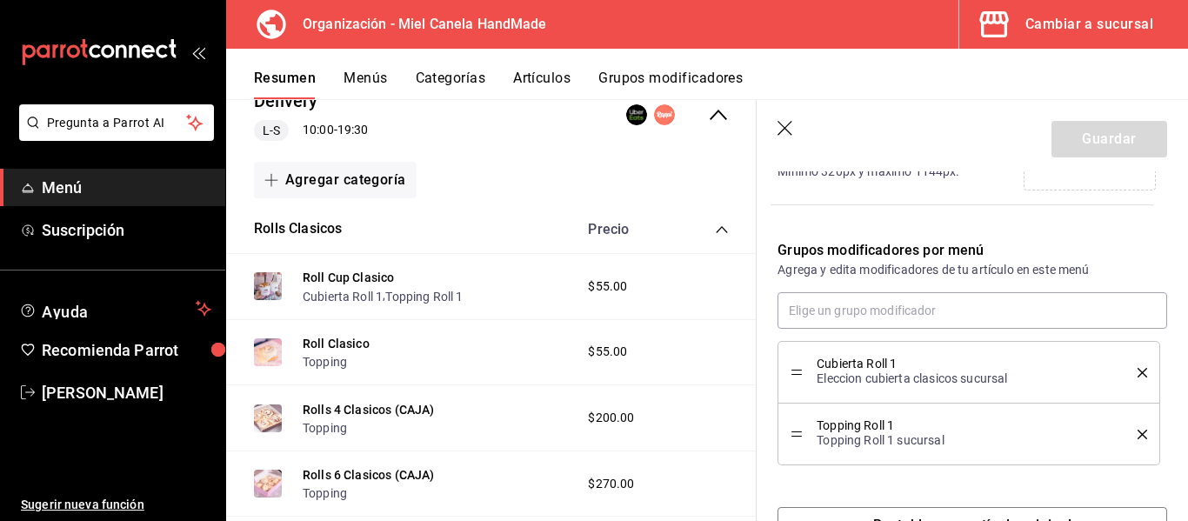
scroll to position [524, 0]
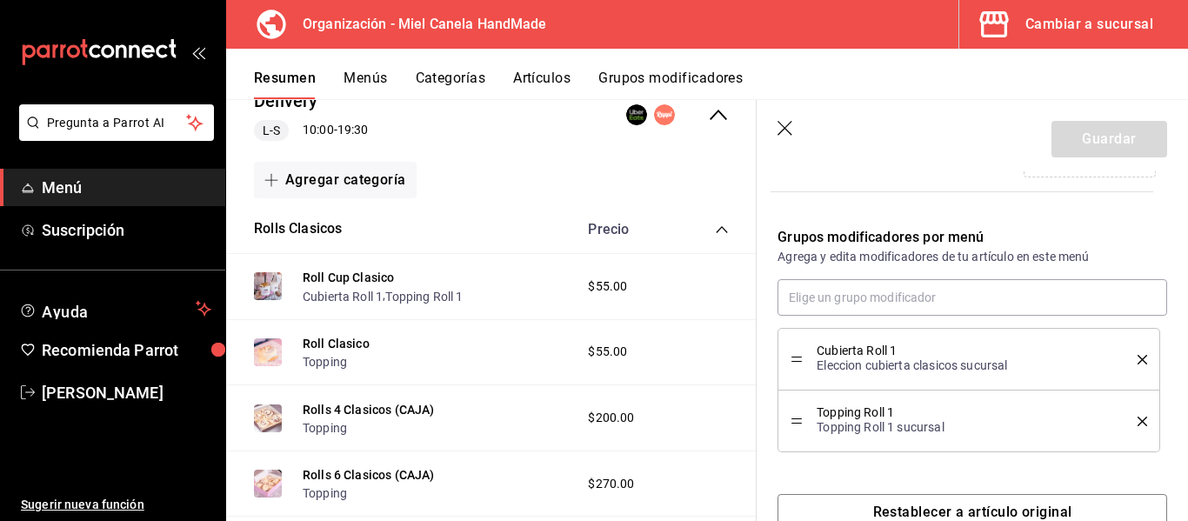
click at [1138, 355] on icon "delete" at bounding box center [1143, 360] width 10 height 10
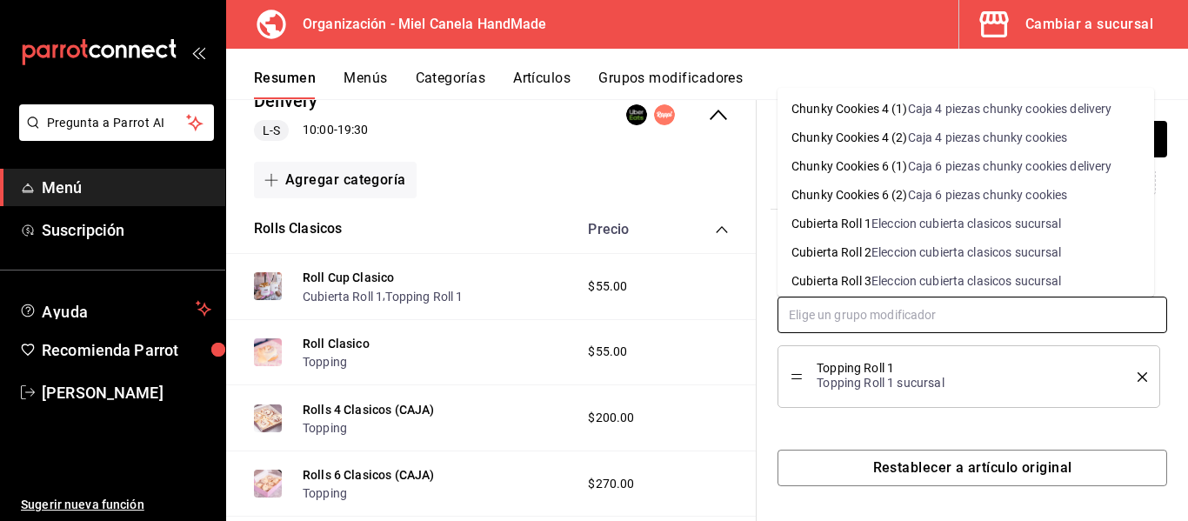
click at [941, 311] on input "text" at bounding box center [972, 315] width 390 height 37
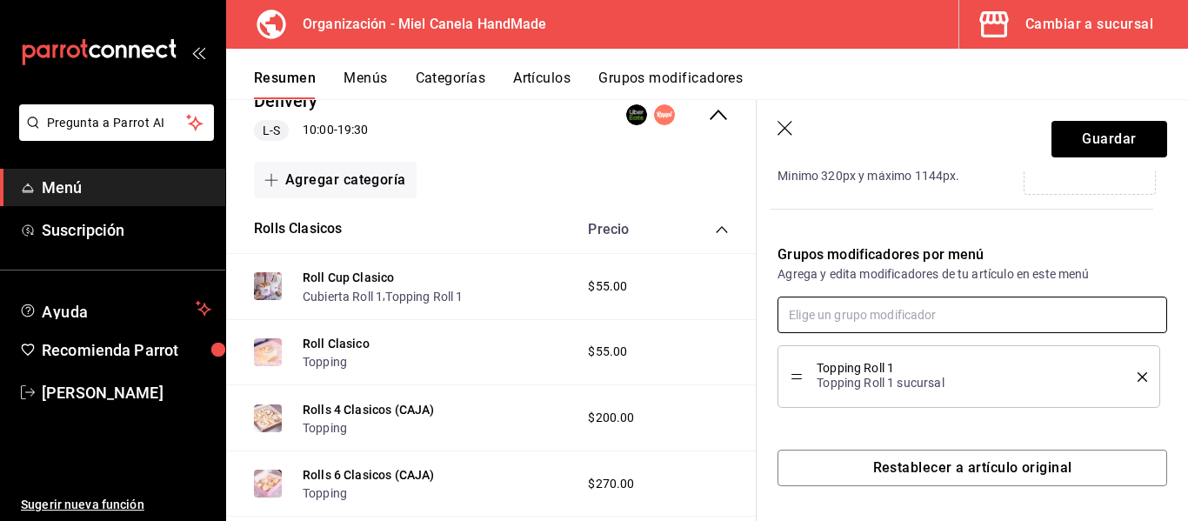
click at [941, 311] on input "text" at bounding box center [972, 315] width 390 height 37
click at [1138, 377] on icon "delete" at bounding box center [1143, 377] width 10 height 10
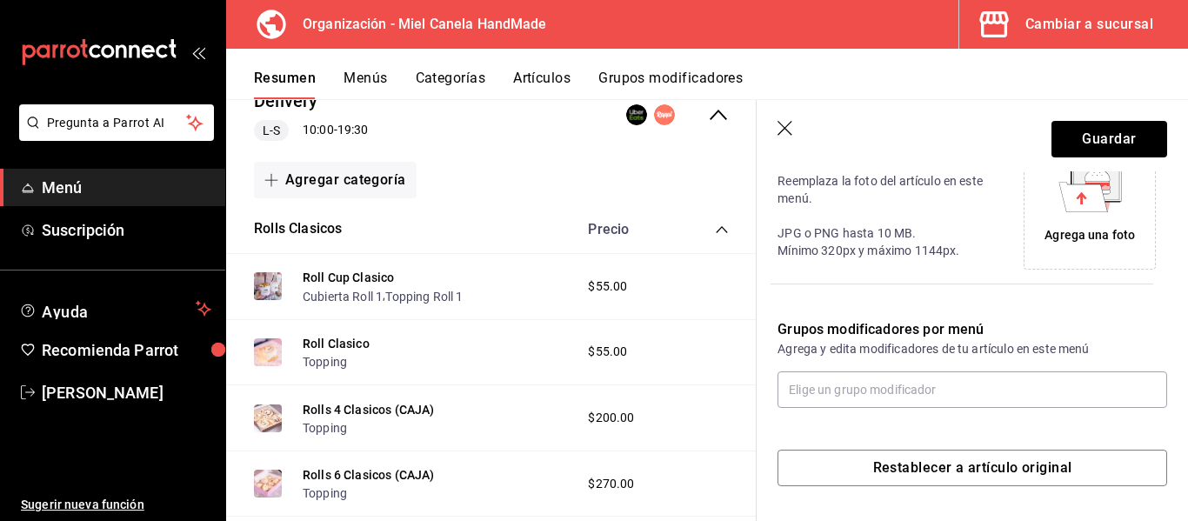
scroll to position [431, 0]
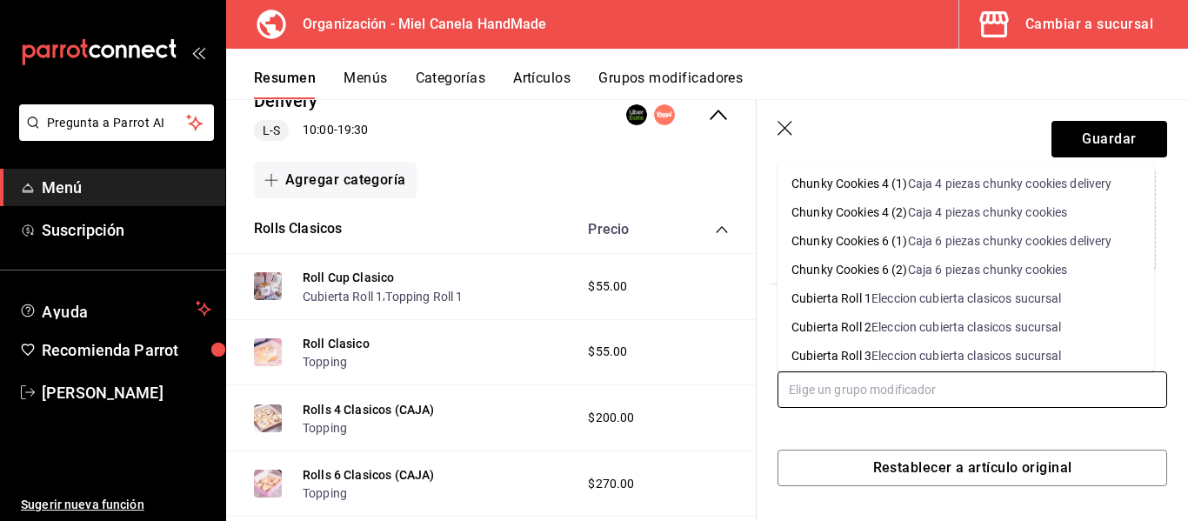
click at [1053, 375] on input "text" at bounding box center [972, 389] width 390 height 37
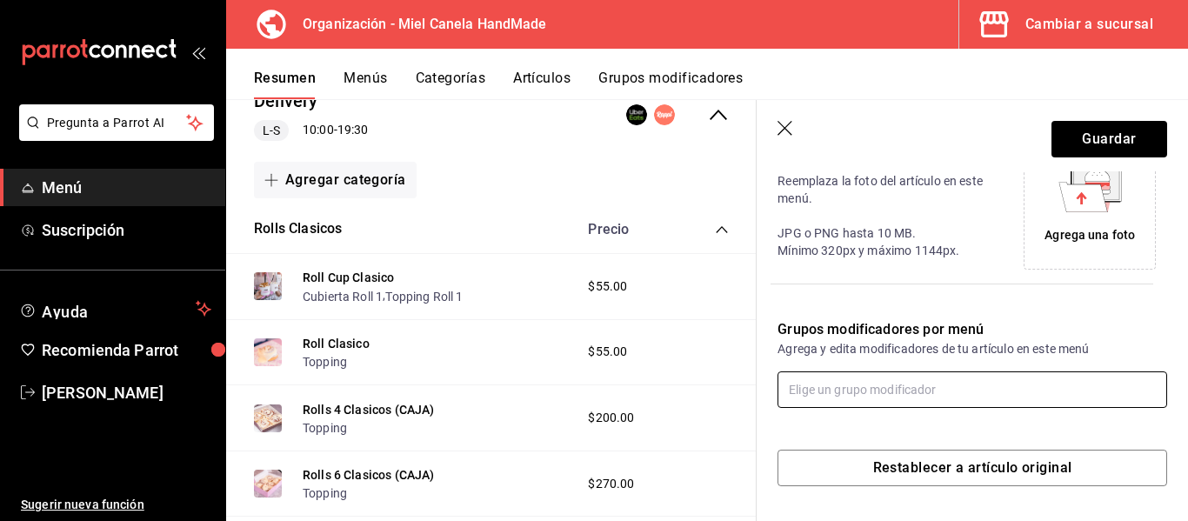
click at [1053, 376] on input "text" at bounding box center [972, 389] width 390 height 37
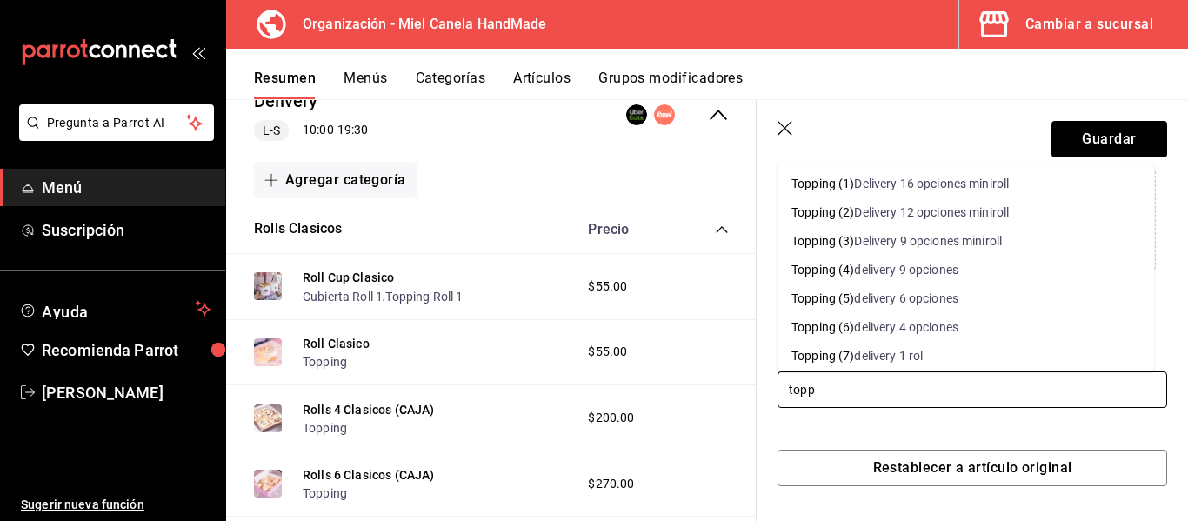
type input "toppi"
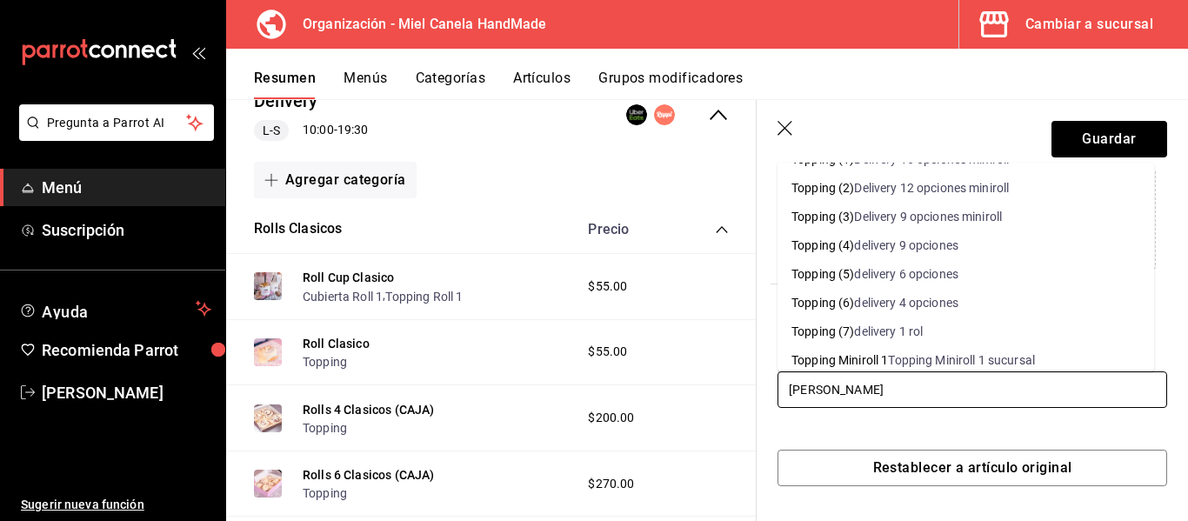
scroll to position [20, 0]
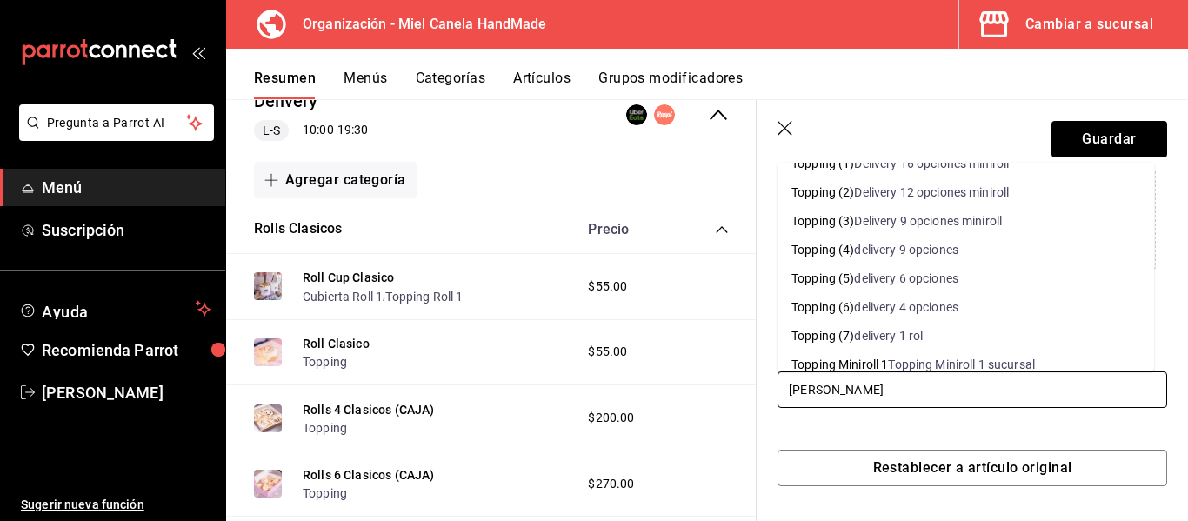
click at [910, 329] on div "delivery 1 rol" at bounding box center [888, 336] width 69 height 18
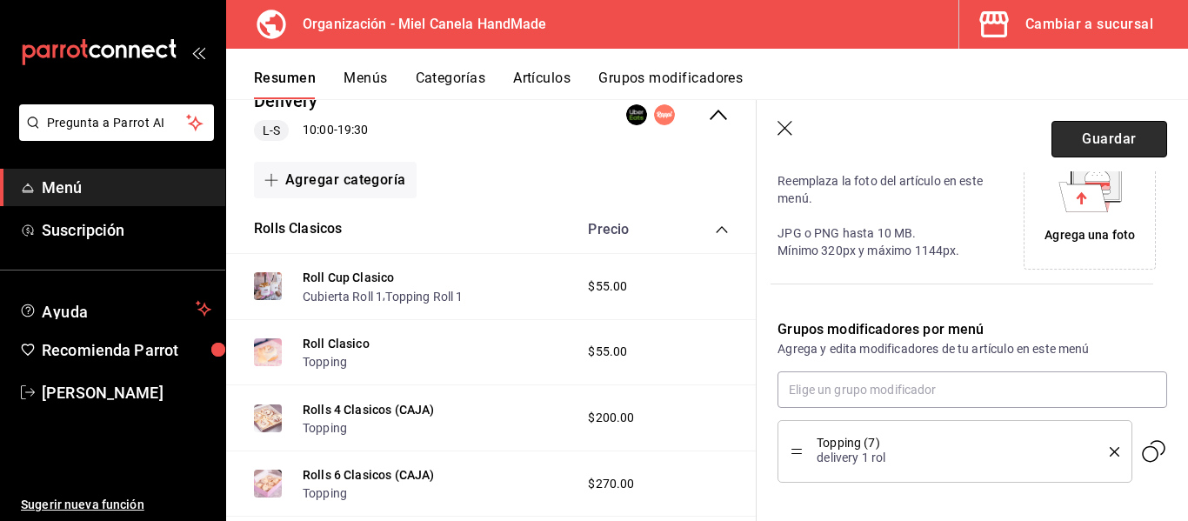
click at [1119, 149] on button "Guardar" at bounding box center [1109, 139] width 116 height 37
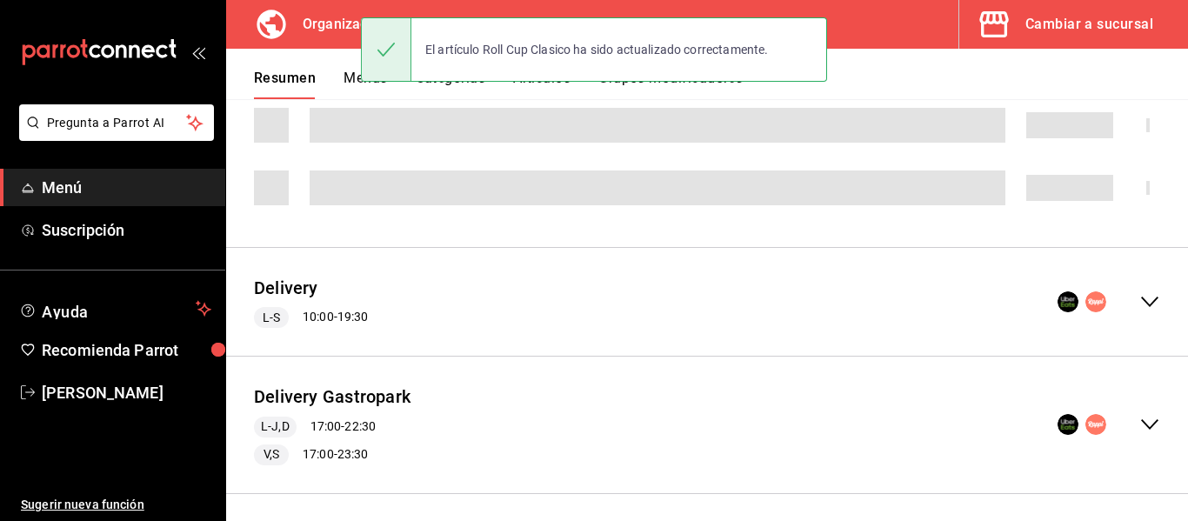
scroll to position [2298, 0]
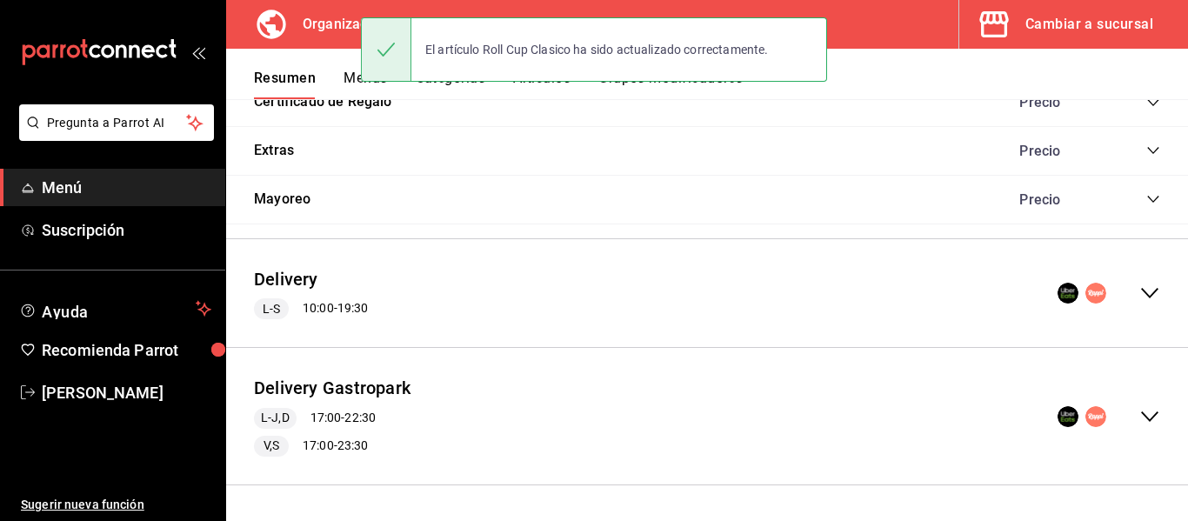
click at [1141, 290] on icon "collapse-menu-row" at bounding box center [1149, 293] width 17 height 10
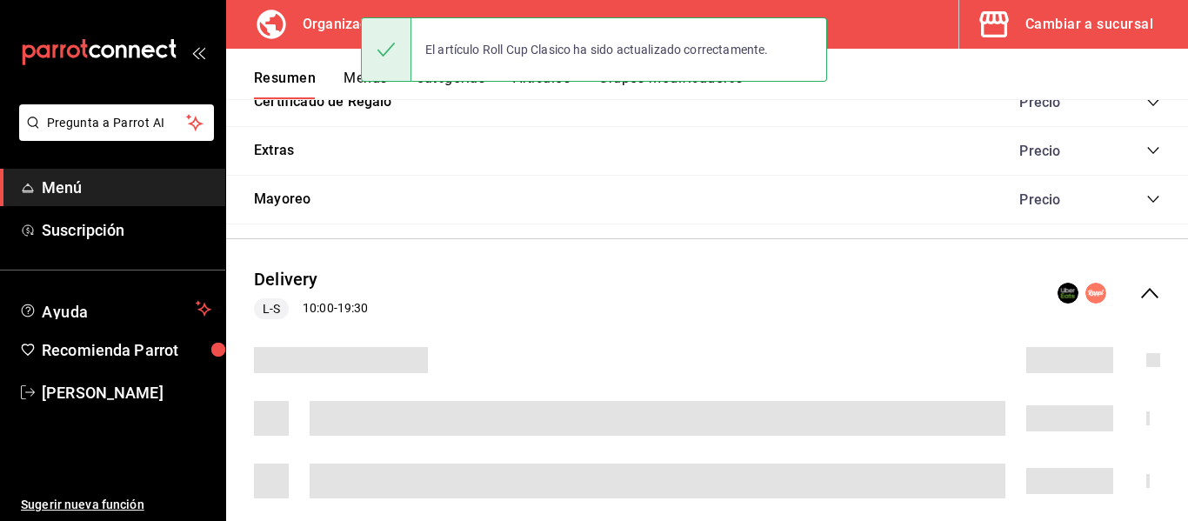
scroll to position [2494, 0]
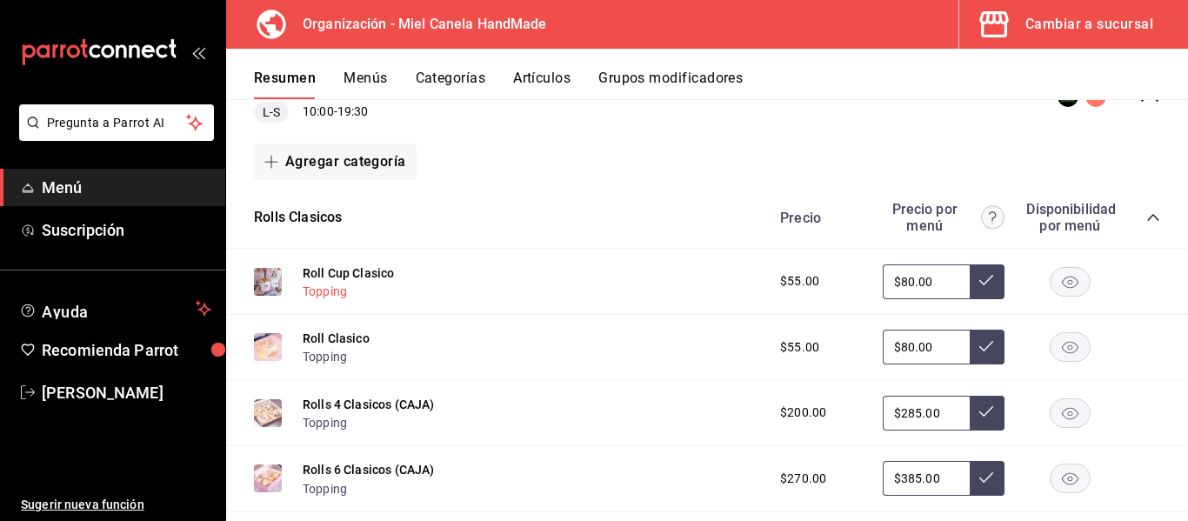
click at [338, 290] on button "Topping" at bounding box center [325, 291] width 44 height 17
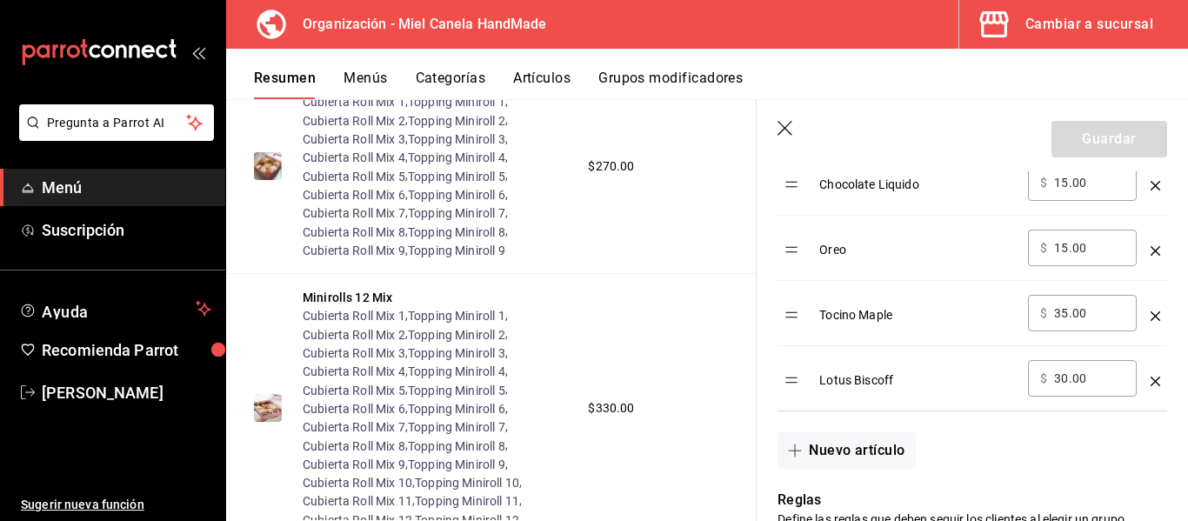
scroll to position [1031, 0]
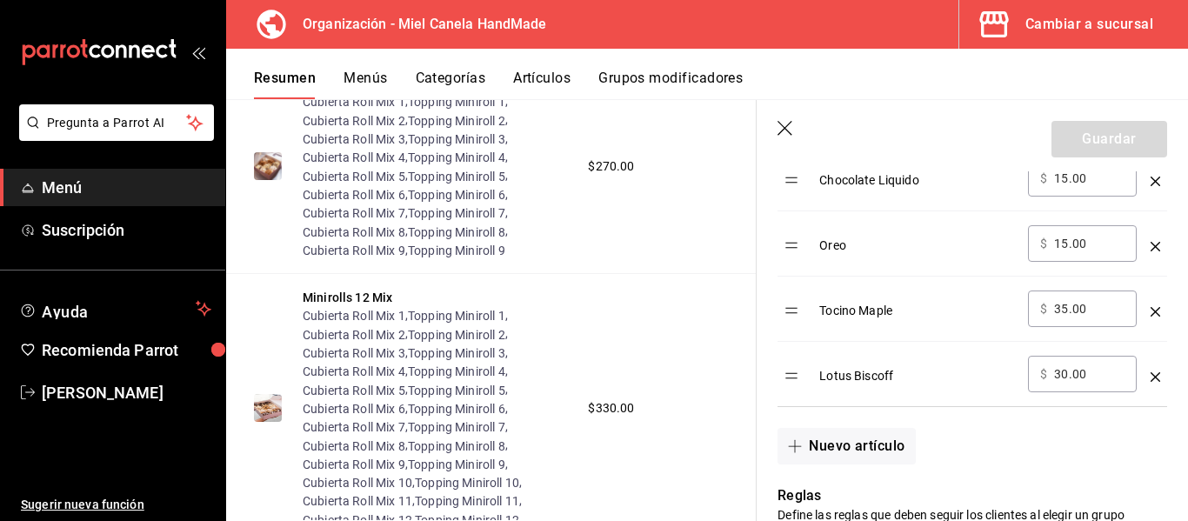
click at [783, 130] on icon "button" at bounding box center [785, 129] width 17 height 17
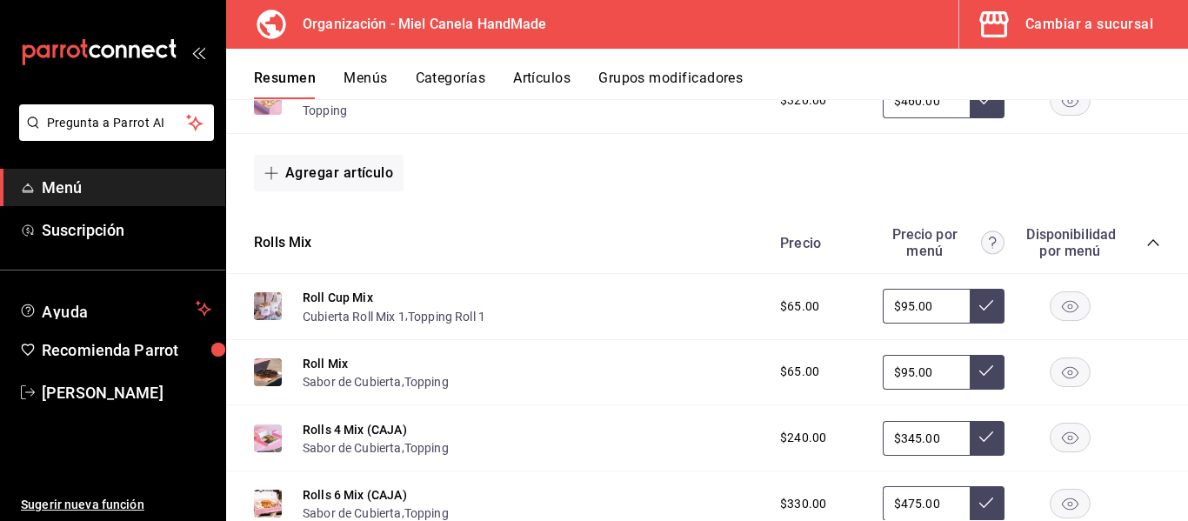
scroll to position [3212, 0]
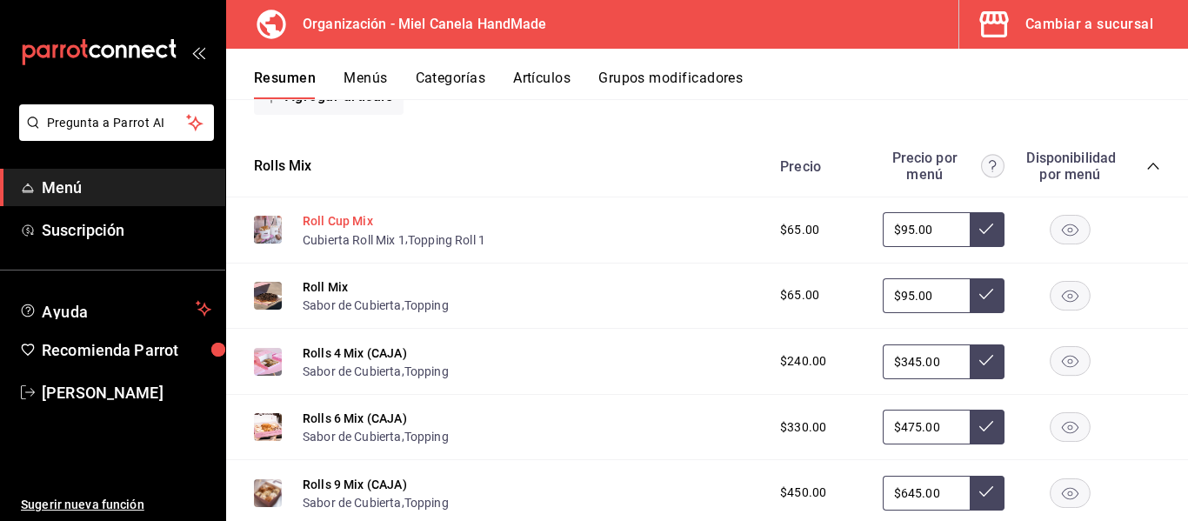
click at [354, 221] on button "Roll Cup Mix" at bounding box center [338, 220] width 70 height 17
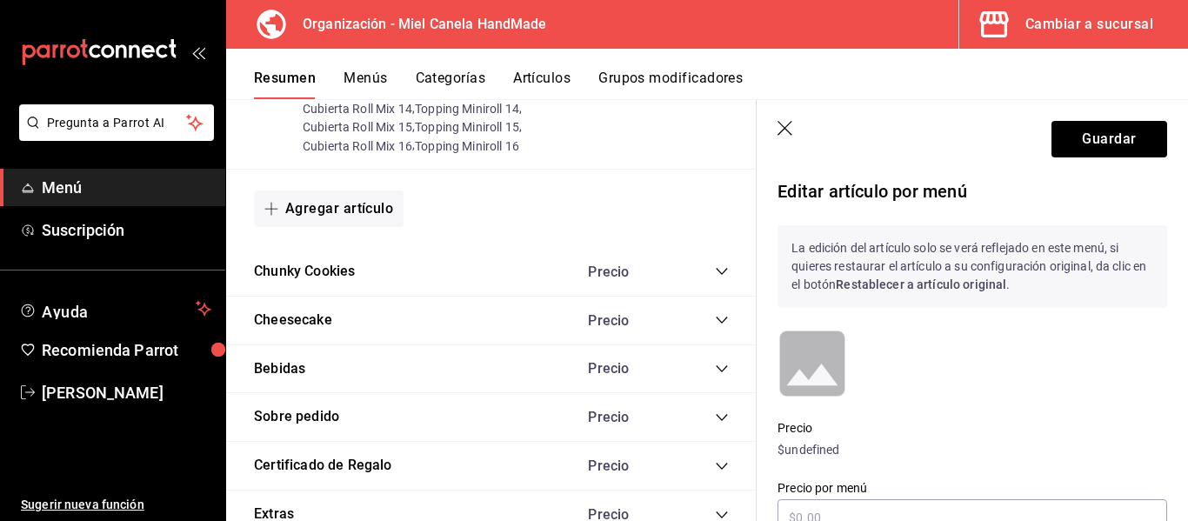
scroll to position [3199, 0]
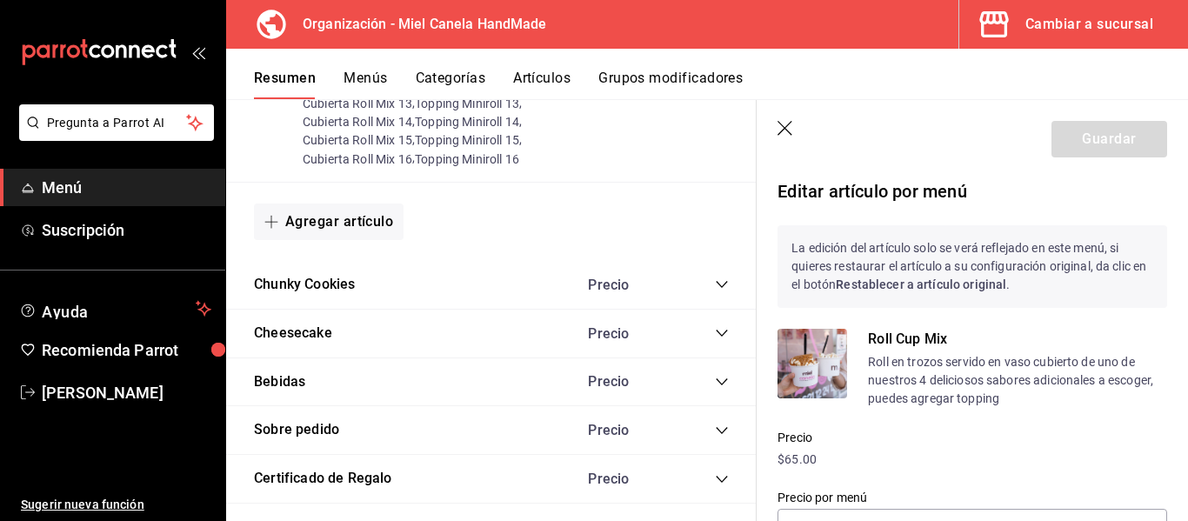
type input "$95.00"
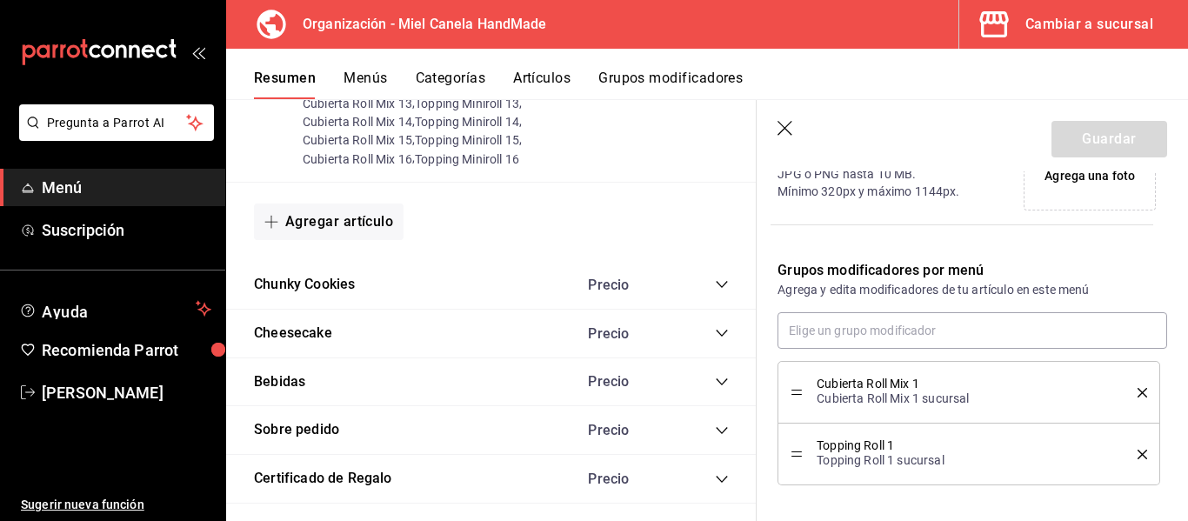
scroll to position [497, 0]
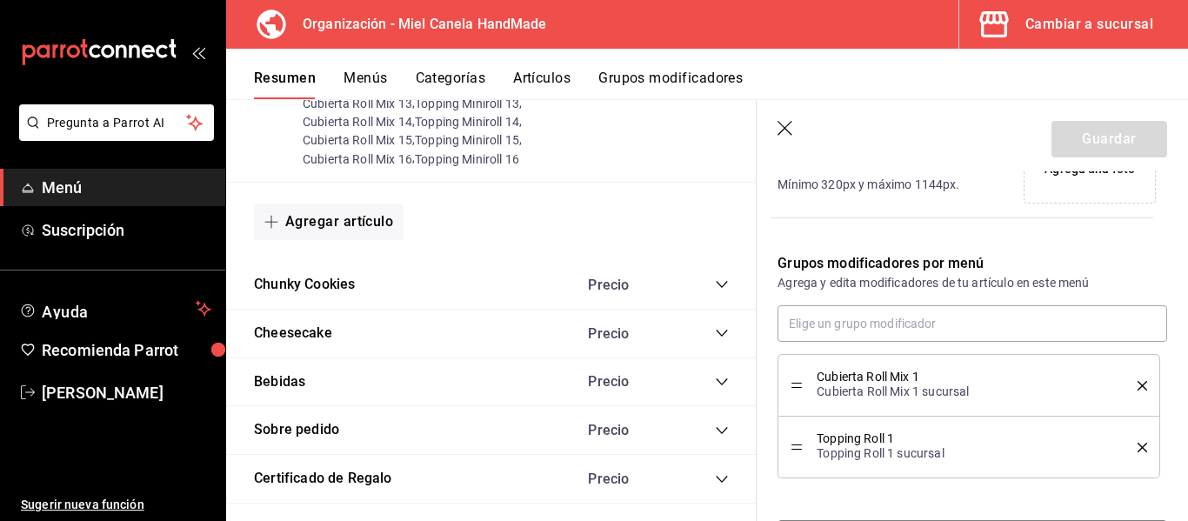
click at [1172, 372] on div "Editar artículo por menú La edición del artículo solo se verá reflejado en este…" at bounding box center [972, 133] width 431 height 918
click at [1126, 394] on div "Cubierta Roll Mix 1 Cubierta Roll Mix 1 sucursal" at bounding box center [969, 385] width 357 height 37
click at [1138, 388] on icon "delete" at bounding box center [1143, 386] width 10 height 10
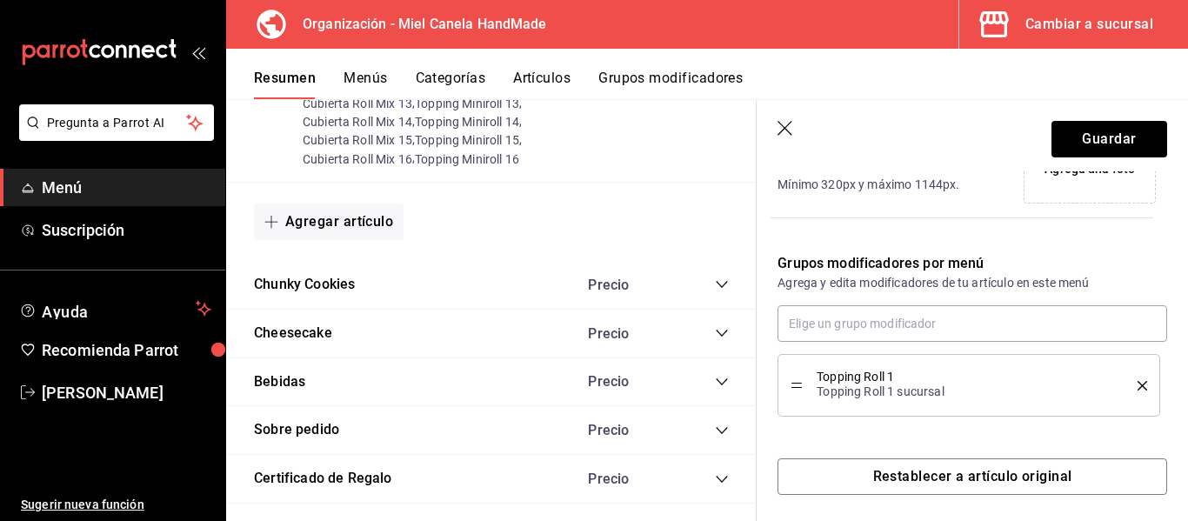
click at [1124, 391] on div "Topping Roll 1 Topping Roll 1 sucursal" at bounding box center [969, 385] width 357 height 37
click at [1125, 383] on button "delete" at bounding box center [1136, 386] width 22 height 10
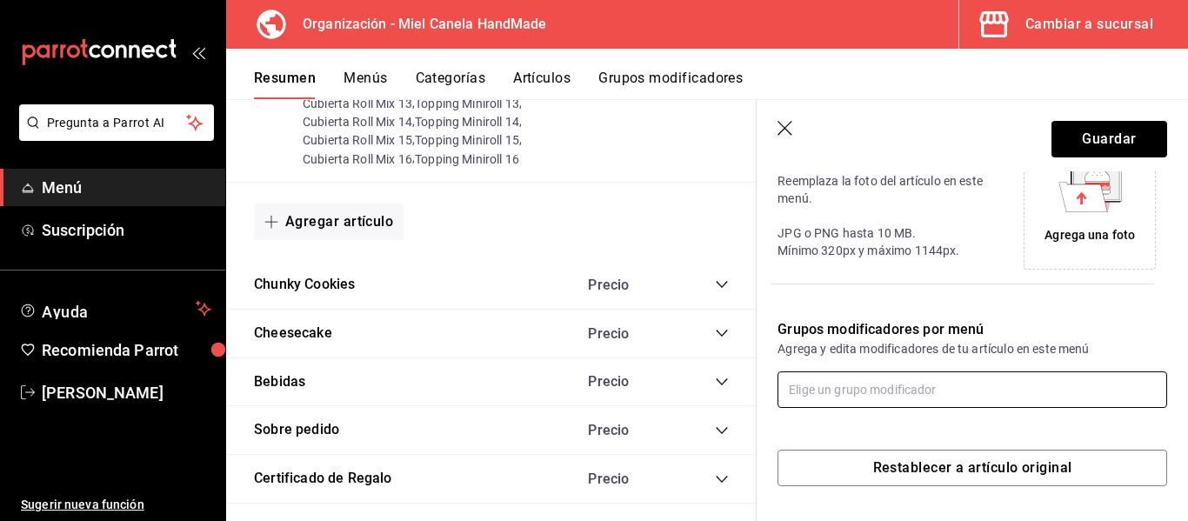
click at [1084, 373] on input "text" at bounding box center [972, 389] width 390 height 37
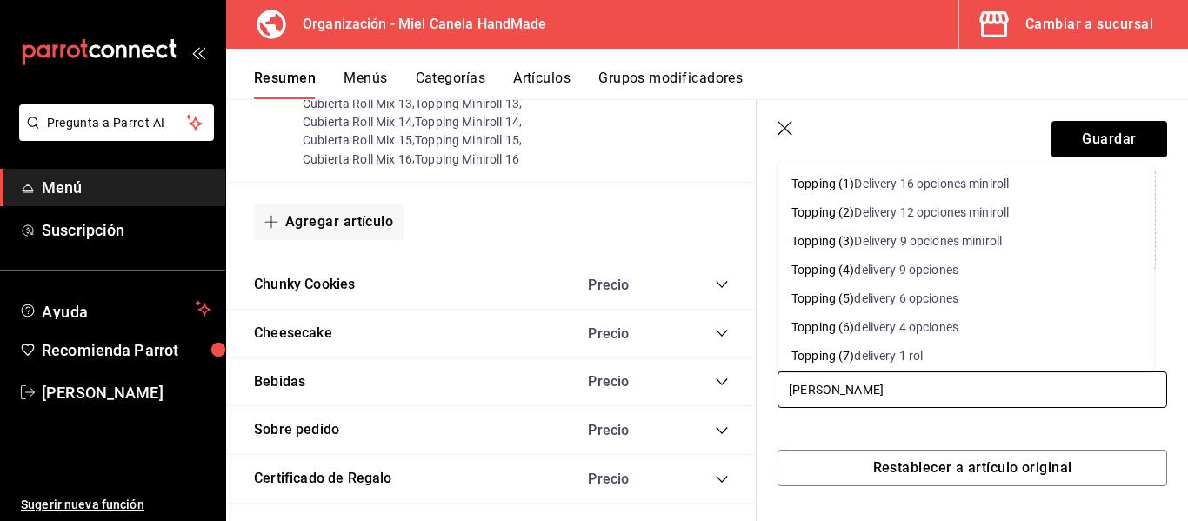
type input "toppin"
click at [998, 354] on li "Topping (7) delivery 1 rol" at bounding box center [965, 356] width 377 height 29
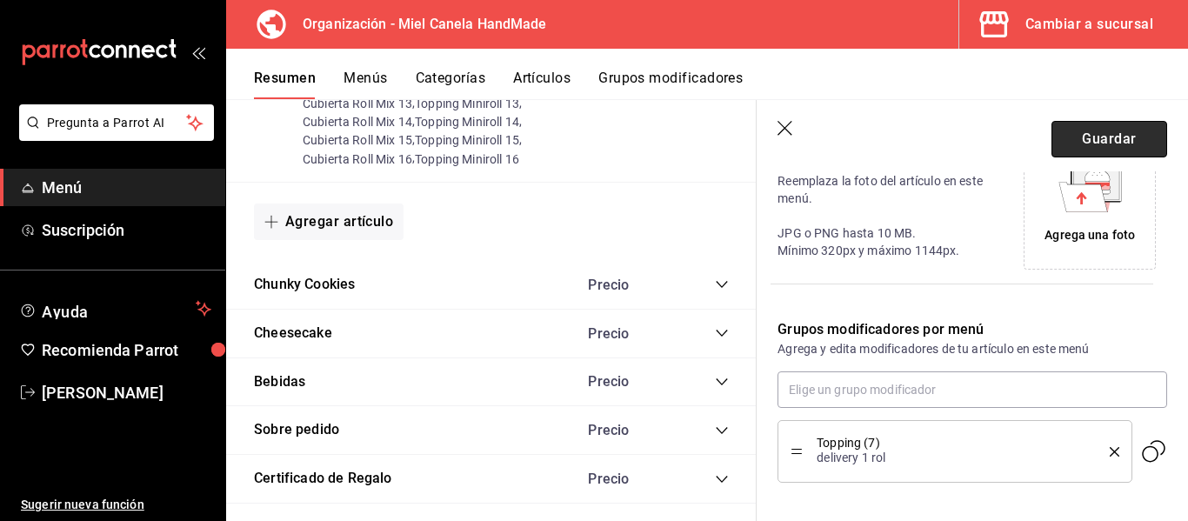
click at [1073, 148] on button "Guardar" at bounding box center [1109, 139] width 116 height 37
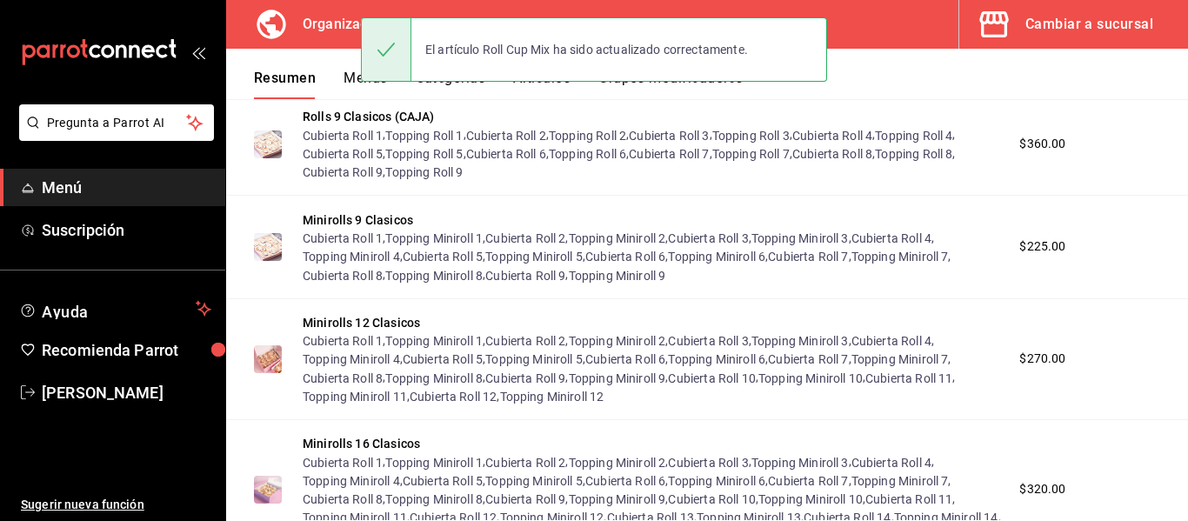
scroll to position [2298, 0]
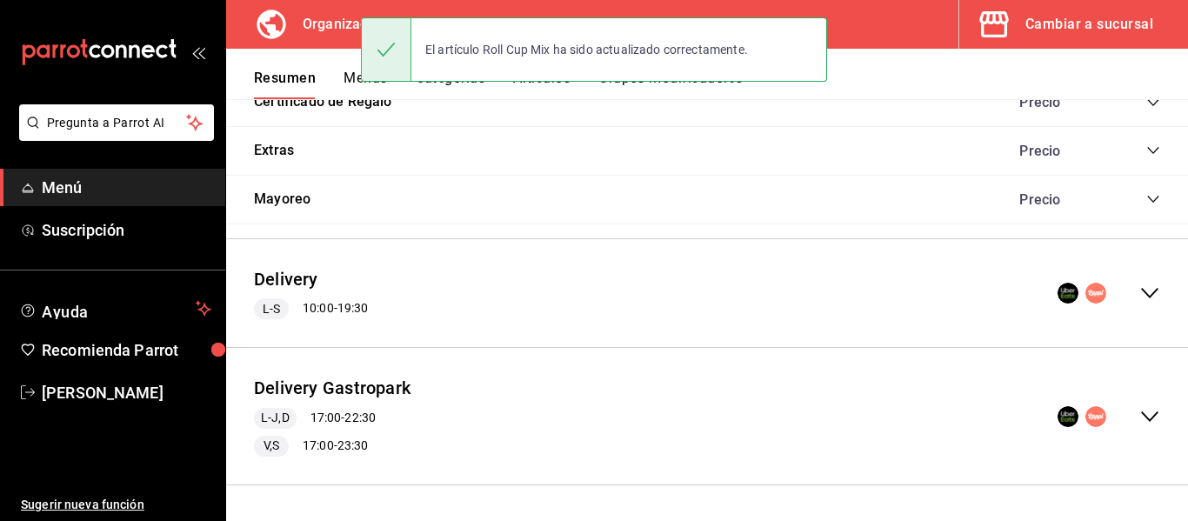
click at [1149, 294] on div "Delivery L-S 10:00 - 19:30" at bounding box center [707, 293] width 962 height 81
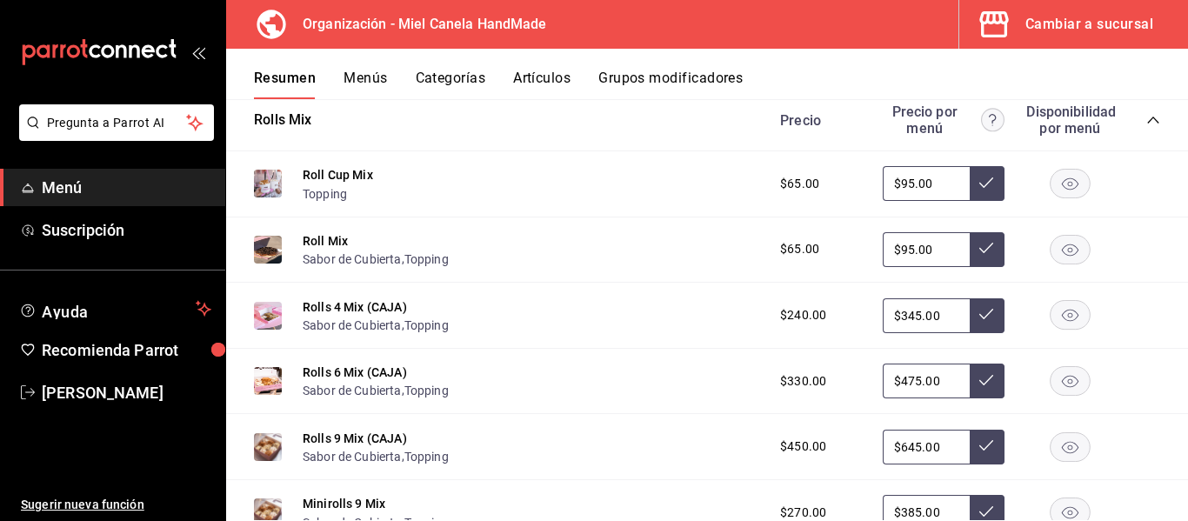
scroll to position [3229, 0]
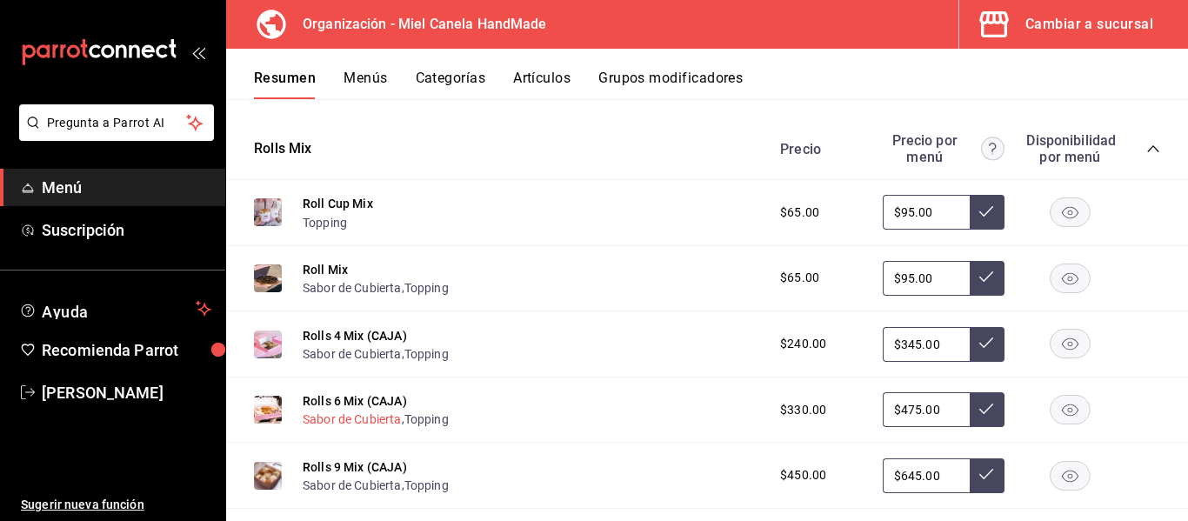
click at [383, 420] on button "Sabor de Cubierta" at bounding box center [352, 418] width 99 height 17
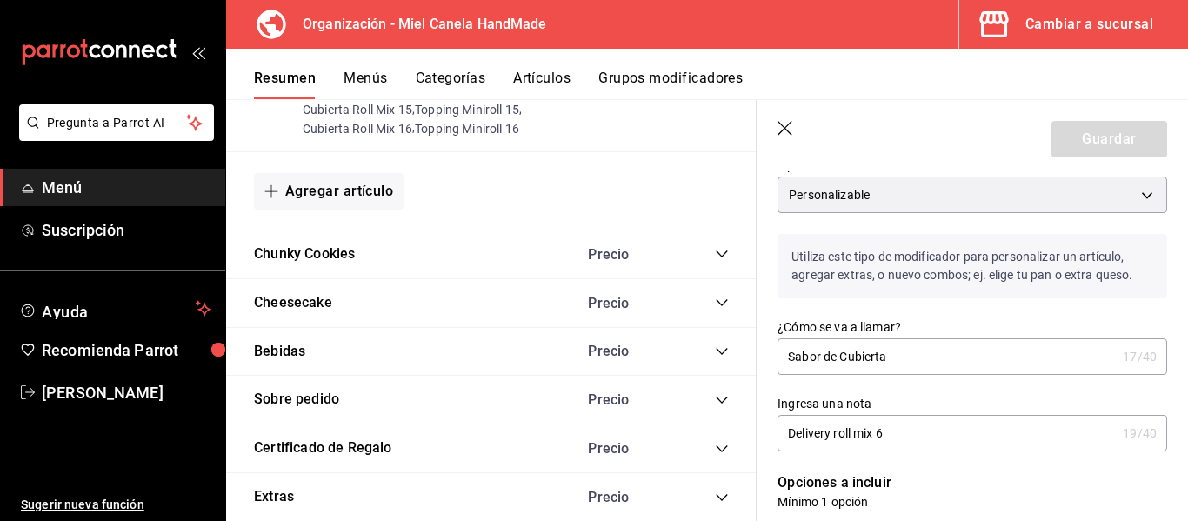
scroll to position [84, 0]
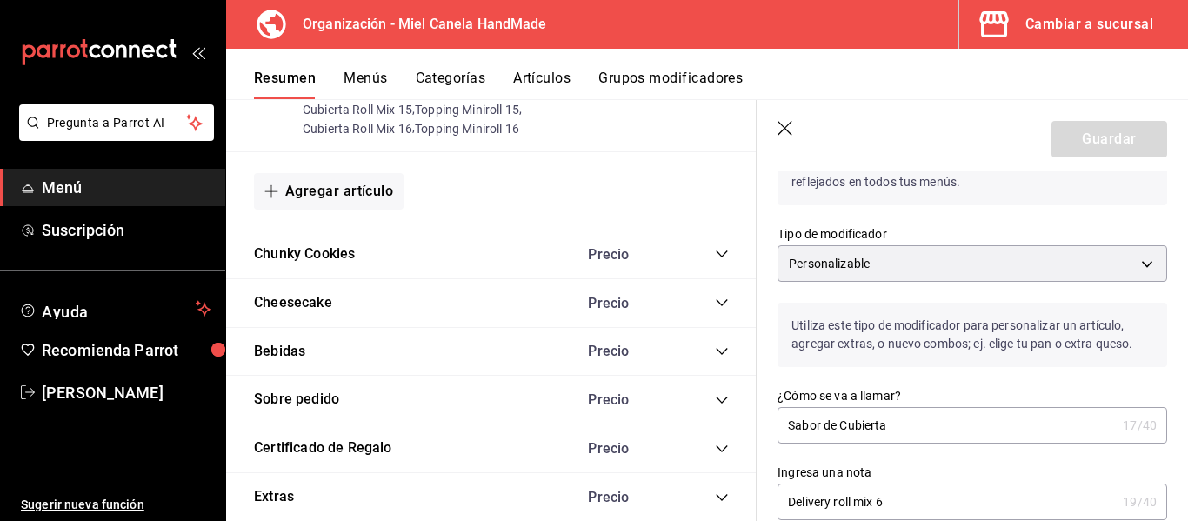
click at [785, 122] on icon "button" at bounding box center [785, 129] width 17 height 17
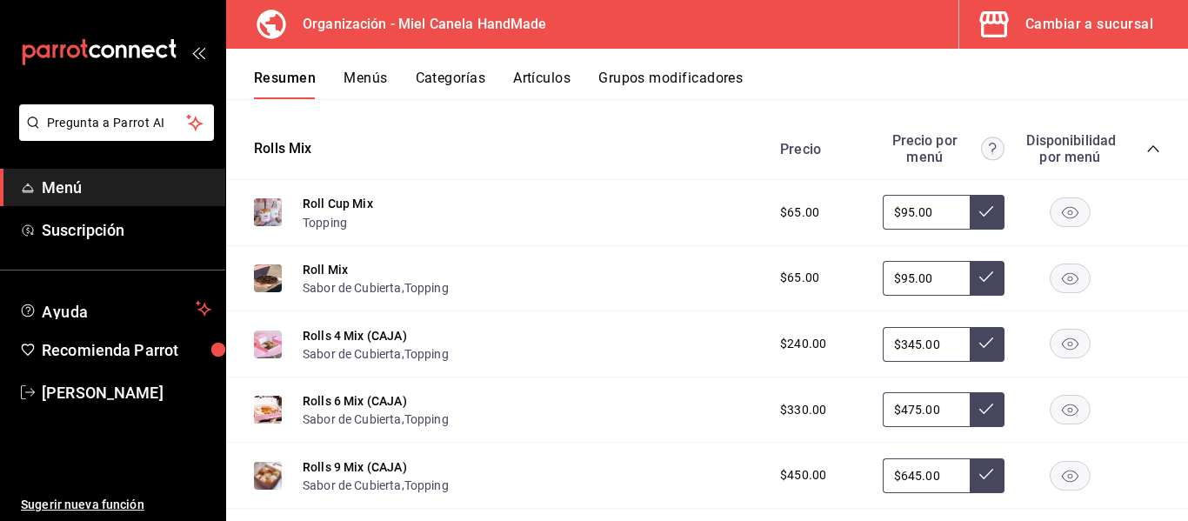
click at [1142, 157] on div "Precio Precio por menú Disponibilidad por menú" at bounding box center [961, 148] width 397 height 33
click at [1146, 153] on icon "collapse-category-row" at bounding box center [1153, 149] width 14 height 14
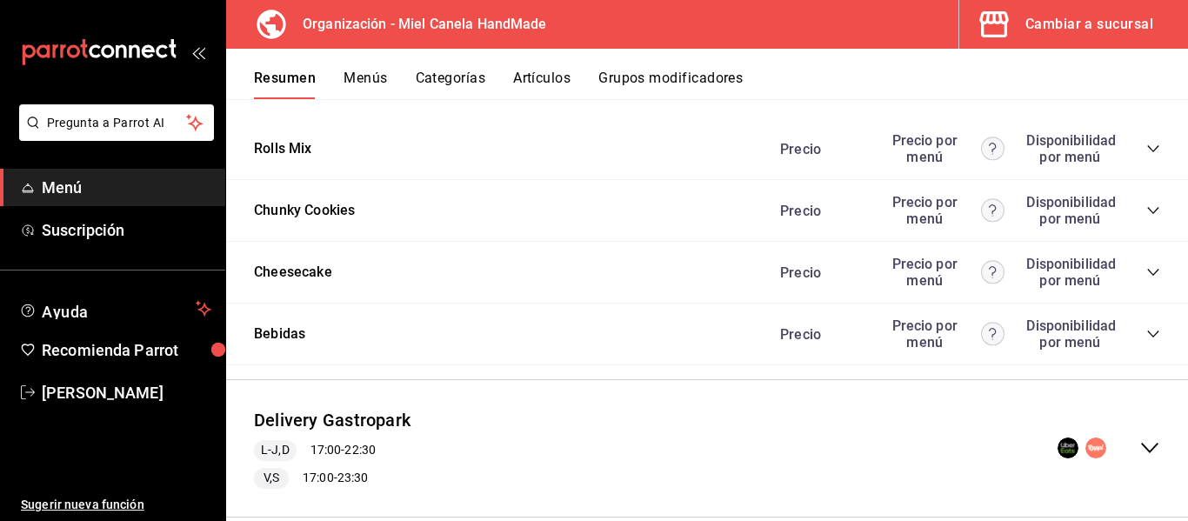
click at [1143, 451] on icon "collapse-menu-row" at bounding box center [1149, 447] width 21 height 21
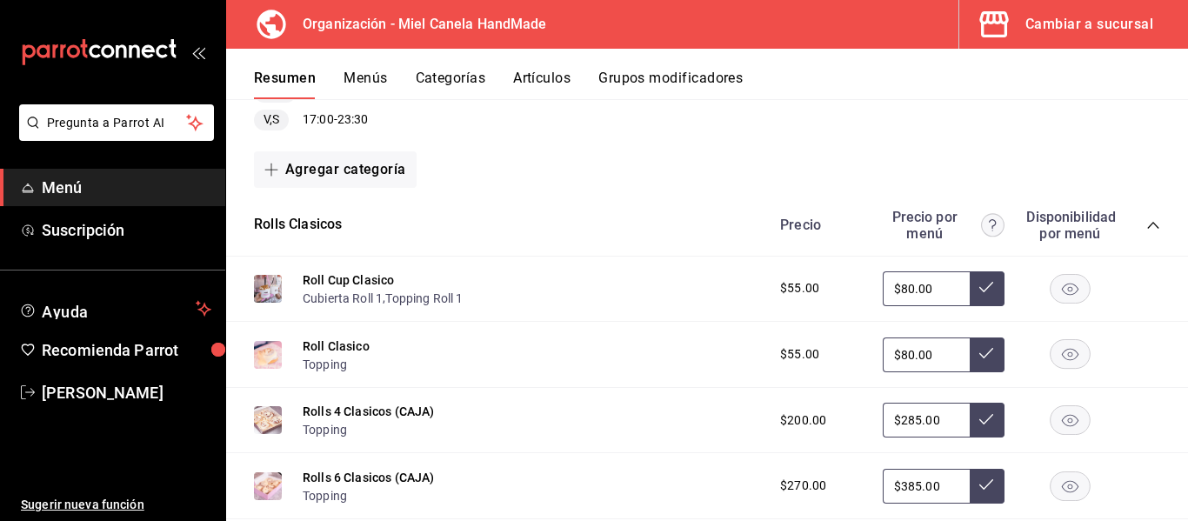
scroll to position [3622, 0]
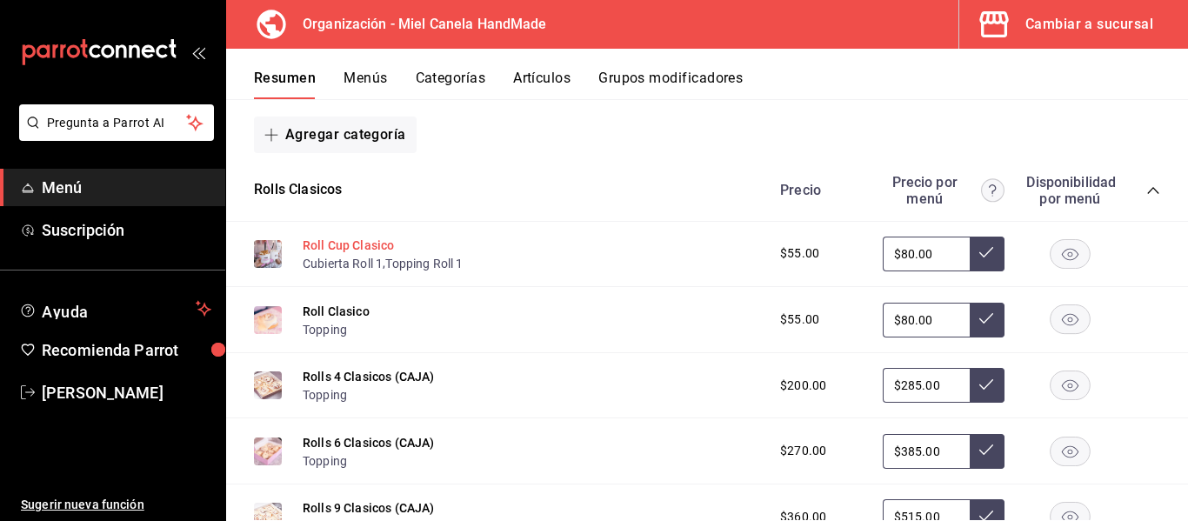
click at [362, 248] on button "Roll Cup Clasico" at bounding box center [348, 245] width 91 height 17
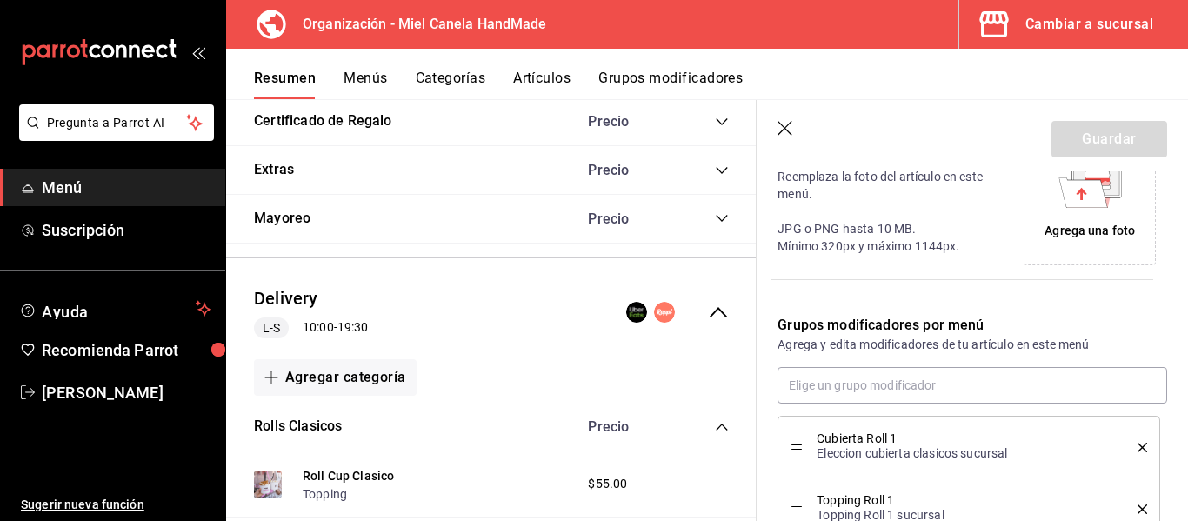
scroll to position [464, 0]
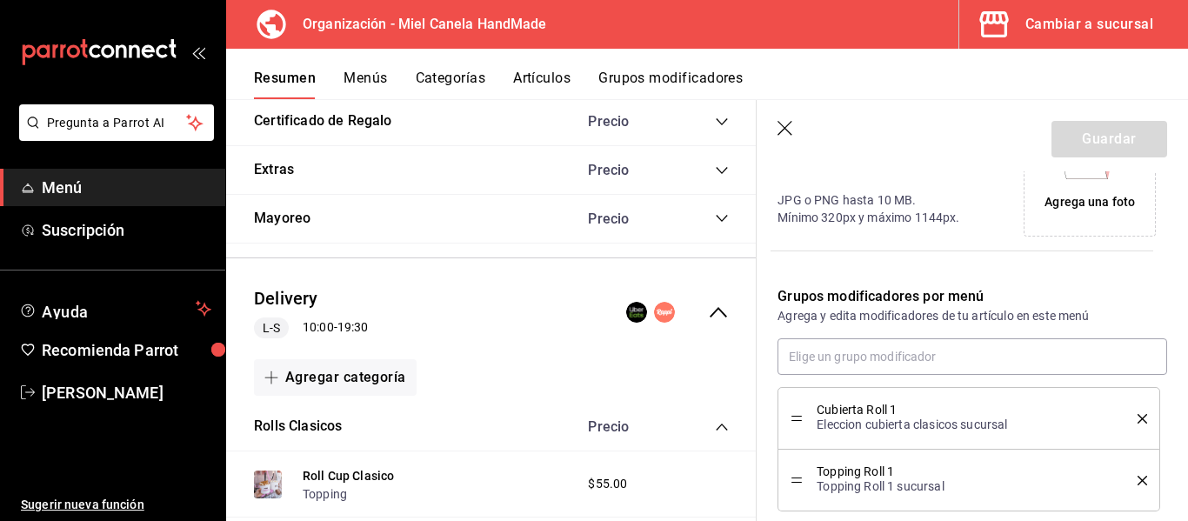
click at [1132, 411] on div "Cubierta Roll 1 Eleccion cubierta clasicos sucursal" at bounding box center [969, 418] width 357 height 37
click at [1138, 416] on icon "delete" at bounding box center [1143, 419] width 10 height 10
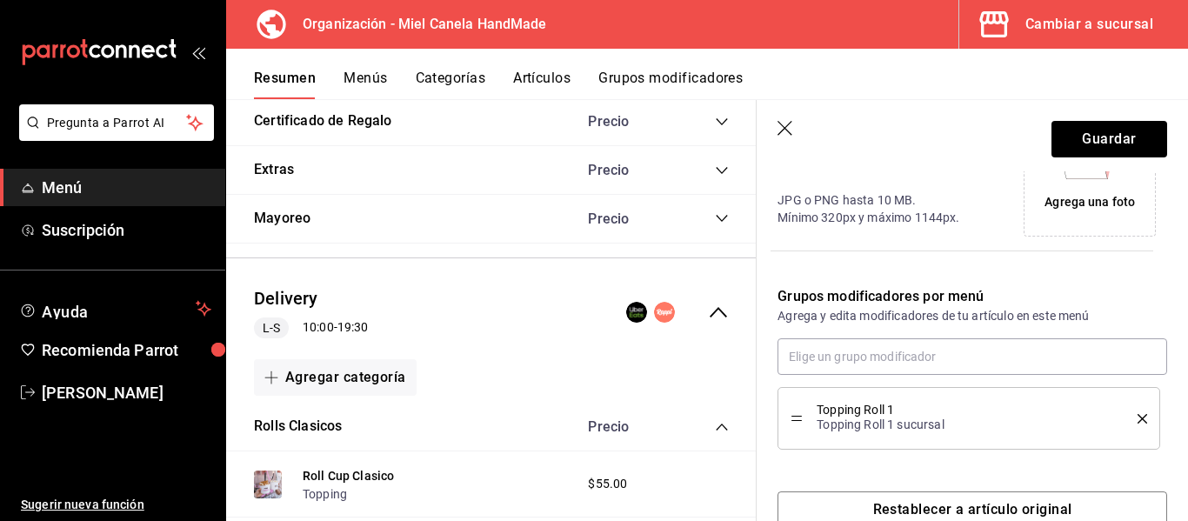
click at [1129, 425] on div "Topping Roll 1 Topping Roll 1 sucursal" at bounding box center [969, 418] width 357 height 37
click at [1129, 408] on div "Topping Roll 1 Topping Roll 1 sucursal" at bounding box center [969, 418] width 357 height 37
click at [1138, 414] on icon "delete" at bounding box center [1143, 419] width 10 height 10
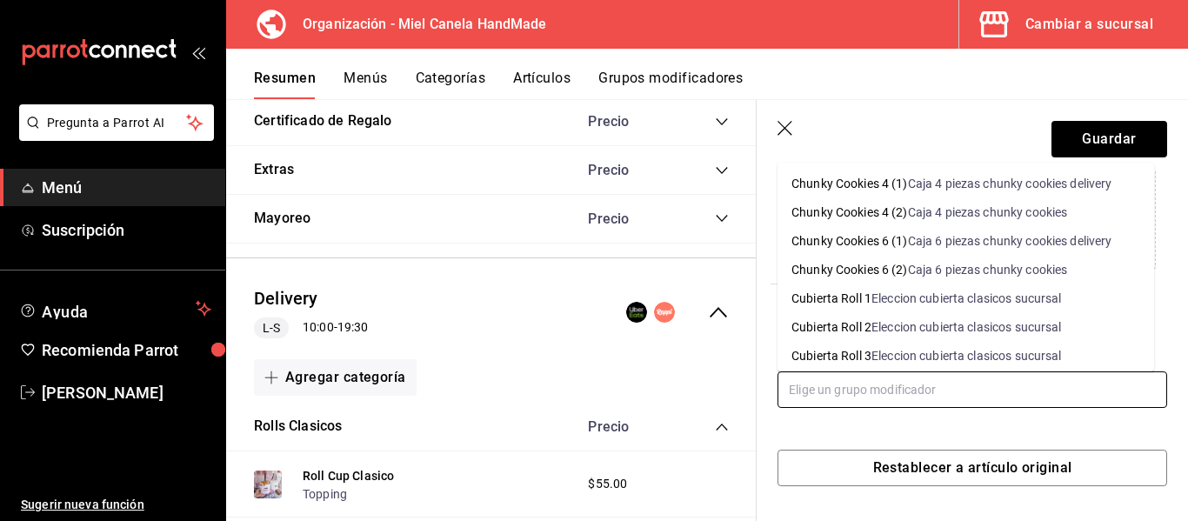
click at [1059, 401] on input "text" at bounding box center [972, 389] width 390 height 37
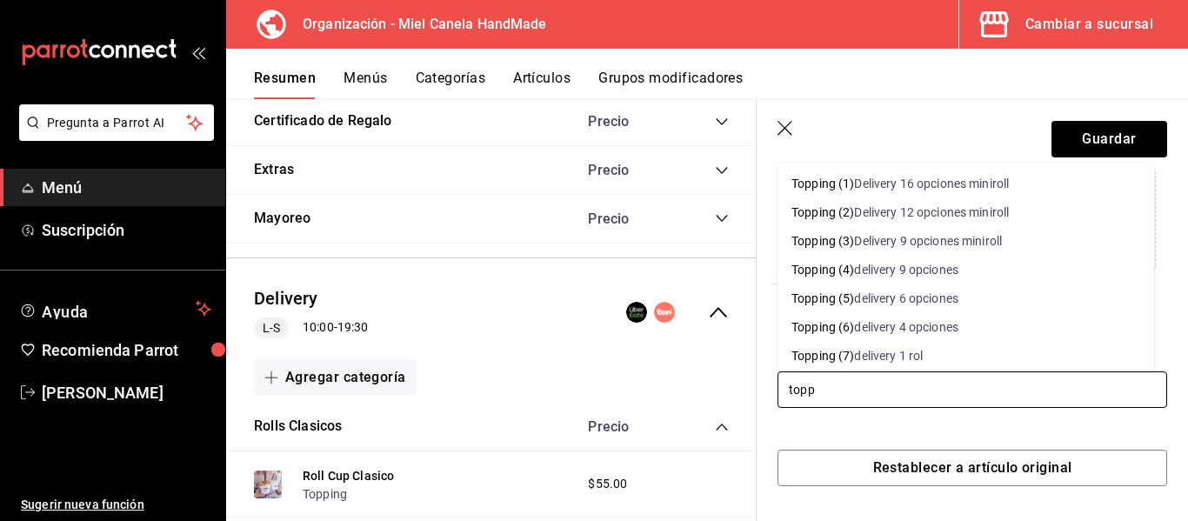
type input "toppi"
click at [971, 353] on li "Topping (7) delivery 1 rol" at bounding box center [965, 356] width 377 height 29
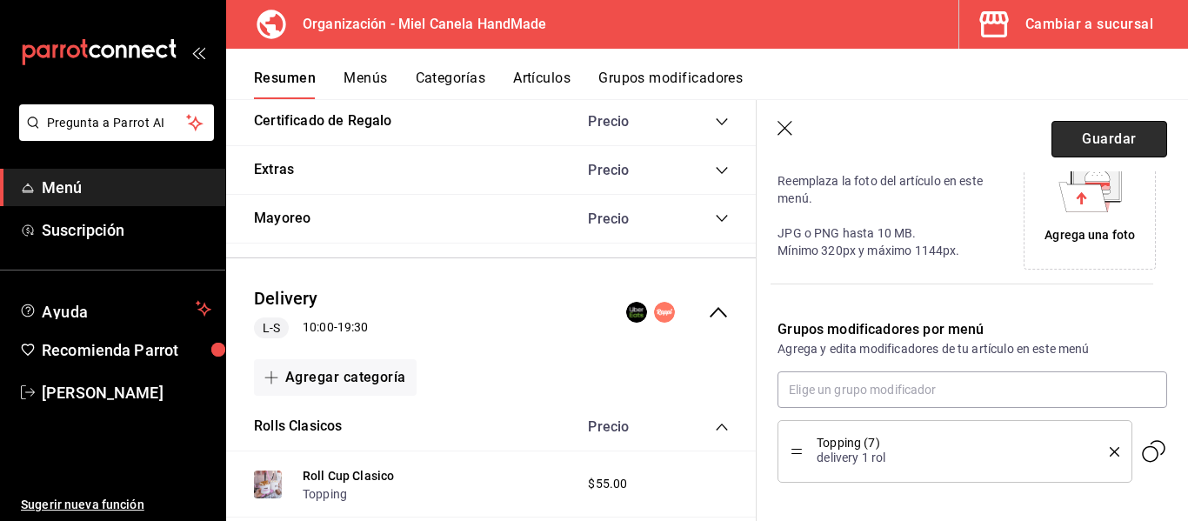
click at [1081, 142] on button "Guardar" at bounding box center [1109, 139] width 116 height 37
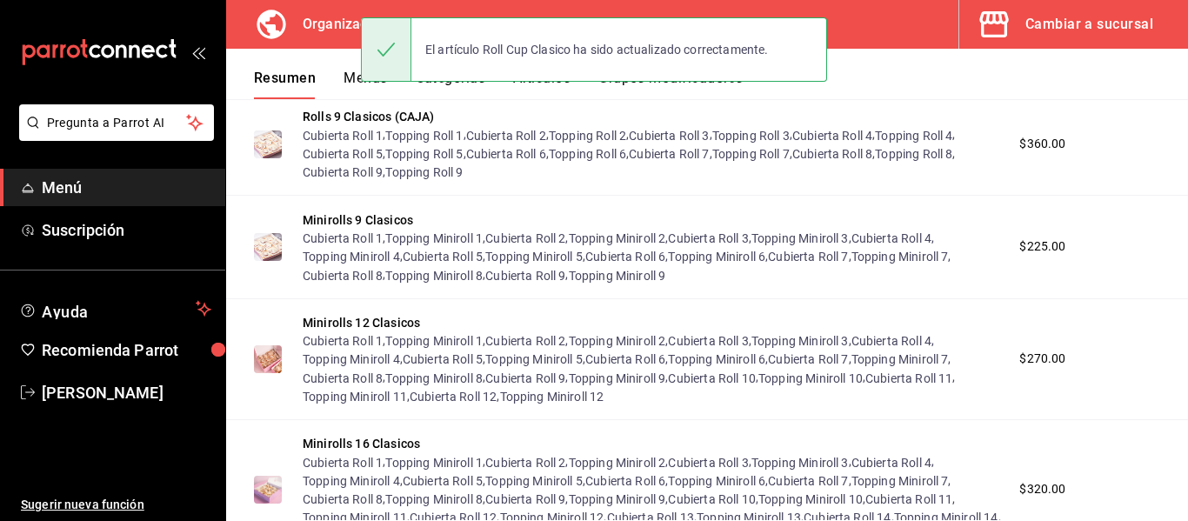
scroll to position [2298, 0]
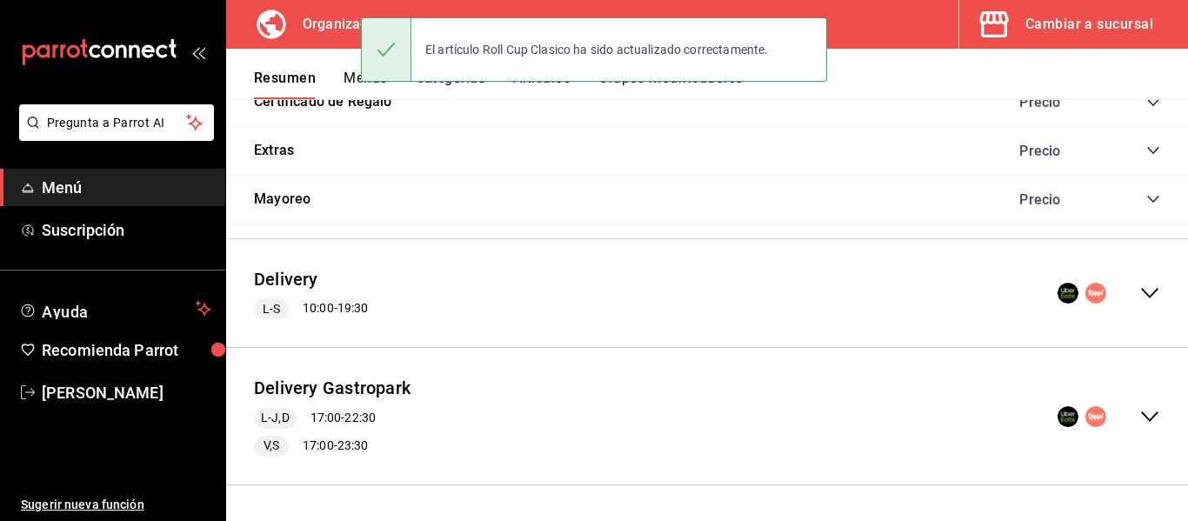
click at [1141, 416] on icon "collapse-menu-row" at bounding box center [1149, 416] width 17 height 10
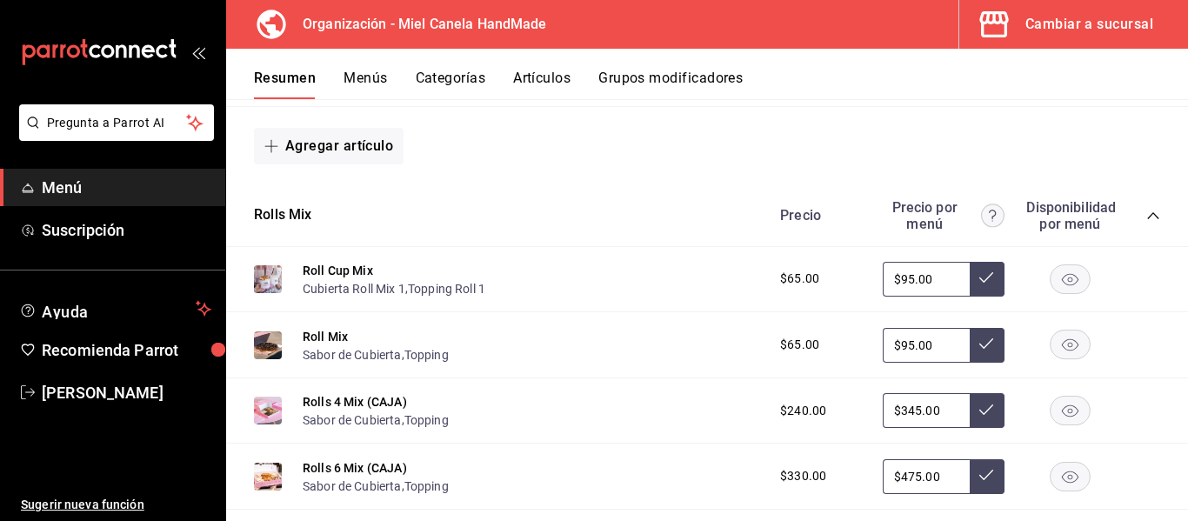
scroll to position [3328, 0]
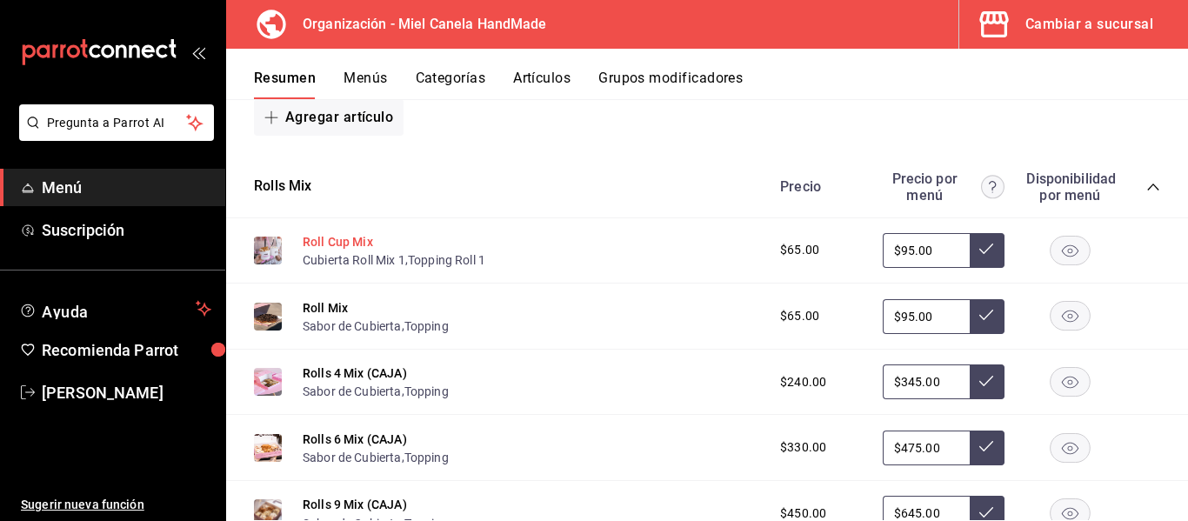
click at [352, 243] on button "Roll Cup Mix" at bounding box center [338, 241] width 70 height 17
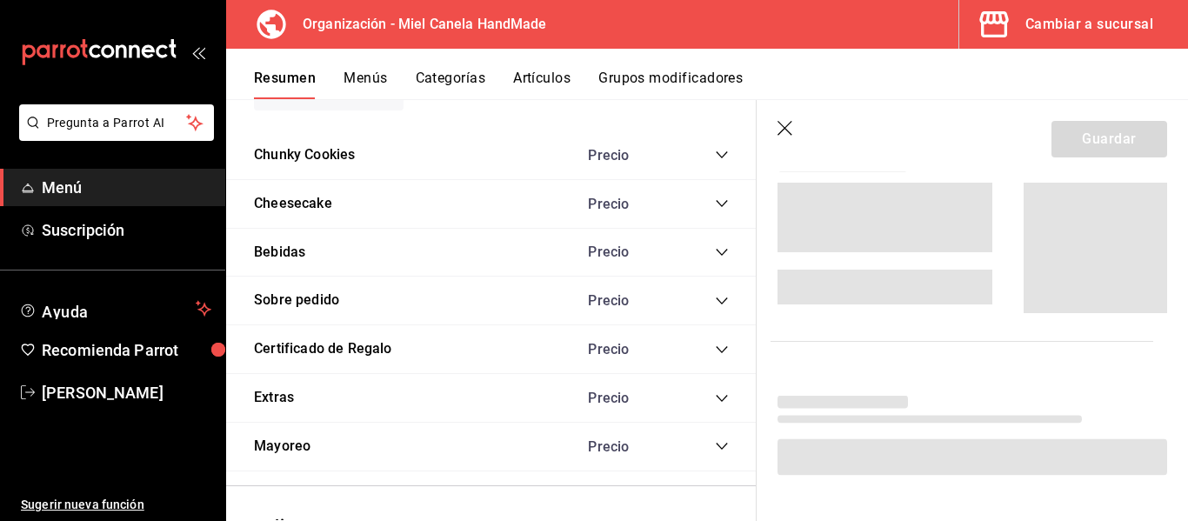
scroll to position [3315, 0]
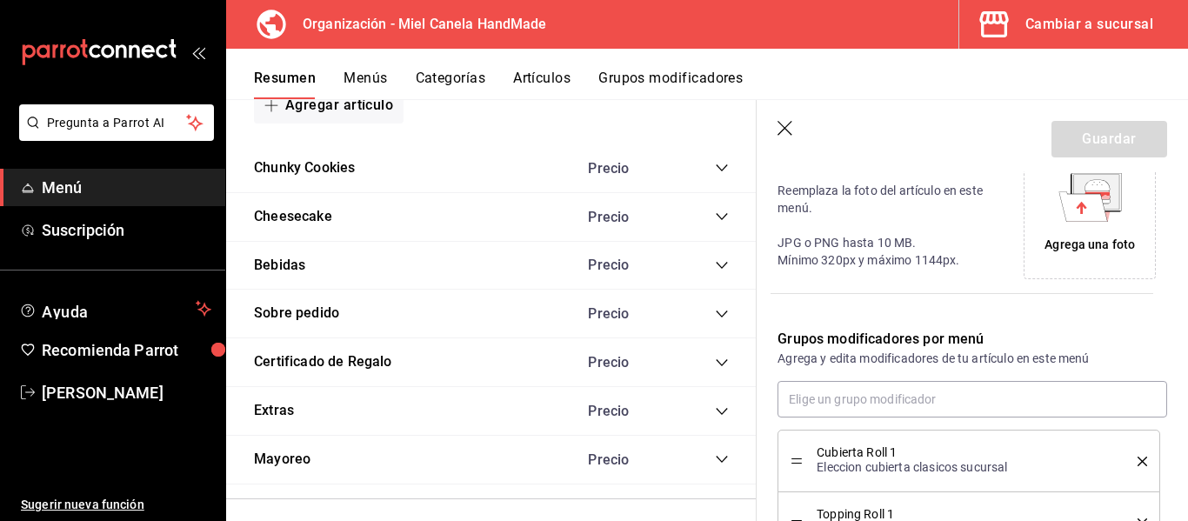
type input "$95.00"
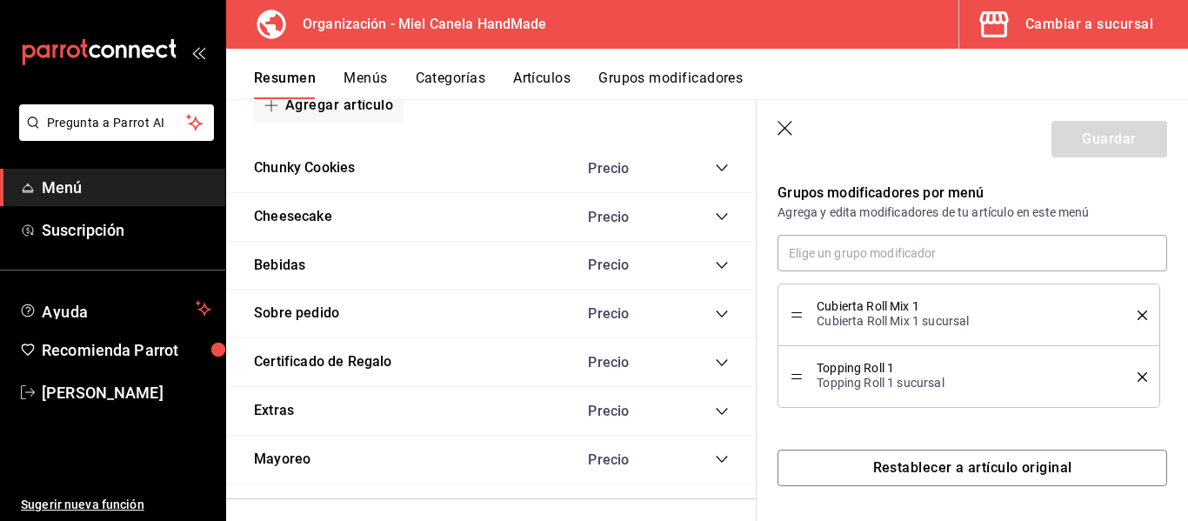
click at [1132, 309] on div "Cubierta Roll Mix 1 Cubierta Roll Mix 1 sucursal" at bounding box center [969, 315] width 357 height 37
click at [1138, 312] on icon "delete" at bounding box center [1143, 315] width 10 height 10
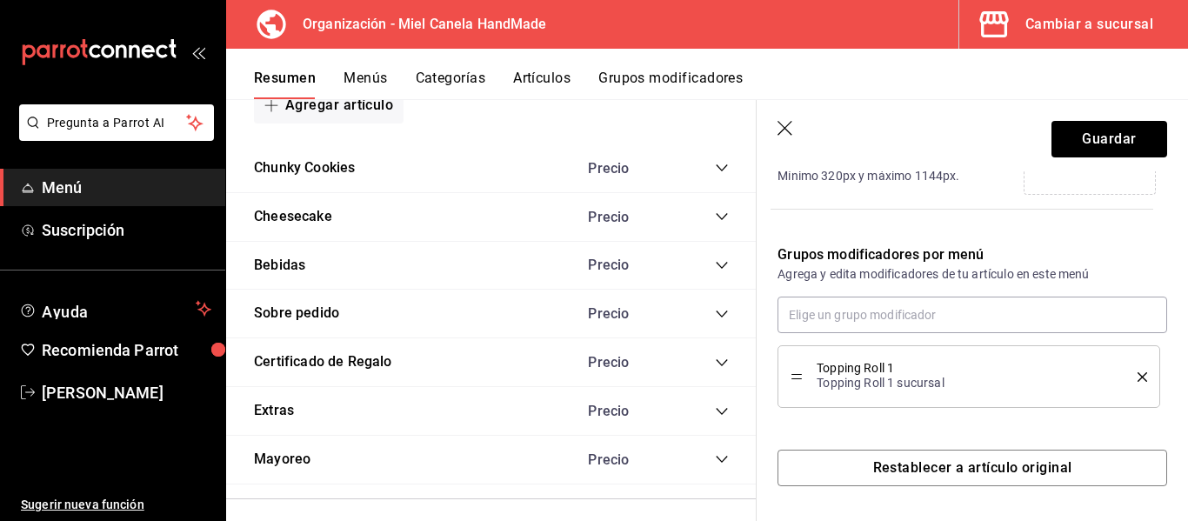
click at [1138, 381] on icon "delete" at bounding box center [1143, 377] width 10 height 10
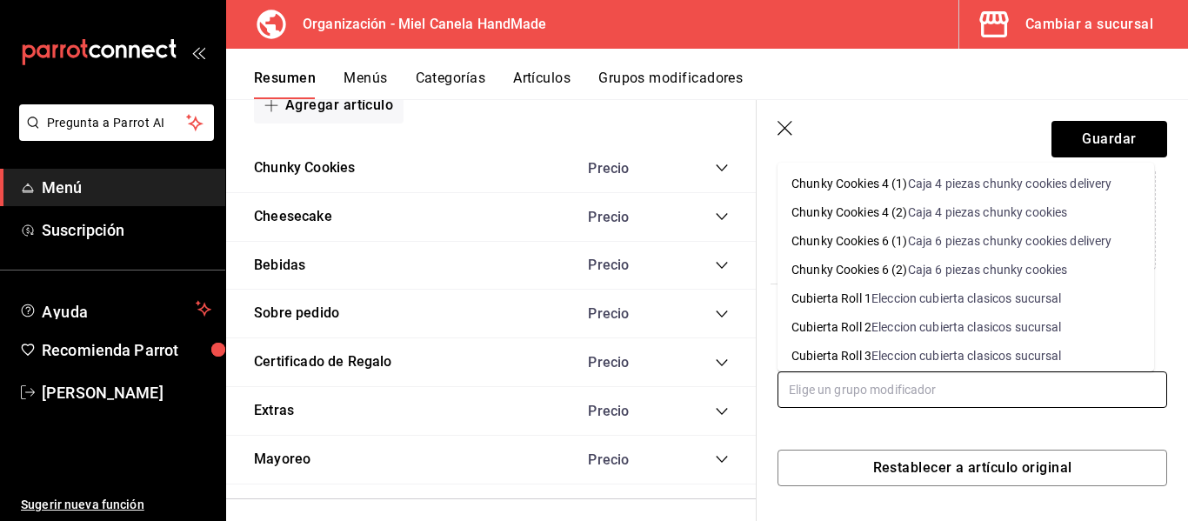
click at [1030, 384] on input "text" at bounding box center [972, 389] width 390 height 37
type input "cubierta"
drag, startPoint x: 1124, startPoint y: 193, endPoint x: 1145, endPoint y: 193, distance: 21.7
click at [1145, 193] on ul "Cubierta Roll 1 Eleccion cubierta clasicos sucursal Cubierta Roll 2 Eleccion cu…" at bounding box center [965, 267] width 377 height 209
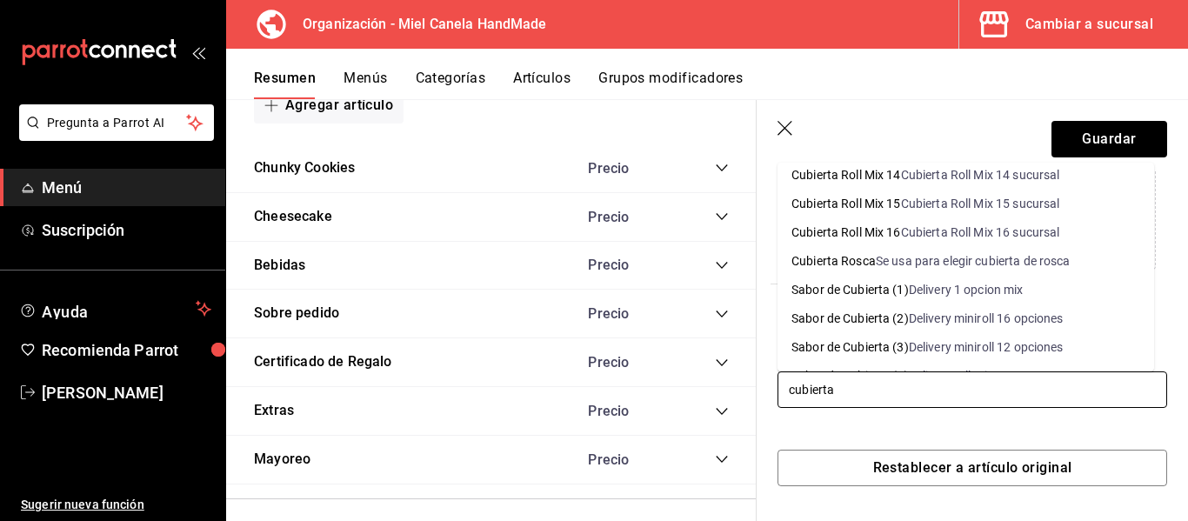
scroll to position [846, 0]
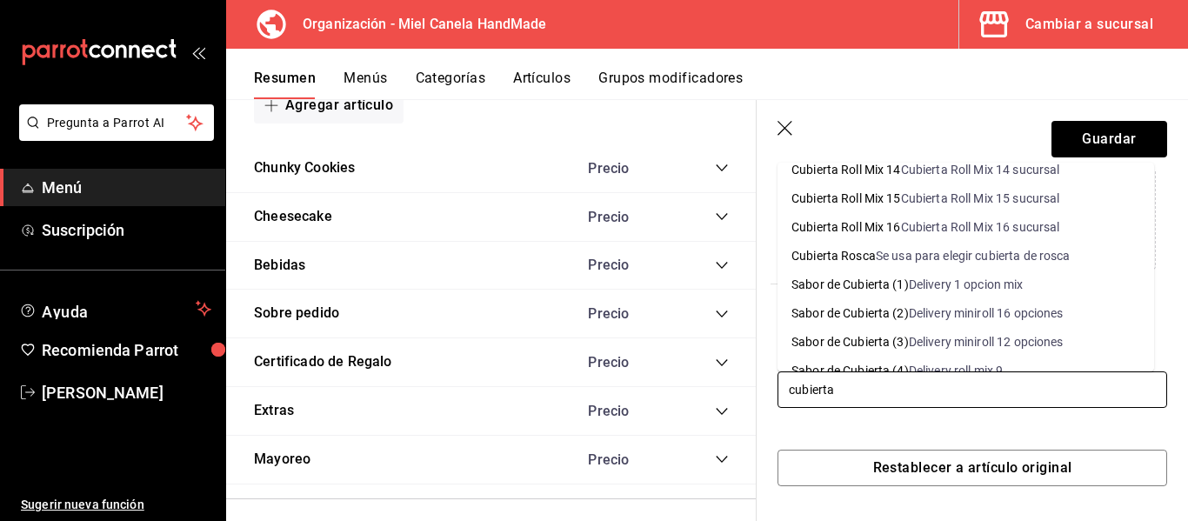
click at [990, 287] on div "Delivery 1 opcion mix" at bounding box center [966, 285] width 115 height 18
click at [990, 287] on div "Editar artículo por menú La edición del artículo solo se verá reflejado en este…" at bounding box center [962, 106] width 410 height 760
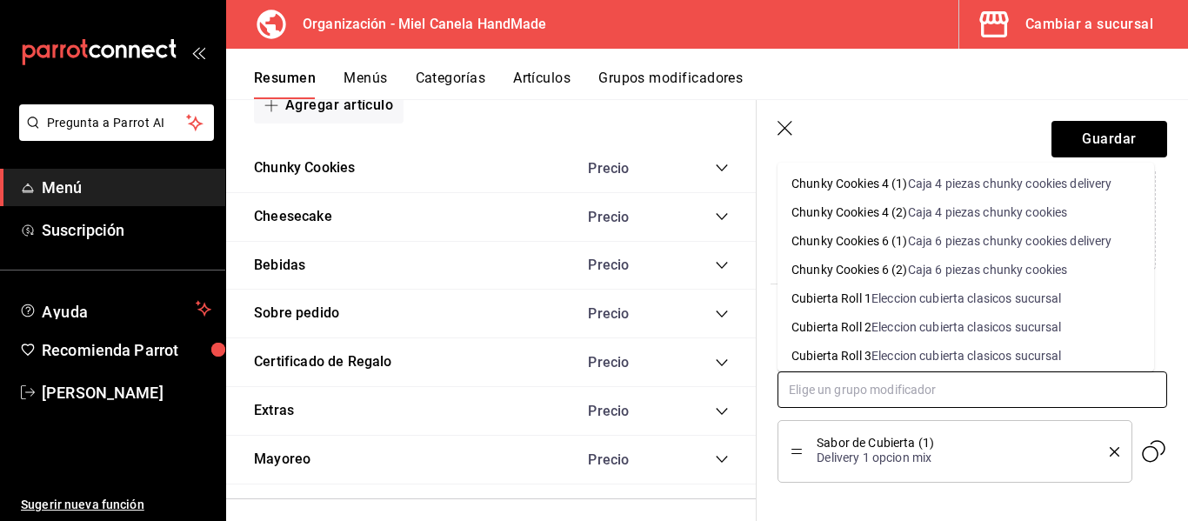
click at [968, 380] on input "text" at bounding box center [972, 389] width 390 height 37
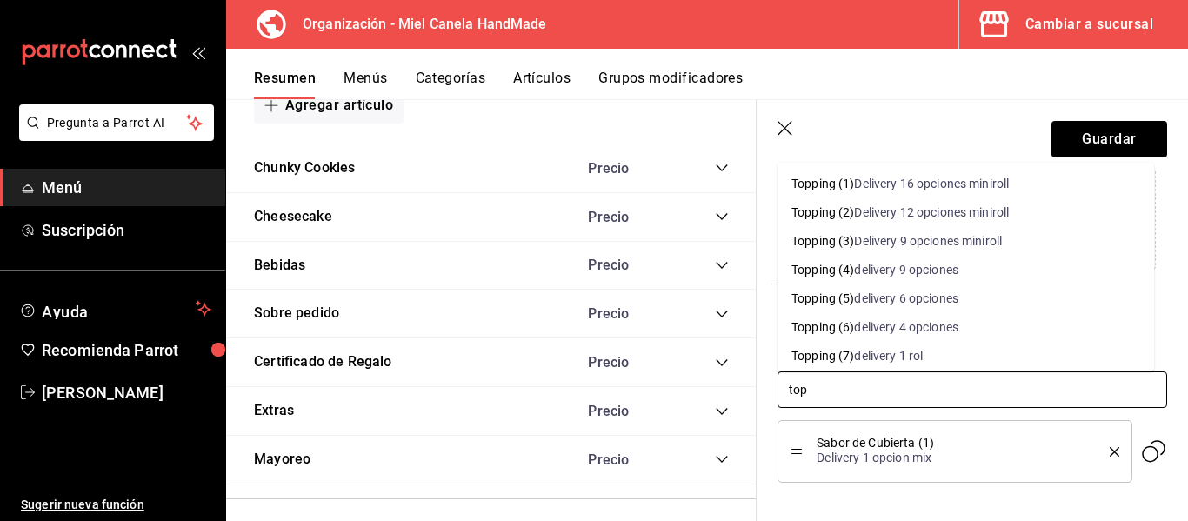
type input "topp"
click at [951, 360] on li "Topping (7) delivery 1 rol" at bounding box center [965, 356] width 377 height 29
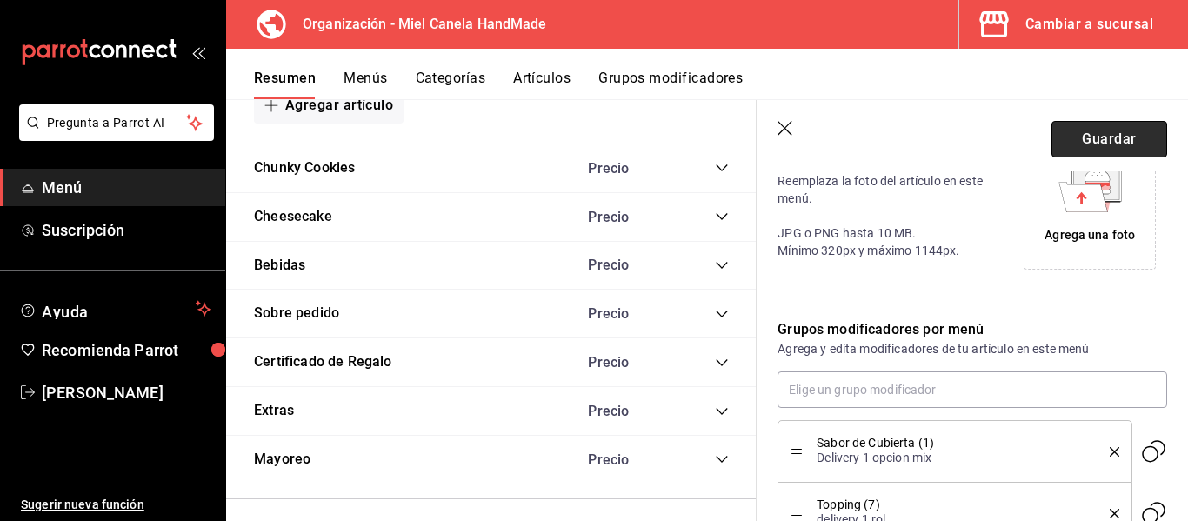
click at [1092, 126] on button "Guardar" at bounding box center [1109, 139] width 116 height 37
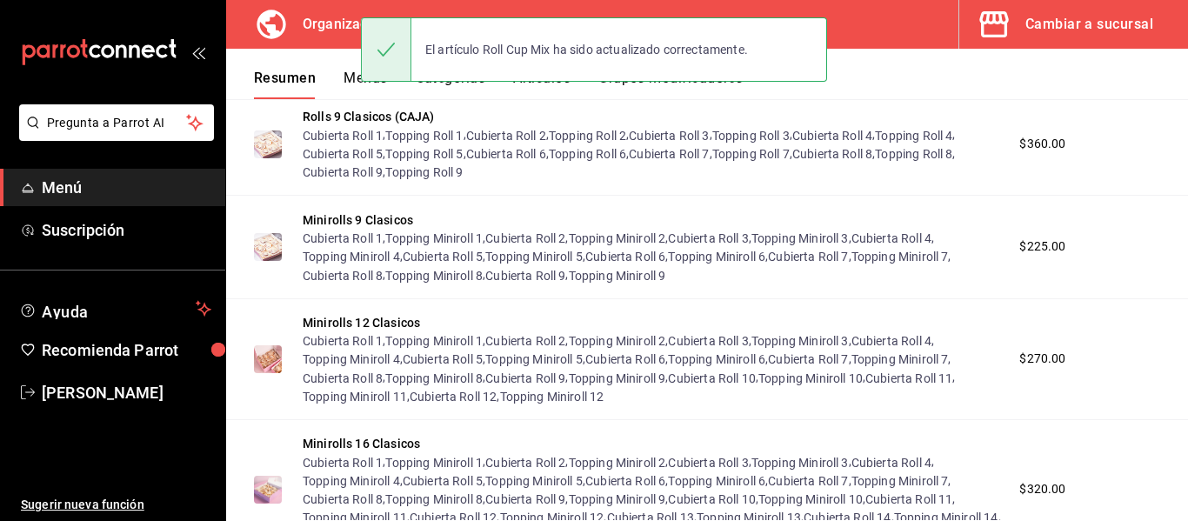
scroll to position [2298, 0]
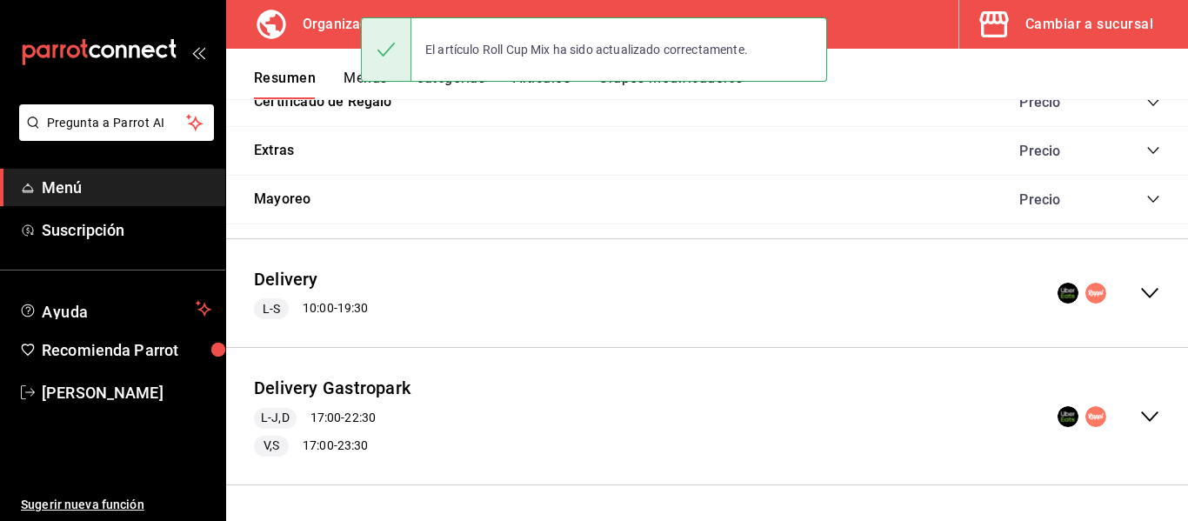
click at [1140, 415] on icon "collapse-menu-row" at bounding box center [1149, 416] width 21 height 21
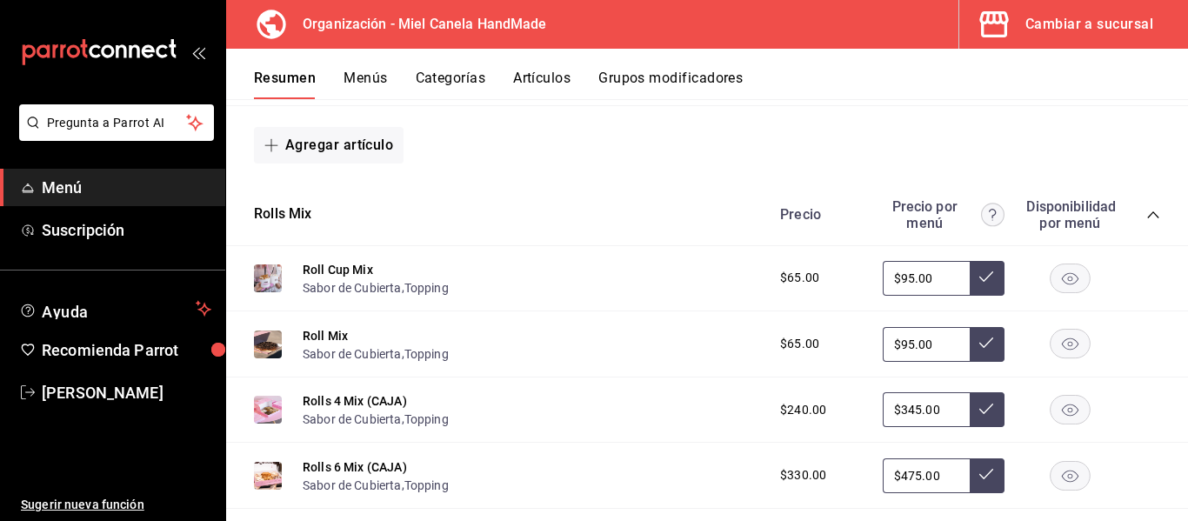
scroll to position [3329, 0]
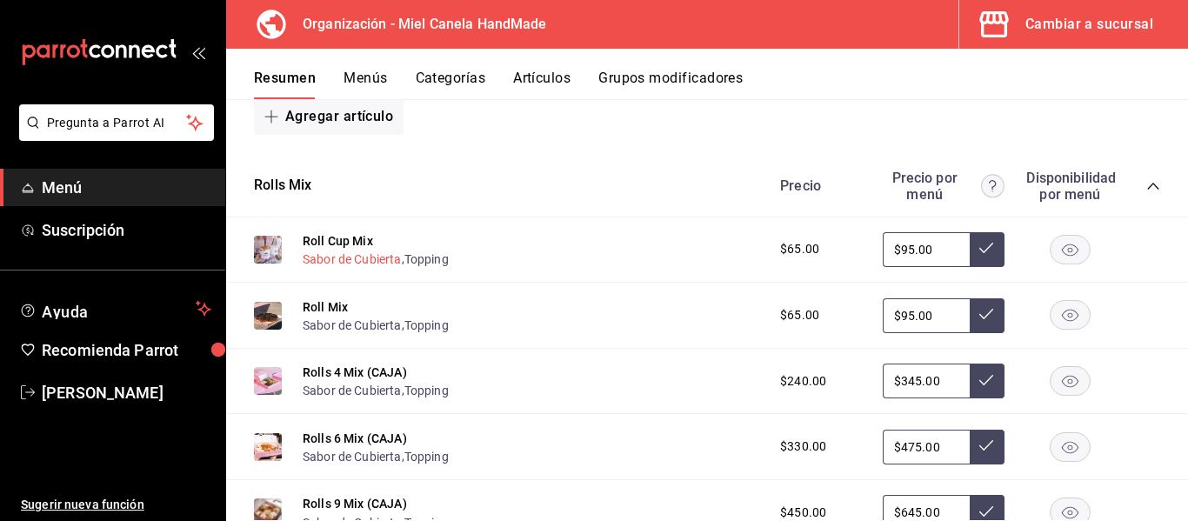
click at [383, 261] on button "Sabor de Cubierta" at bounding box center [352, 258] width 99 height 17
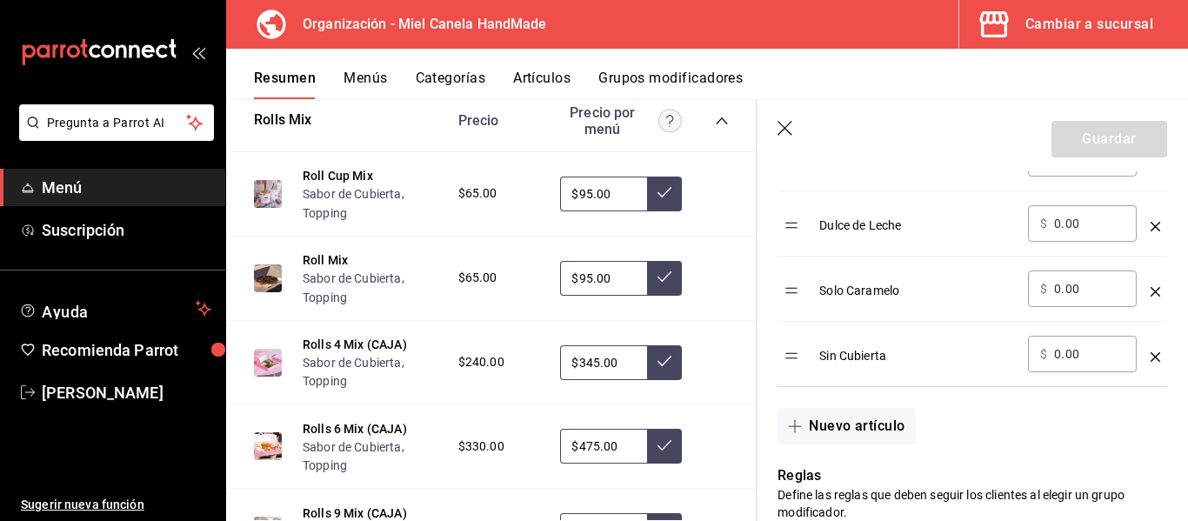
scroll to position [4712, 0]
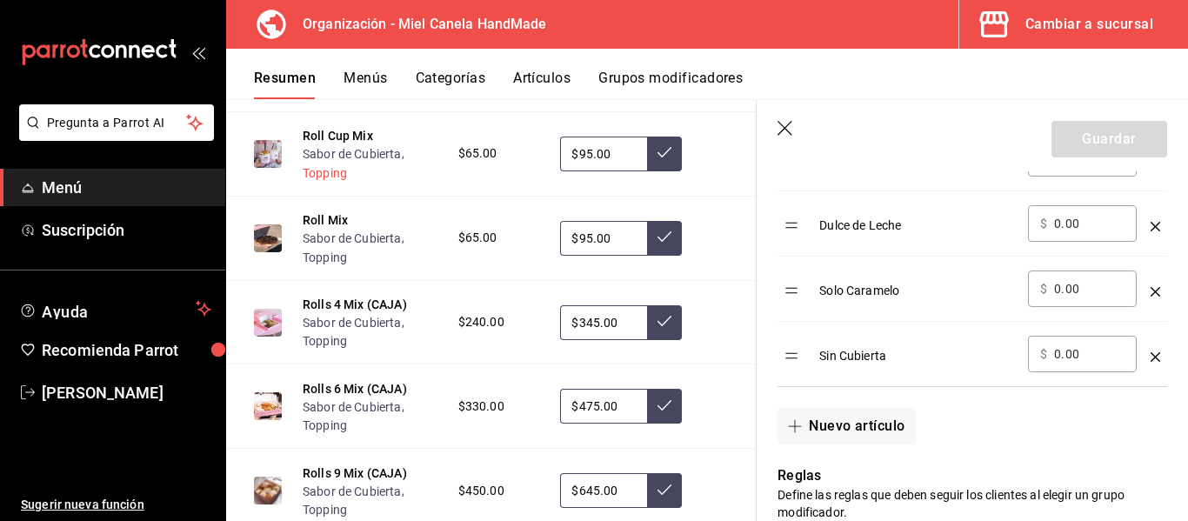
click at [318, 182] on button "Topping" at bounding box center [325, 172] width 44 height 17
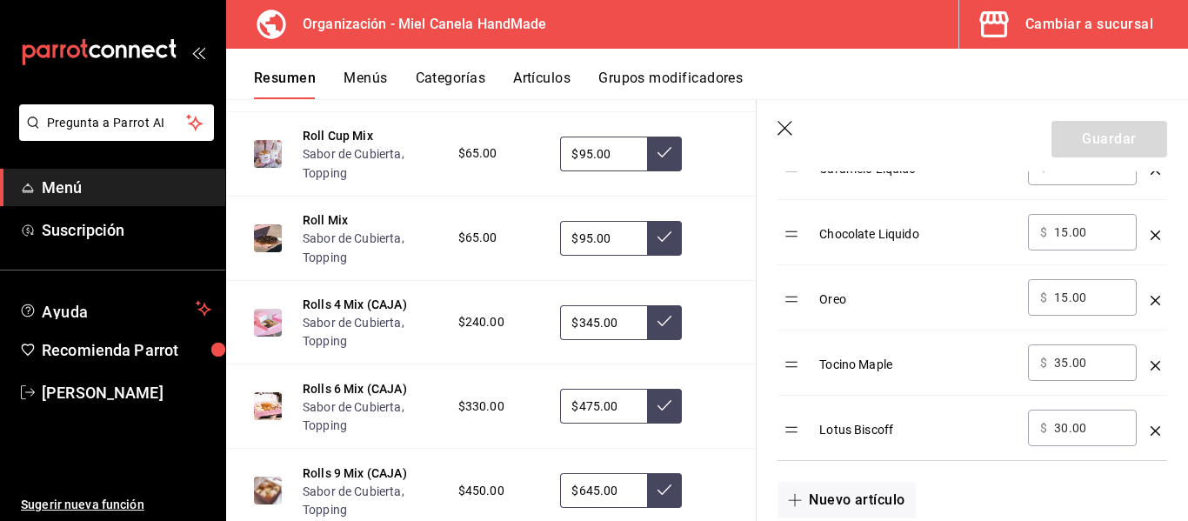
scroll to position [991, 0]
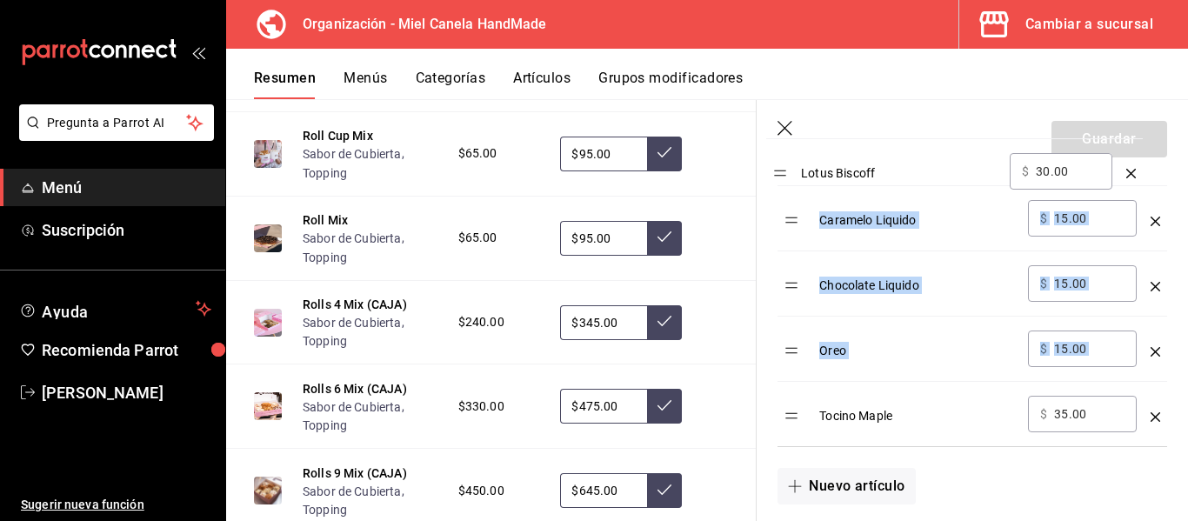
drag, startPoint x: 795, startPoint y: 417, endPoint x: 784, endPoint y: 172, distance: 244.6
click at [784, 172] on table "Opción Precio Almendra ​ $ 20.00 ​ Arandano ​ $ 15.00 ​ Chispas de chocolate ​ …" at bounding box center [972, 99] width 390 height 694
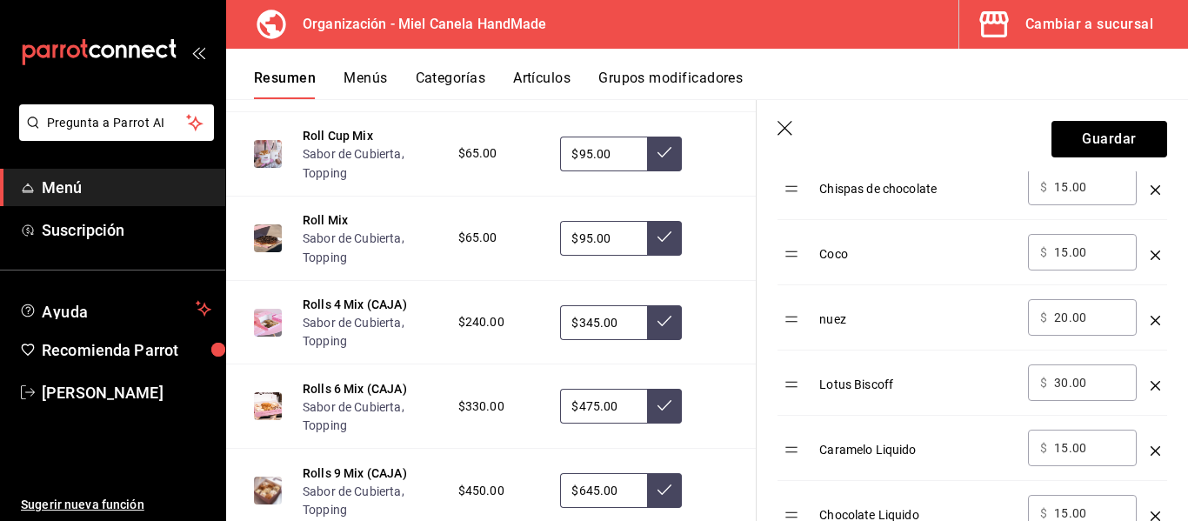
scroll to position [771, 0]
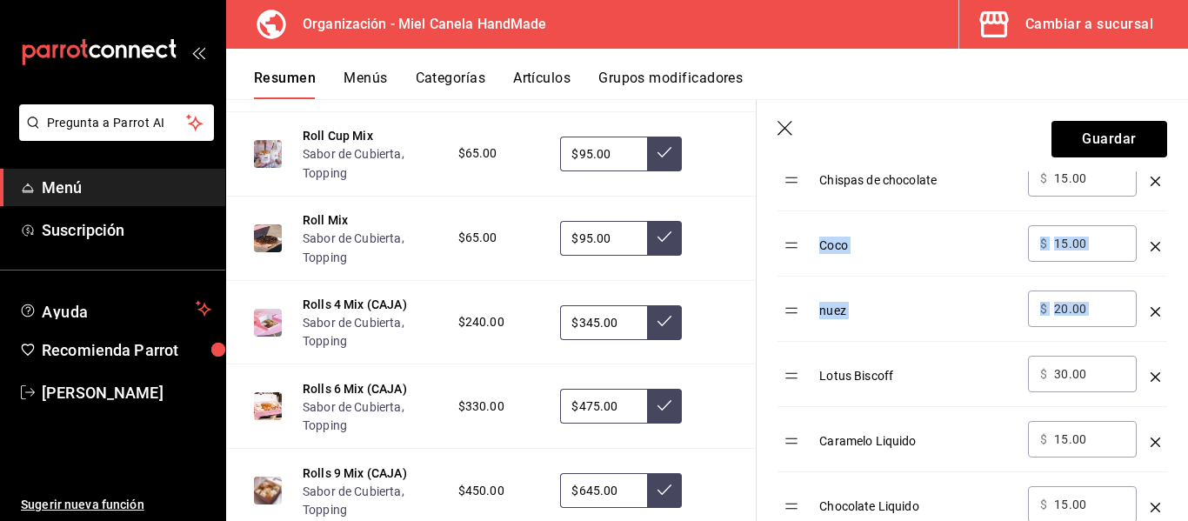
drag, startPoint x: 784, startPoint y: 378, endPoint x: 778, endPoint y: 226, distance: 152.3
click at [778, 226] on tbody "Almendra ​ $ 20.00 ​ Arandano ​ $ 15.00 ​ Chispas de chocolate ​ $ 15.00 ​ Coco…" at bounding box center [972, 342] width 390 height 652
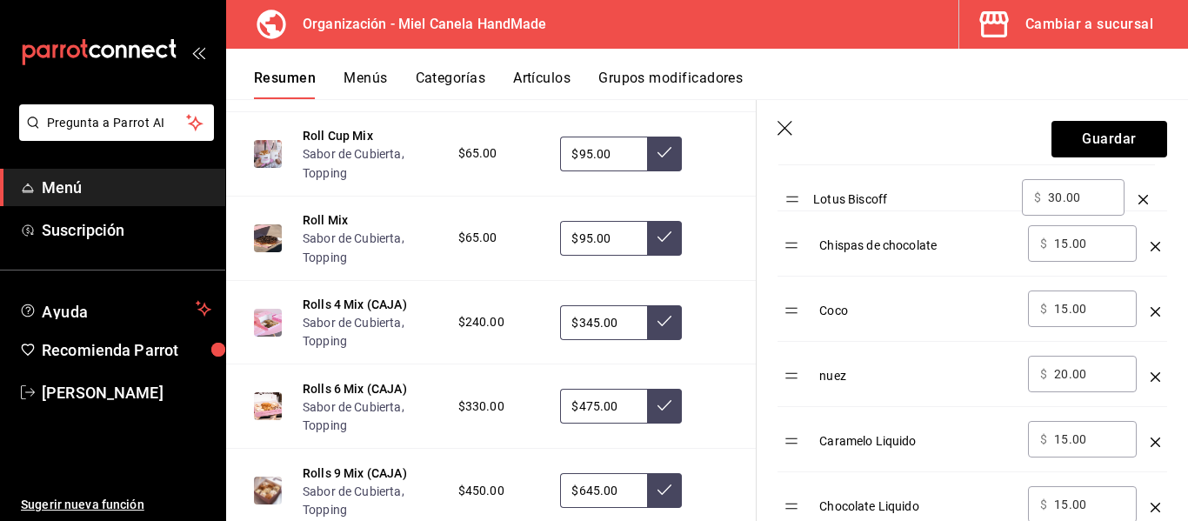
click at [796, 197] on table "Opción Precio Almendra ​ $ 20.00 ​ Arandano ​ $ 15.00 ​ Chispas de chocolate ​ …" at bounding box center [972, 320] width 390 height 694
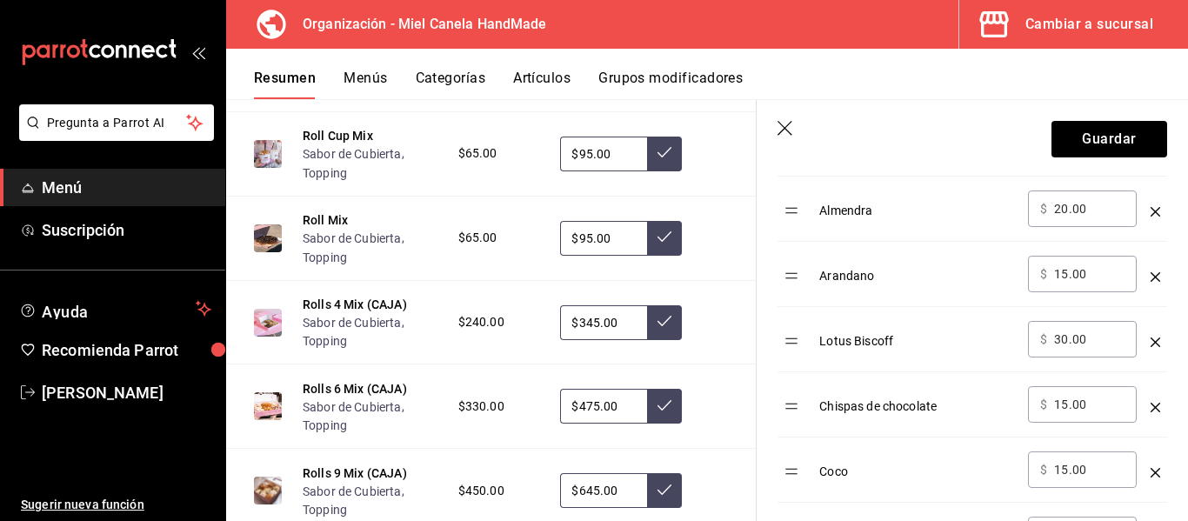
scroll to position [605, 0]
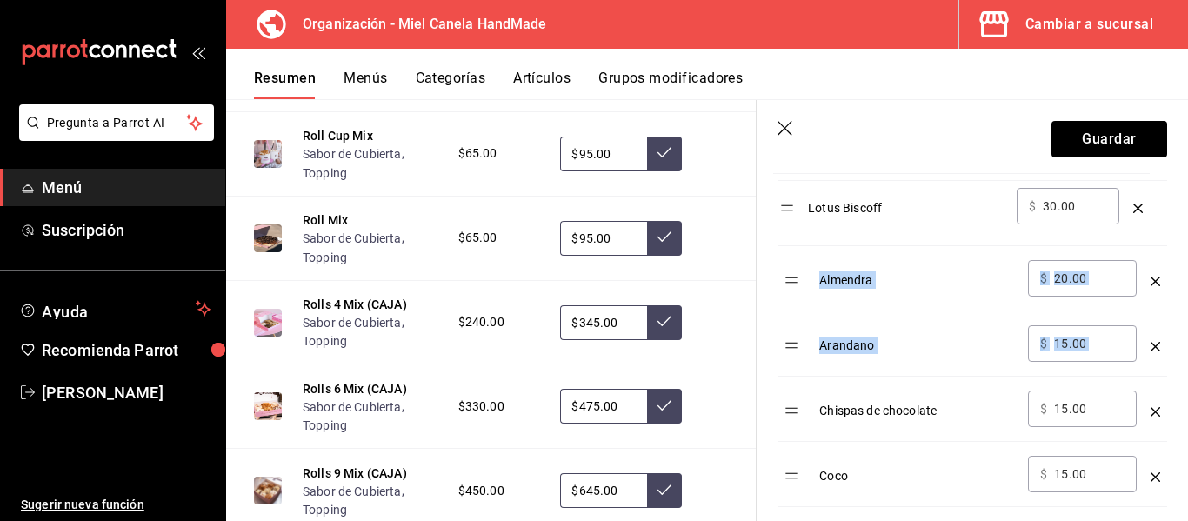
drag, startPoint x: 791, startPoint y: 350, endPoint x: 786, endPoint y: 208, distance: 141.8
click at [786, 208] on table "Opción Precio Almendra ​ $ 20.00 ​ Arandano ​ $ 15.00 ​ Lotus Biscoff ​ $ 30.00…" at bounding box center [972, 485] width 390 height 694
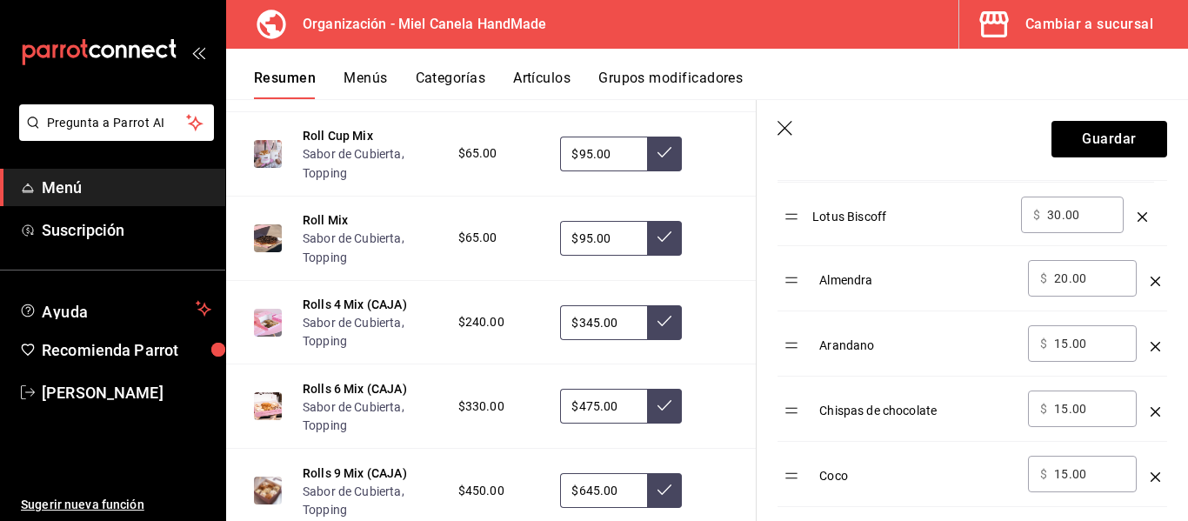
click at [786, 208] on table "Opción Precio Lotus Biscoff ​ $ 30.00 ​ Almendra ​ $ 20.00 ​ Arandano ​ $ 15.00…" at bounding box center [972, 485] width 390 height 694
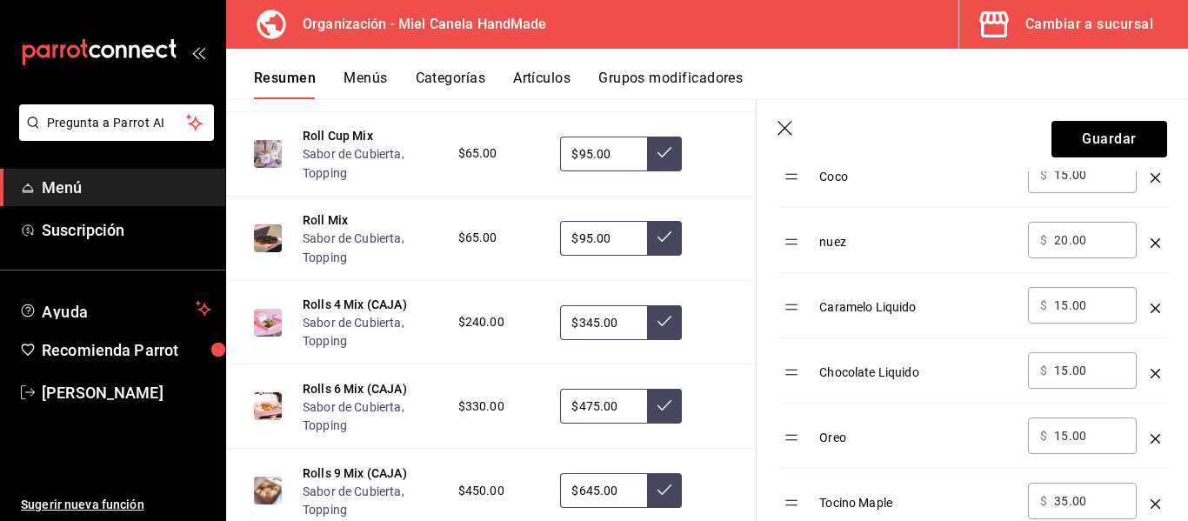
scroll to position [937, 0]
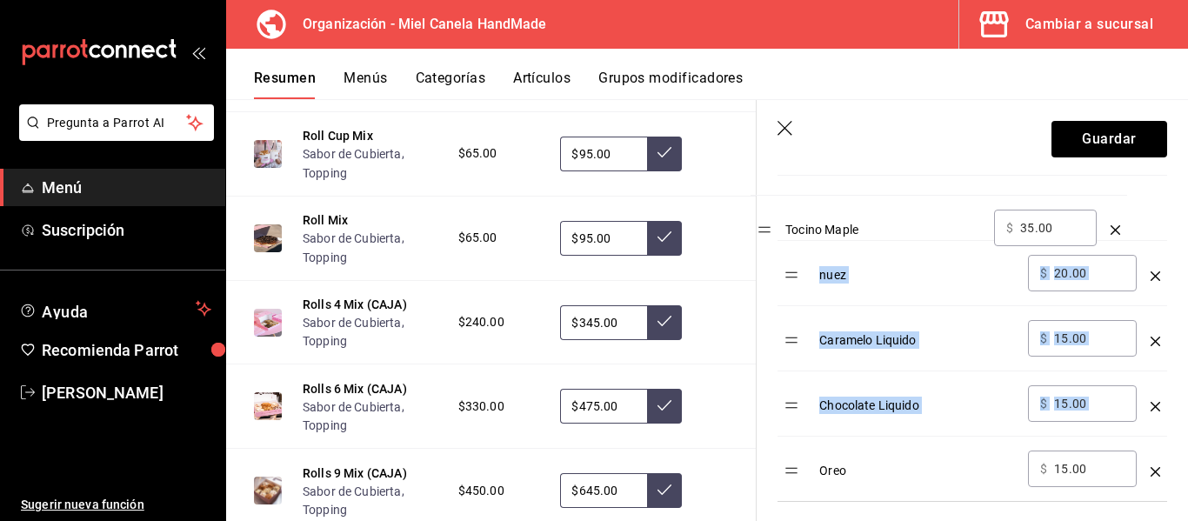
drag, startPoint x: 791, startPoint y: 477, endPoint x: 764, endPoint y: 223, distance: 255.4
click at [764, 223] on div "Opción Precio Lotus Biscoff ​ $ 30.00 ​ Almendra ​ $ 20.00 ​ Arandano ​ $ 15.00…" at bounding box center [962, 144] width 410 height 716
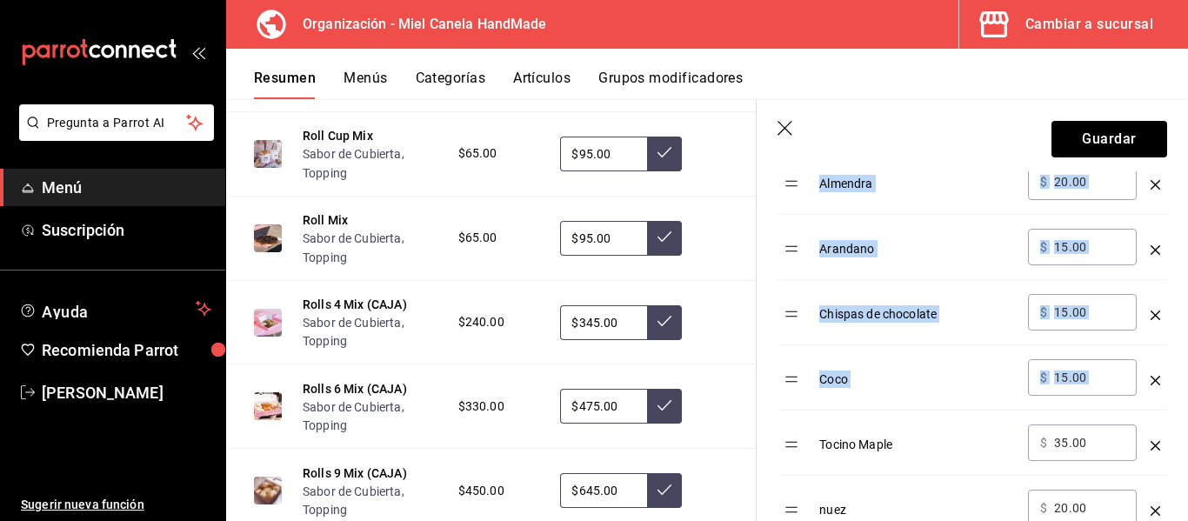
scroll to position [716, 0]
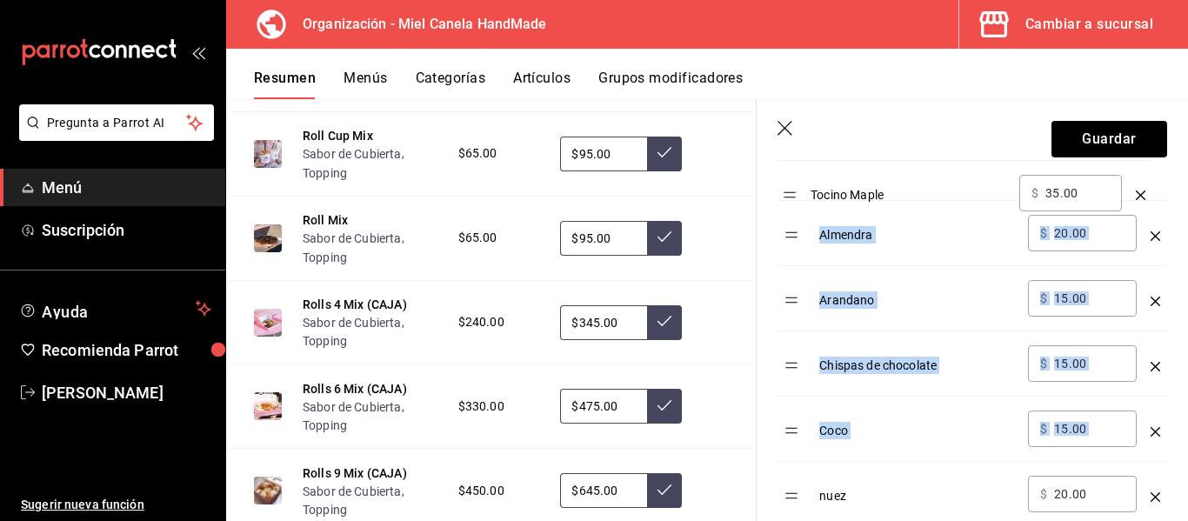
click at [788, 190] on table "Opción Precio Lotus Biscoff ​ $ 30.00 ​ Almendra ​ $ 20.00 ​ Arandano ​ $ 15.00…" at bounding box center [972, 375] width 390 height 694
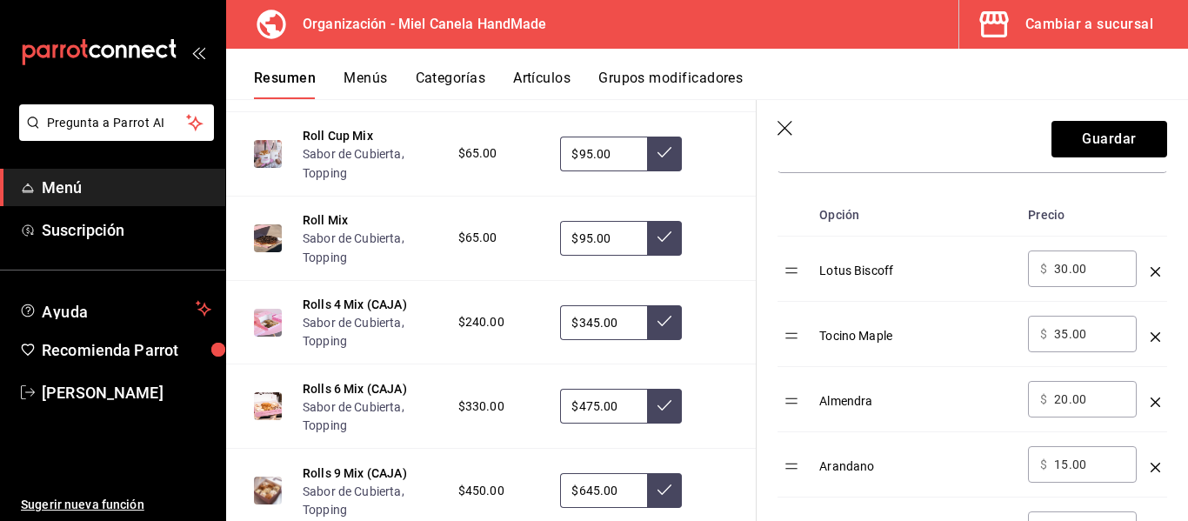
scroll to position [545, 0]
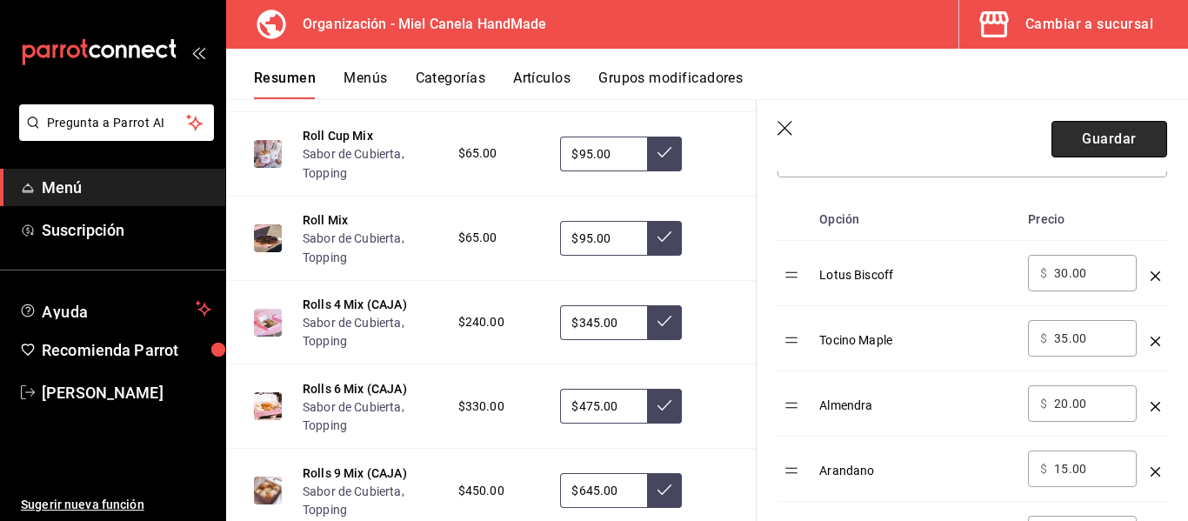
click at [1090, 152] on button "Guardar" at bounding box center [1109, 139] width 116 height 37
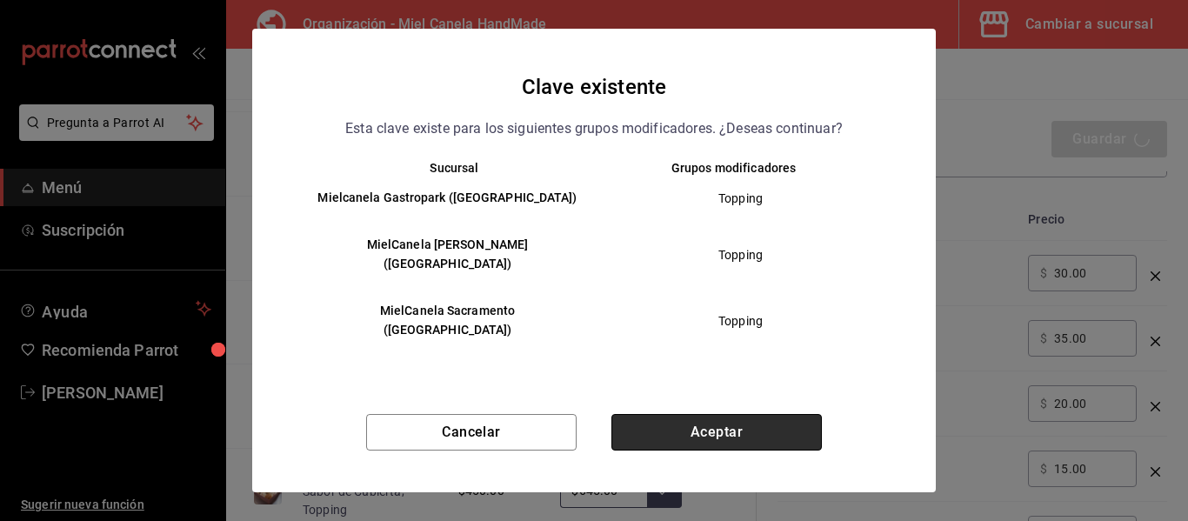
click at [667, 425] on button "Aceptar" at bounding box center [716, 432] width 210 height 37
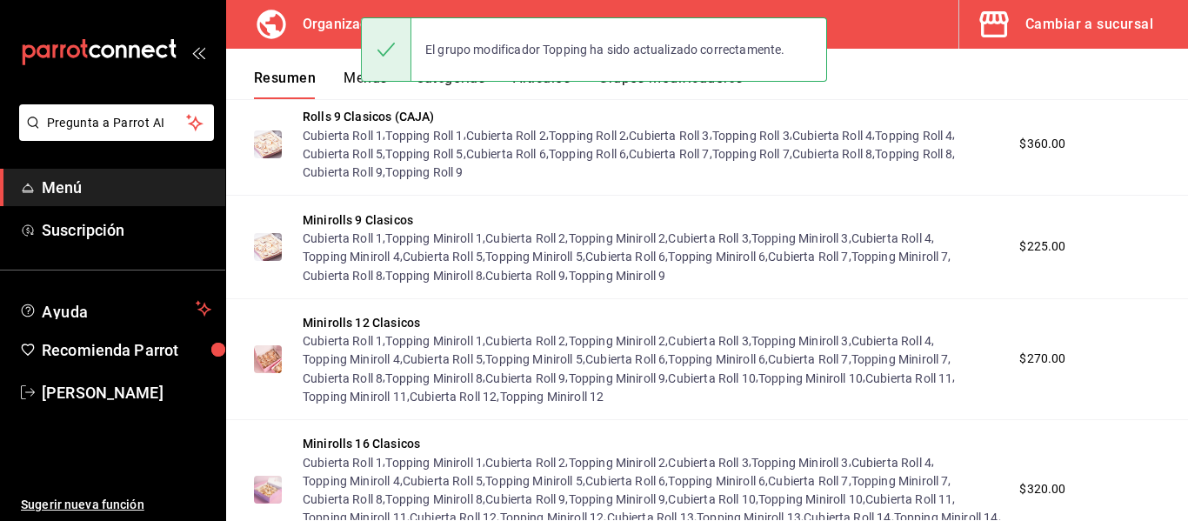
scroll to position [2298, 0]
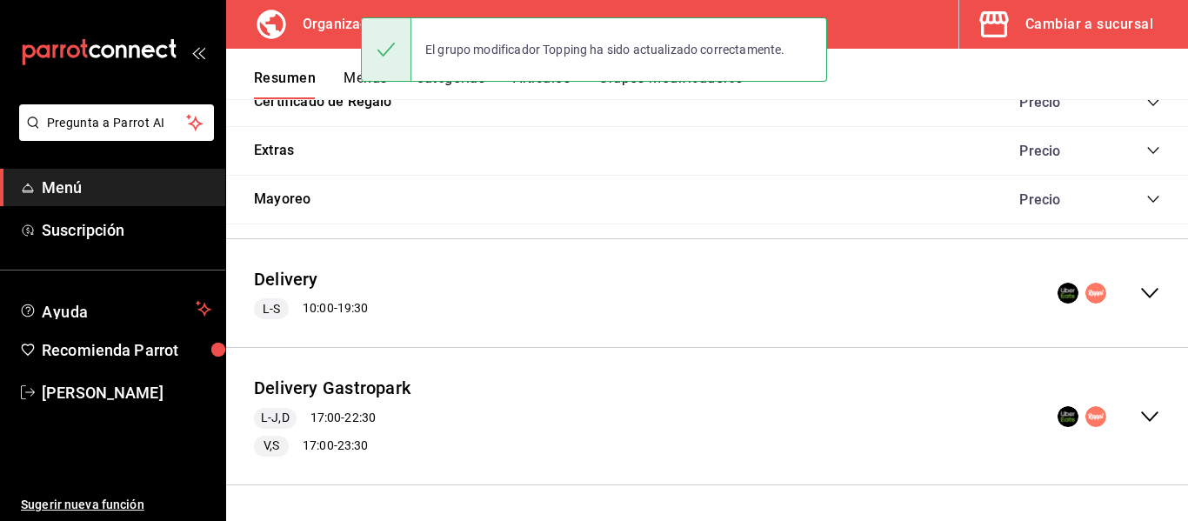
click at [1139, 410] on icon "collapse-menu-row" at bounding box center [1149, 416] width 21 height 21
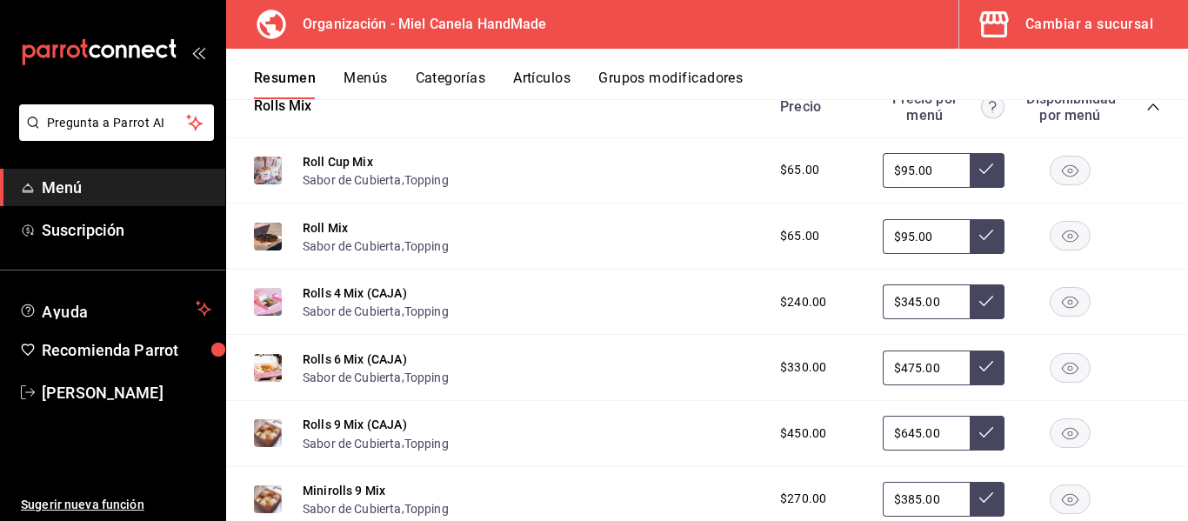
scroll to position [3427, 0]
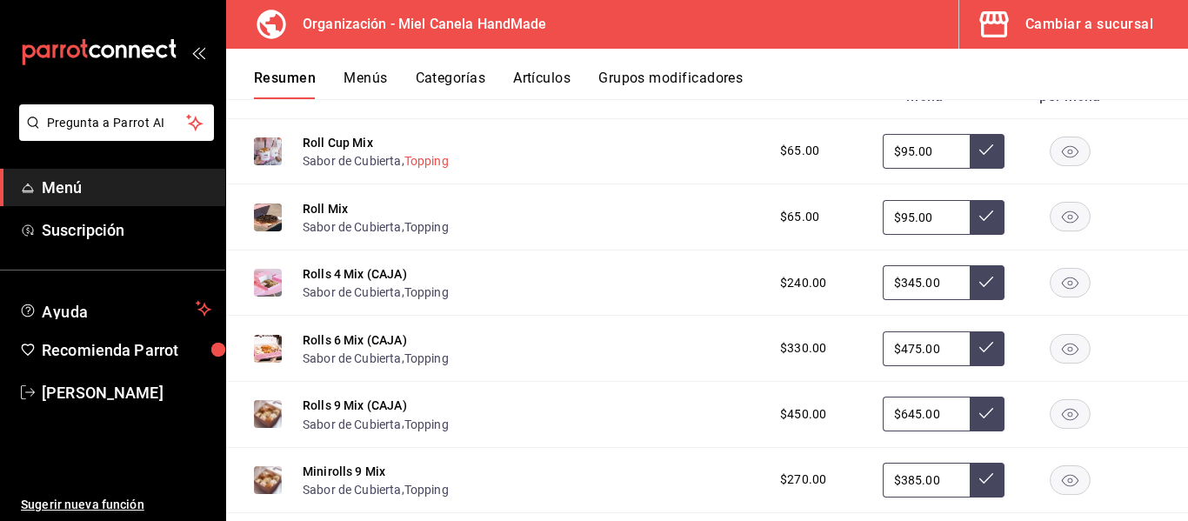
click at [439, 170] on button "Topping" at bounding box center [426, 160] width 44 height 17
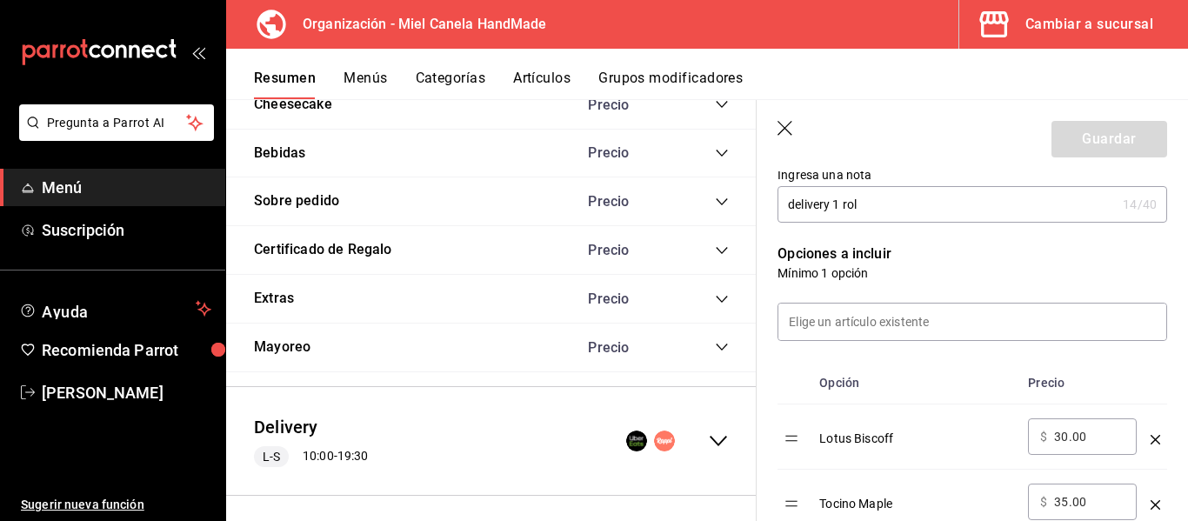
scroll to position [636, 0]
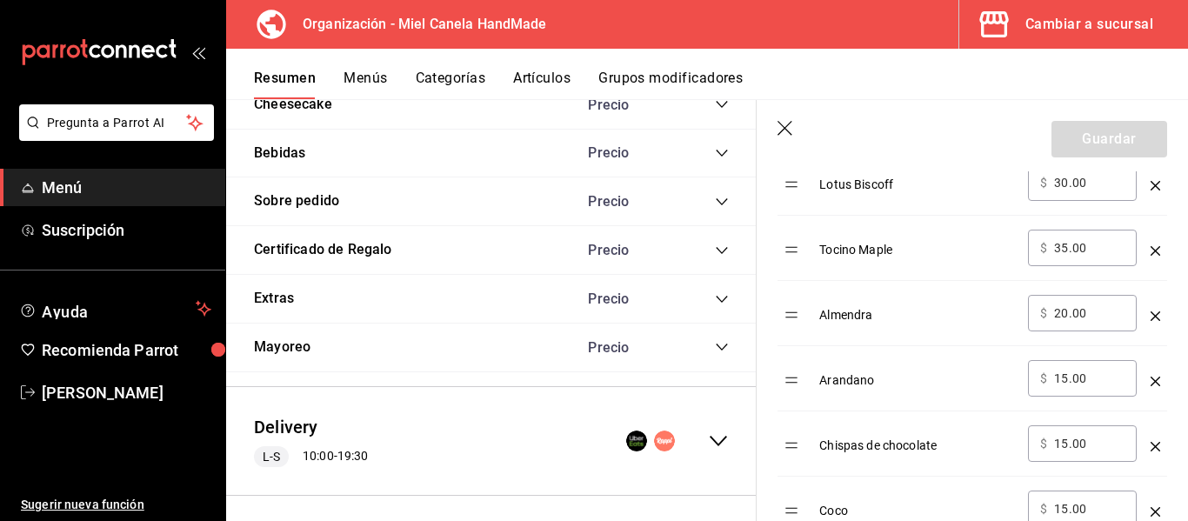
click at [784, 133] on icon "button" at bounding box center [785, 129] width 17 height 17
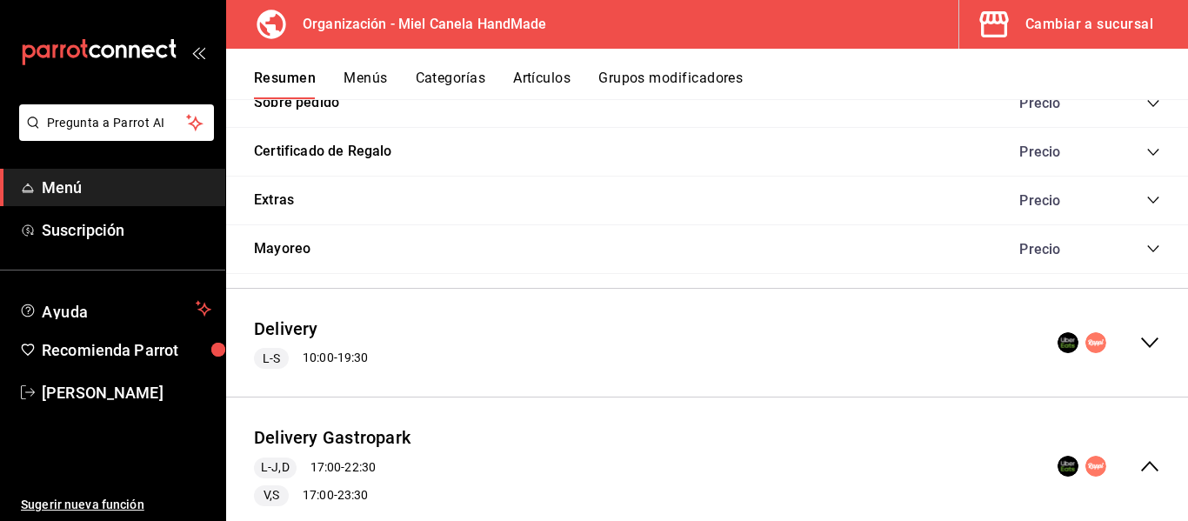
scroll to position [2239, 0]
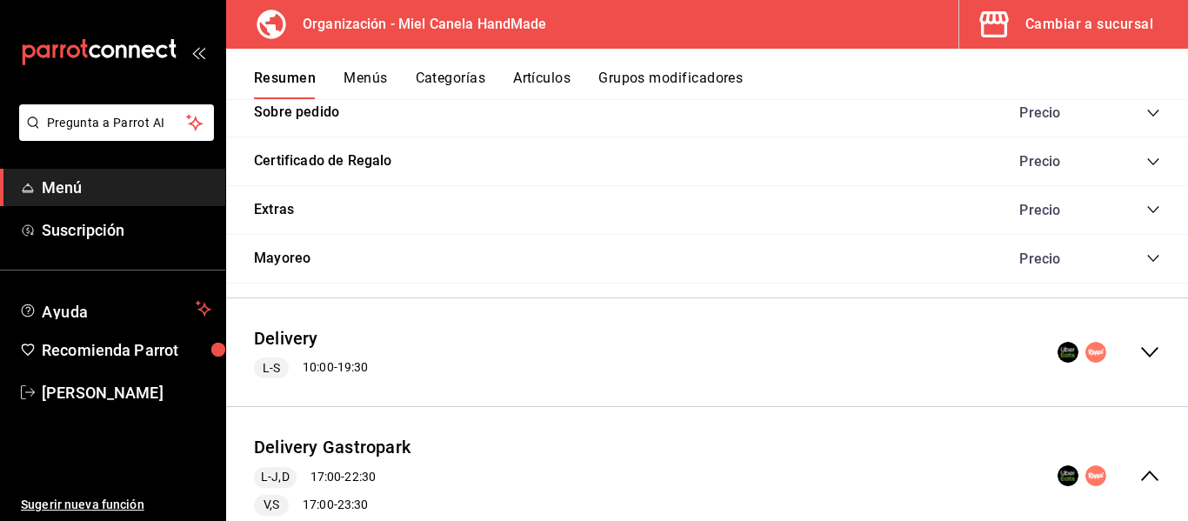
click at [1139, 352] on icon "collapse-menu-row" at bounding box center [1149, 352] width 21 height 21
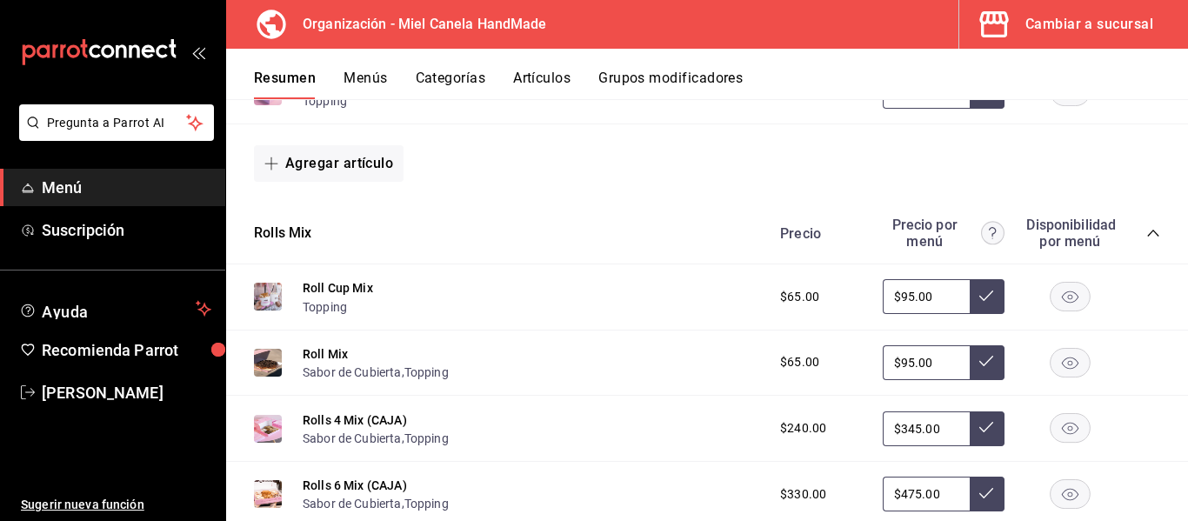
scroll to position [3170, 0]
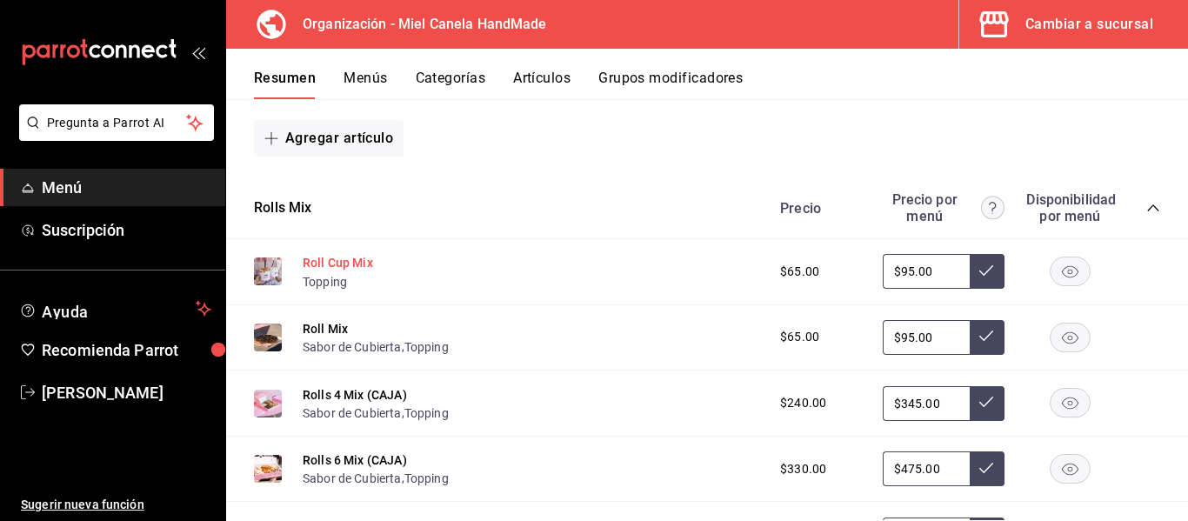
click at [338, 270] on button "Roll Cup Mix" at bounding box center [338, 262] width 70 height 17
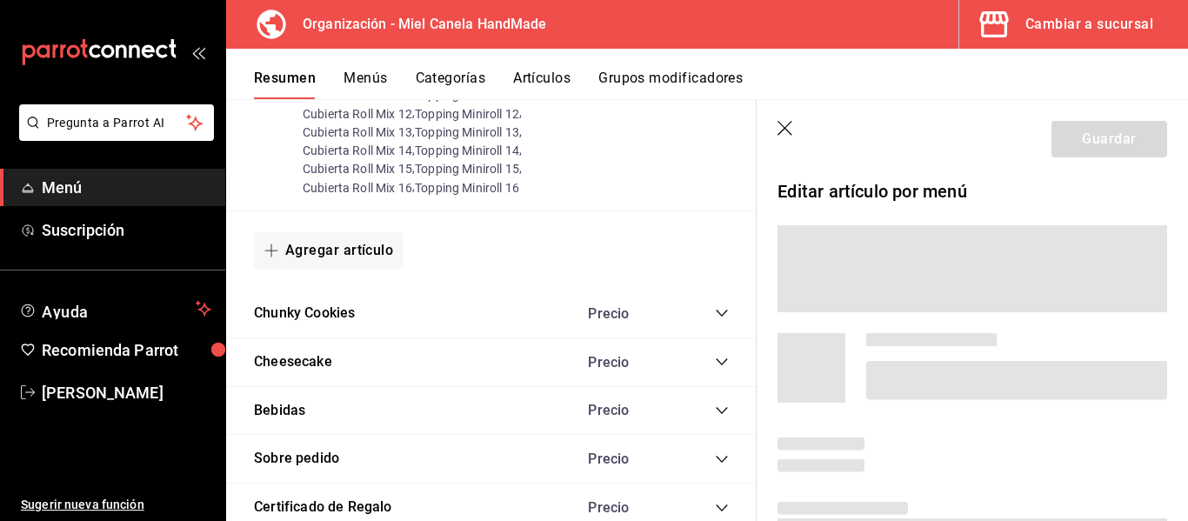
scroll to position [3157, 0]
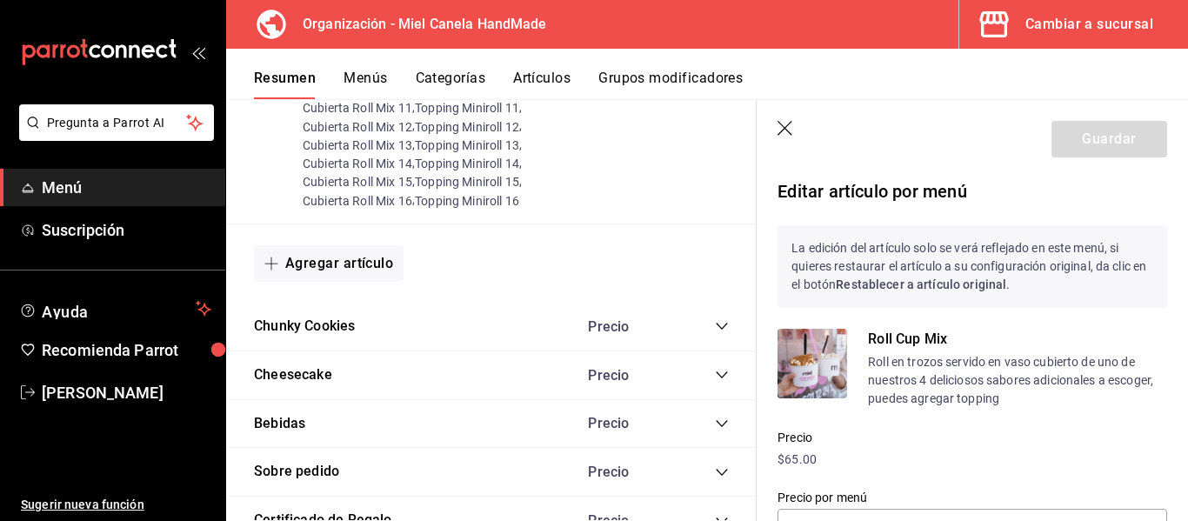
type input "$95.00"
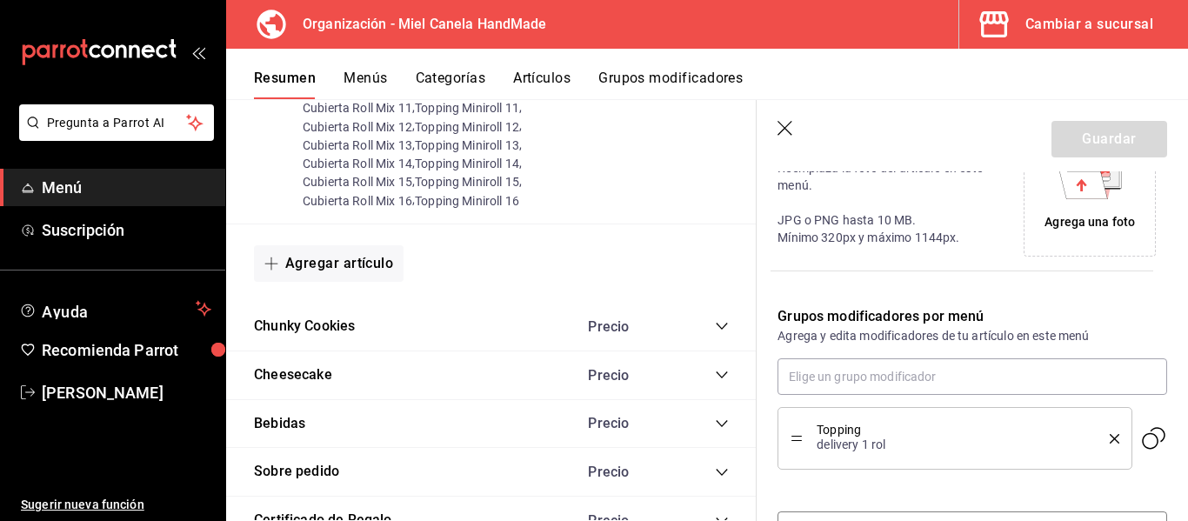
scroll to position [469, 0]
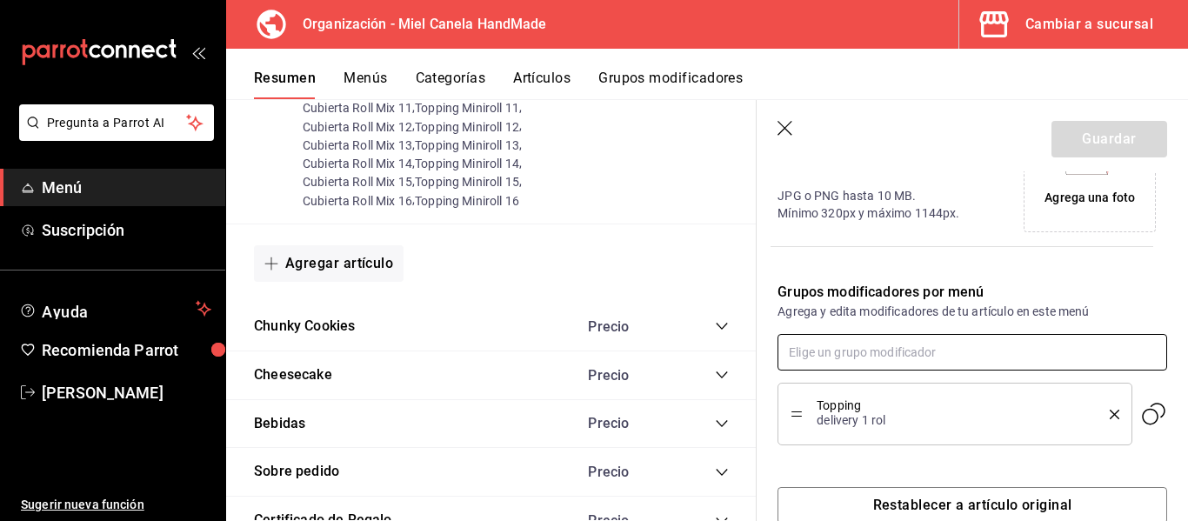
click at [1002, 344] on input "text" at bounding box center [972, 352] width 390 height 37
type input "cubierta"
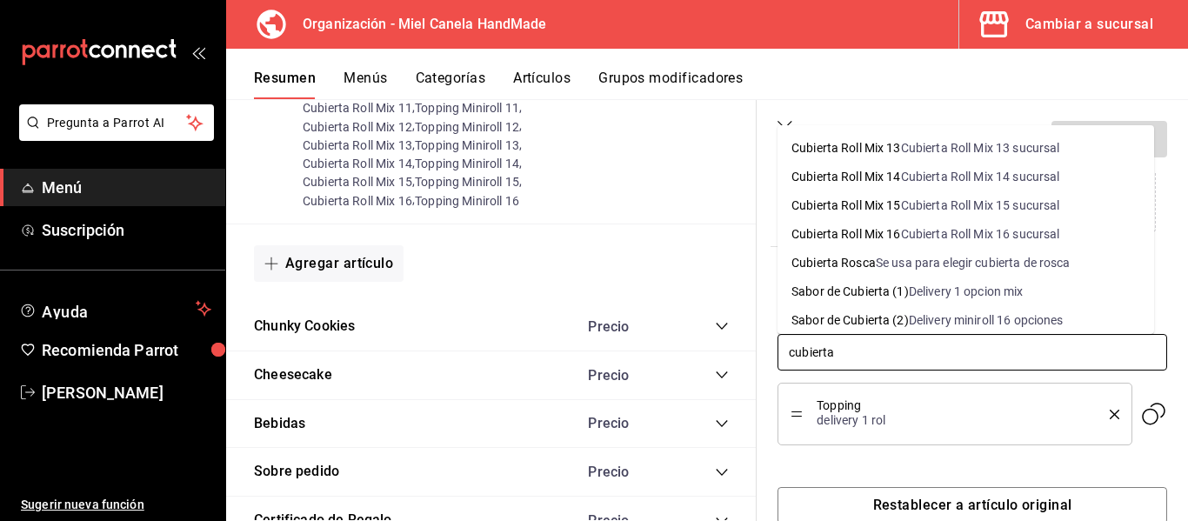
scroll to position [846, 0]
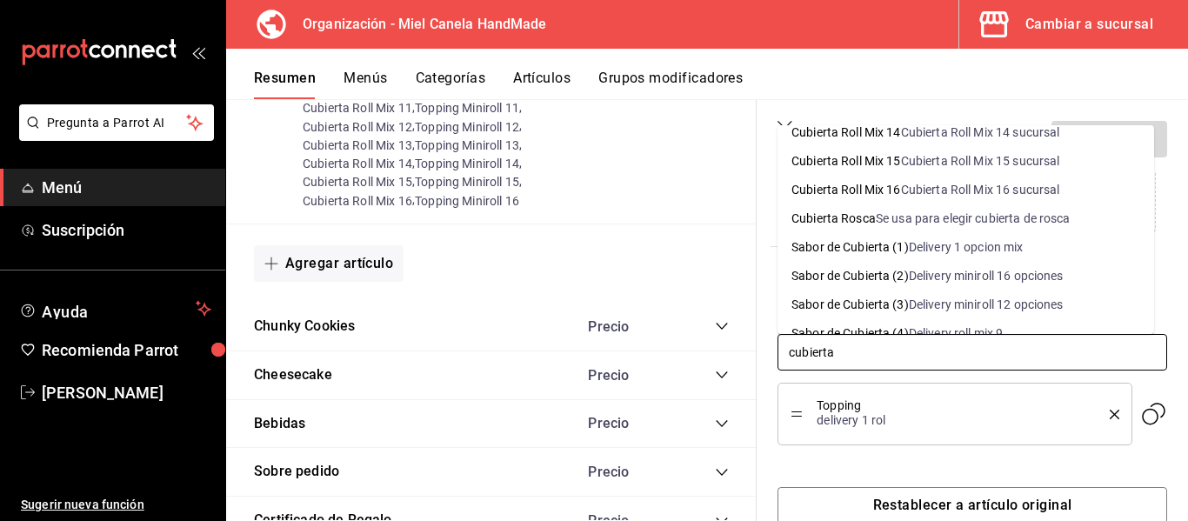
click at [971, 254] on div "Delivery 1 opcion mix" at bounding box center [966, 247] width 115 height 18
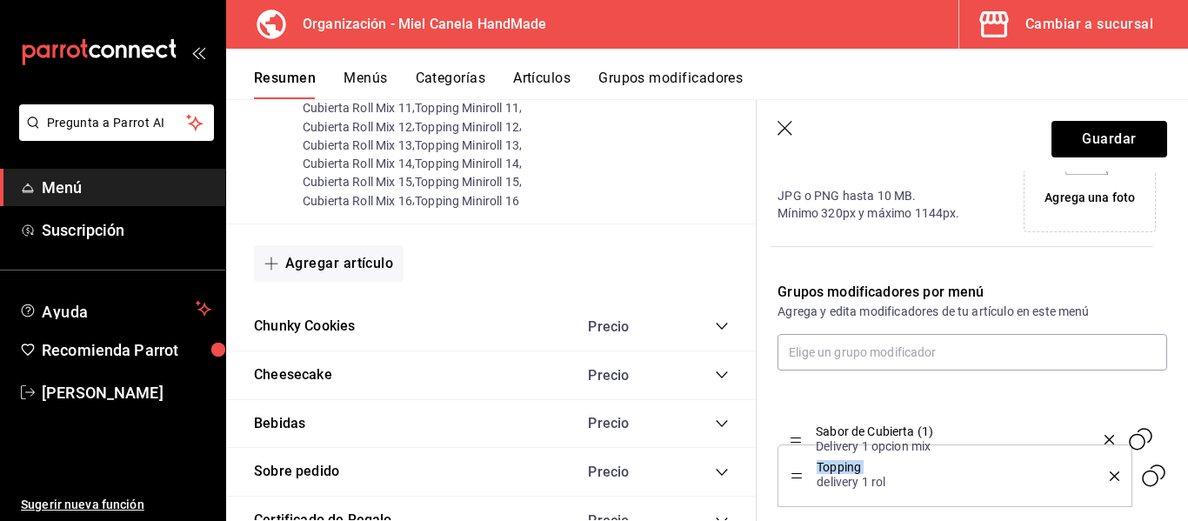
drag, startPoint x: 792, startPoint y: 478, endPoint x: 791, endPoint y: 442, distance: 36.5
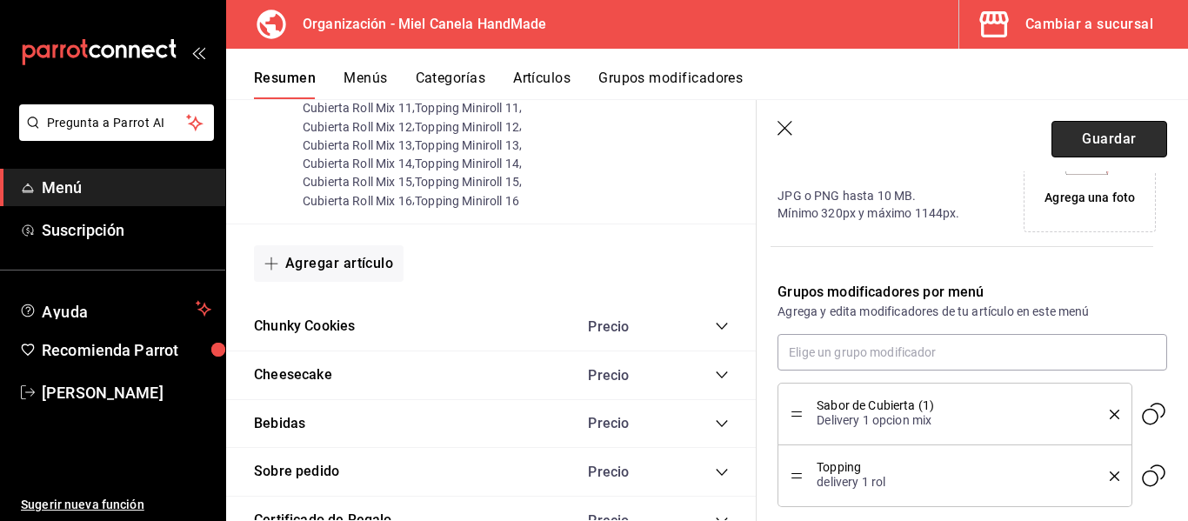
click at [1075, 143] on button "Guardar" at bounding box center [1109, 139] width 116 height 37
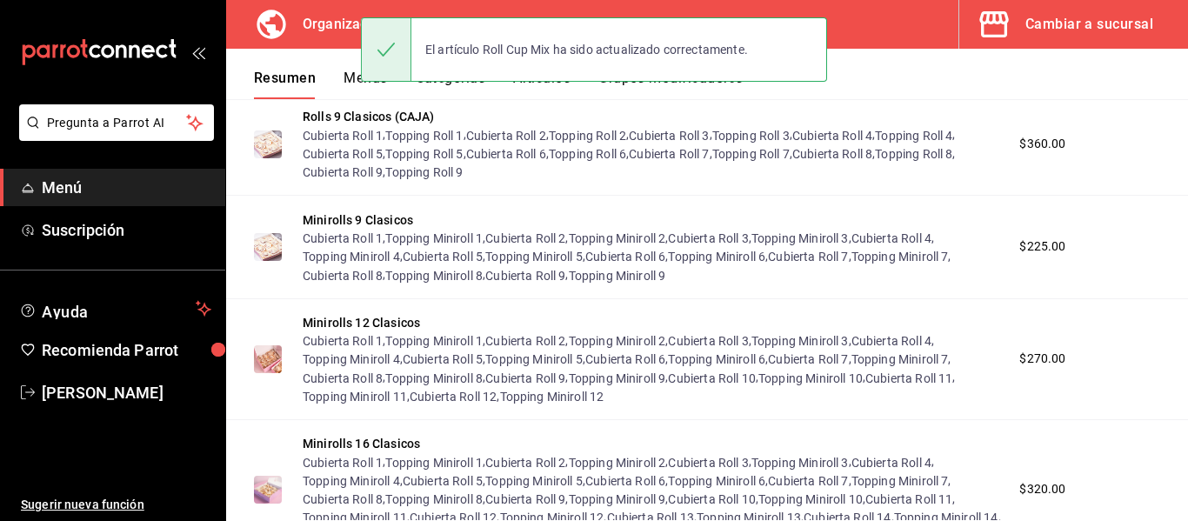
scroll to position [2298, 0]
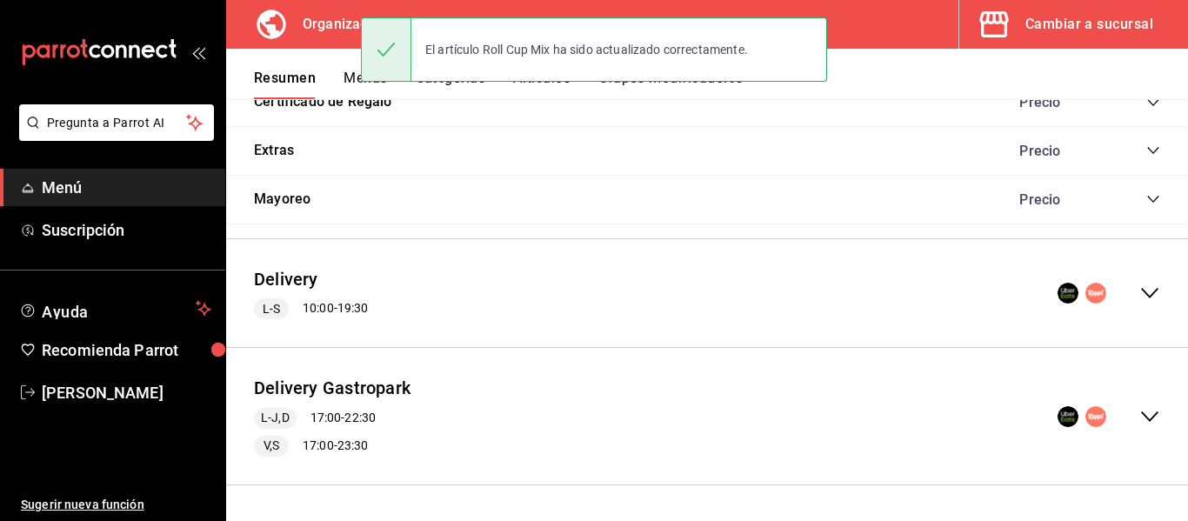
click at [1138, 281] on div "Delivery L-S 10:00 - 19:30" at bounding box center [707, 293] width 962 height 81
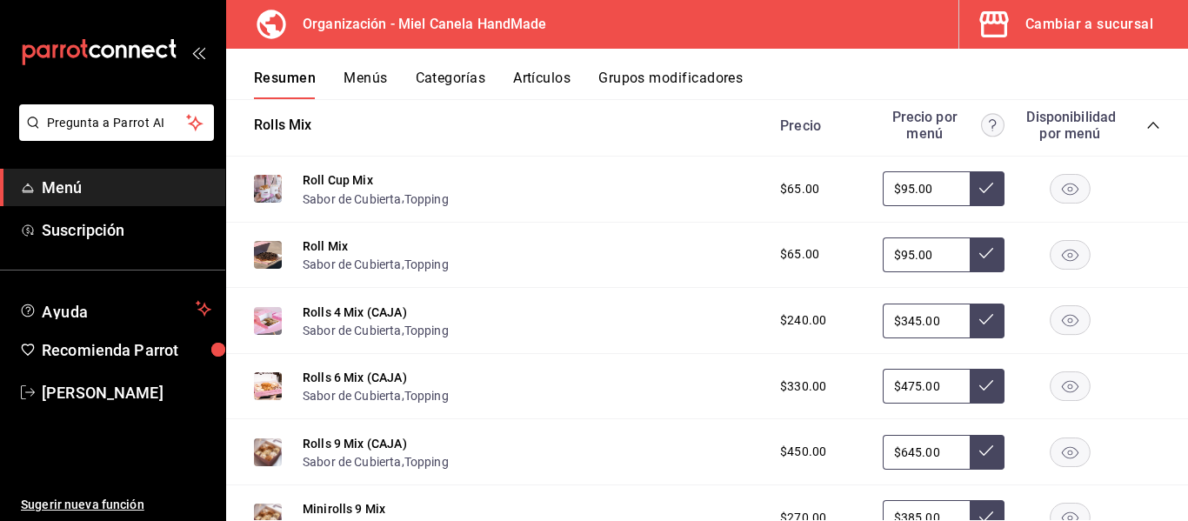
scroll to position [3243, 0]
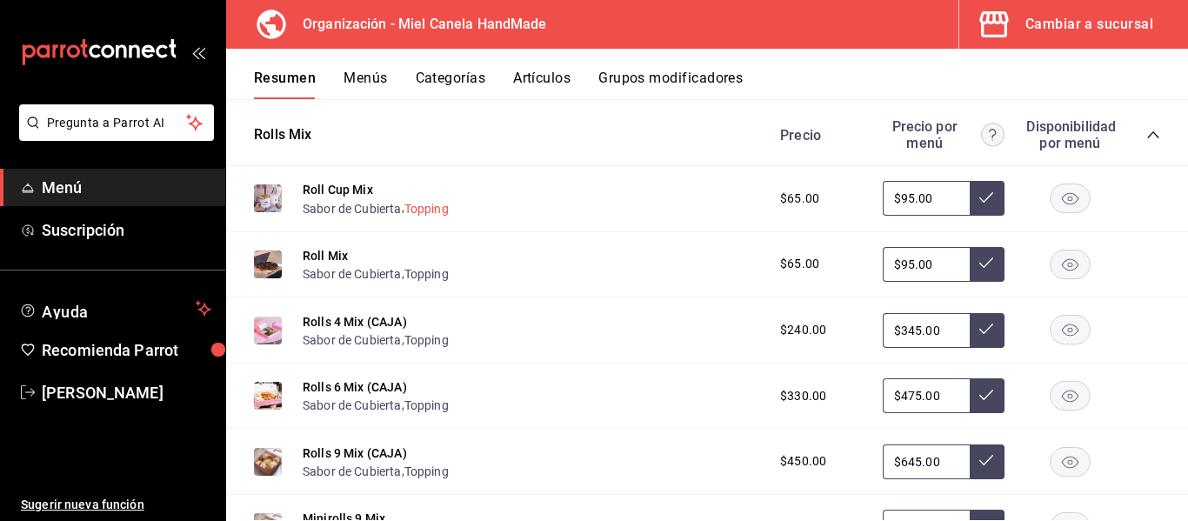
click at [436, 204] on button "Topping" at bounding box center [426, 208] width 44 height 17
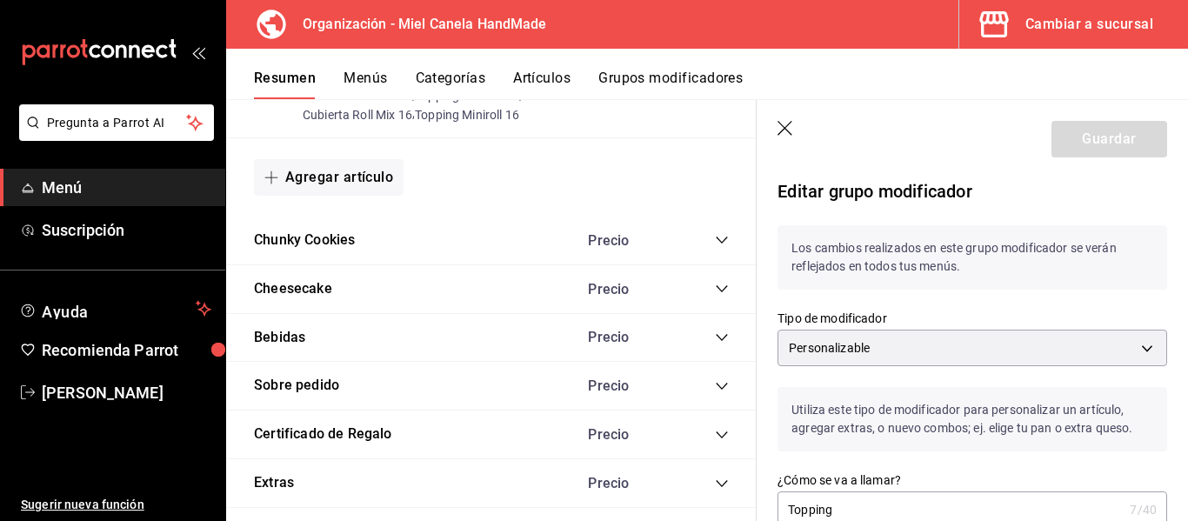
click at [380, 70] on button "Menús" at bounding box center [365, 85] width 43 height 30
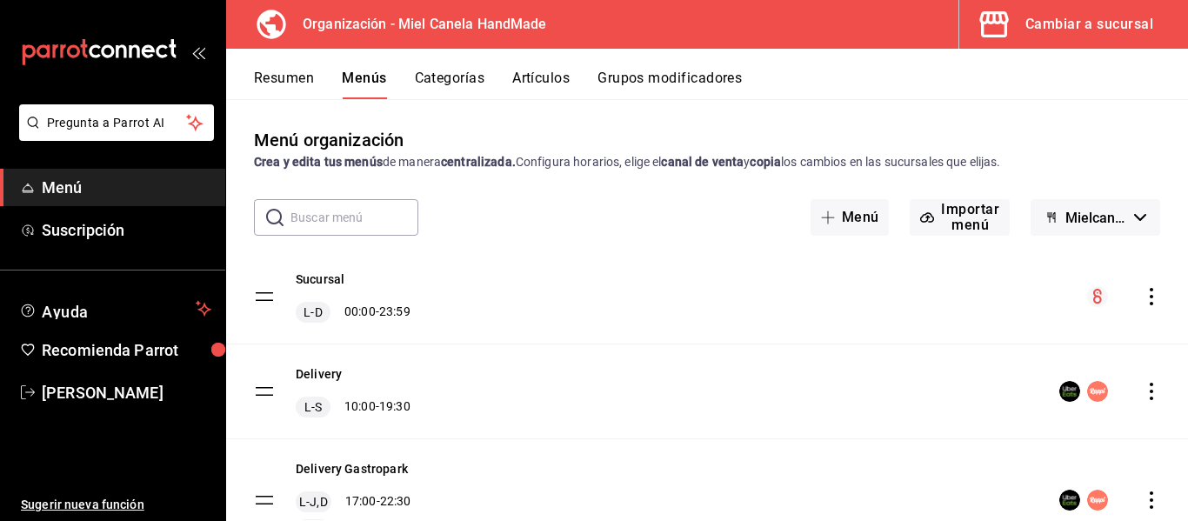
click at [1145, 397] on icon "actions" at bounding box center [1151, 391] width 17 height 17
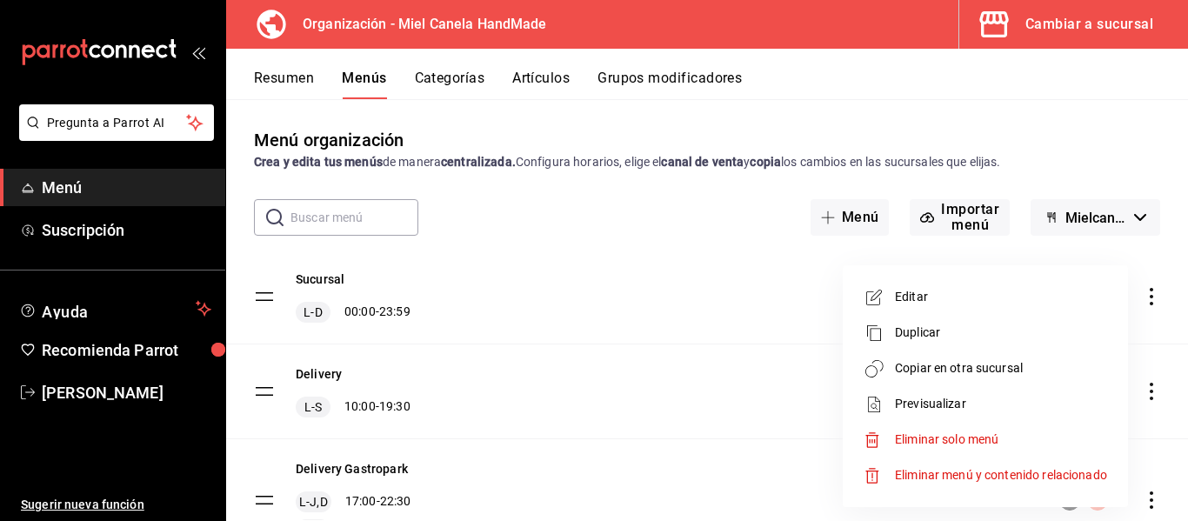
click at [1030, 370] on span "Copiar en otra sucursal" at bounding box center [1001, 368] width 212 height 18
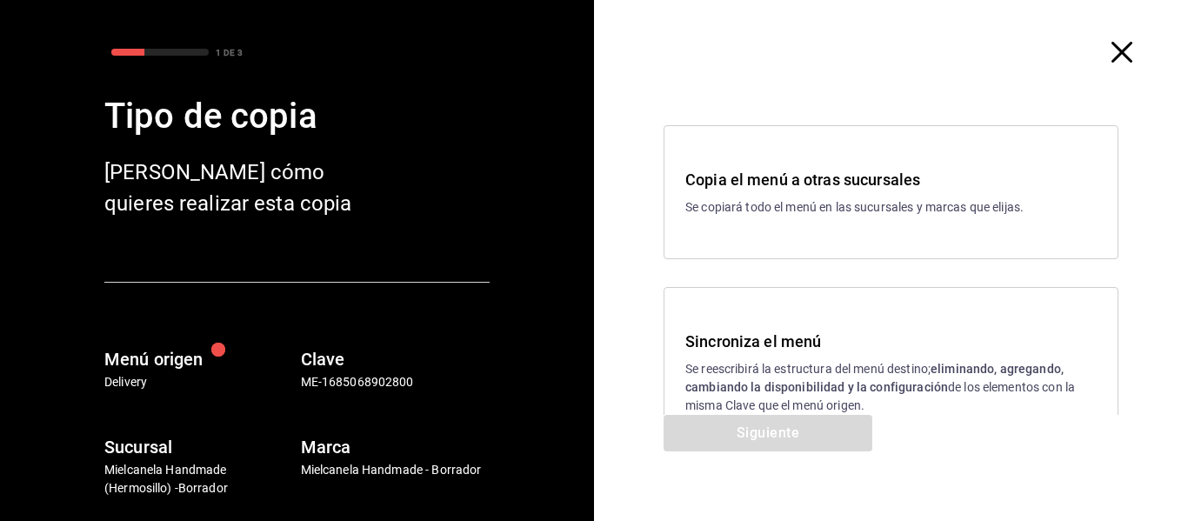
click at [968, 341] on h3 "Sincroniza el menú" at bounding box center [890, 341] width 411 height 23
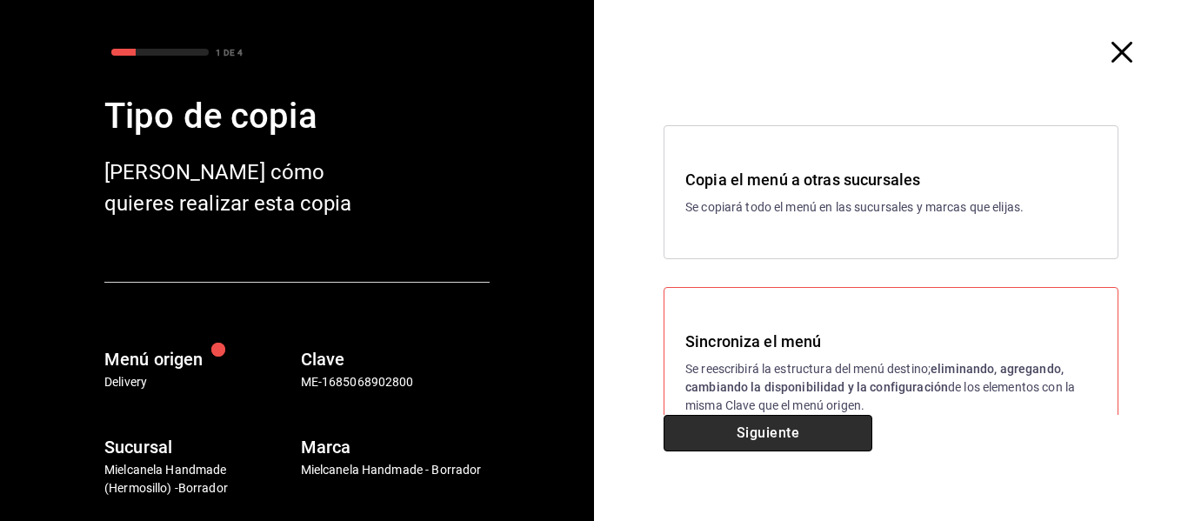
click at [787, 446] on button "Siguiente" at bounding box center [768, 433] width 209 height 37
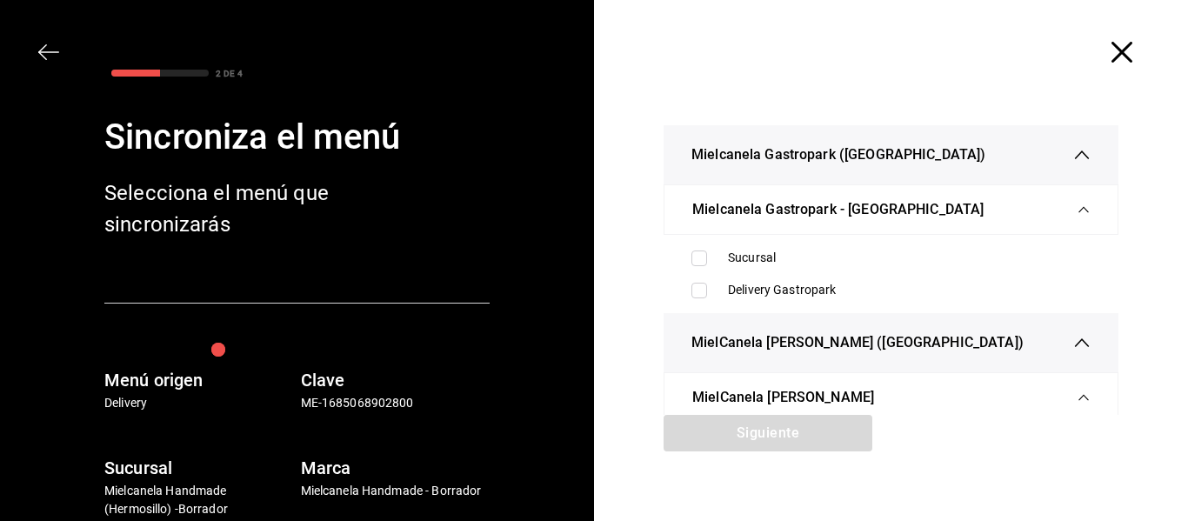
click at [1111, 59] on icon "button" at bounding box center [1121, 52] width 21 height 21
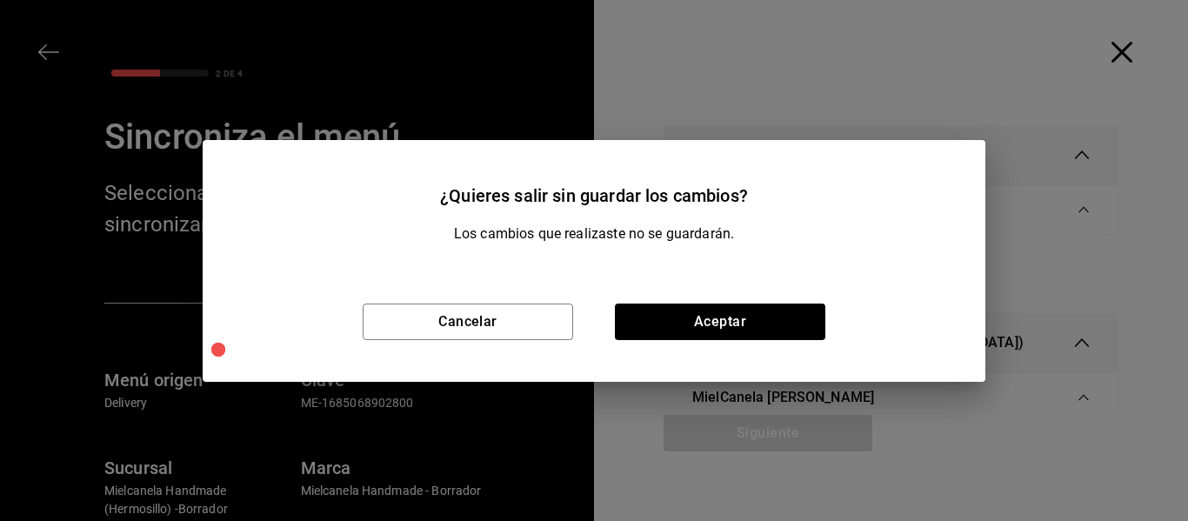
click at [654, 351] on div "Cancelar Aceptar" at bounding box center [594, 322] width 783 height 120
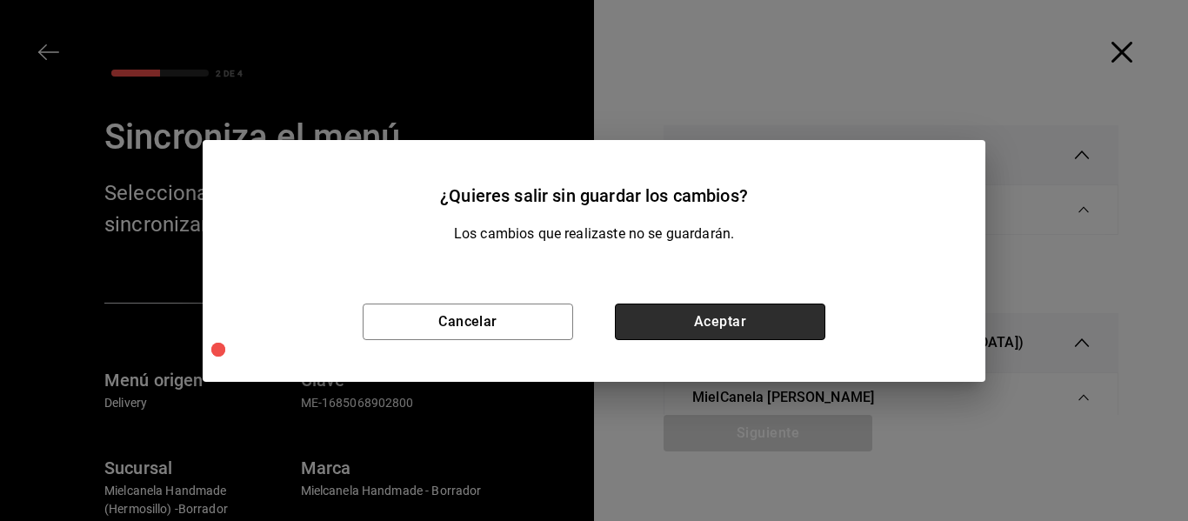
click at [654, 331] on button "Aceptar" at bounding box center [720, 322] width 210 height 37
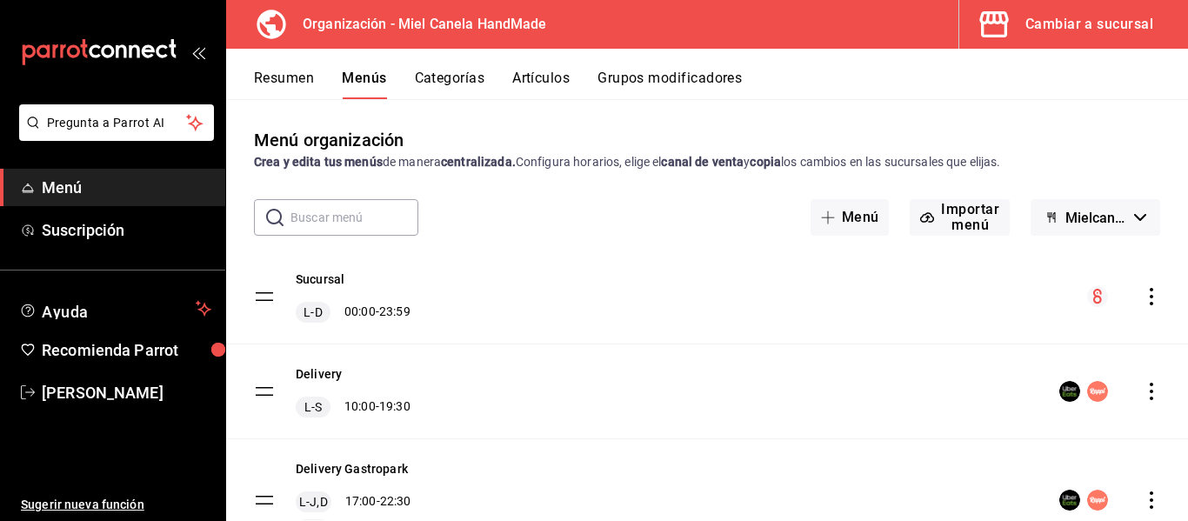
click at [1143, 386] on icon "actions" at bounding box center [1151, 391] width 17 height 17
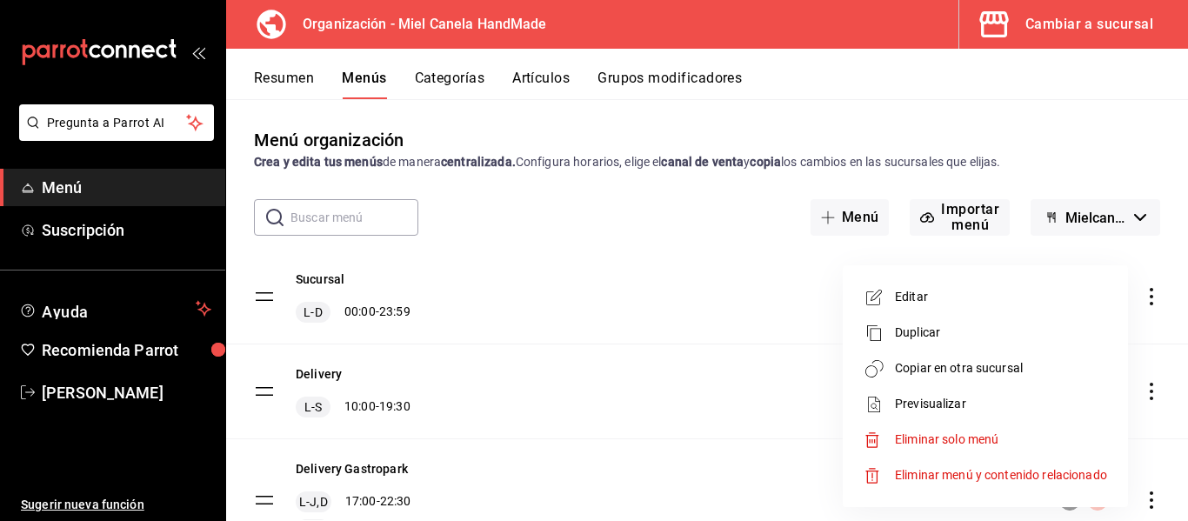
click at [1040, 372] on span "Copiar en otra sucursal" at bounding box center [1001, 368] width 212 height 18
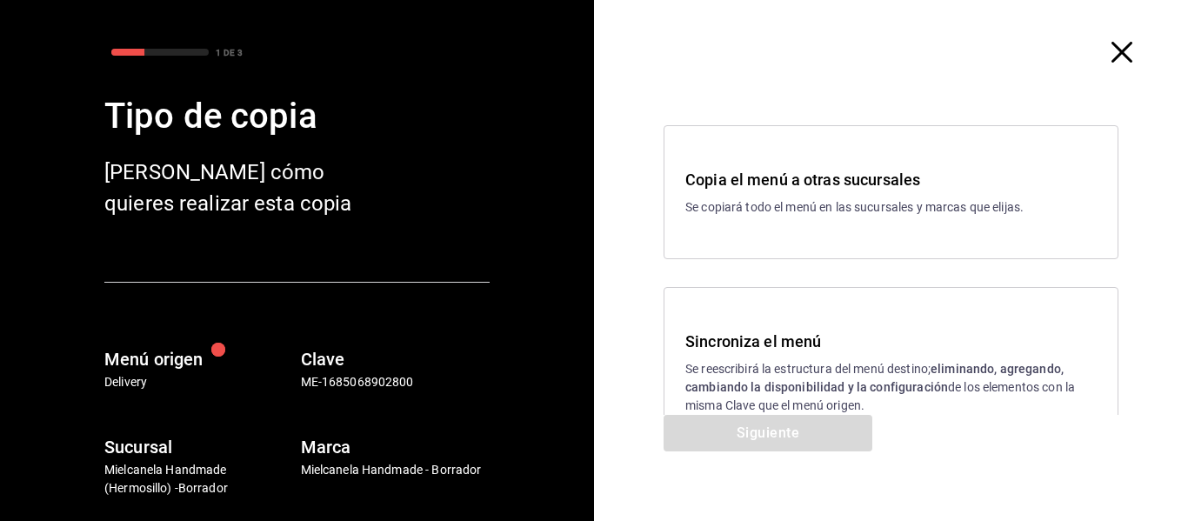
click at [840, 345] on h3 "Sincroniza el menú" at bounding box center [890, 341] width 411 height 23
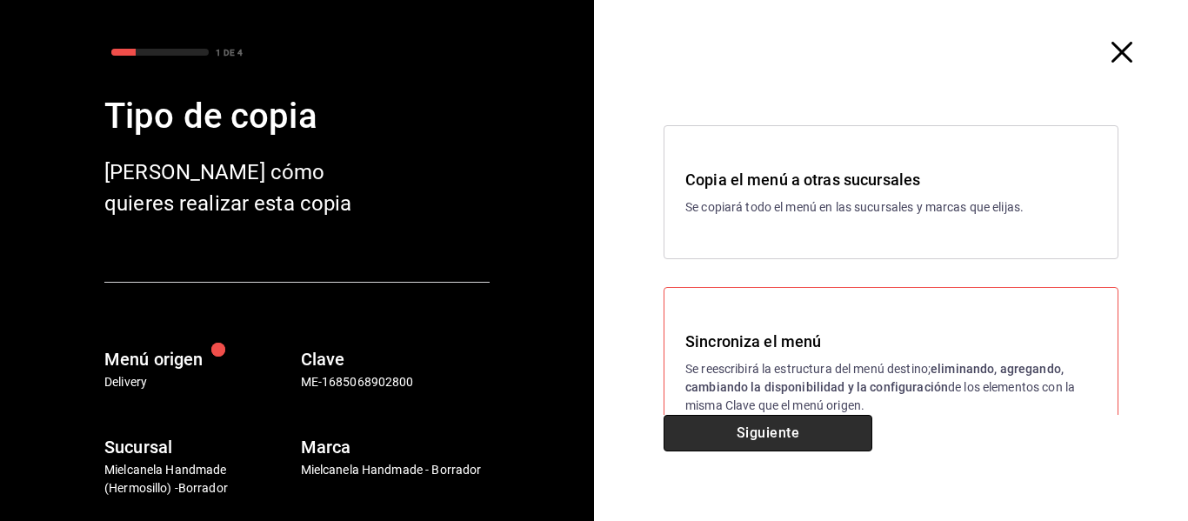
click at [804, 445] on button "Siguiente" at bounding box center [768, 433] width 209 height 37
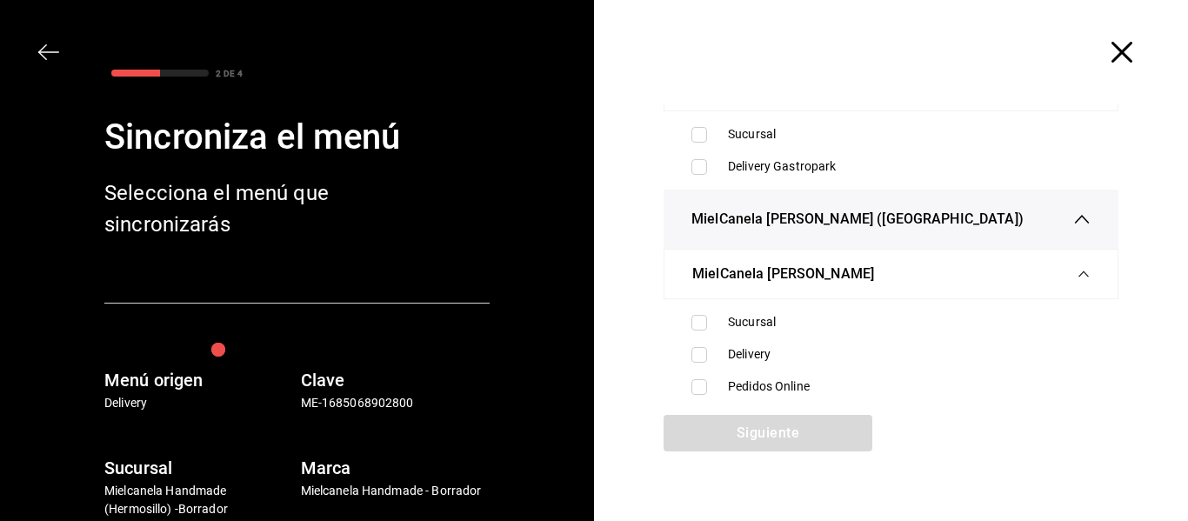
scroll to position [117, 0]
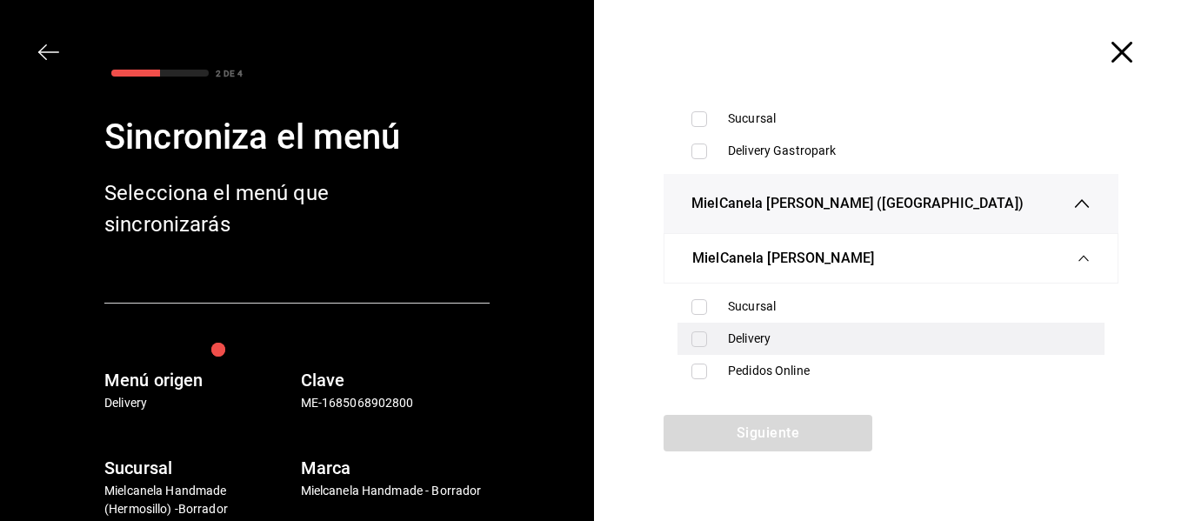
click at [745, 347] on div "Delivery" at bounding box center [909, 339] width 363 height 18
checkbox input "true"
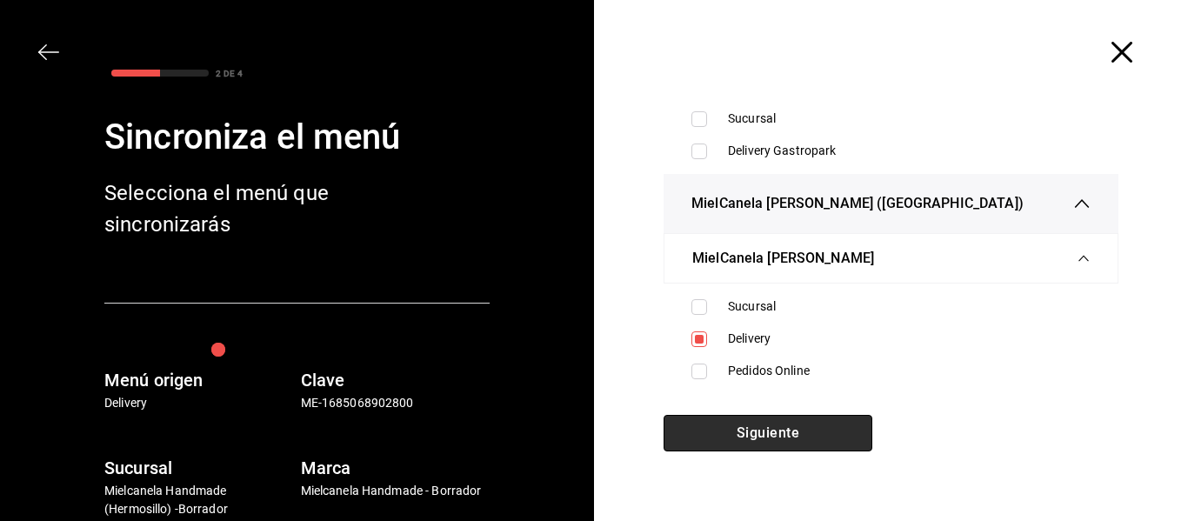
click at [768, 420] on button "Siguiente" at bounding box center [768, 433] width 209 height 37
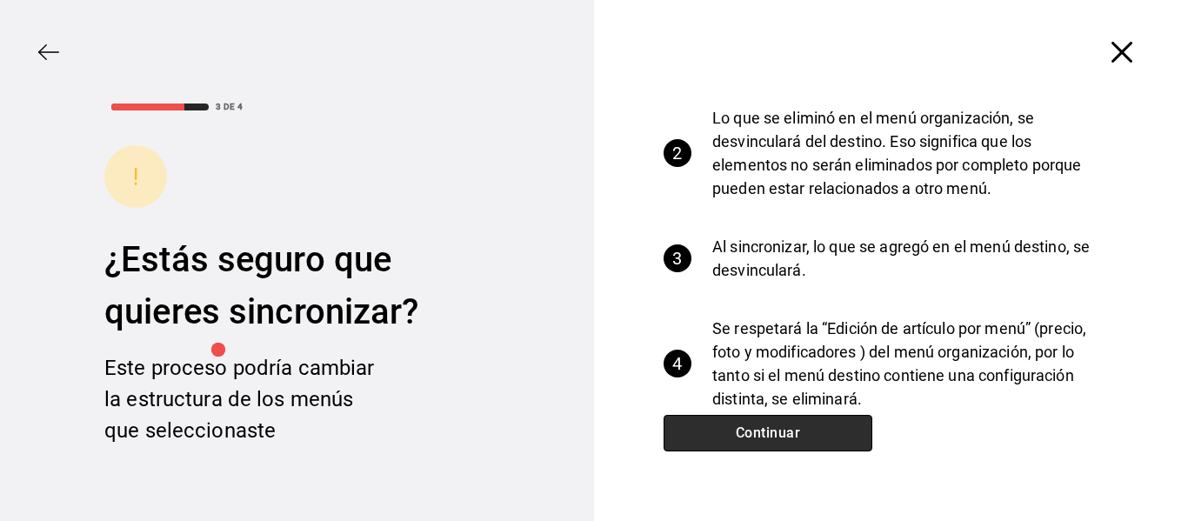
click at [855, 421] on button "Continuar" at bounding box center [768, 433] width 209 height 37
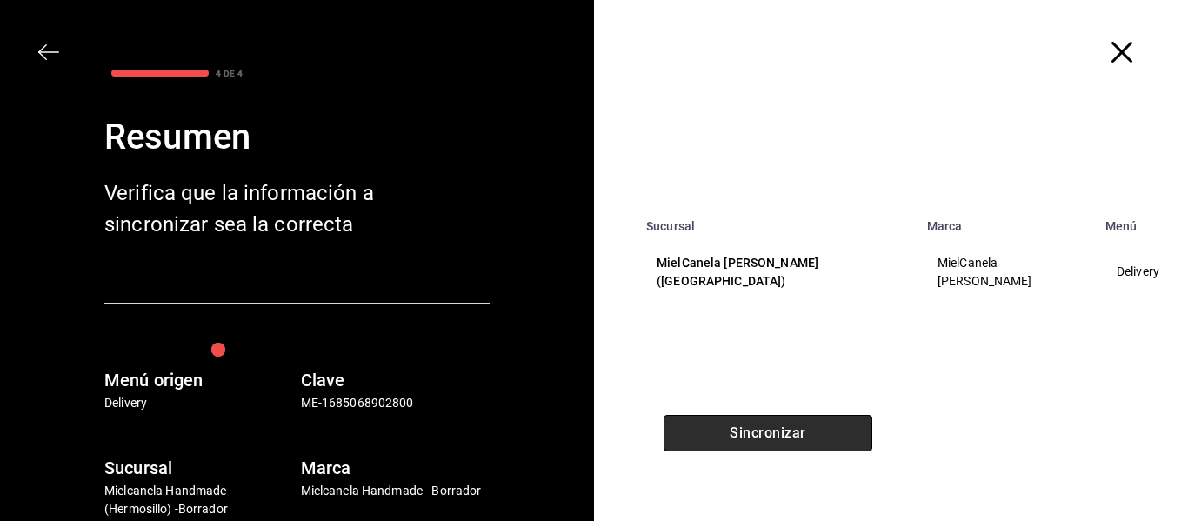
scroll to position [0, 0]
click at [860, 423] on button "Sincronizar" at bounding box center [768, 433] width 209 height 37
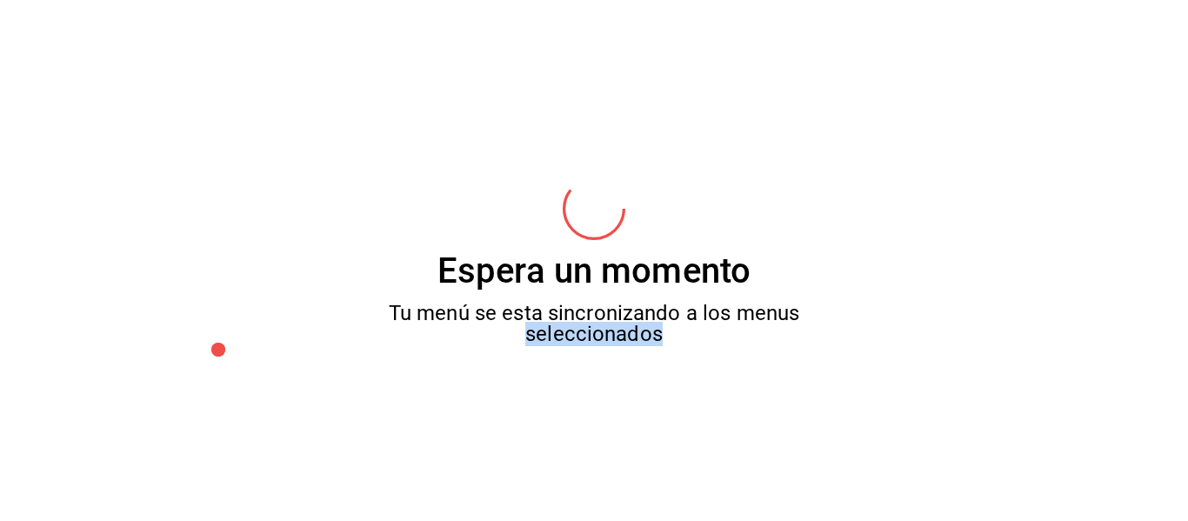
click at [855, 422] on div "Espera un momento Tu menú se esta sincronizando a los menus seleccionados" at bounding box center [594, 260] width 1188 height 521
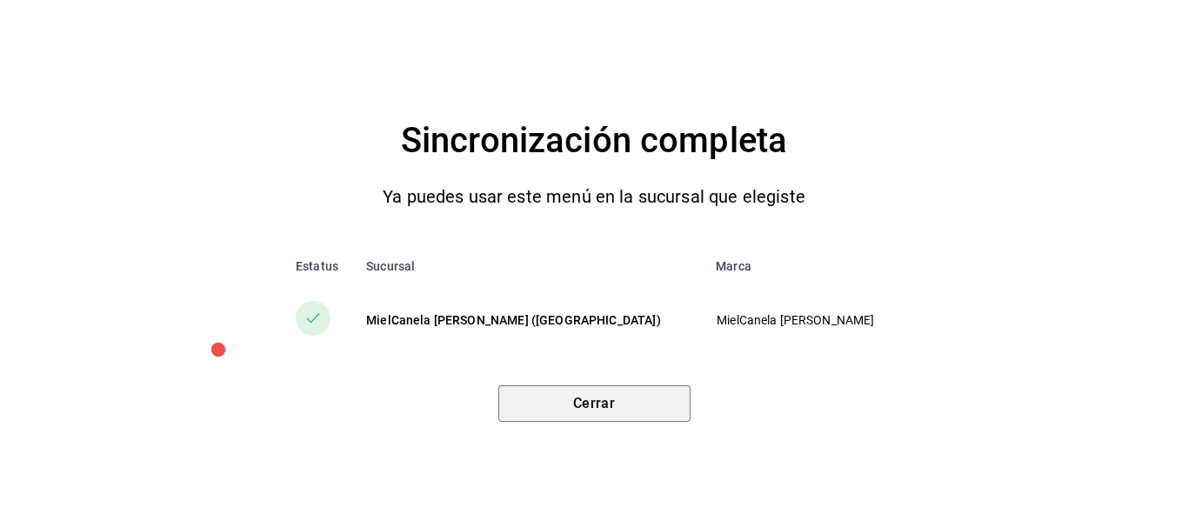
click at [556, 398] on button "Cerrar" at bounding box center [594, 403] width 192 height 37
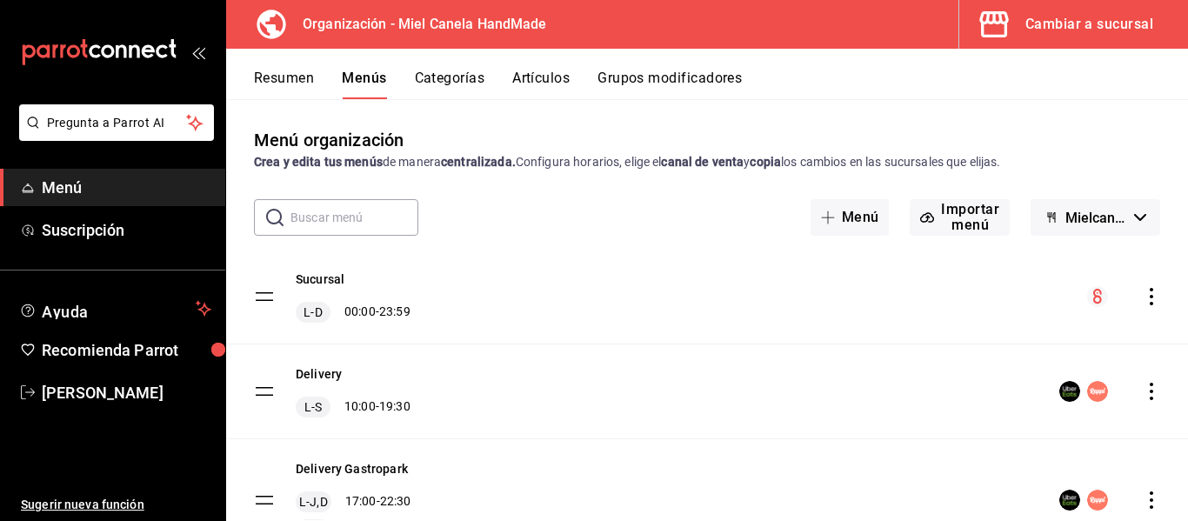
click at [1150, 494] on icon "actions" at bounding box center [1151, 499] width 3 height 17
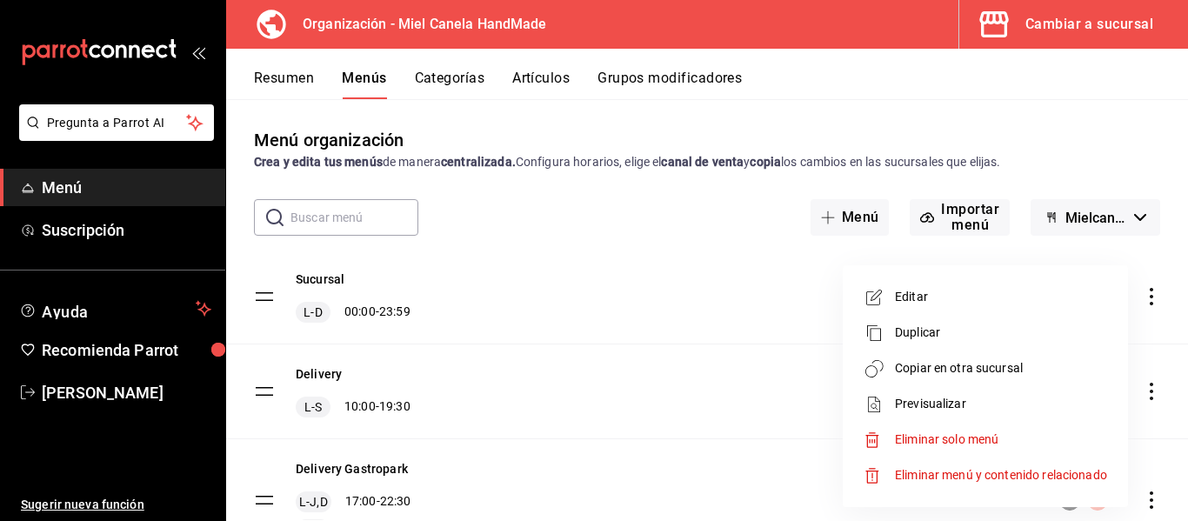
click at [1021, 364] on span "Copiar en otra sucursal" at bounding box center [1001, 368] width 212 height 18
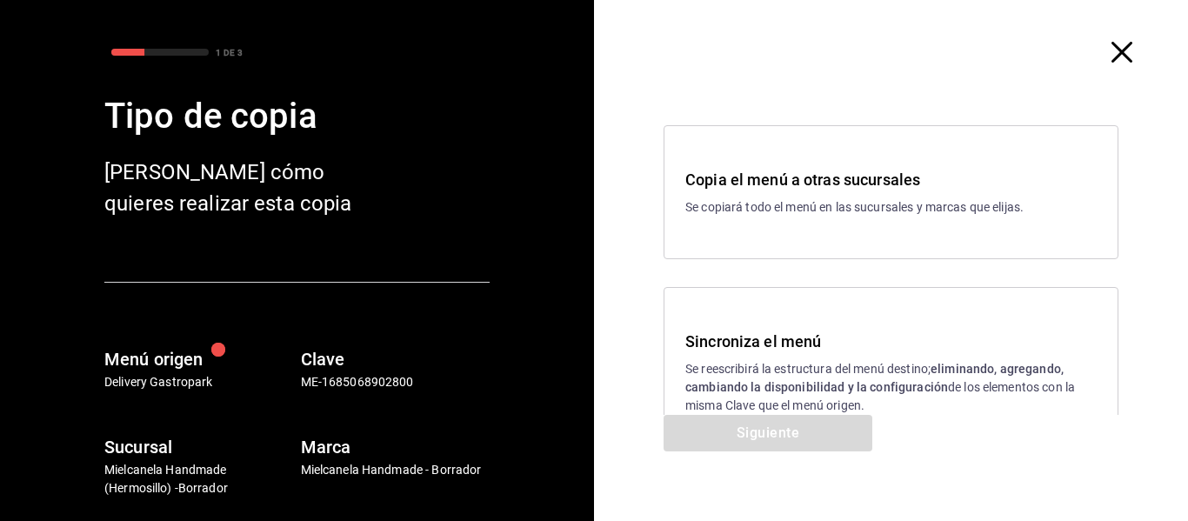
click at [792, 376] on p "Se reescribirá la estructura del menú destino; eliminando, agregando, cambiando…" at bounding box center [890, 387] width 411 height 55
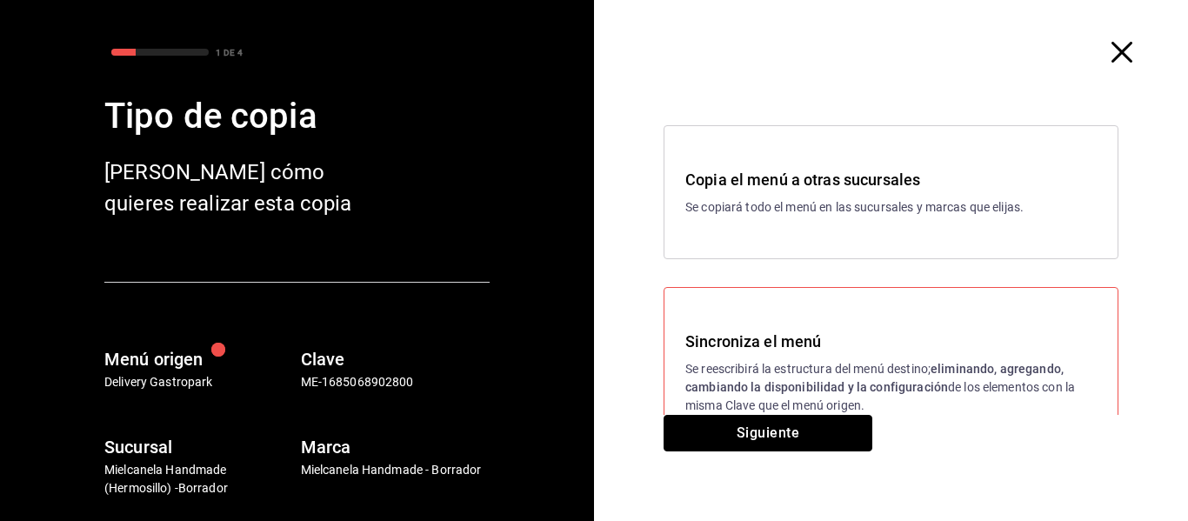
click at [781, 437] on button "Siguiente" at bounding box center [768, 433] width 209 height 37
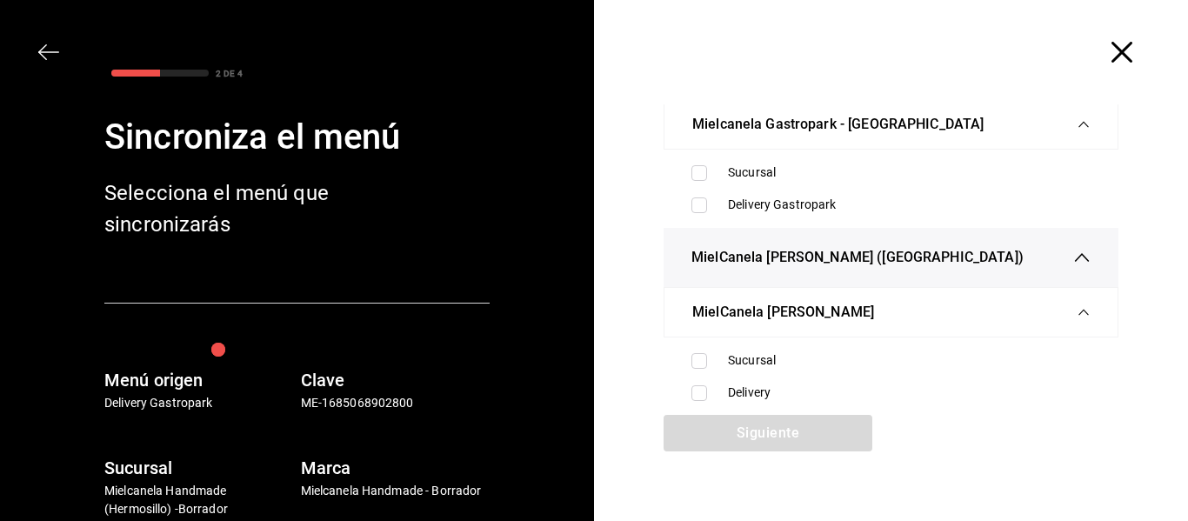
scroll to position [117, 0]
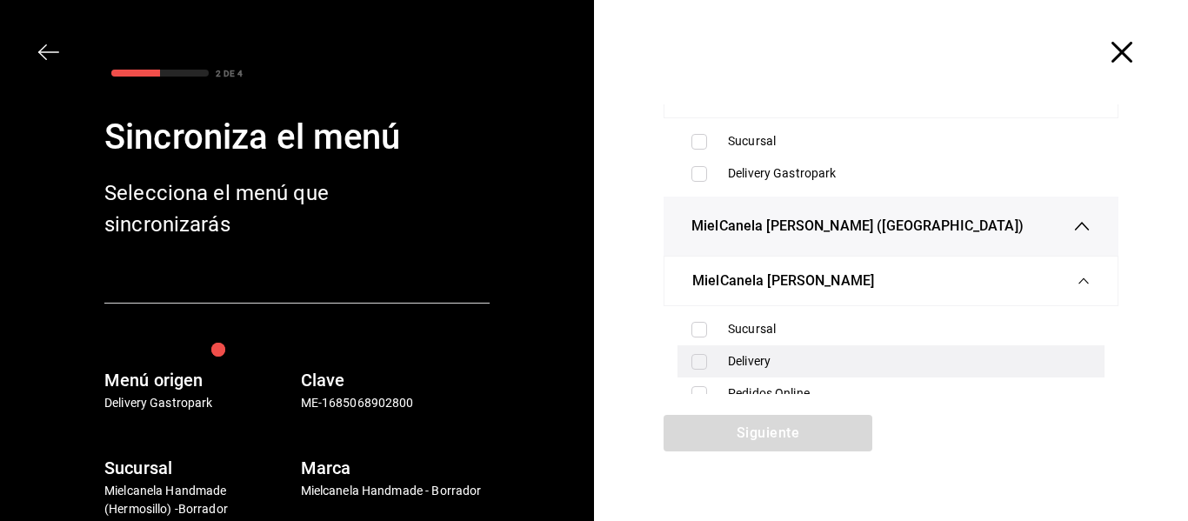
click at [747, 368] on div "Delivery" at bounding box center [909, 361] width 363 height 18
checkbox input "true"
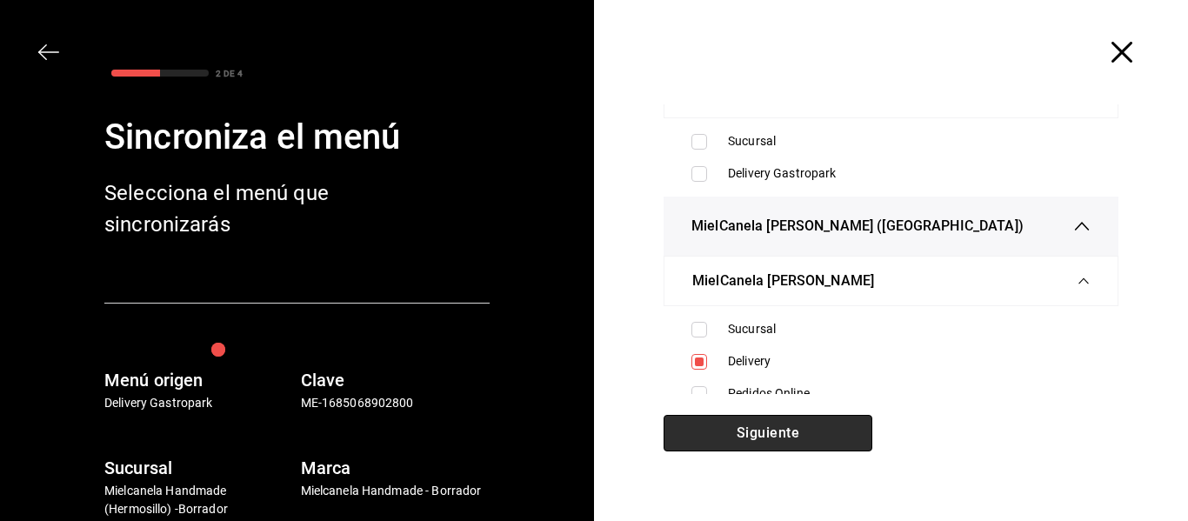
click at [757, 434] on button "Siguiente" at bounding box center [768, 433] width 209 height 37
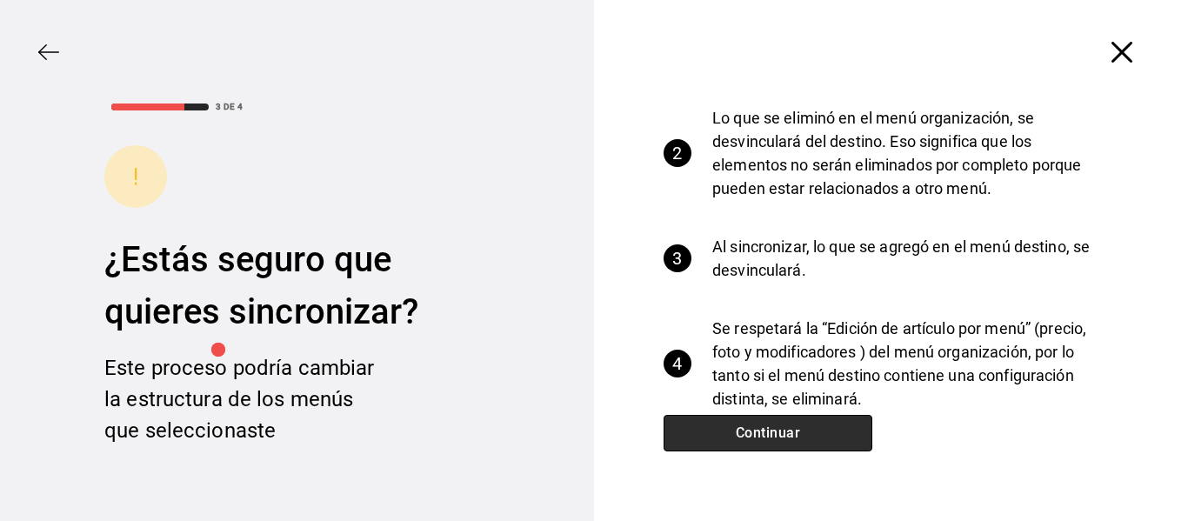
click at [757, 434] on button "Continuar" at bounding box center [768, 433] width 209 height 37
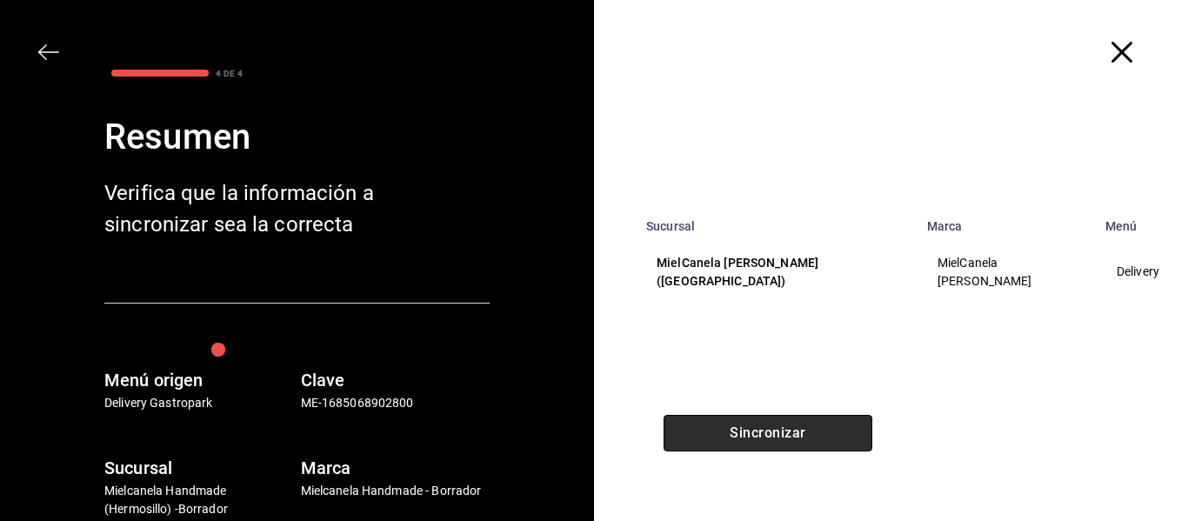
click at [757, 434] on button "Sincronizar" at bounding box center [768, 433] width 209 height 37
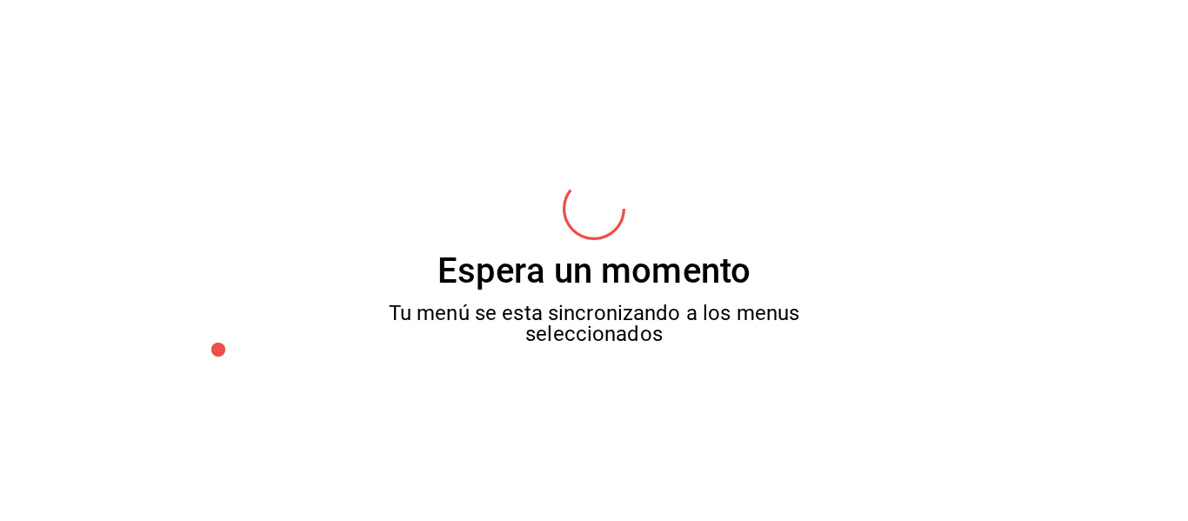
click at [757, 434] on div "Espera un momento Tu menú se esta sincronizando a los menus seleccionados" at bounding box center [594, 260] width 1188 height 521
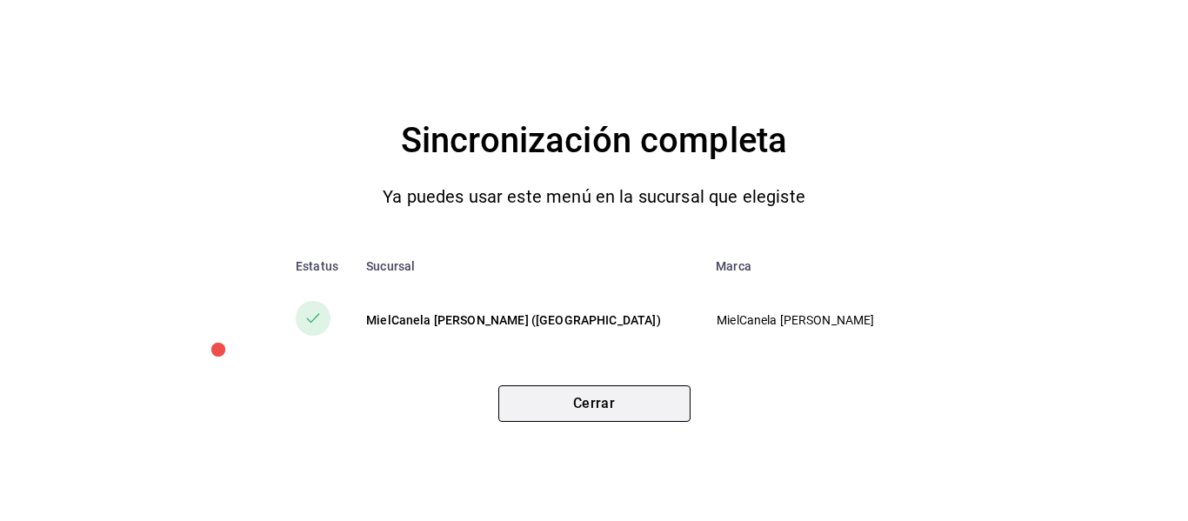
click at [607, 403] on button "Cerrar" at bounding box center [594, 403] width 192 height 37
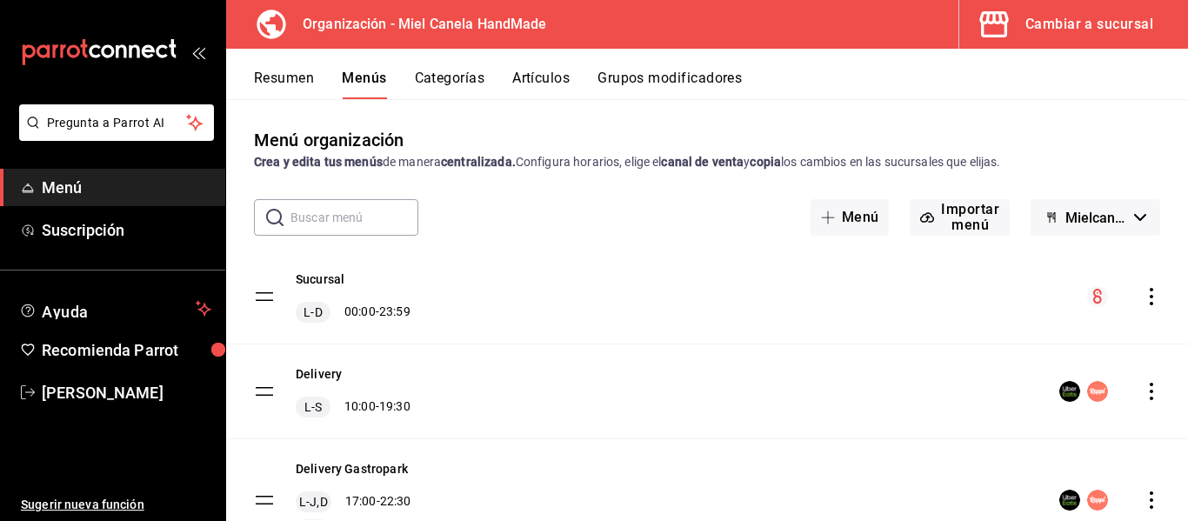
click at [1150, 391] on icon "actions" at bounding box center [1151, 391] width 3 height 17
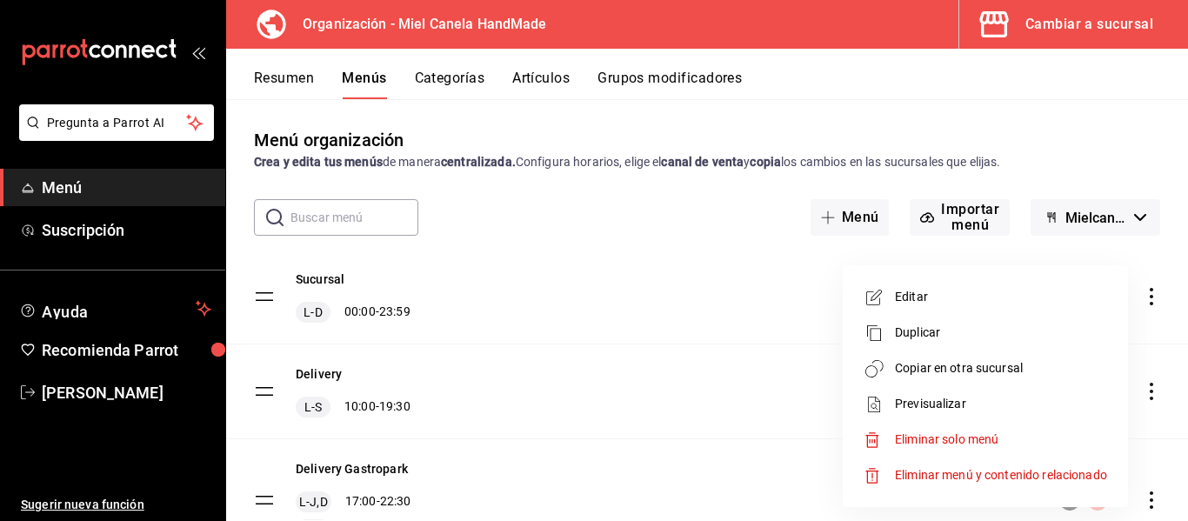
click at [1025, 373] on span "Copiar en otra sucursal" at bounding box center [1001, 368] width 212 height 18
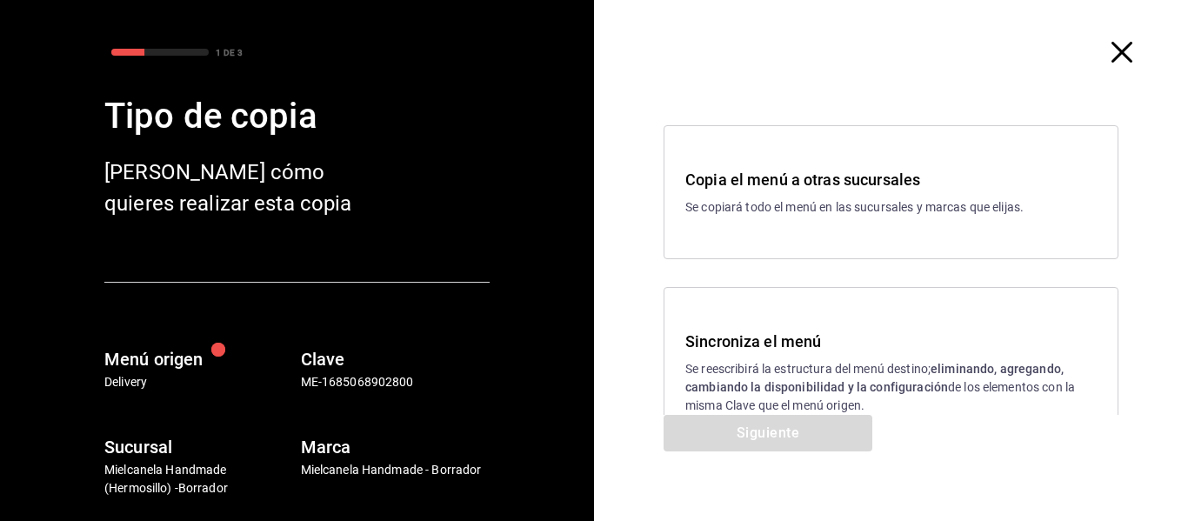
click at [998, 377] on p "Se reescribirá la estructura del menú destino; eliminando, agregando, cambiando…" at bounding box center [890, 387] width 411 height 55
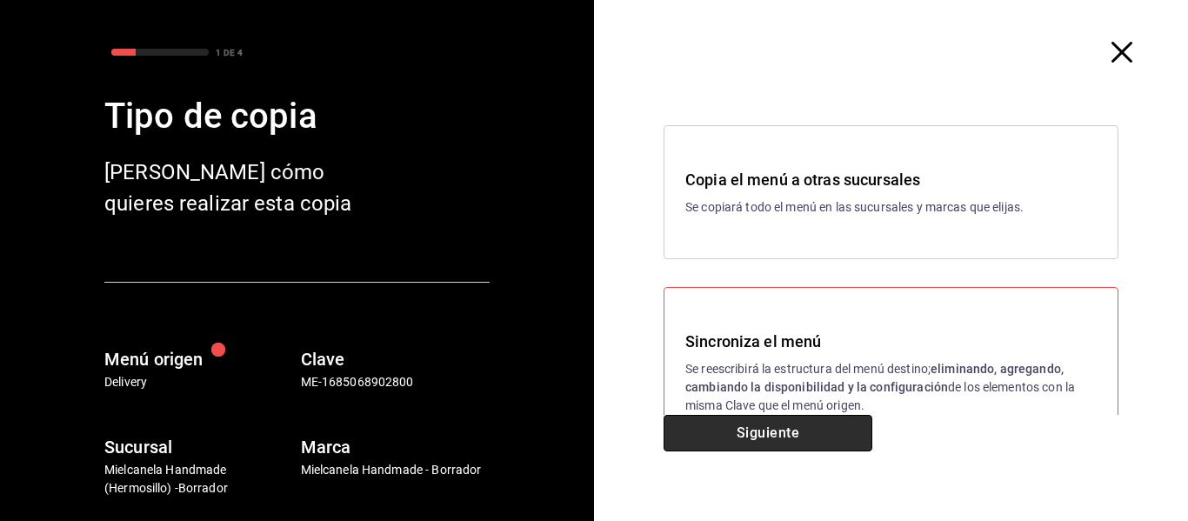
click at [817, 425] on button "Siguiente" at bounding box center [768, 433] width 209 height 37
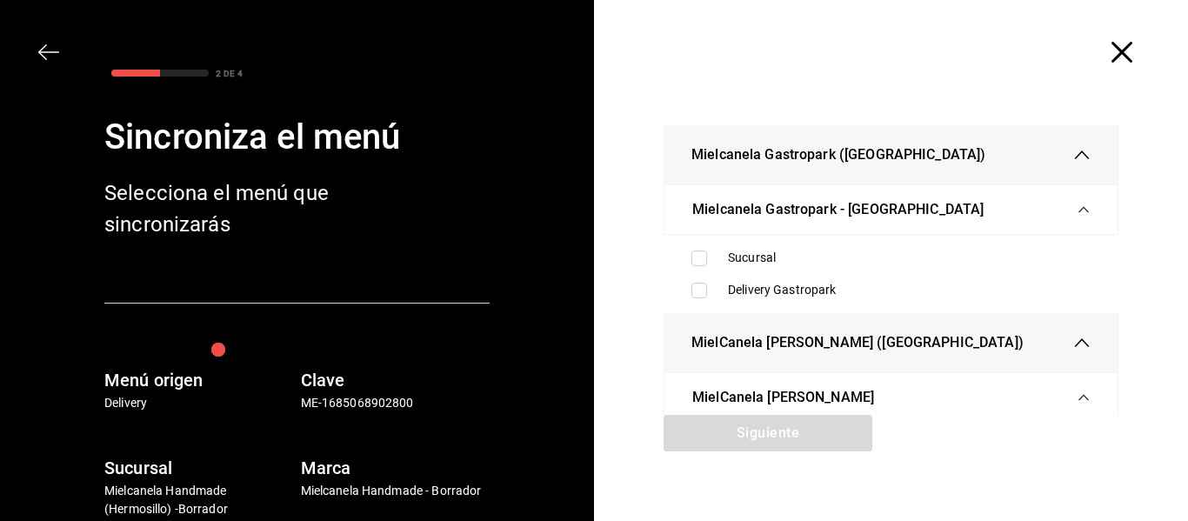
scroll to position [117, 0]
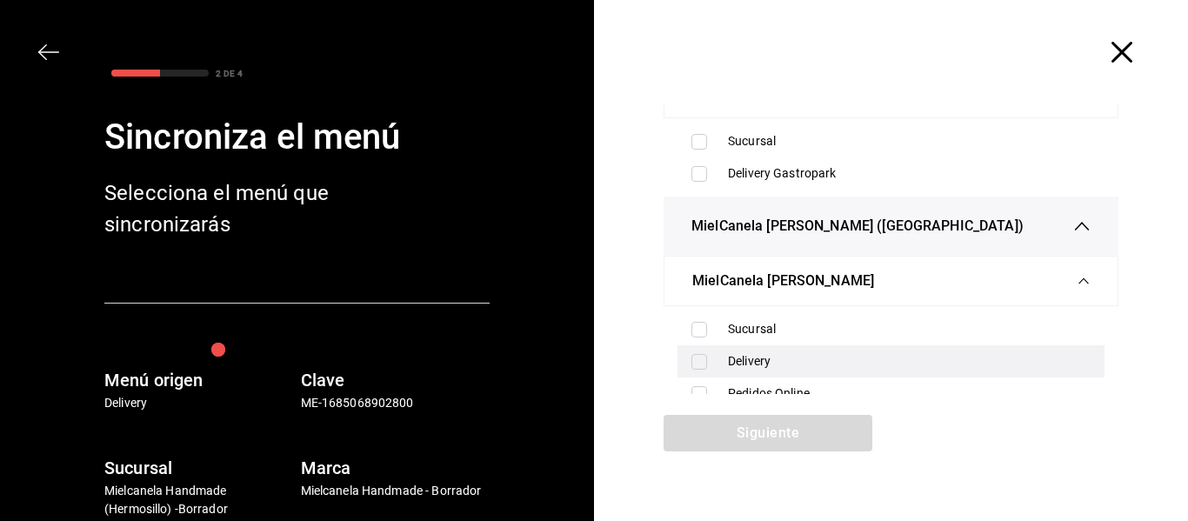
click at [845, 359] on div "Delivery" at bounding box center [909, 361] width 363 height 18
checkbox input "true"
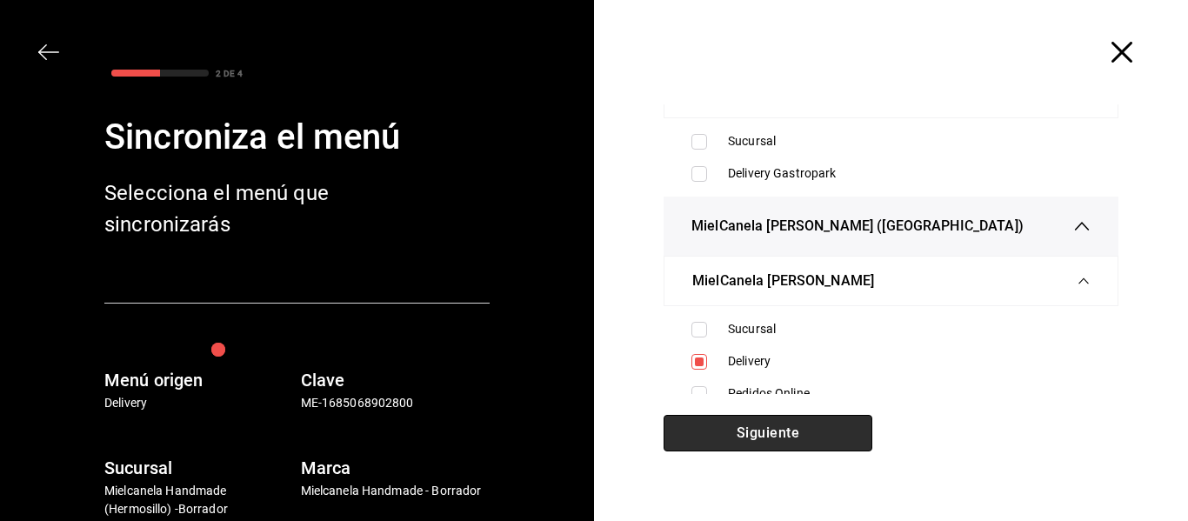
click at [804, 430] on button "Siguiente" at bounding box center [768, 433] width 209 height 37
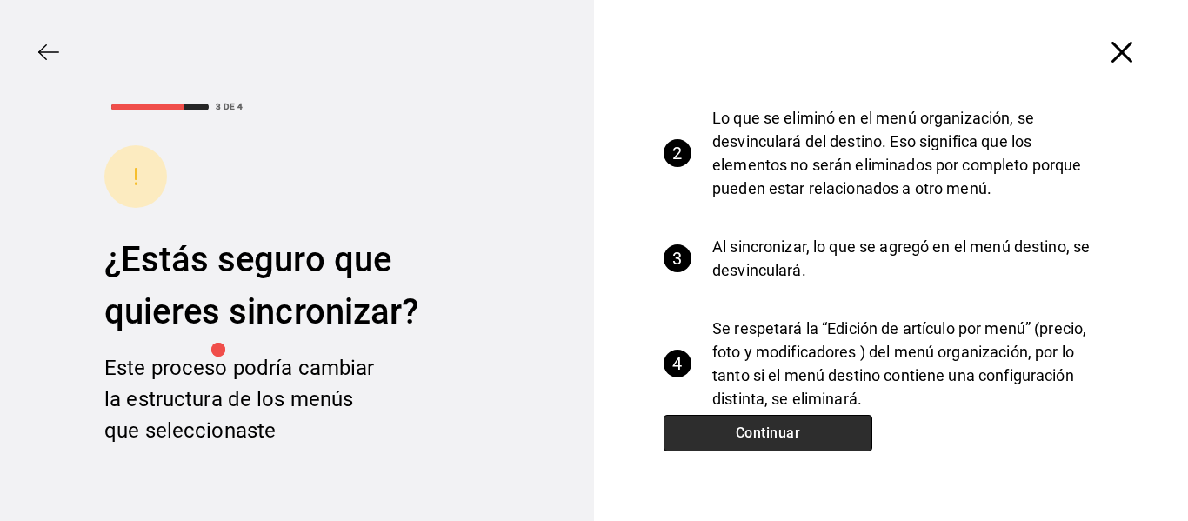
click at [808, 419] on button "Continuar" at bounding box center [768, 433] width 209 height 37
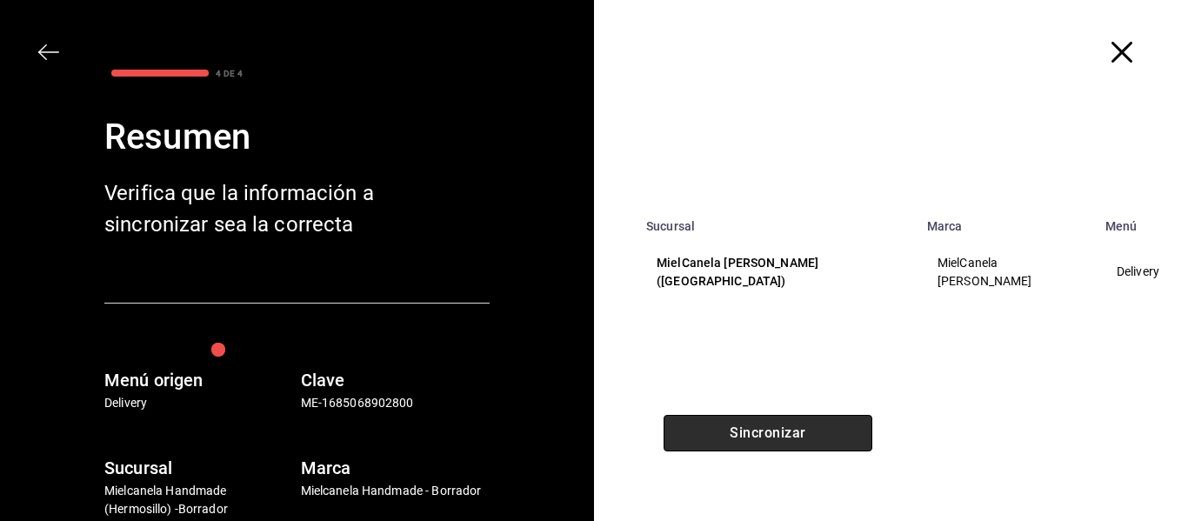
click at [808, 419] on button "Sincronizar" at bounding box center [768, 433] width 209 height 37
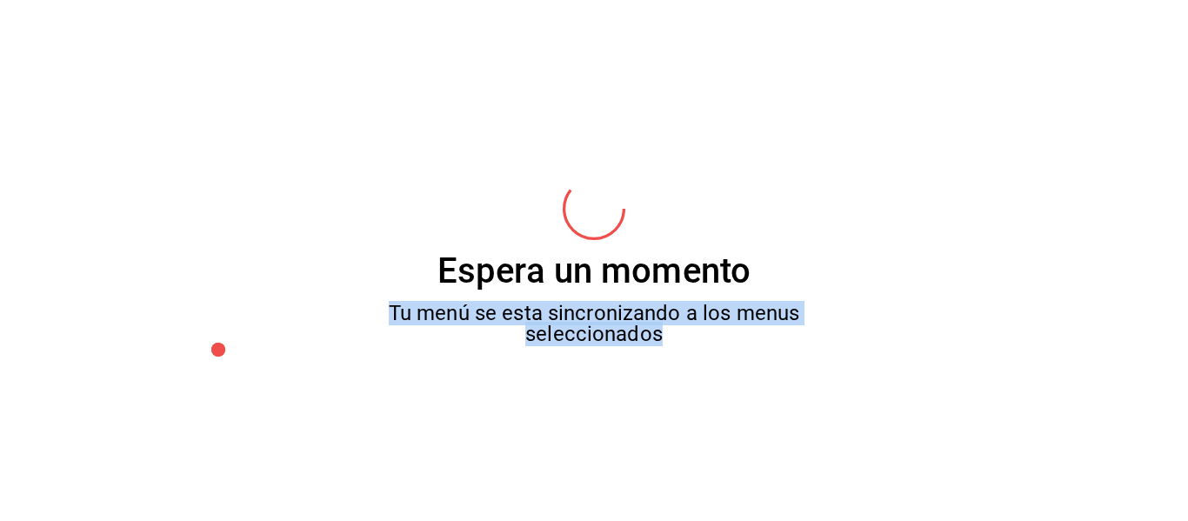
click at [808, 419] on div "Espera un momento Tu menú se esta sincronizando a los menus seleccionados" at bounding box center [594, 260] width 1188 height 521
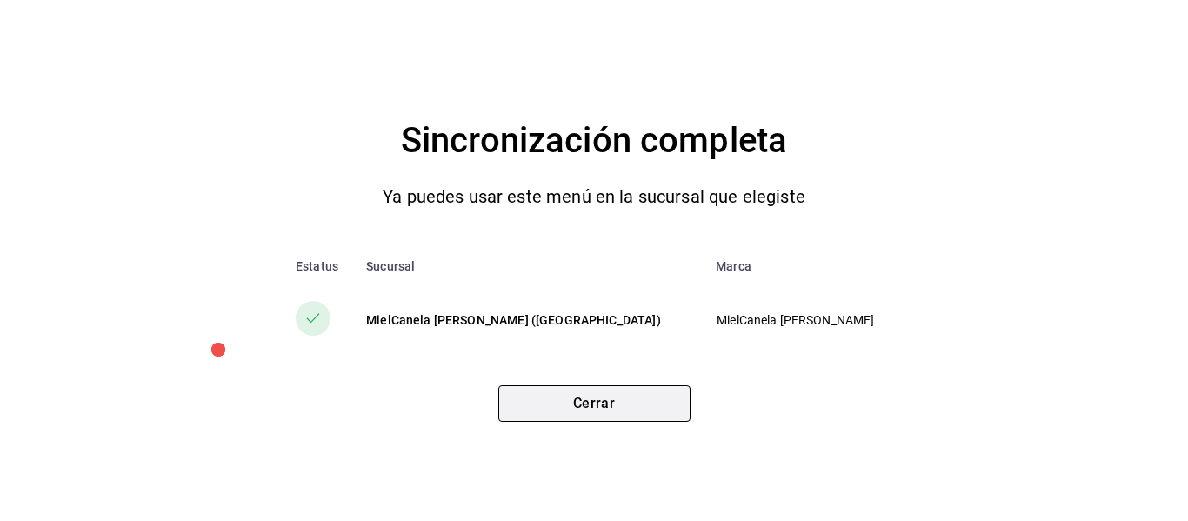
click at [642, 419] on button "Cerrar" at bounding box center [594, 403] width 192 height 37
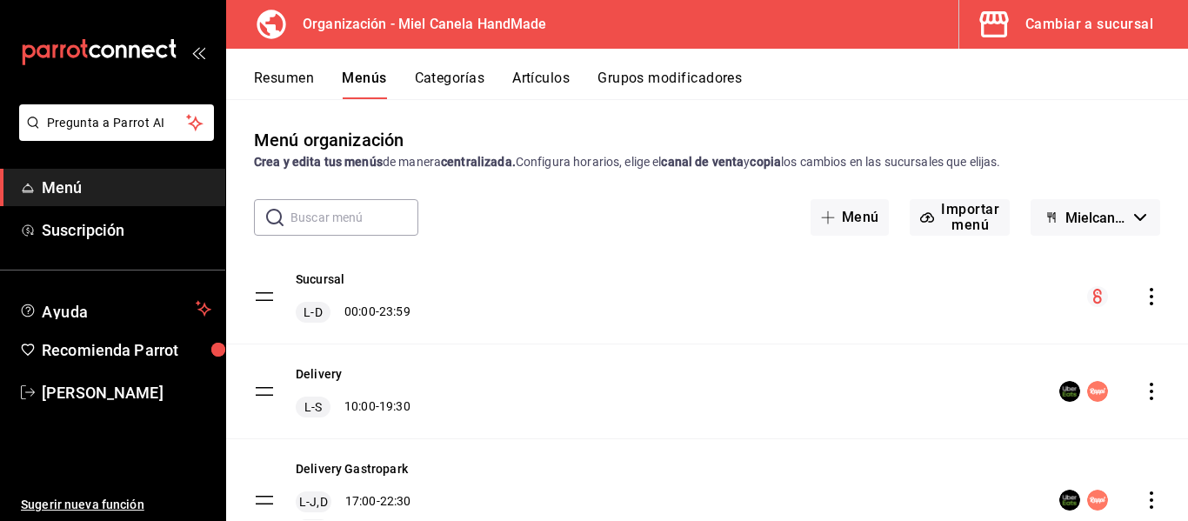
click at [1143, 495] on icon "actions" at bounding box center [1151, 499] width 17 height 17
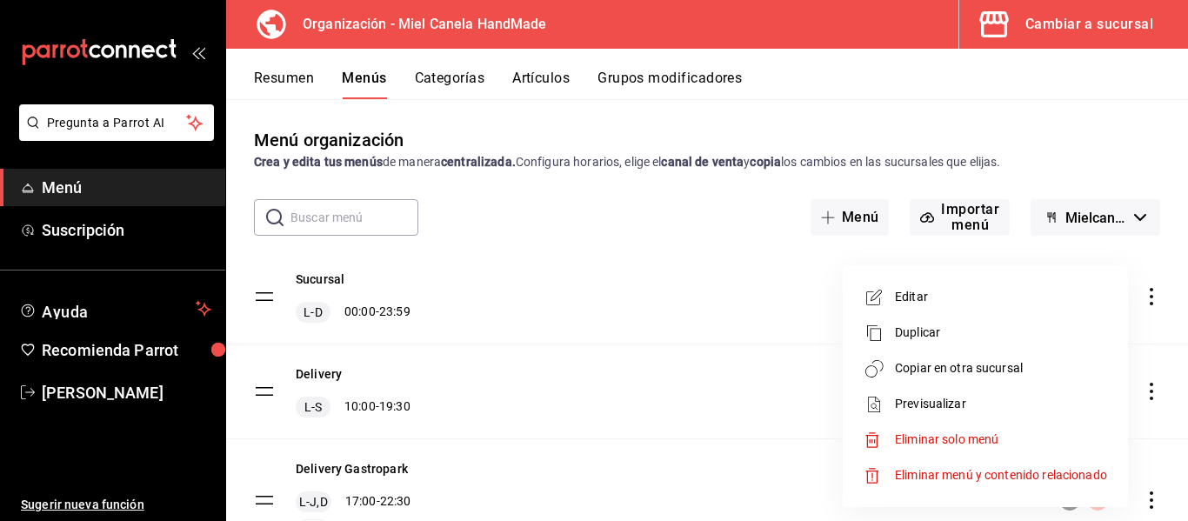
click at [973, 374] on span "Copiar en otra sucursal" at bounding box center [1001, 368] width 212 height 18
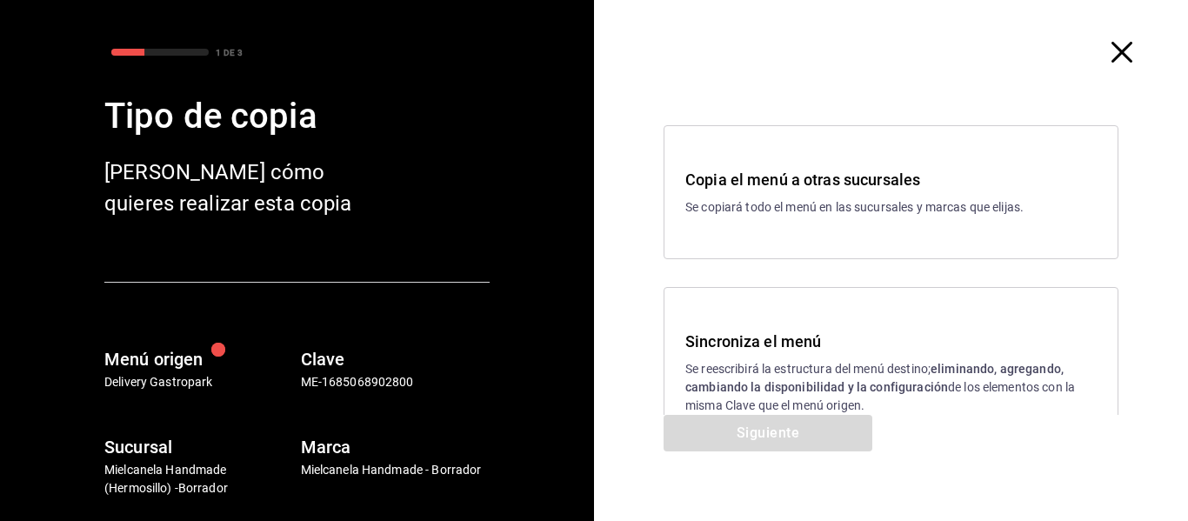
click at [685, 358] on div "Sincroniza el menú Se reescribirá la estructura del menú destino; eliminando, a…" at bounding box center [890, 372] width 411 height 85
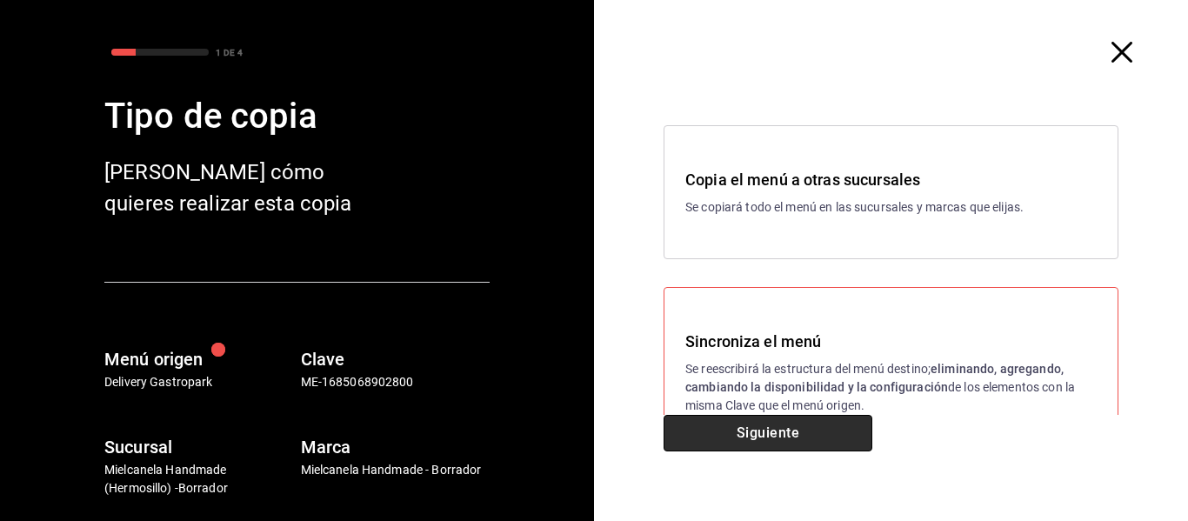
click at [708, 444] on button "Siguiente" at bounding box center [768, 433] width 209 height 37
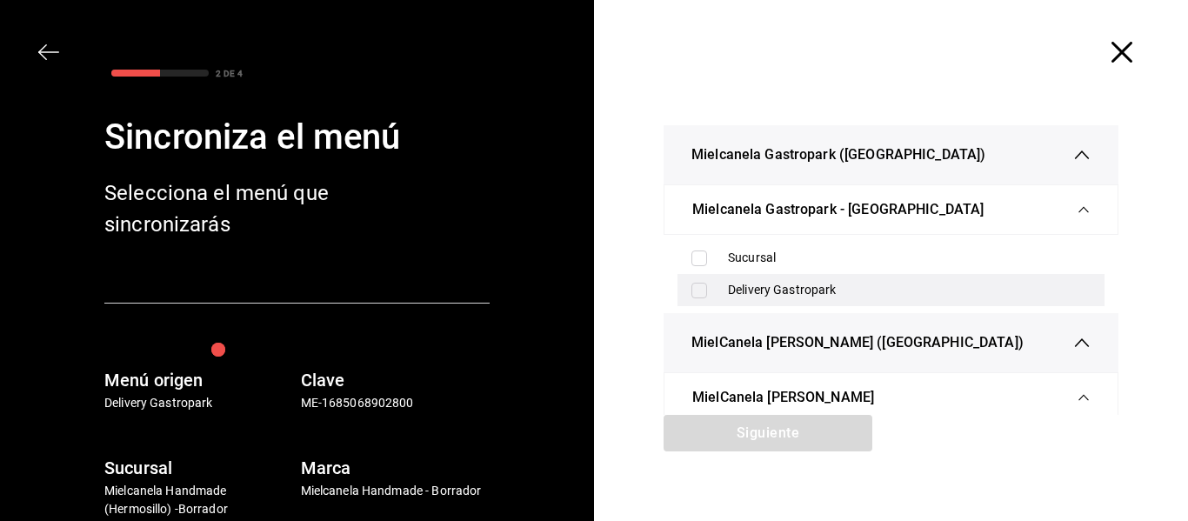
click at [791, 281] on div "Delivery Gastropark" at bounding box center [909, 290] width 363 height 18
checkbox input "true"
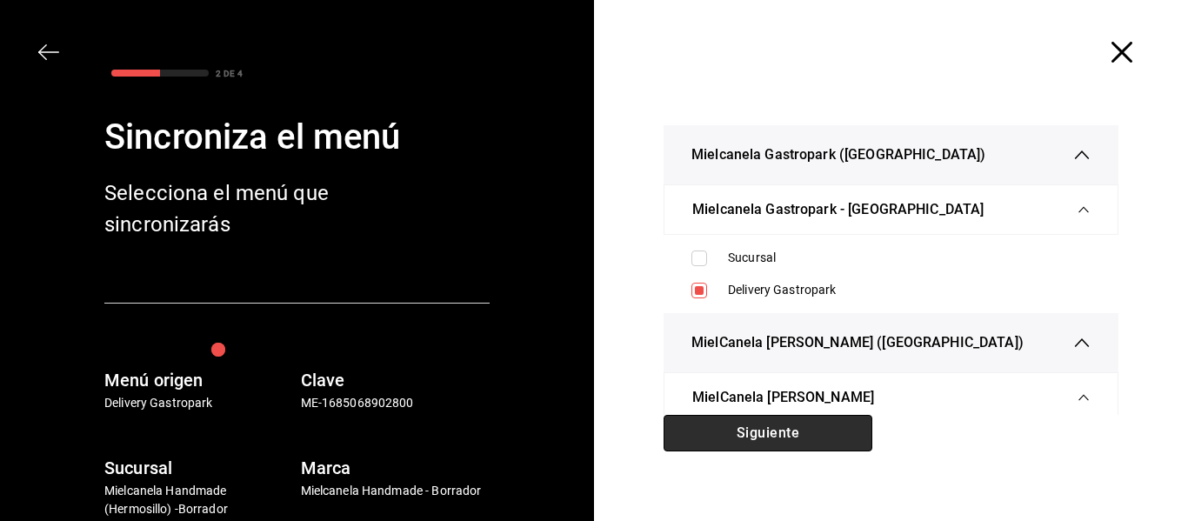
click at [773, 430] on button "Siguiente" at bounding box center [768, 433] width 209 height 37
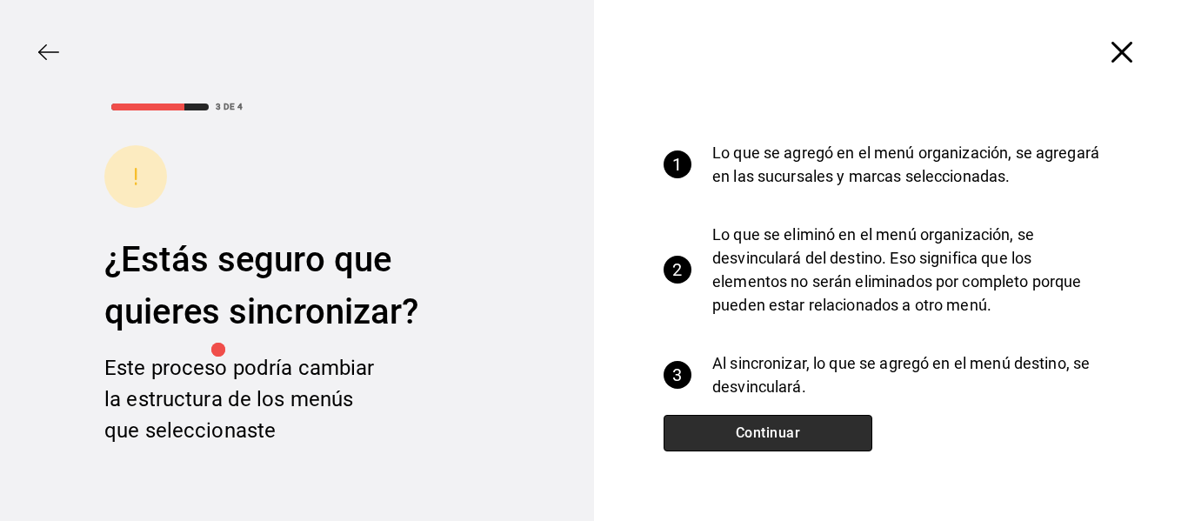
click at [773, 430] on button "Continuar" at bounding box center [768, 433] width 209 height 37
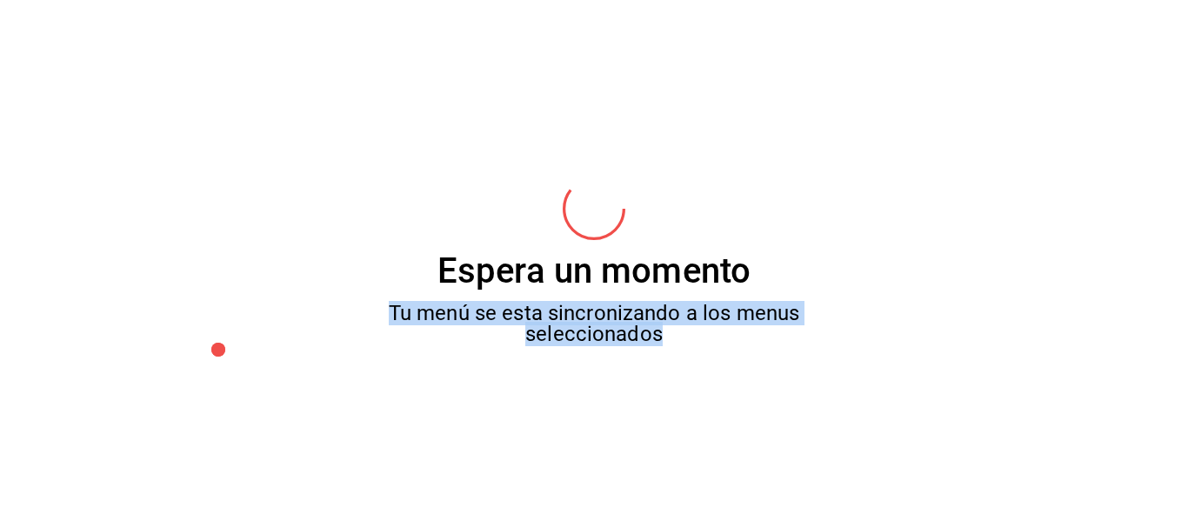
click at [773, 430] on div "Espera un momento Tu menú se esta sincronizando a los menus seleccionados" at bounding box center [594, 260] width 1188 height 521
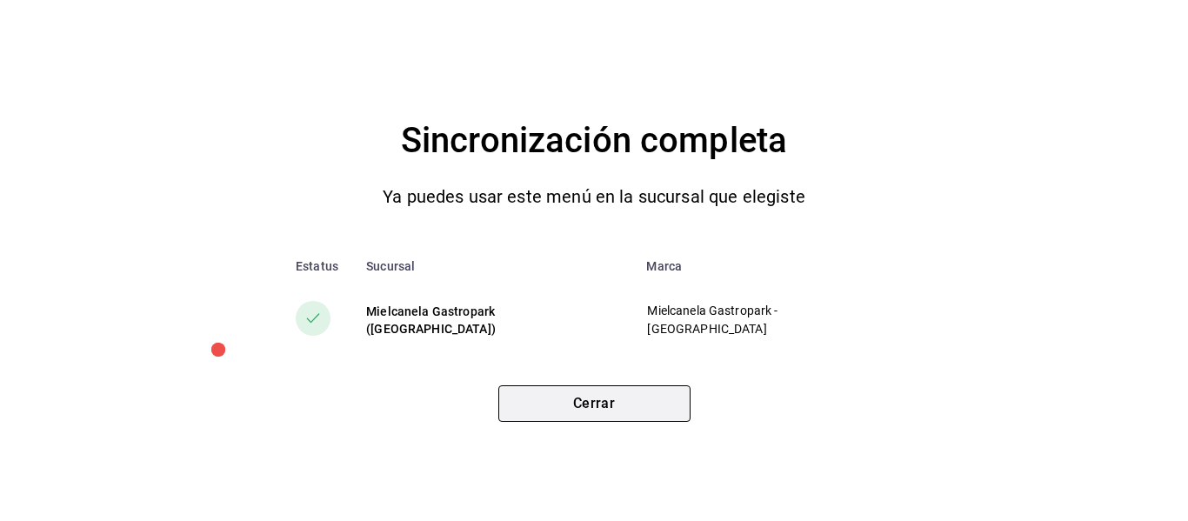
click at [652, 411] on button "Cerrar" at bounding box center [594, 403] width 192 height 37
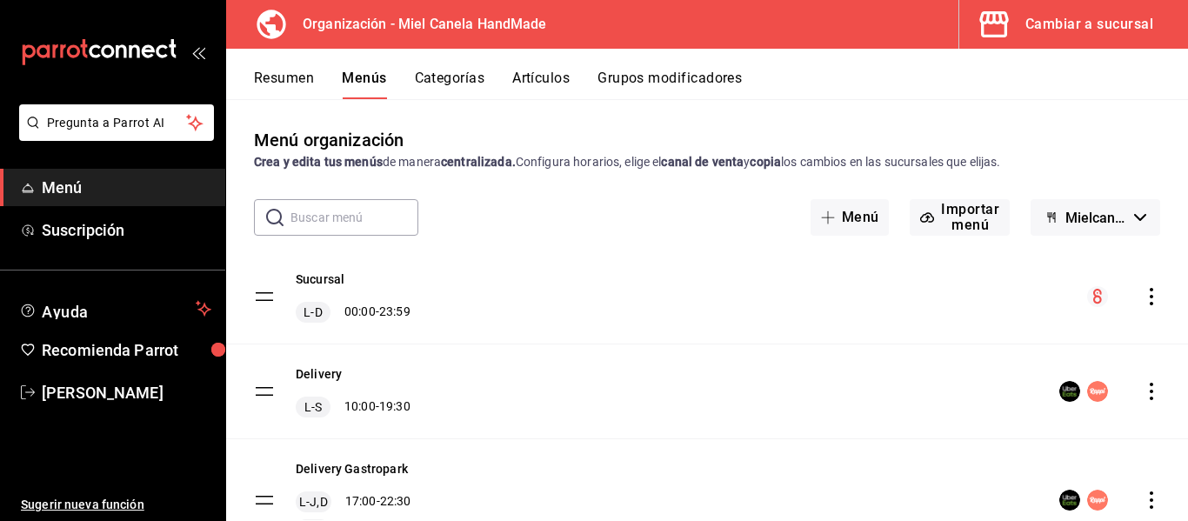
click at [1038, 25] on div "Cambiar a sucursal" at bounding box center [1089, 24] width 128 height 24
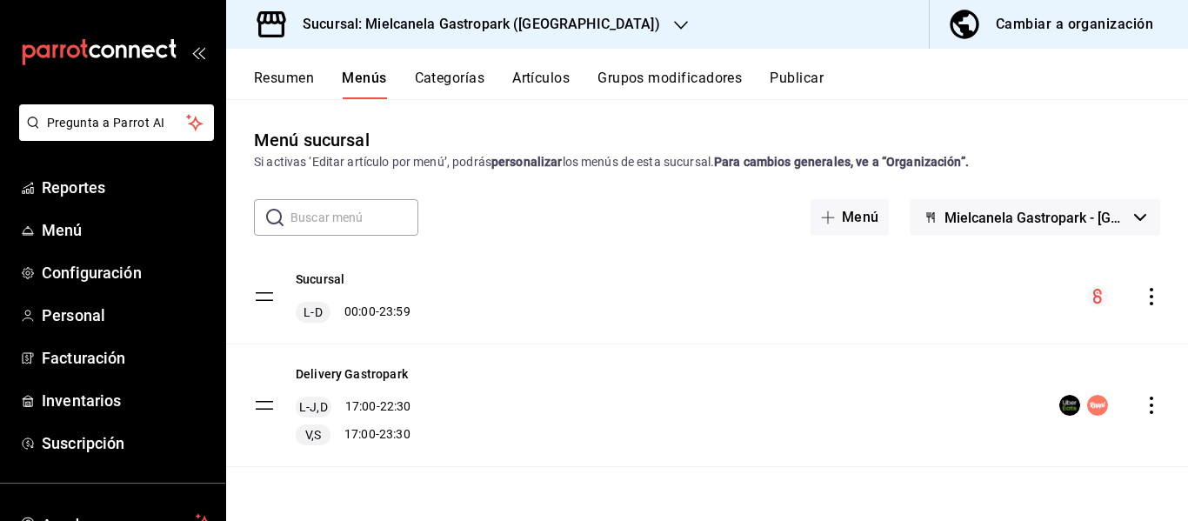
click at [813, 83] on button "Publicar" at bounding box center [797, 85] width 54 height 30
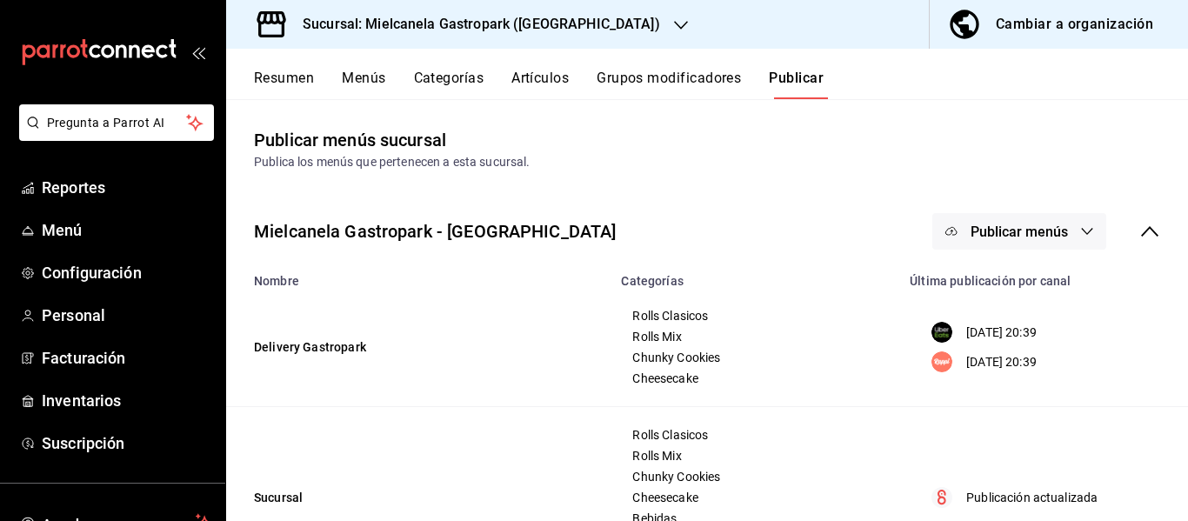
click at [984, 233] on span "Publicar menús" at bounding box center [1019, 232] width 97 height 17
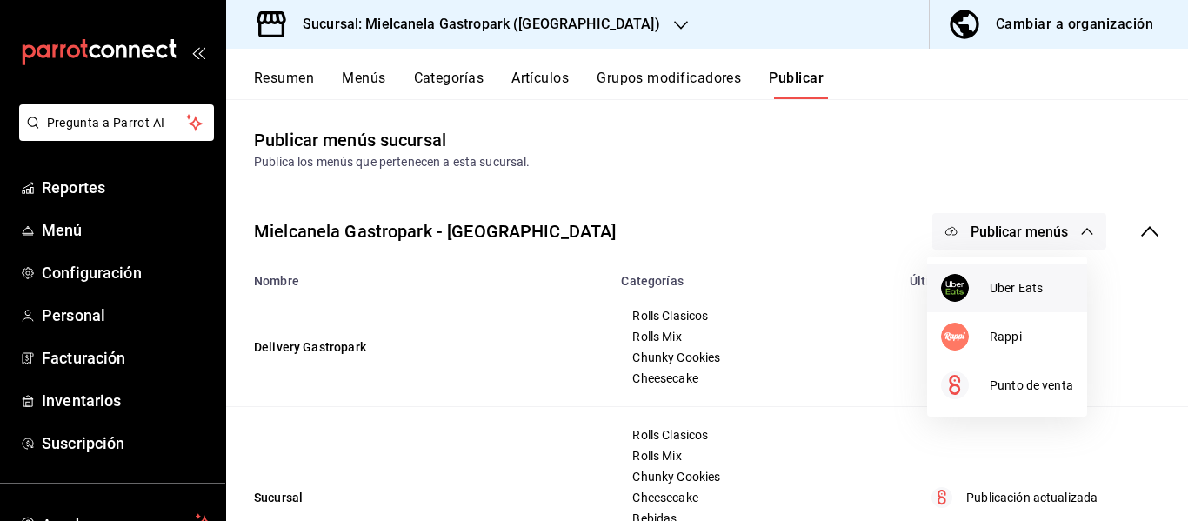
click at [973, 280] on div at bounding box center [965, 288] width 49 height 28
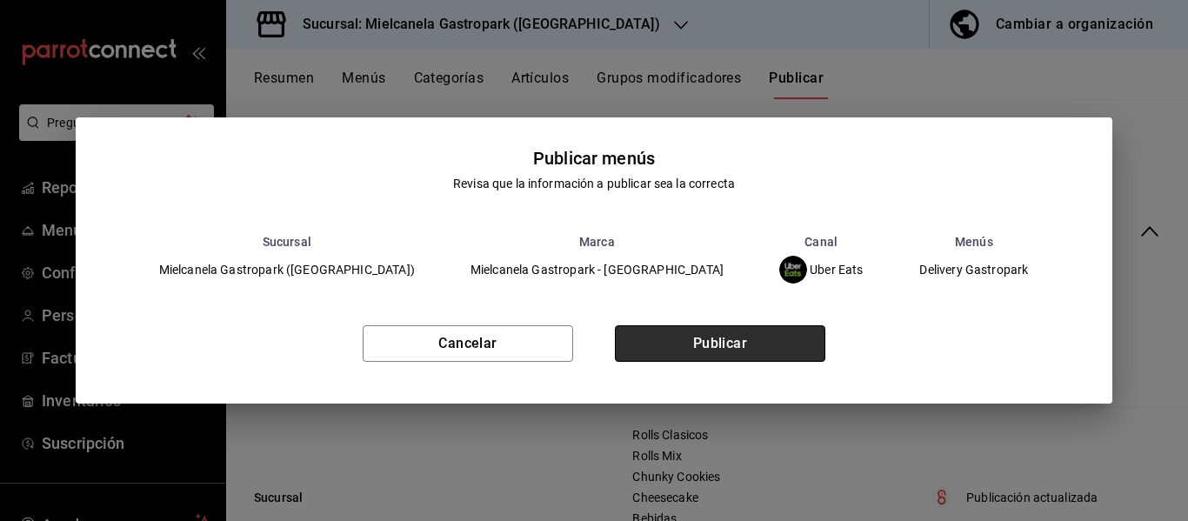
click at [803, 338] on button "Publicar" at bounding box center [720, 343] width 210 height 37
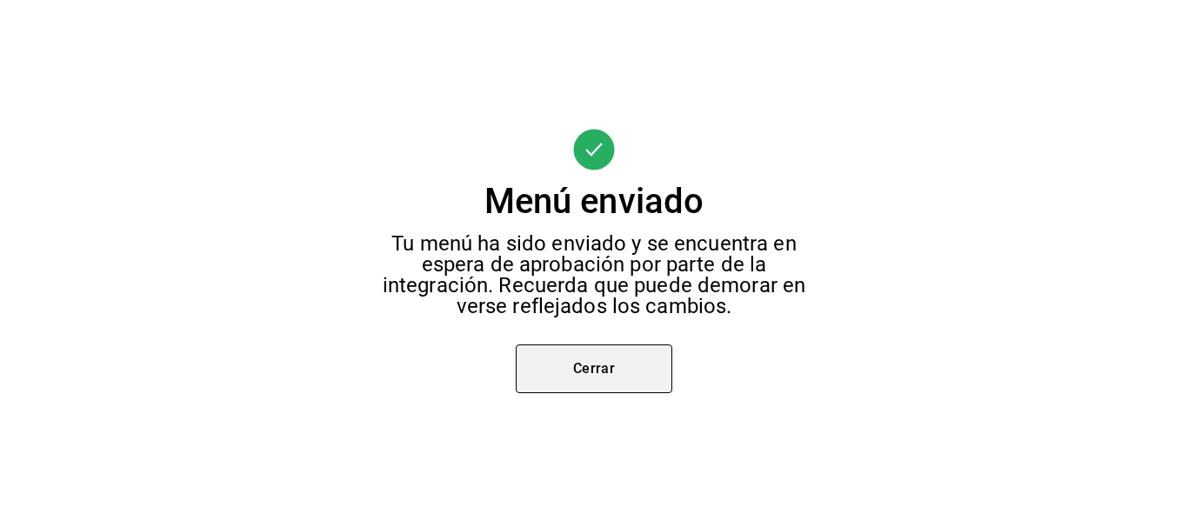
click at [605, 375] on button "Cerrar" at bounding box center [594, 368] width 157 height 49
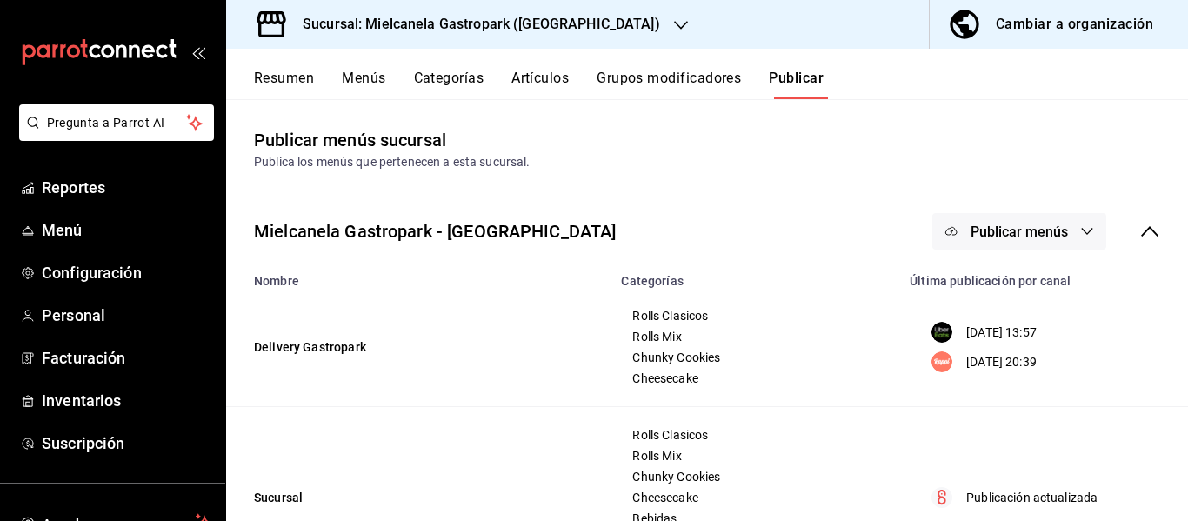
click at [1016, 233] on span "Publicar menús" at bounding box center [1019, 232] width 97 height 17
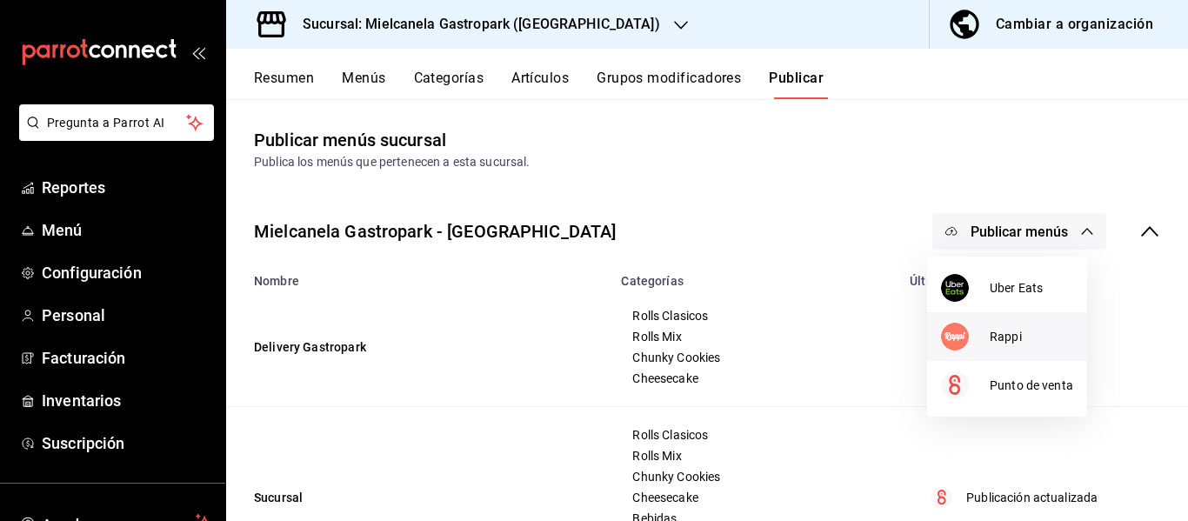
click at [976, 346] on div at bounding box center [965, 337] width 49 height 28
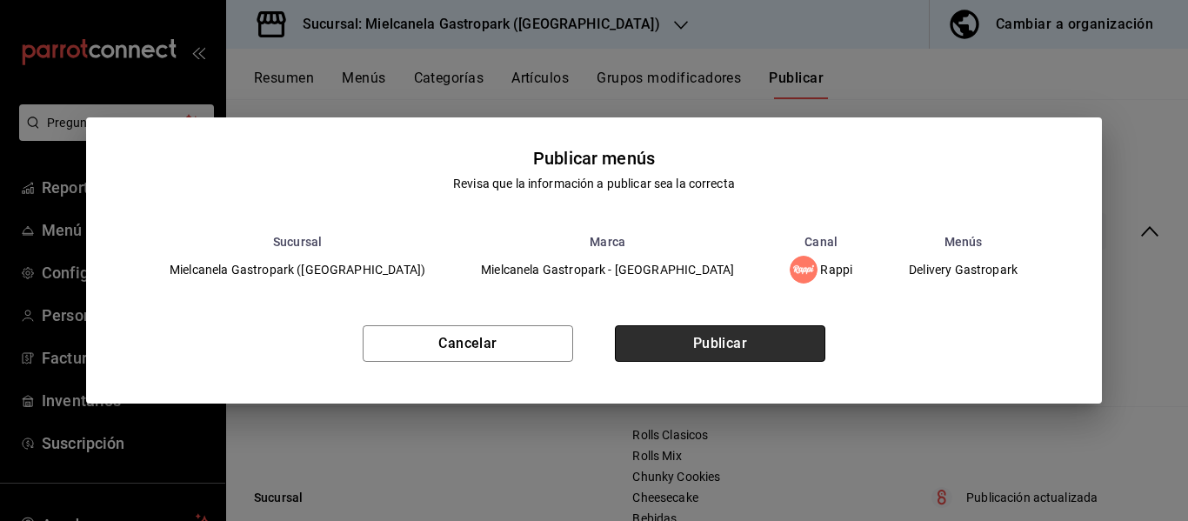
click at [751, 358] on button "Publicar" at bounding box center [720, 343] width 210 height 37
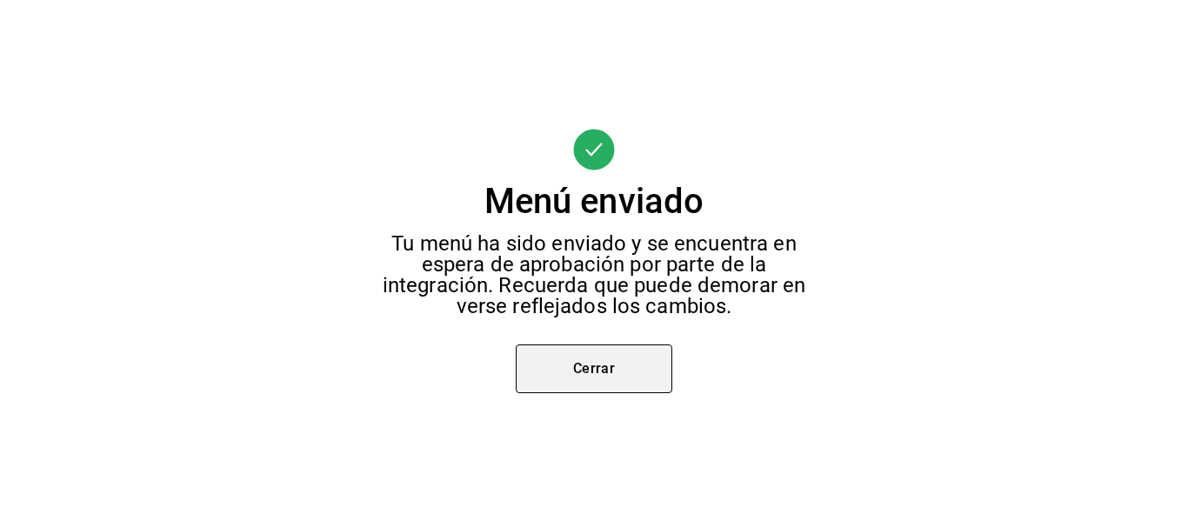
click at [628, 351] on button "Cerrar" at bounding box center [594, 368] width 157 height 49
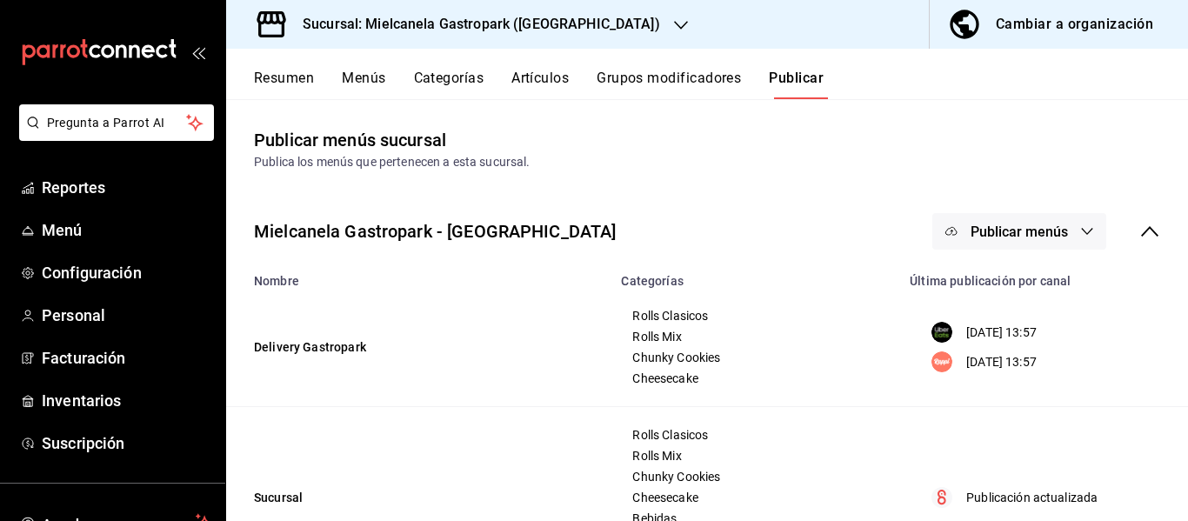
click at [551, 18] on h3 "Sucursal: Mielcanela Gastropark ([GEOGRAPHIC_DATA])" at bounding box center [474, 24] width 371 height 21
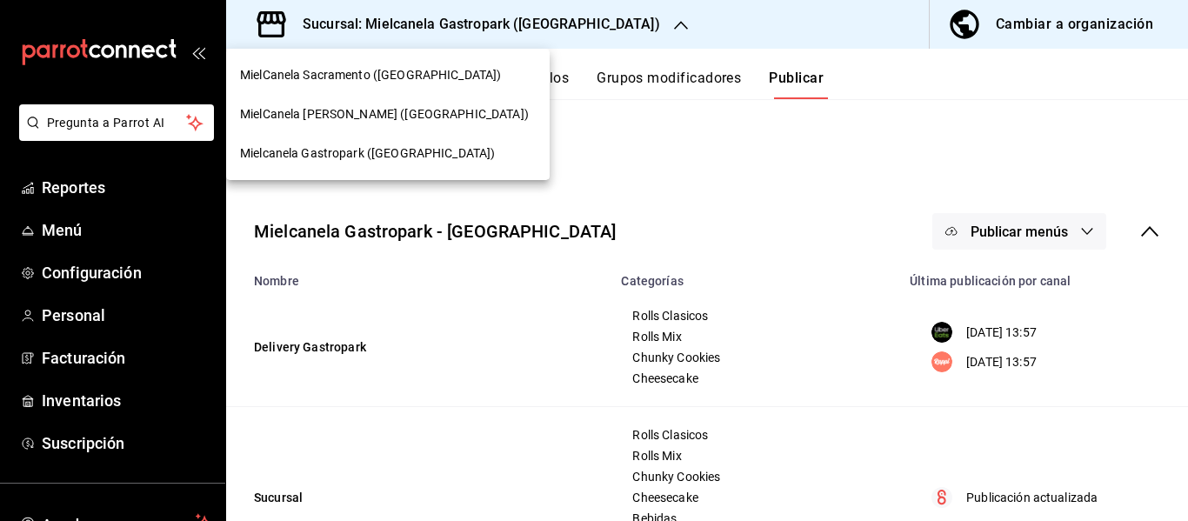
click at [408, 118] on span "MielCanela [PERSON_NAME] ([GEOGRAPHIC_DATA])" at bounding box center [384, 114] width 289 height 18
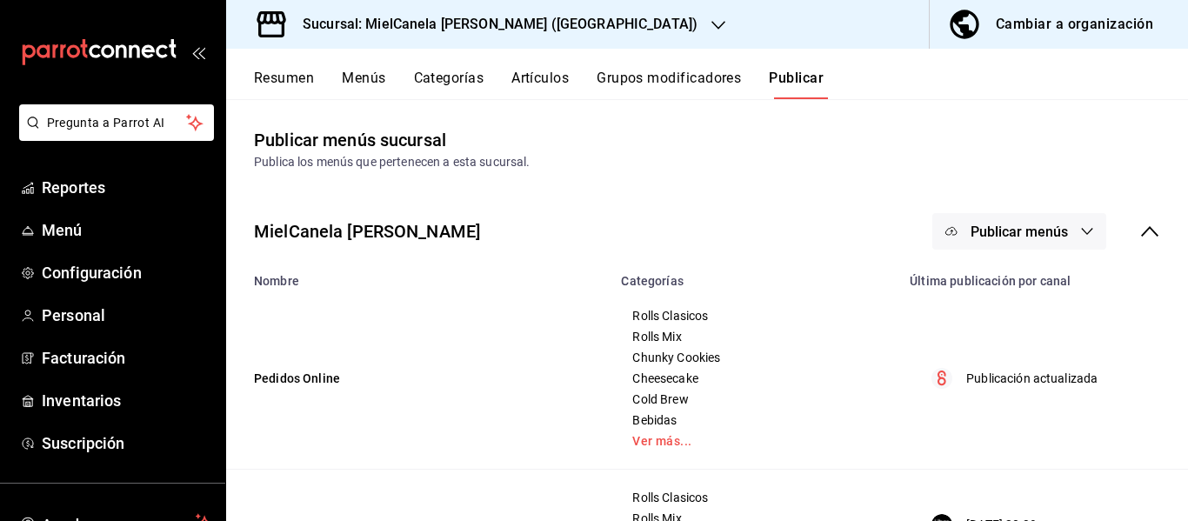
click at [1055, 237] on span "Publicar menús" at bounding box center [1019, 232] width 97 height 17
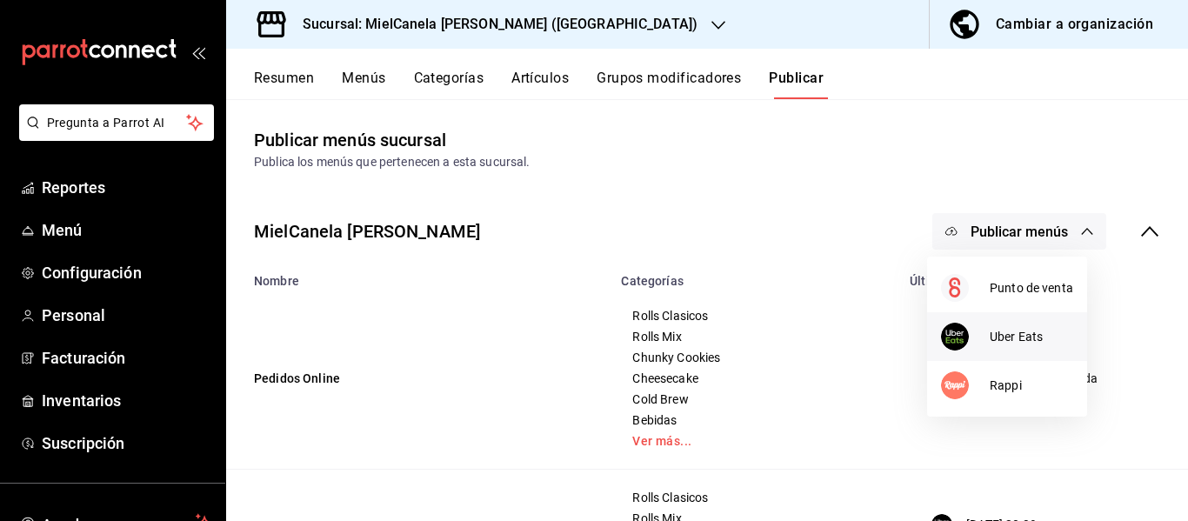
click at [998, 323] on li "Uber Eats" at bounding box center [1007, 336] width 160 height 49
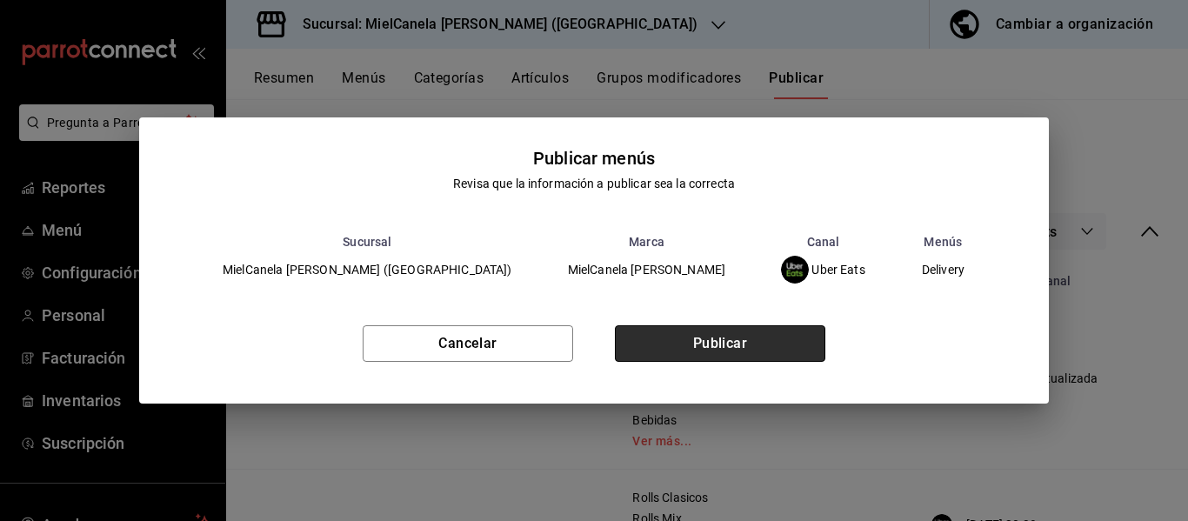
click at [743, 346] on button "Publicar" at bounding box center [720, 343] width 210 height 37
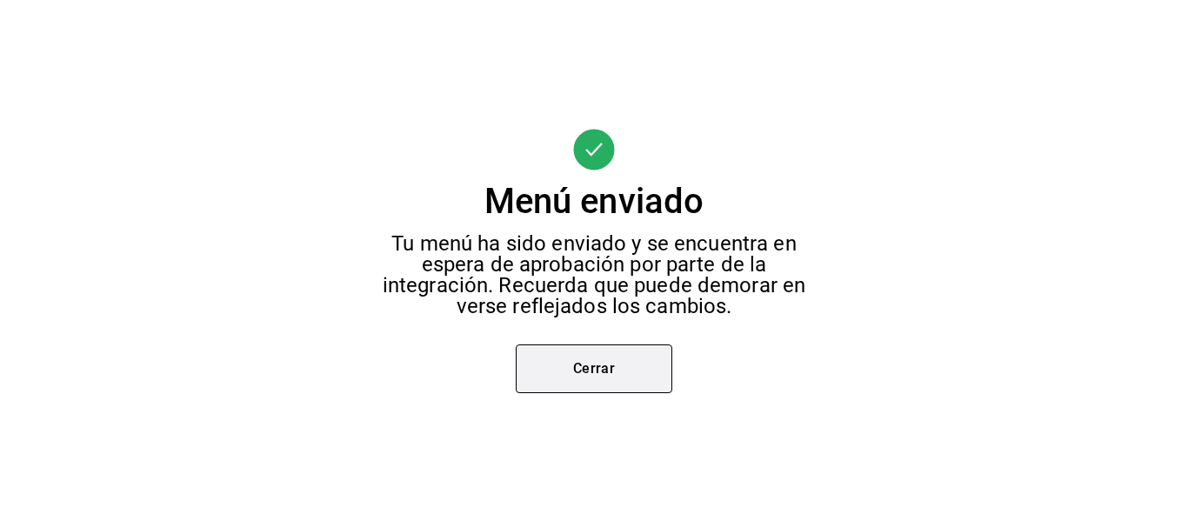
click at [651, 370] on button "Cerrar" at bounding box center [594, 368] width 157 height 49
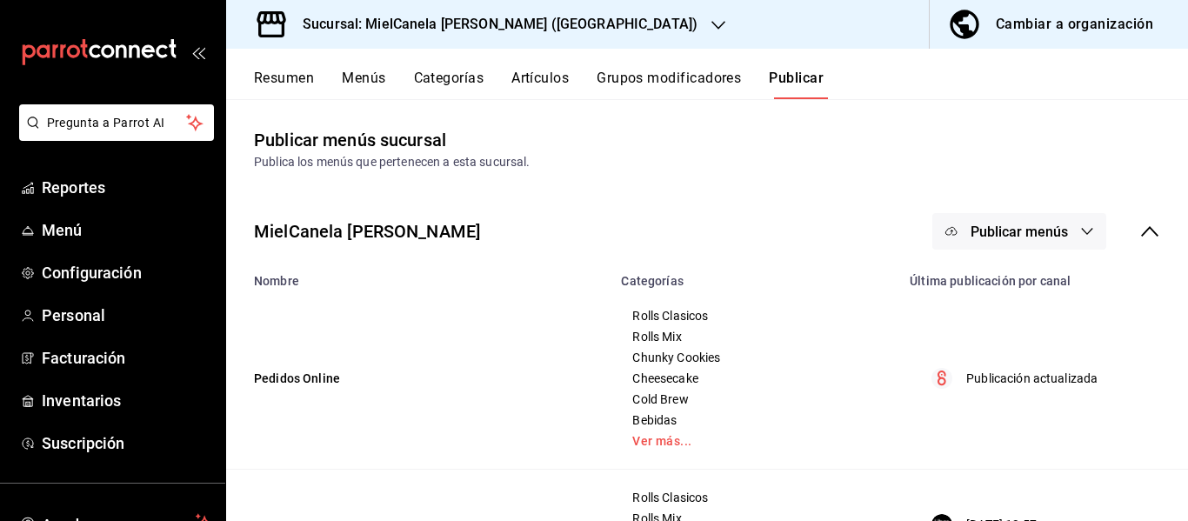
drag, startPoint x: 952, startPoint y: 255, endPoint x: 955, endPoint y: 244, distance: 10.8
click at [955, 244] on div "MielCanela [PERSON_NAME] Publicar menús" at bounding box center [707, 231] width 962 height 64
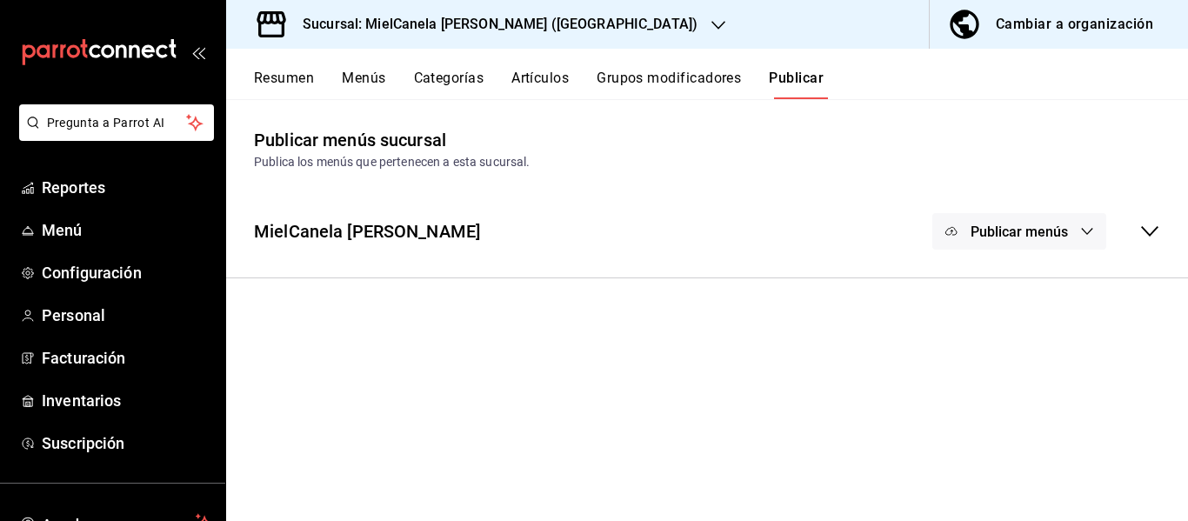
click at [955, 244] on button "Publicar menús" at bounding box center [1019, 231] width 174 height 37
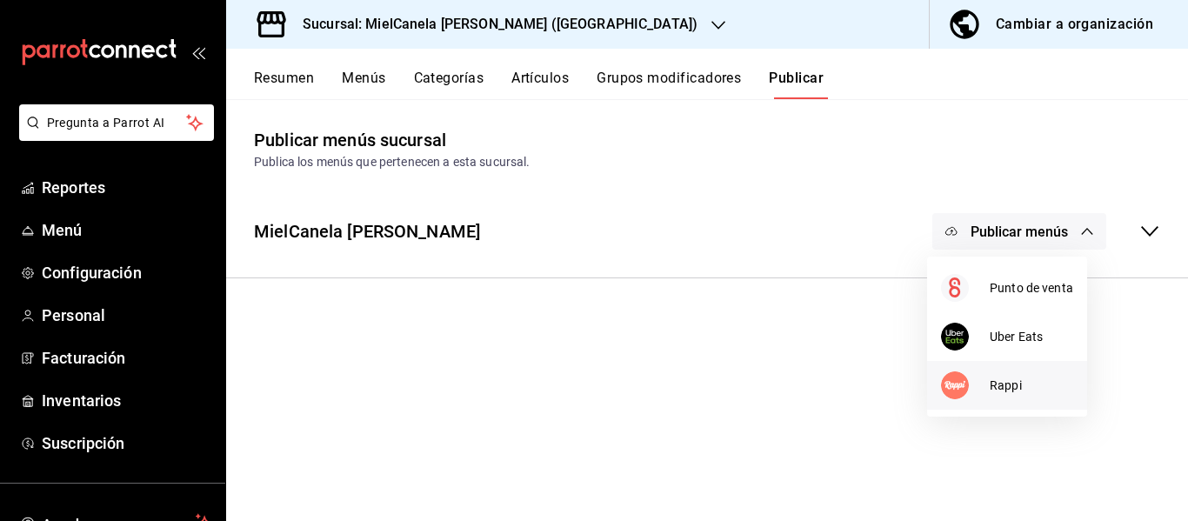
click at [968, 382] on img at bounding box center [955, 385] width 28 height 28
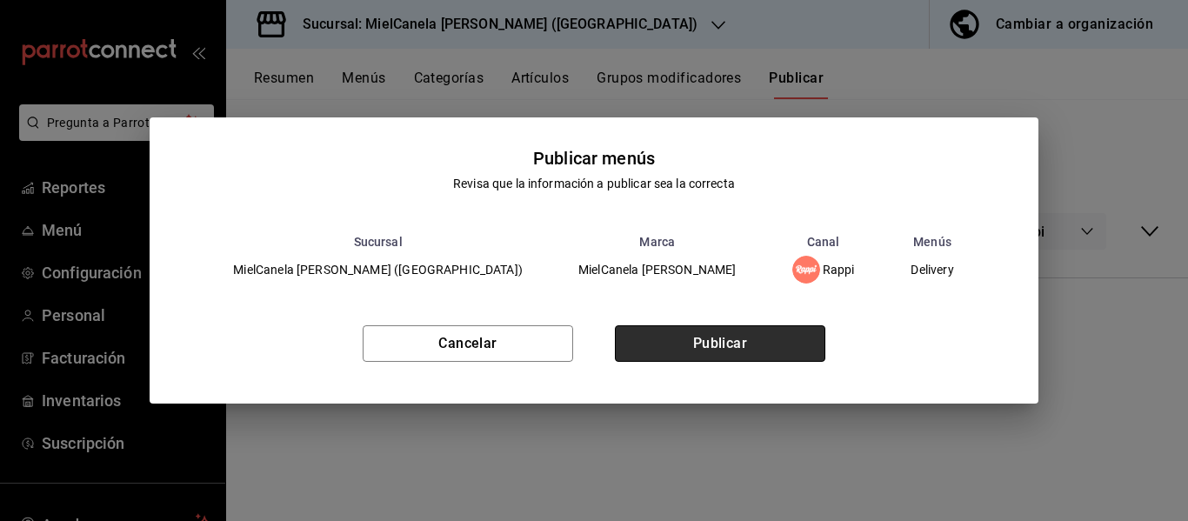
click at [762, 357] on button "Publicar" at bounding box center [720, 343] width 210 height 37
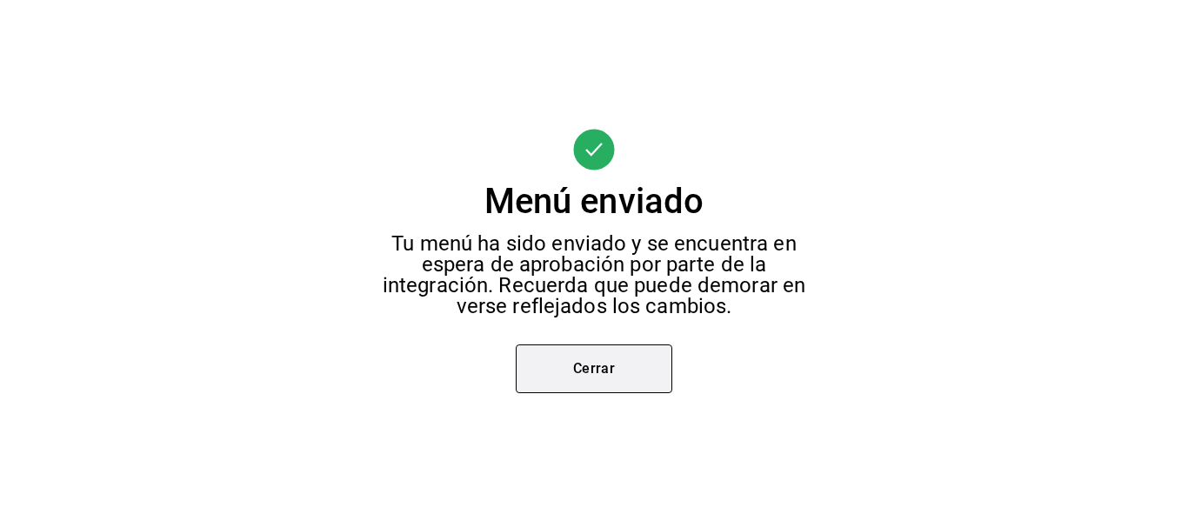
click at [658, 348] on button "Cerrar" at bounding box center [594, 368] width 157 height 49
